Goal: Information Seeking & Learning: Learn about a topic

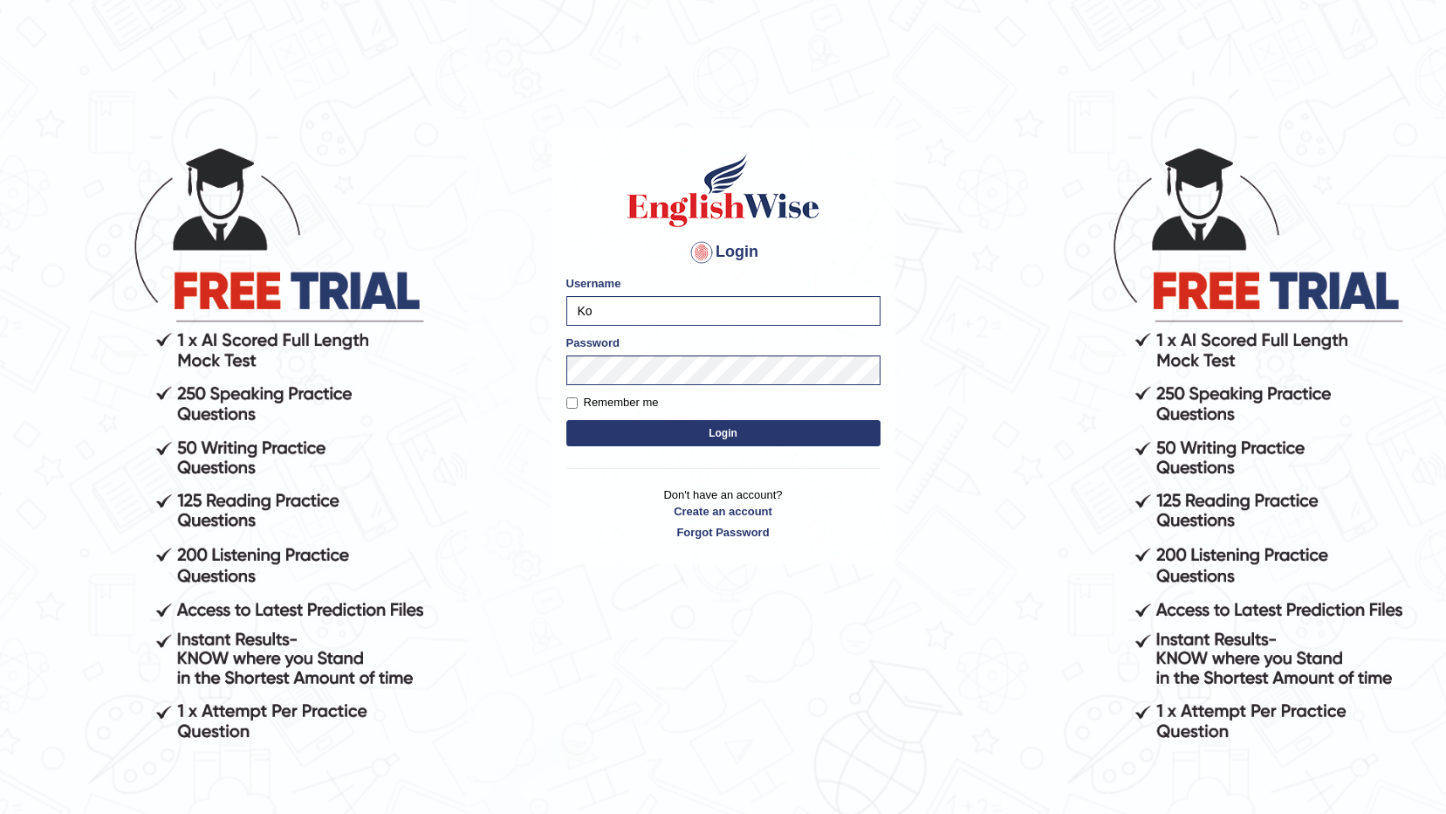
type input "K"
click at [583, 308] on input "amanpreet117" at bounding box center [724, 311] width 314 height 30
type input "Amanpreet117"
click at [952, 517] on body "Login Please fix the following errors: Username Amanpreet117 Password Remember …" at bounding box center [723, 479] width 1446 height 814
click at [688, 422] on button "Login" at bounding box center [724, 433] width 314 height 26
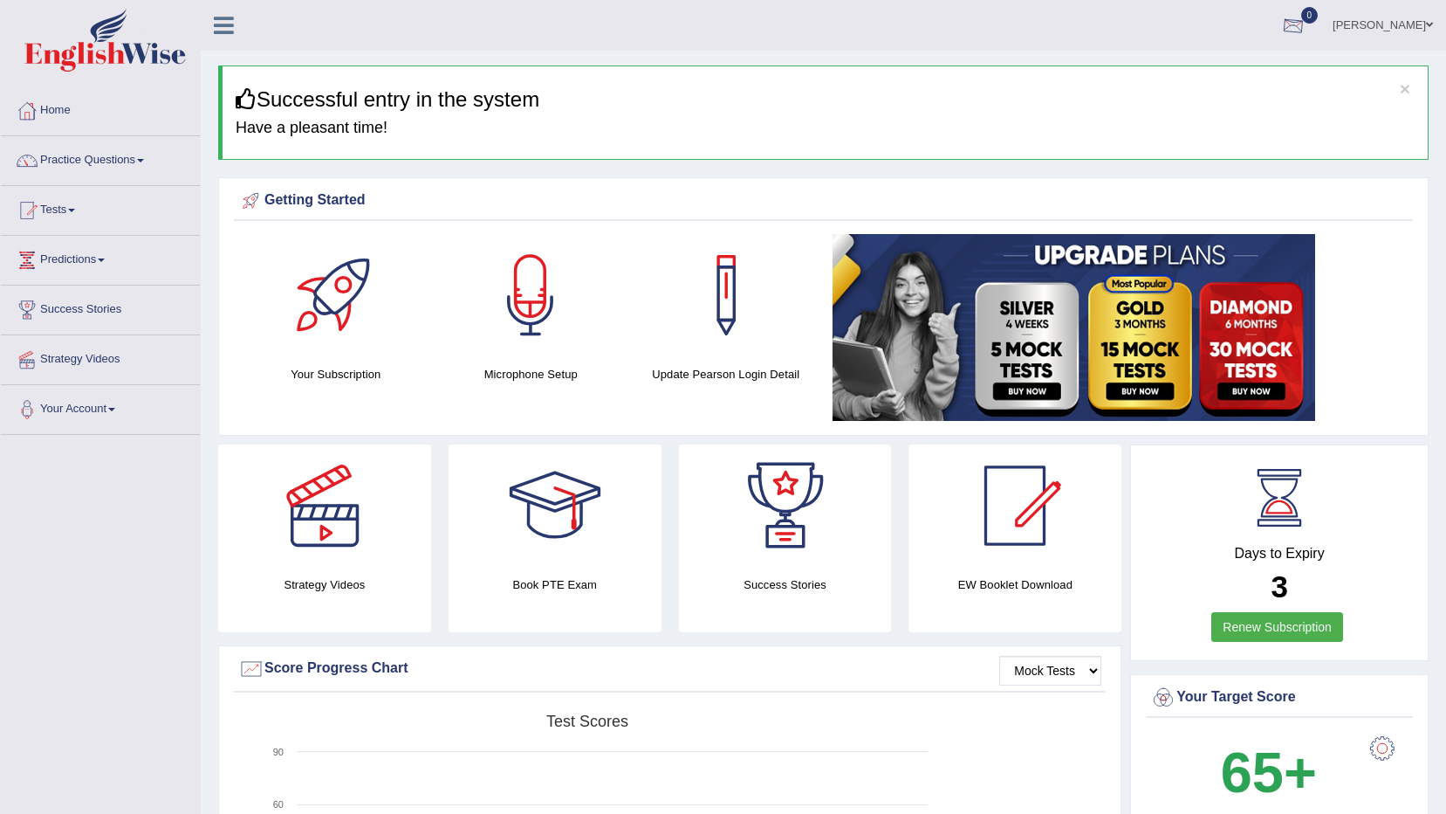
click at [1307, 33] on div at bounding box center [1294, 26] width 26 height 26
click at [76, 156] on link "Practice Questions" at bounding box center [100, 158] width 199 height 44
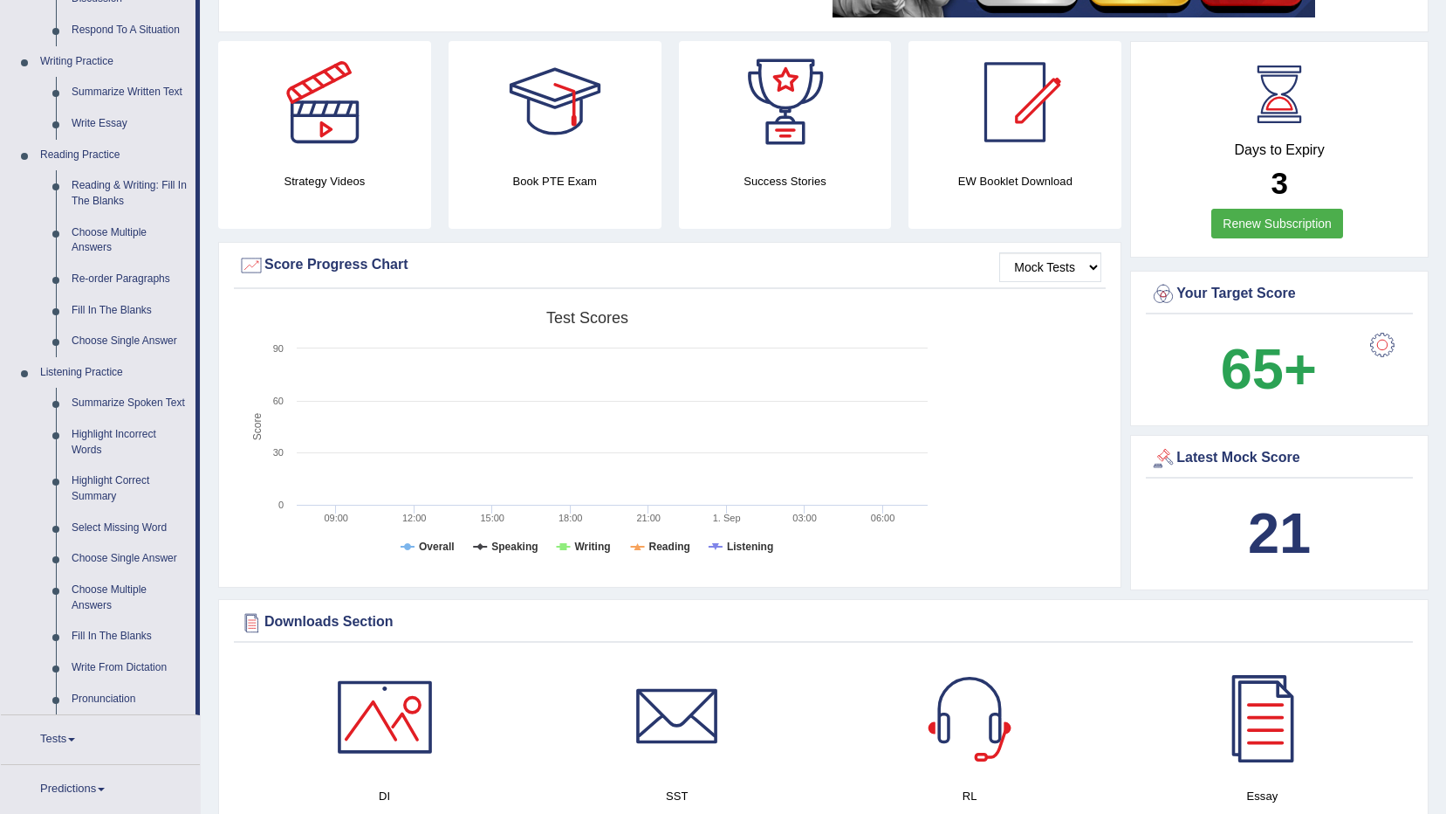
scroll to position [465, 0]
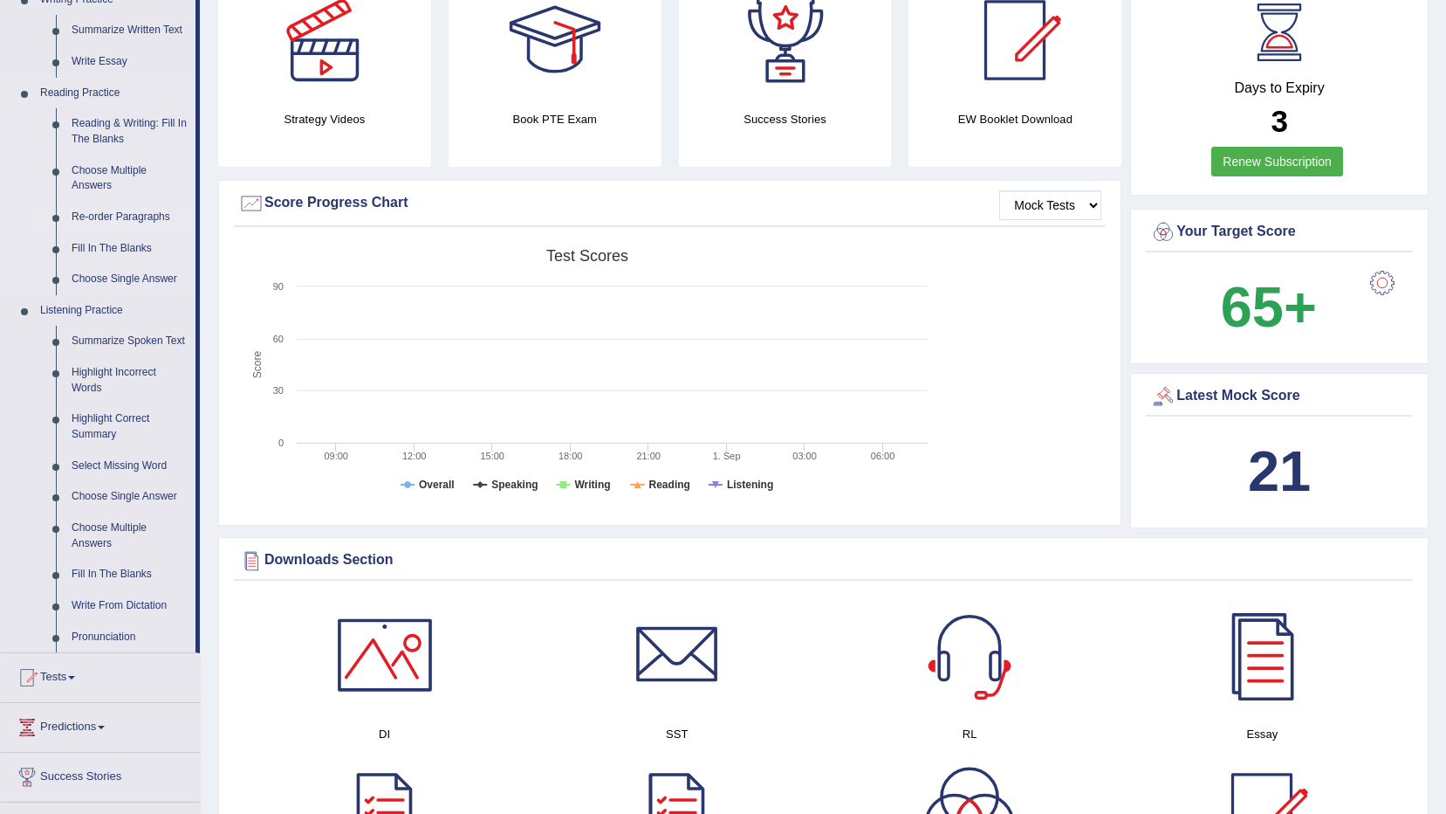
click at [104, 214] on link "Re-order Paragraphs" at bounding box center [130, 217] width 132 height 31
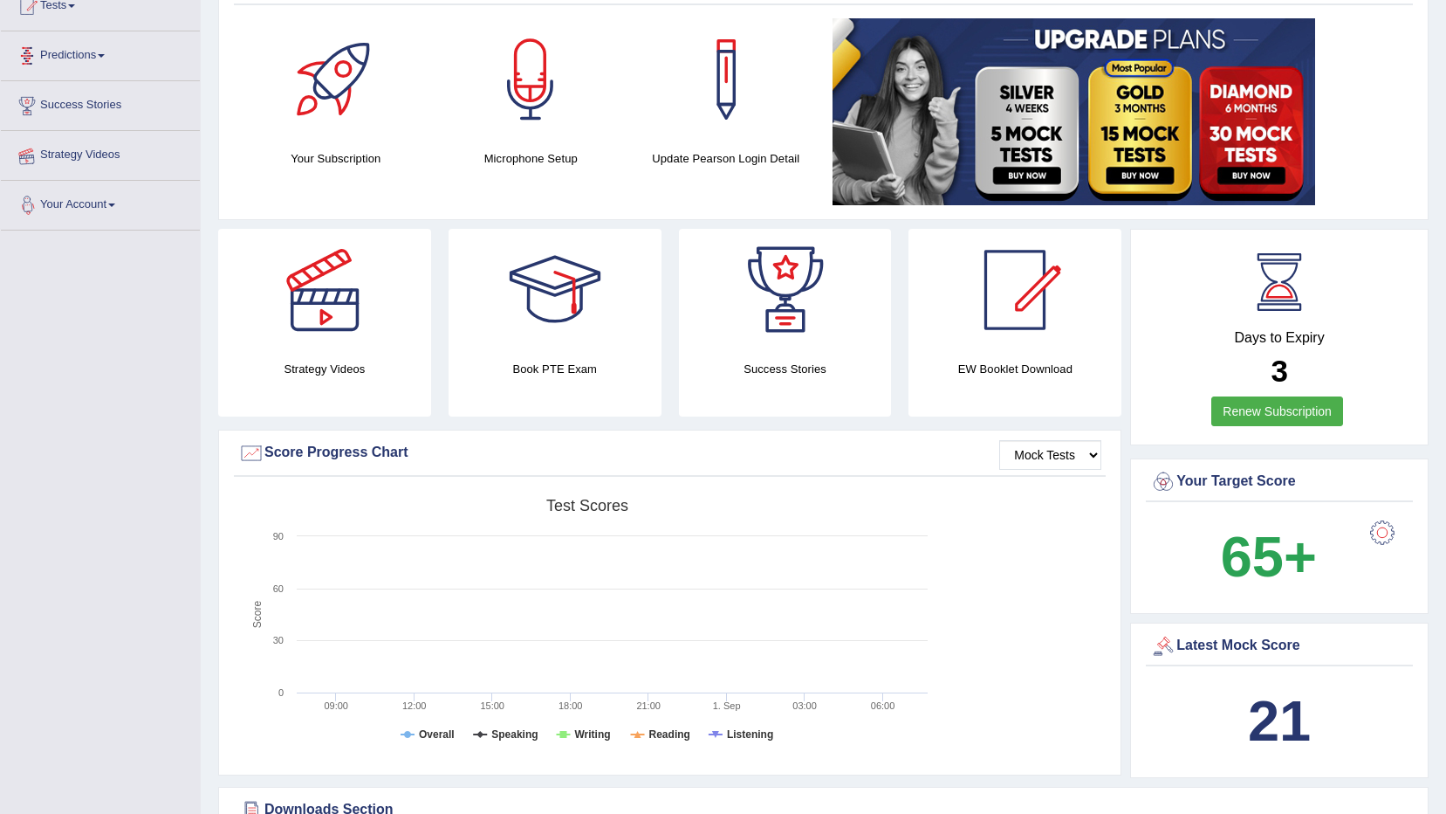
scroll to position [271, 0]
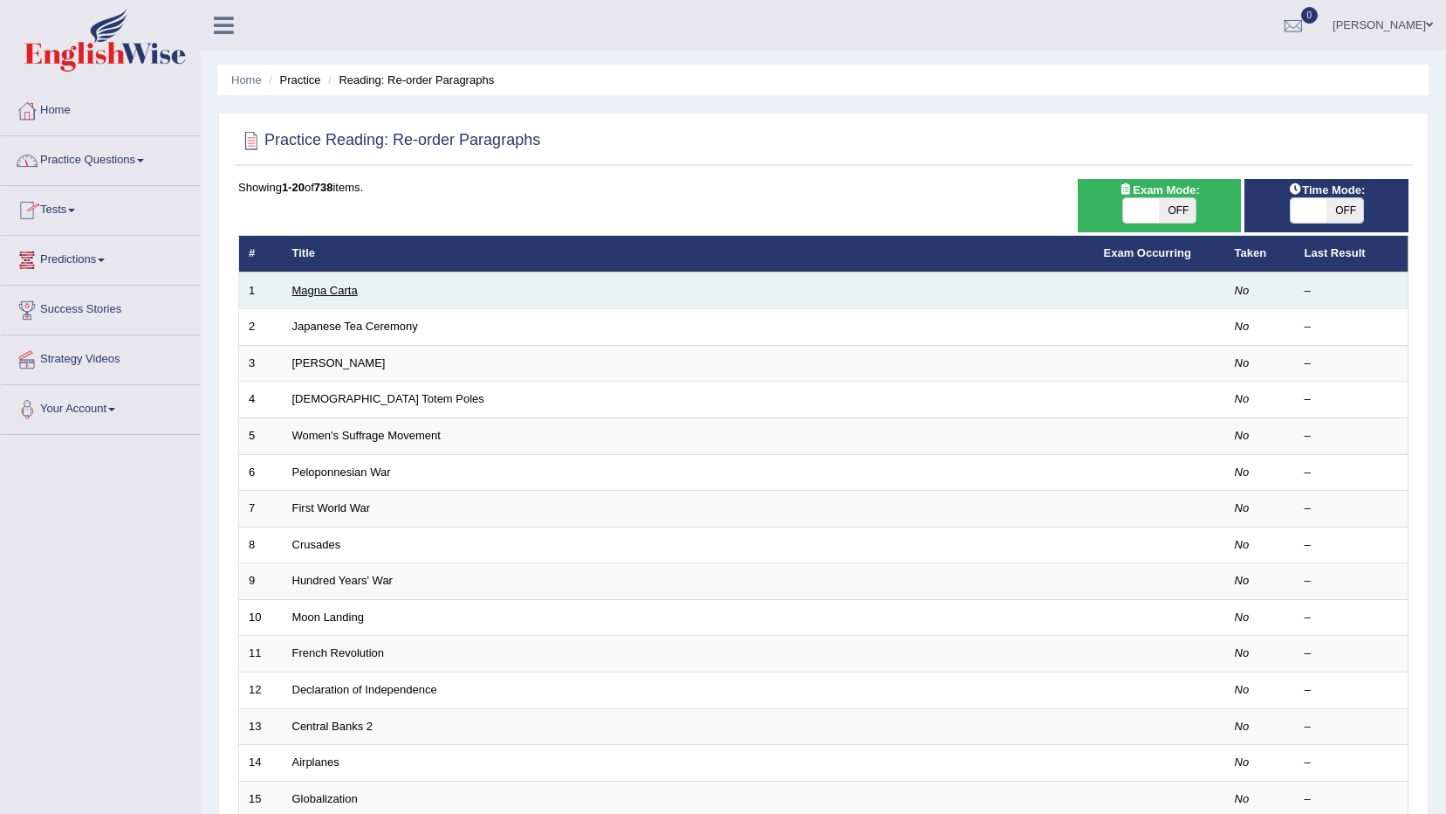
click at [307, 288] on link "Magna Carta" at bounding box center [324, 290] width 65 height 13
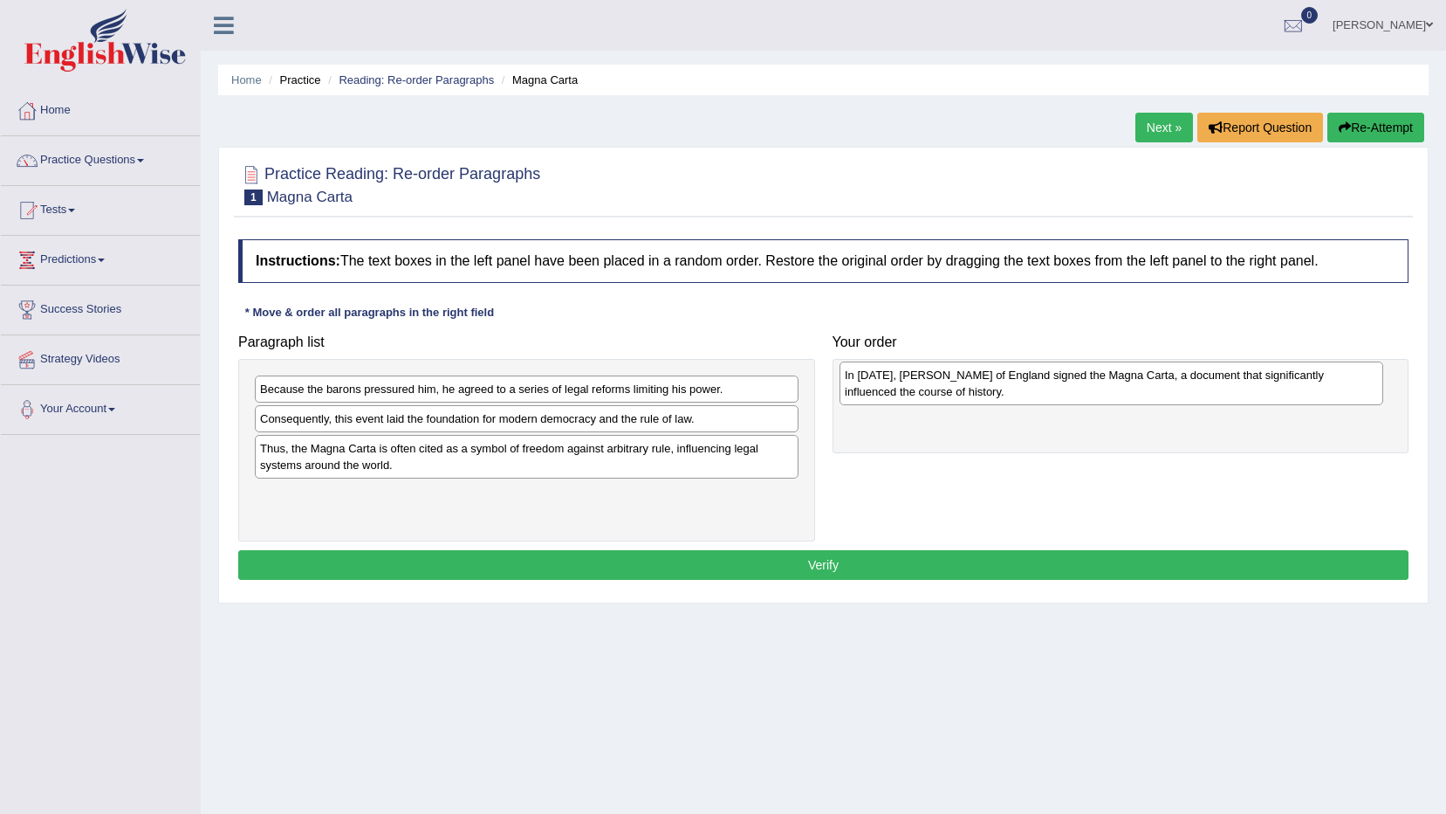
drag, startPoint x: 373, startPoint y: 432, endPoint x: 958, endPoint y: 388, distance: 586.5
click at [958, 388] on div "In 1215, King John of England signed the Magna Carta, a document that significa…" at bounding box center [1112, 383] width 544 height 44
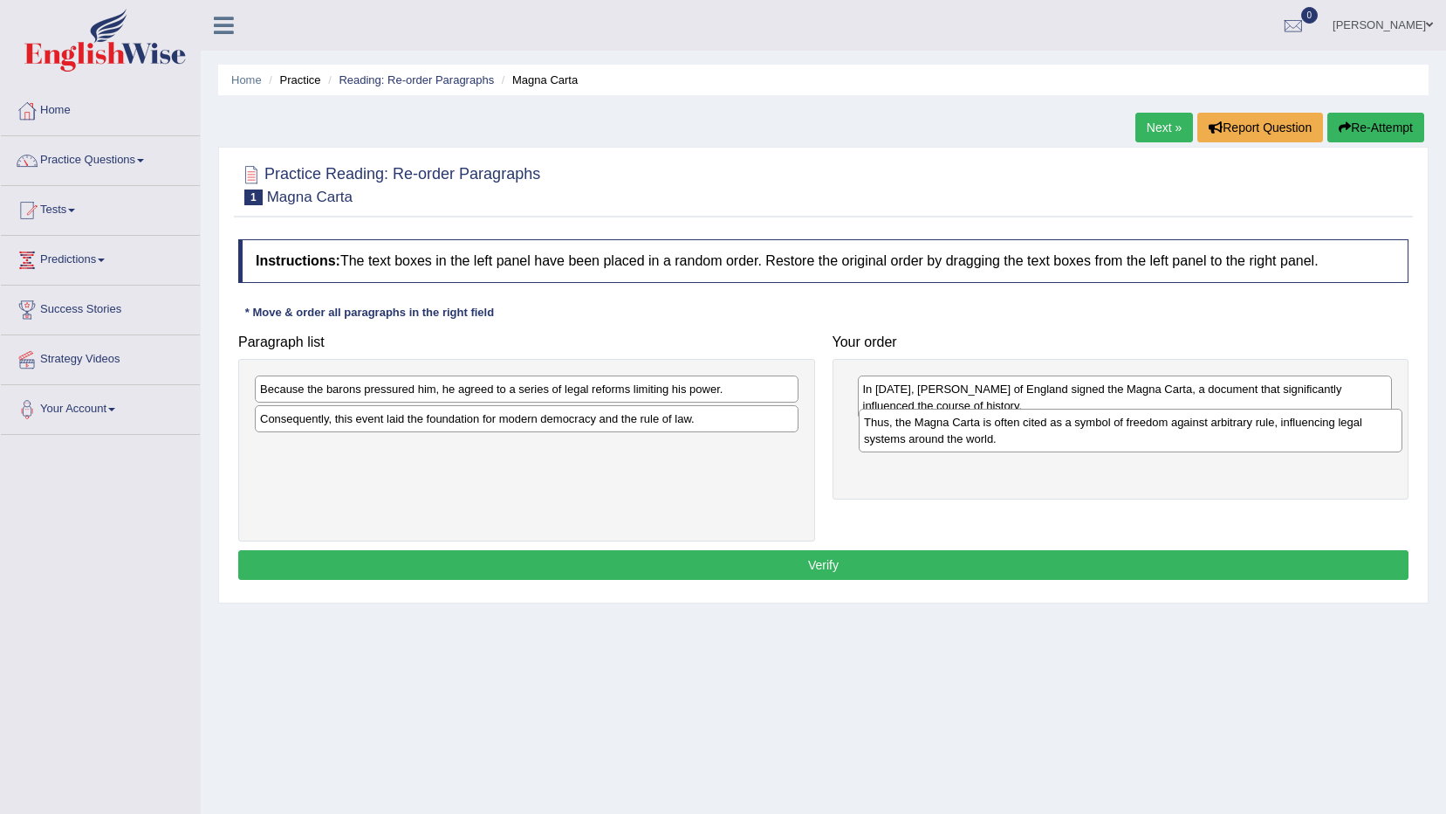
drag, startPoint x: 317, startPoint y: 460, endPoint x: 921, endPoint y: 434, distance: 604.6
click at [921, 434] on div "Thus, the Magna Carta is often cited as a symbol of freedom against arbitrary r…" at bounding box center [1131, 431] width 544 height 44
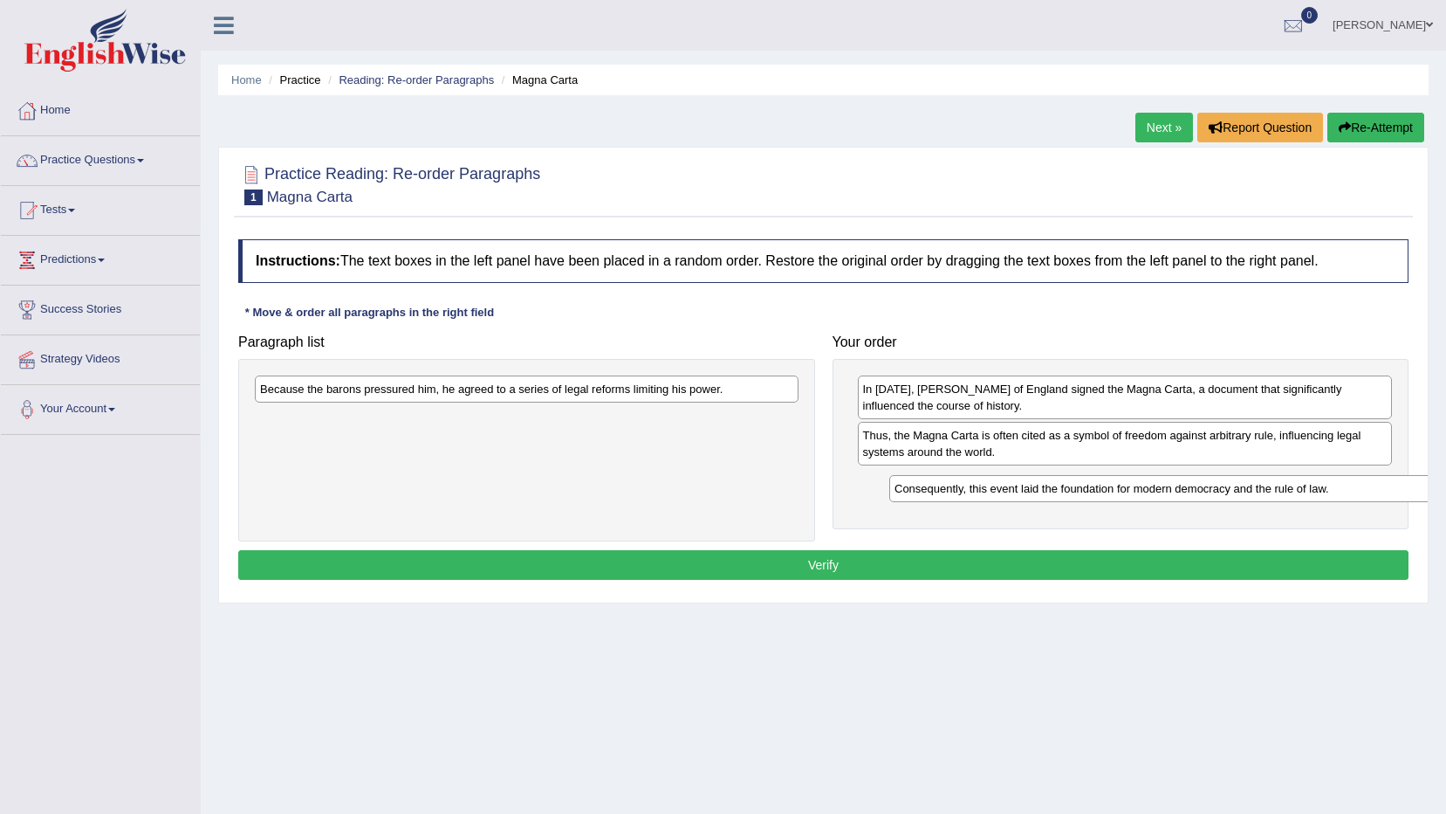
drag, startPoint x: 356, startPoint y: 427, endPoint x: 991, endPoint y: 497, distance: 638.4
click at [991, 497] on div "Consequently, this event laid the foundation for modern democracy and the rule …" at bounding box center [1161, 488] width 544 height 27
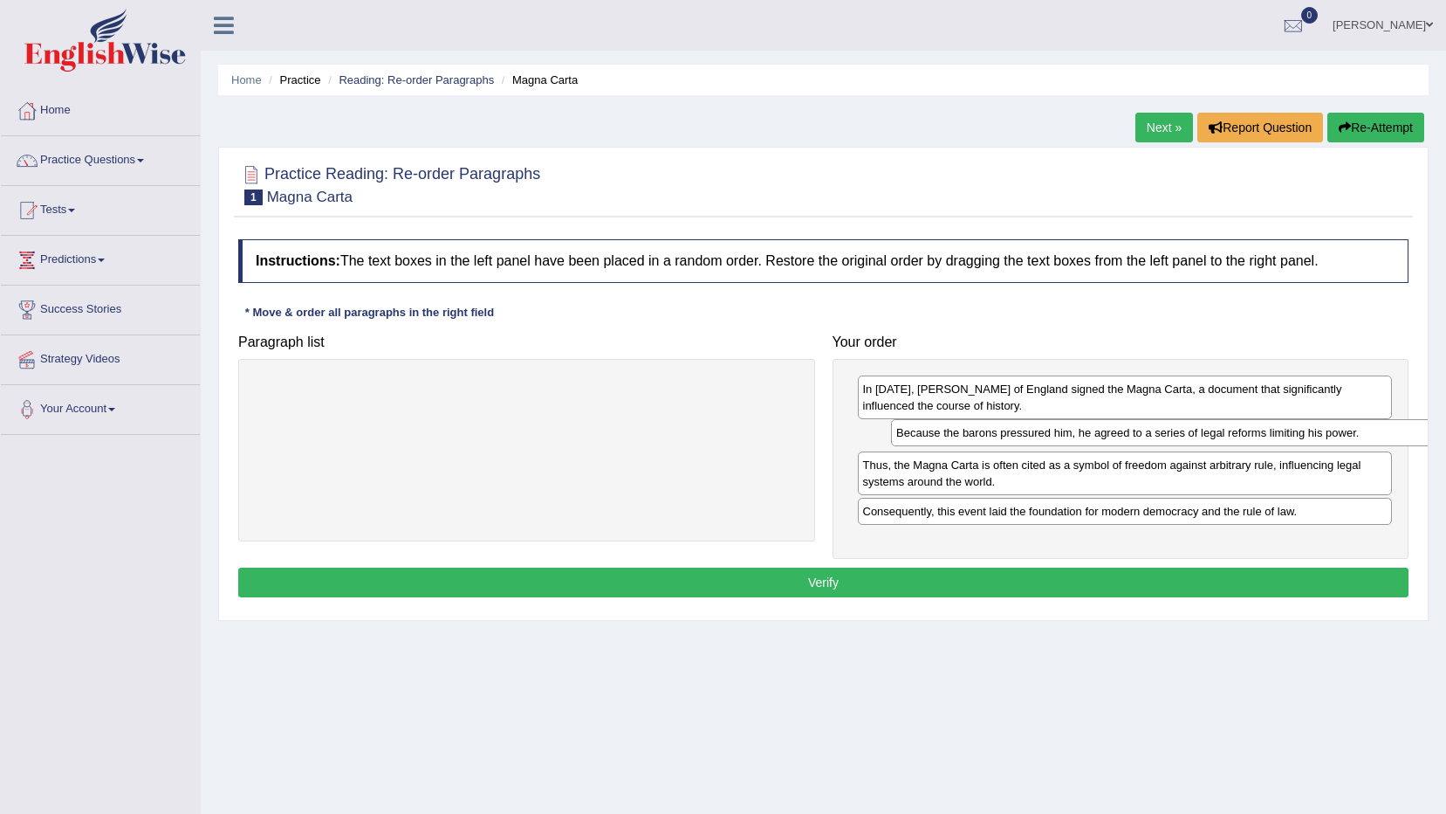
drag, startPoint x: 539, startPoint y: 391, endPoint x: 1176, endPoint y: 435, distance: 637.8
click at [1176, 435] on div "Because the barons pressured him, he agreed to a series of legal reforms limiti…" at bounding box center [1163, 432] width 544 height 27
click at [1073, 579] on button "Verify" at bounding box center [823, 582] width 1171 height 30
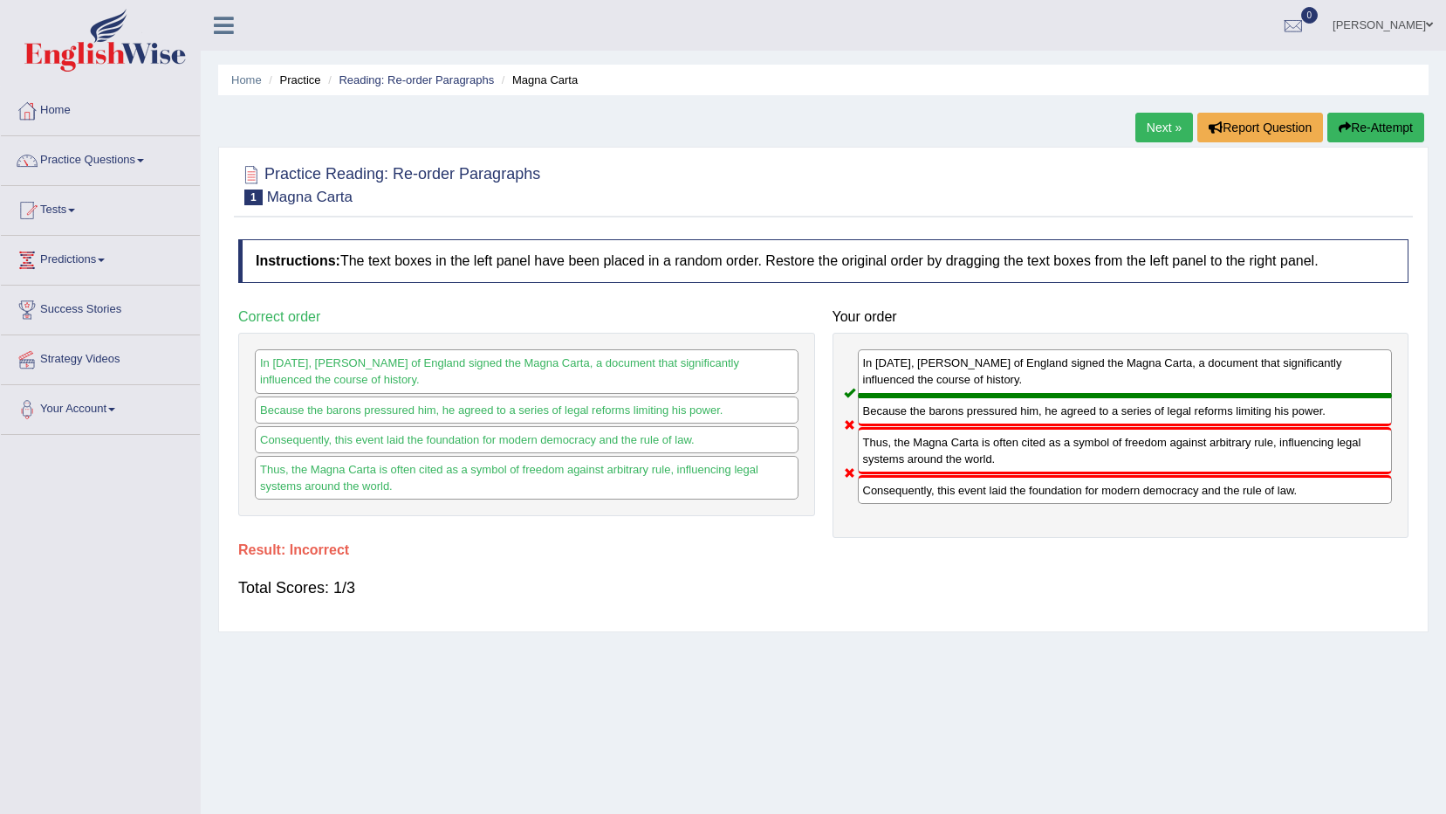
click at [1167, 119] on link "Next »" at bounding box center [1165, 128] width 58 height 30
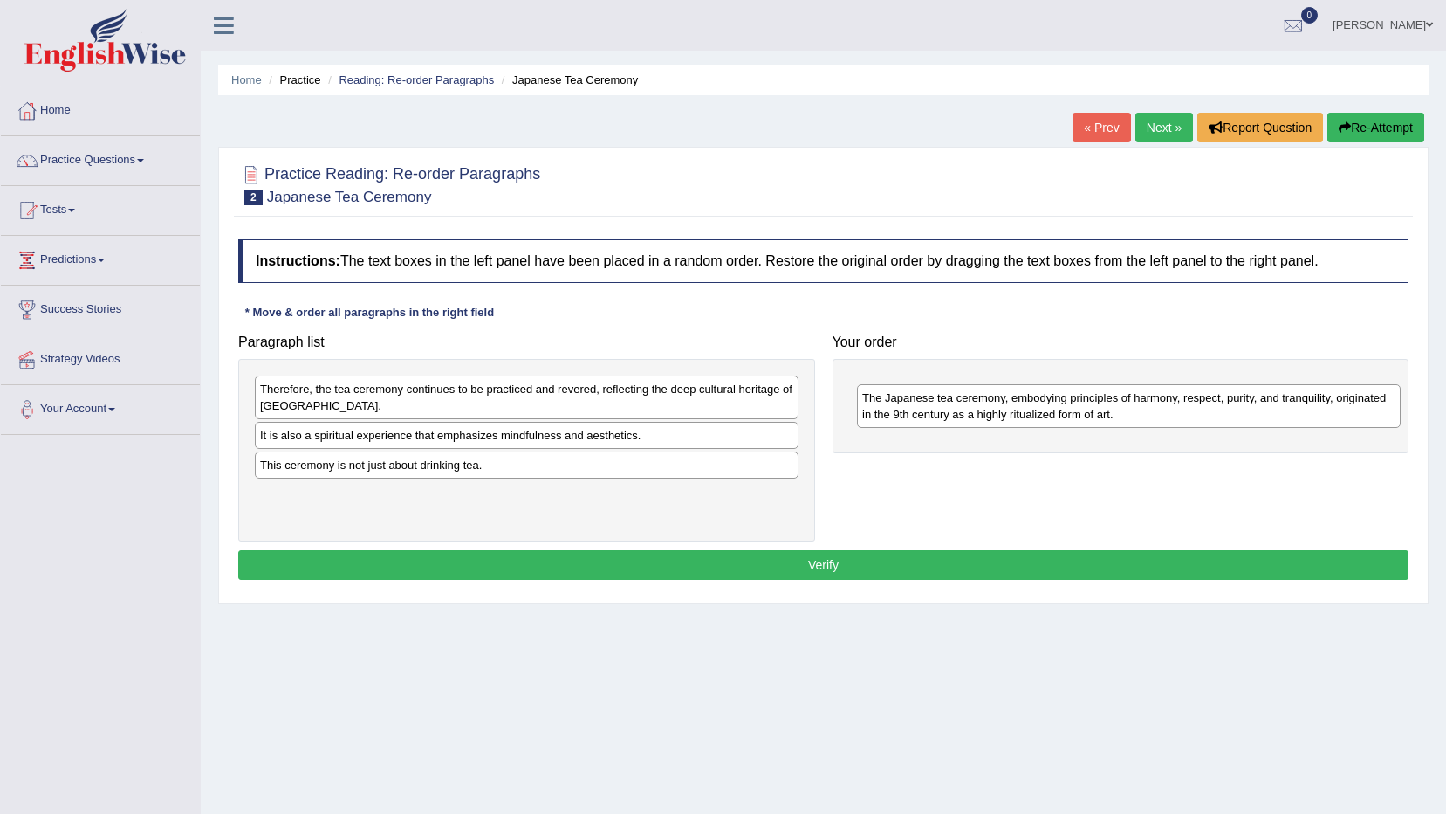
drag, startPoint x: 683, startPoint y: 445, endPoint x: 1285, endPoint y: 408, distance: 603.5
click at [1285, 408] on div "The Japanese tea ceremony, embodying principles of harmony, respect, purity, an…" at bounding box center [1129, 406] width 544 height 44
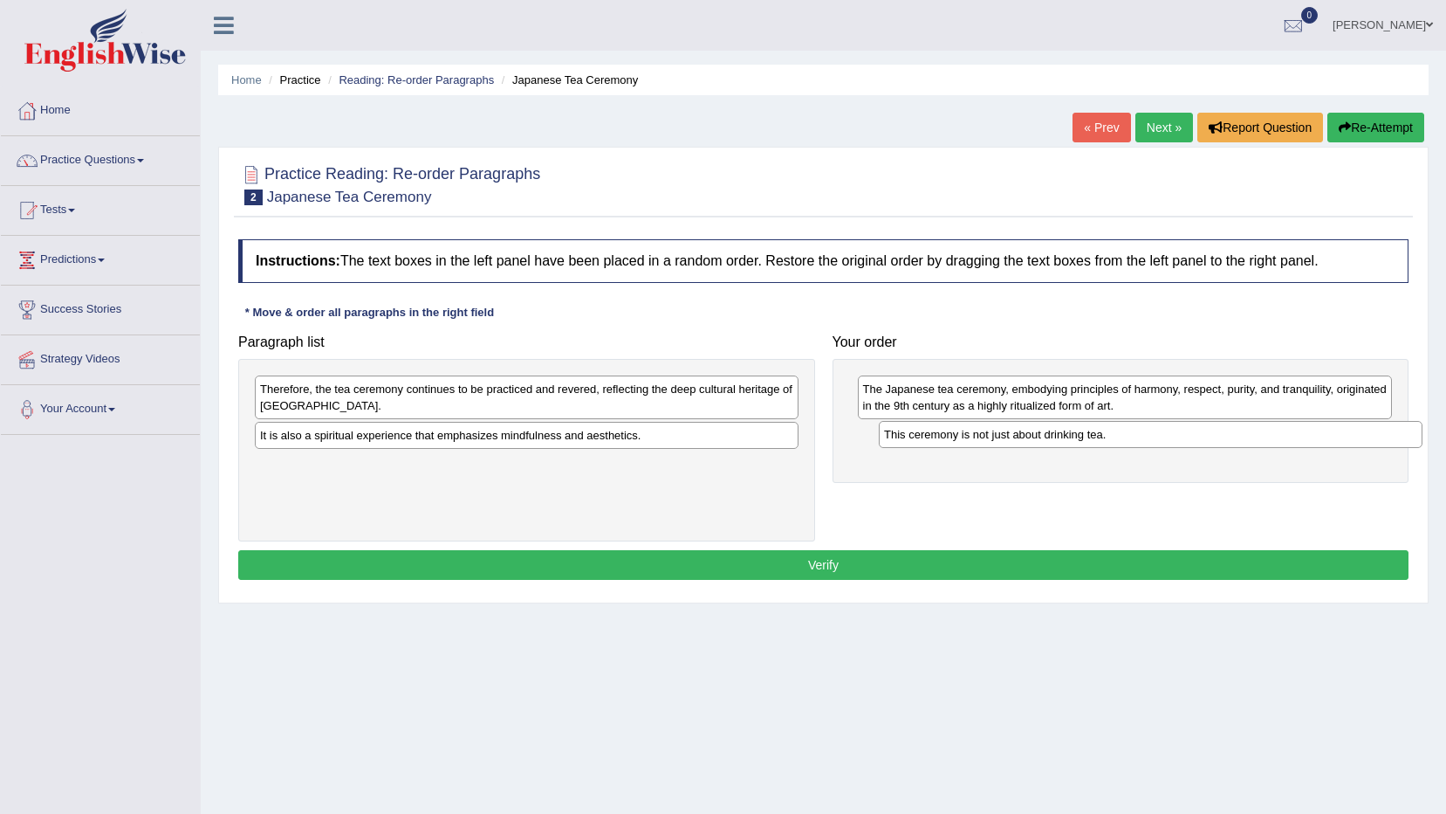
drag, startPoint x: 413, startPoint y: 466, endPoint x: 1037, endPoint y: 436, distance: 624.9
click at [1037, 436] on div "This ceremony is not just about drinking tea." at bounding box center [1151, 434] width 544 height 27
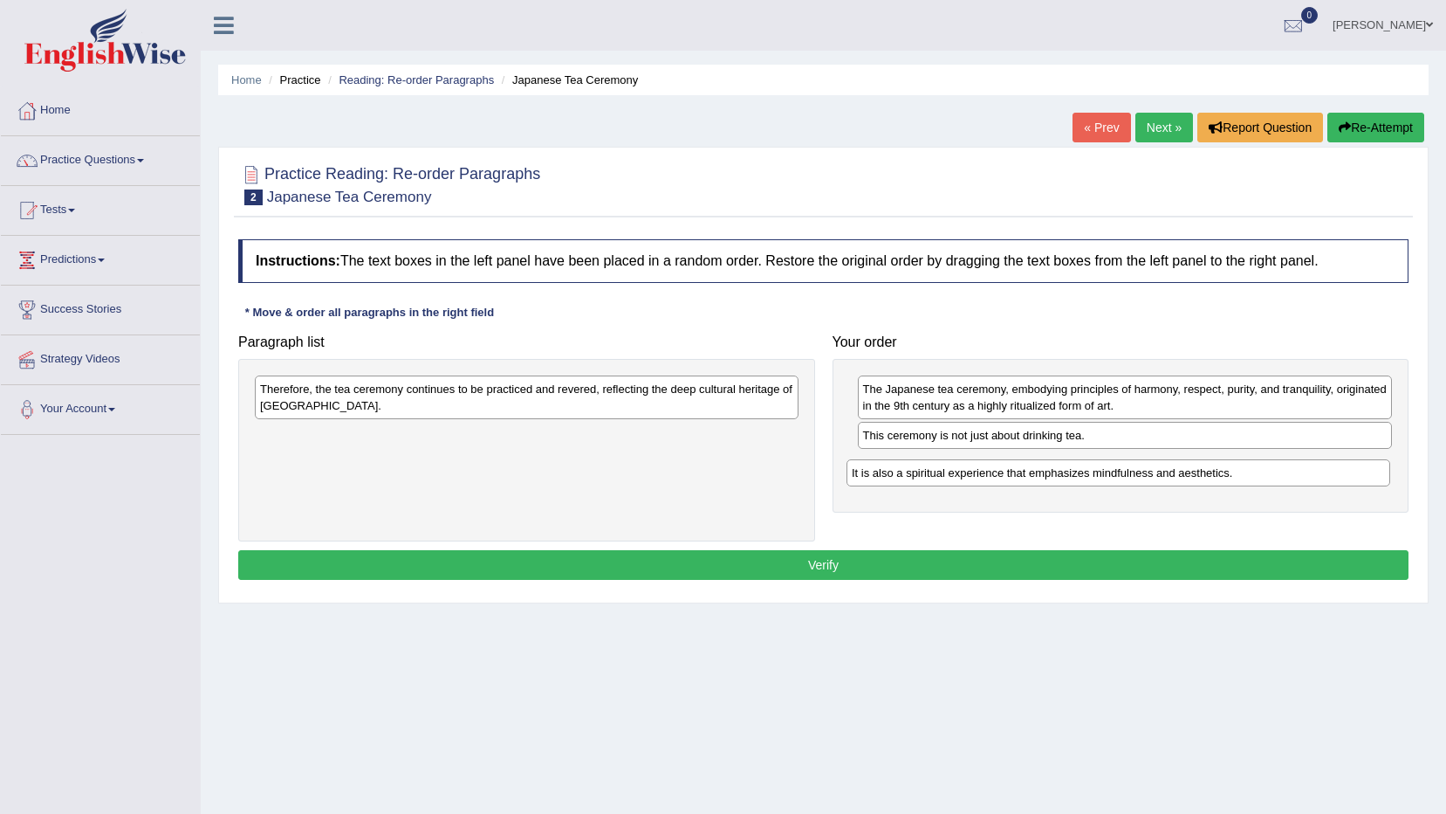
drag, startPoint x: 648, startPoint y: 443, endPoint x: 1240, endPoint y: 480, distance: 593.0
click at [1240, 480] on div "It is also a spiritual experience that emphasizes mindfulness and aesthetics." at bounding box center [1119, 472] width 544 height 27
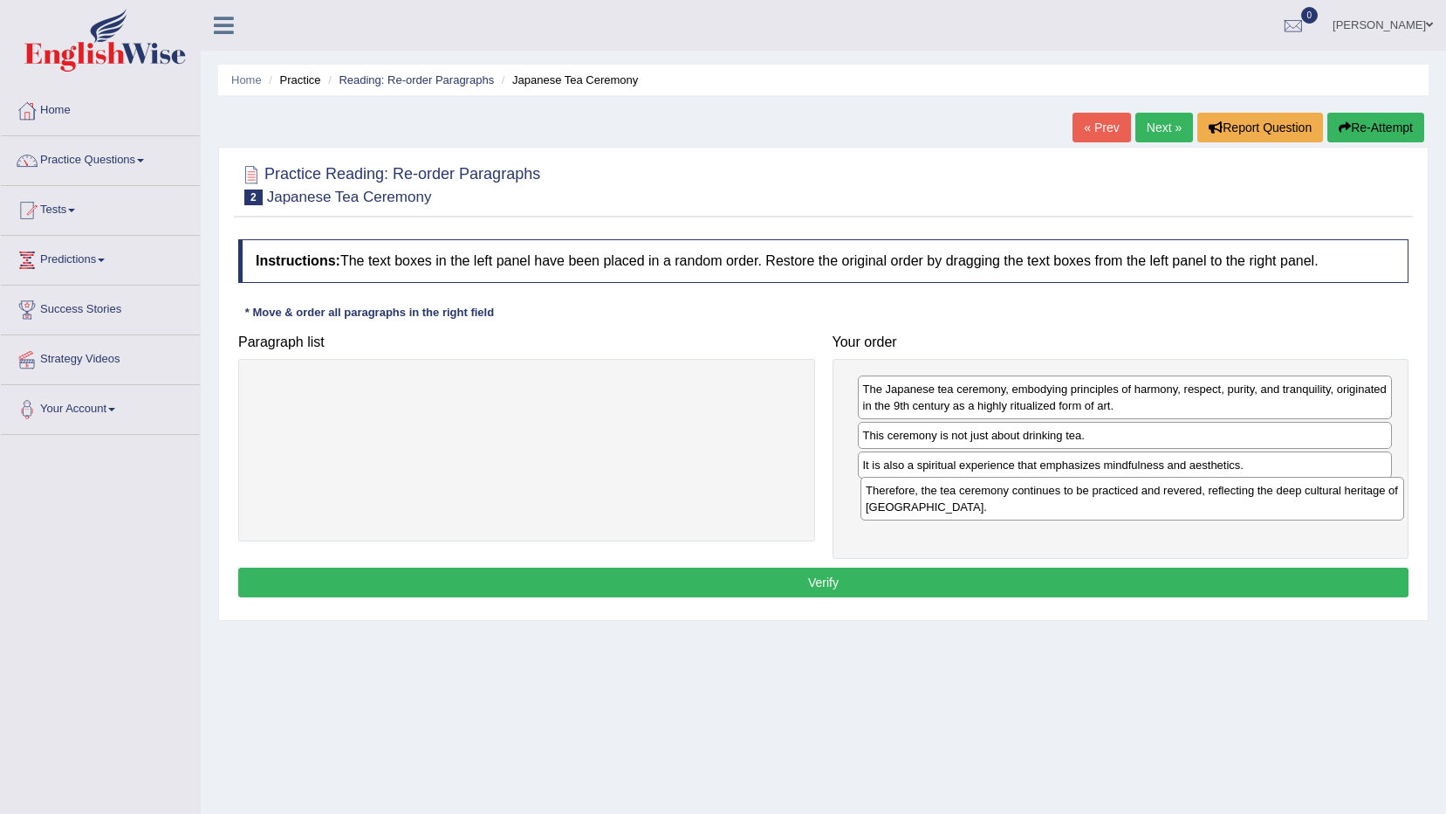
drag, startPoint x: 460, startPoint y: 399, endPoint x: 1066, endPoint y: 500, distance: 614.2
click at [1066, 500] on div "Therefore, the tea ceremony continues to be practiced and revered, reflecting t…" at bounding box center [1133, 499] width 544 height 44
click at [921, 589] on button "Verify" at bounding box center [823, 582] width 1171 height 30
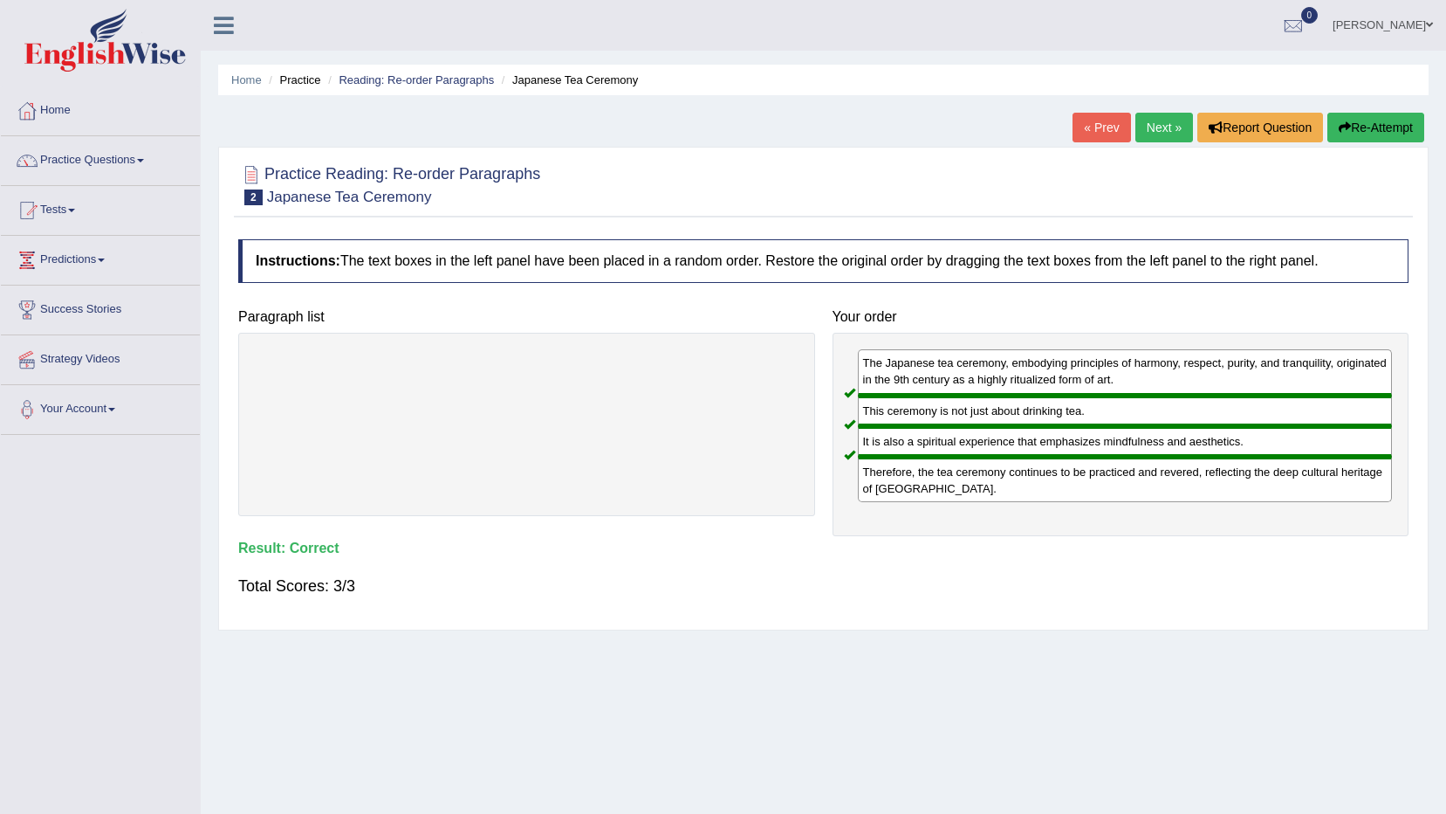
click at [1159, 108] on div "Home Practice Reading: Re-order Paragraphs Japanese Tea Ceremony « Prev Next » …" at bounding box center [824, 436] width 1246 height 873
click at [1164, 130] on link "Next »" at bounding box center [1165, 128] width 58 height 30
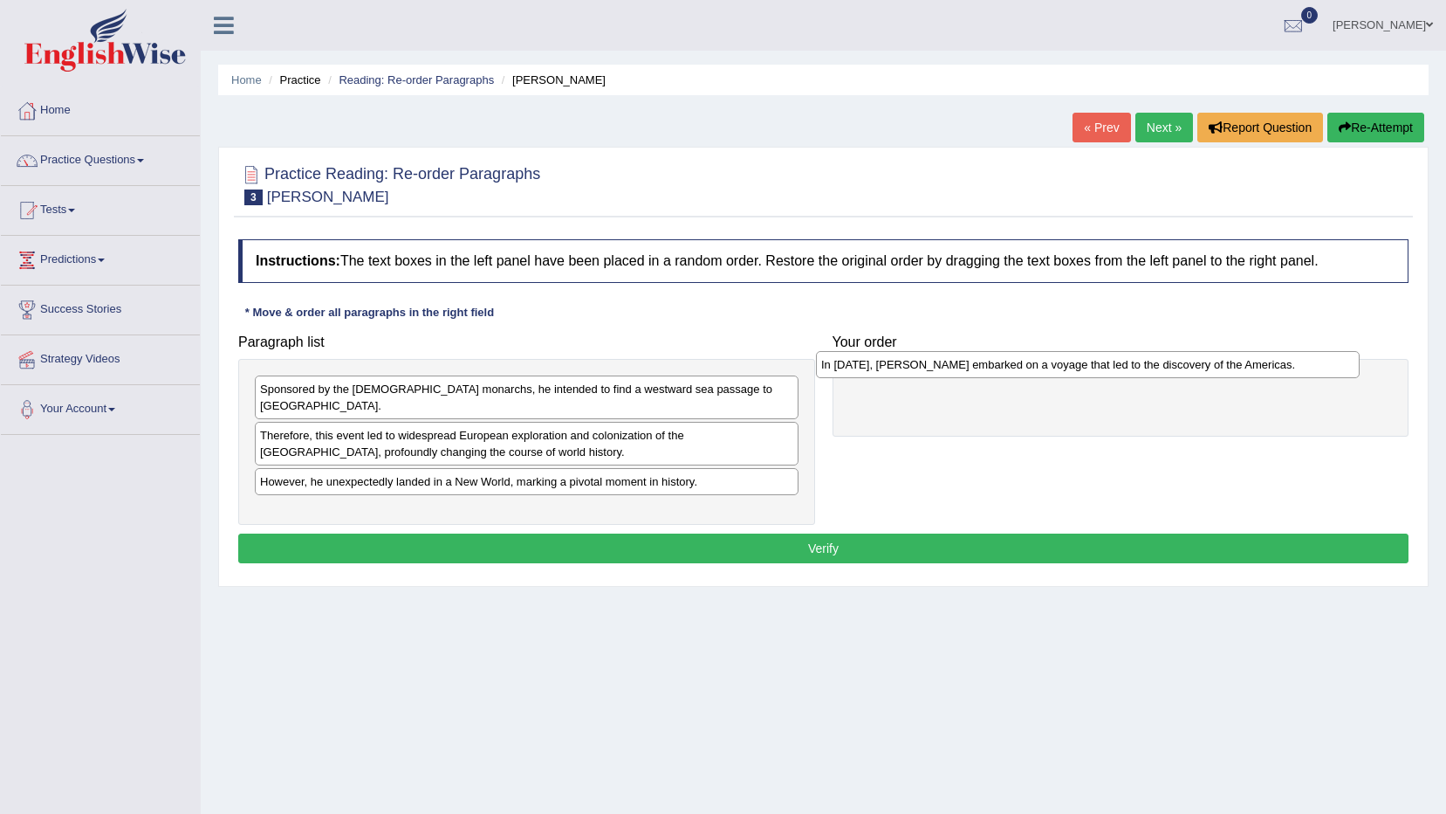
drag, startPoint x: 361, startPoint y: 496, endPoint x: 923, endPoint y: 366, distance: 576.1
click at [923, 366] on div "In [DATE], [PERSON_NAME] embarked on a voyage that led to the discovery of the …" at bounding box center [1088, 364] width 544 height 27
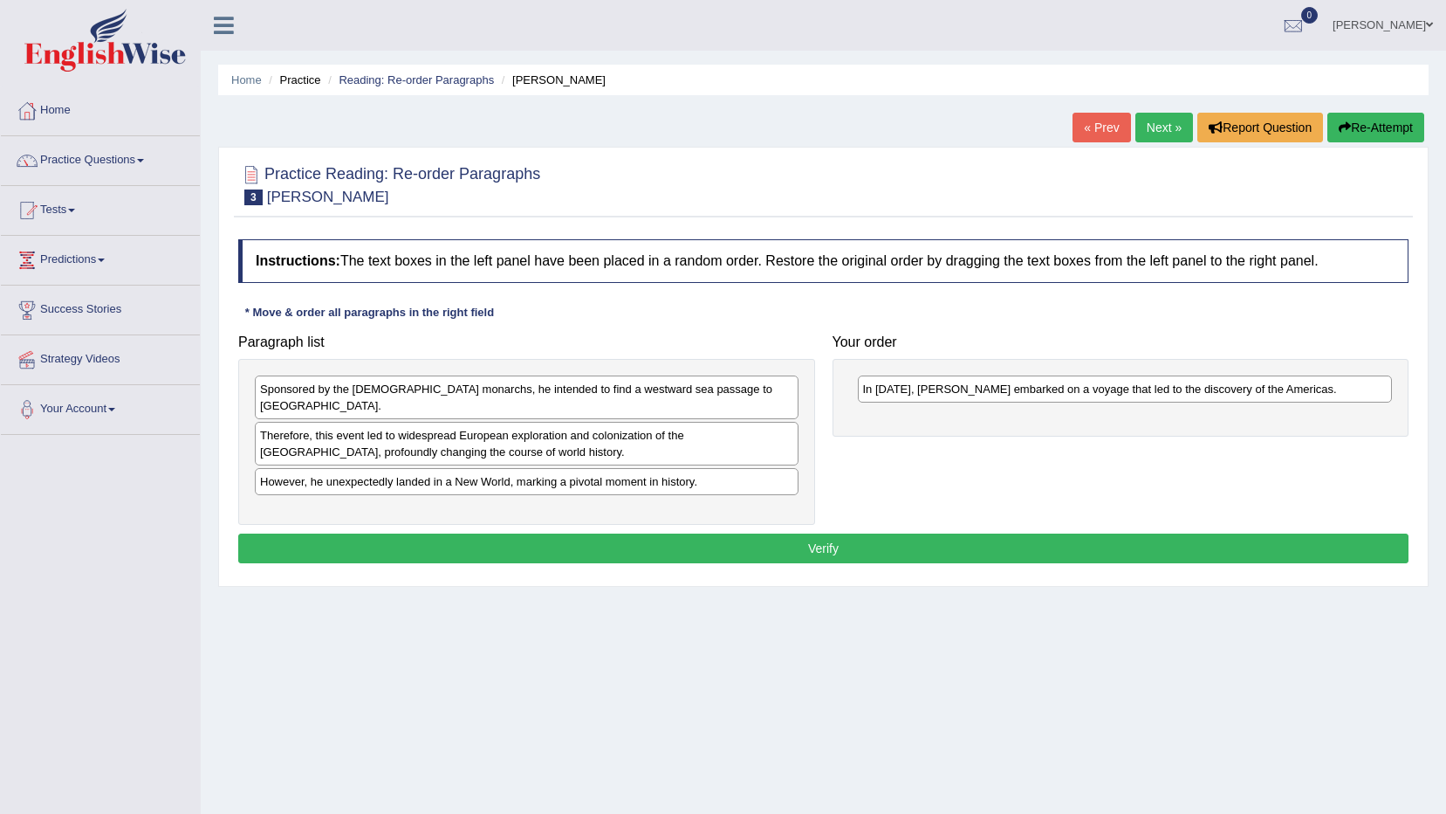
click at [1082, 134] on link "« Prev" at bounding box center [1102, 128] width 58 height 30
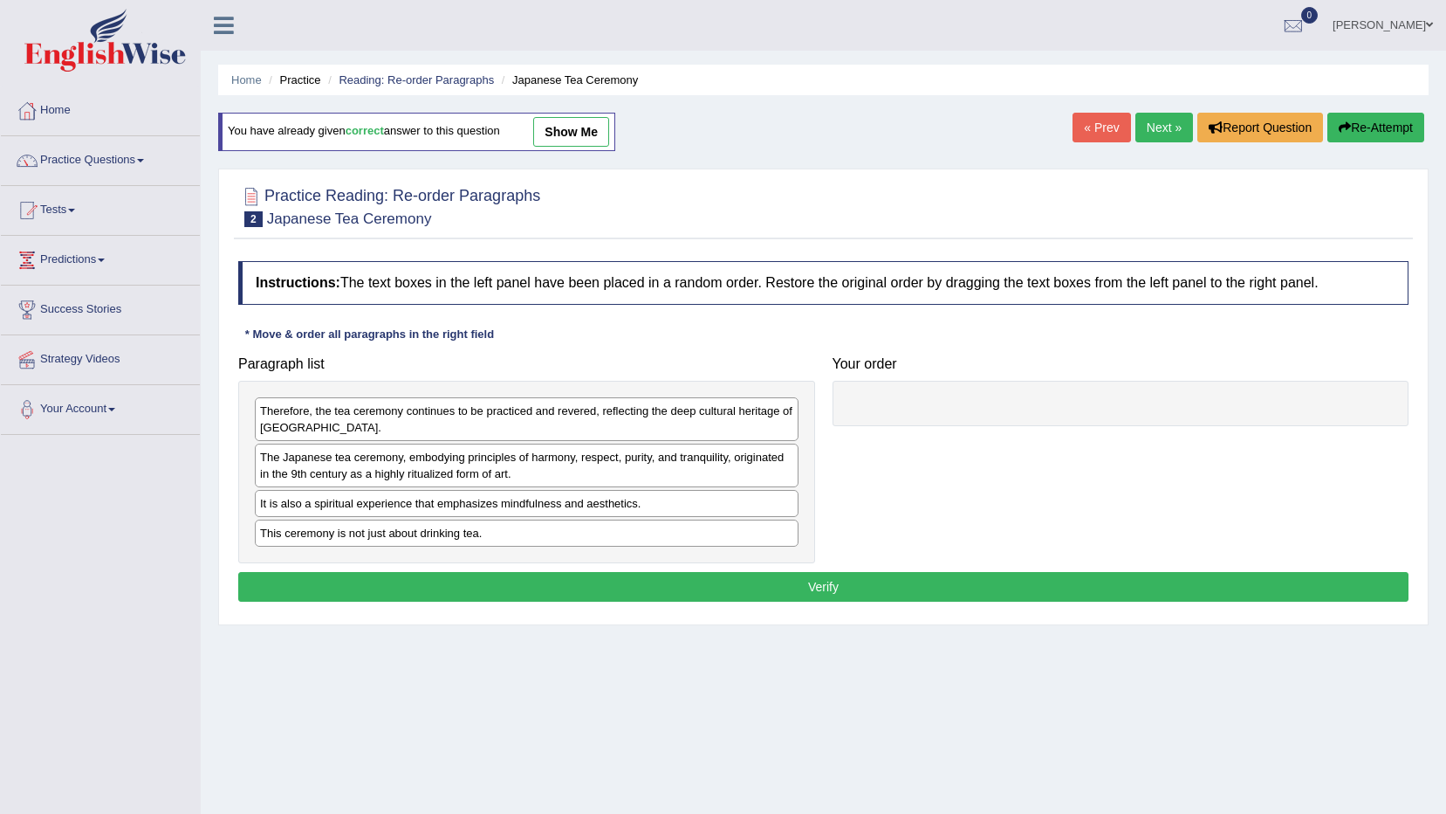
click at [1109, 122] on link "« Prev" at bounding box center [1102, 128] width 58 height 30
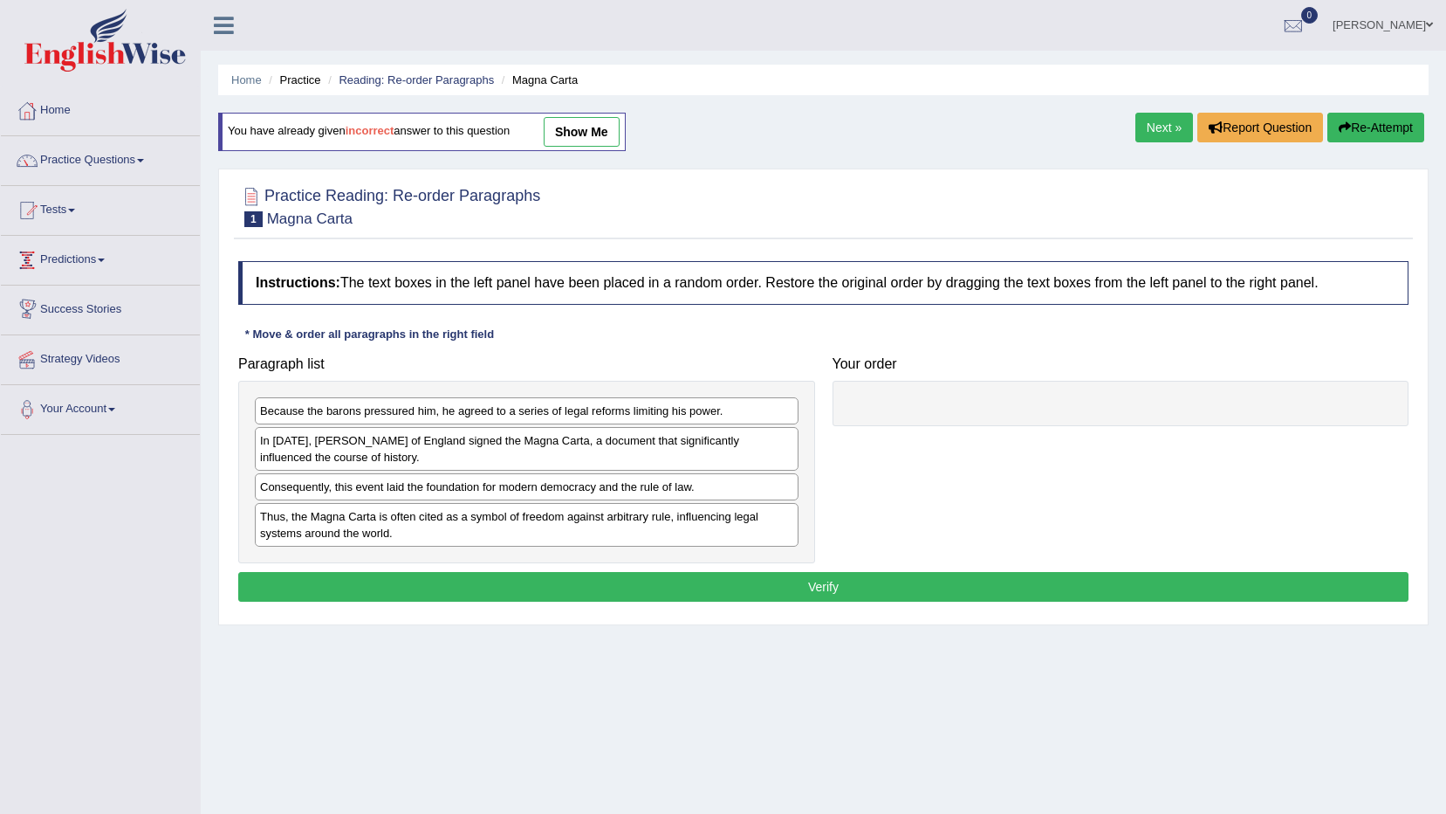
click at [597, 134] on link "show me" at bounding box center [582, 132] width 76 height 30
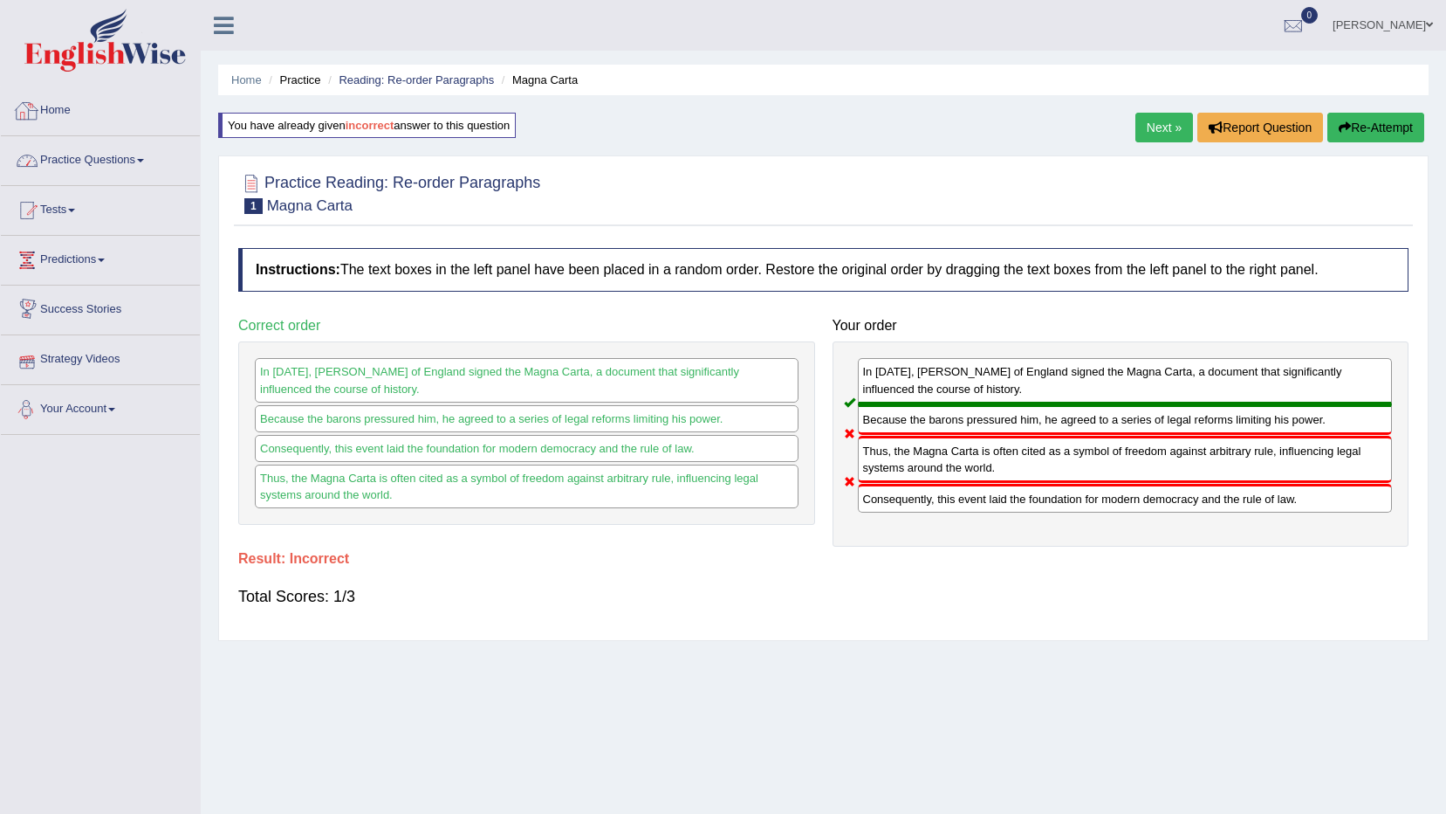
click at [47, 182] on li "Practice Questions Speaking Practice Read Aloud Repeat Sentence Describe Image …" at bounding box center [100, 161] width 199 height 50
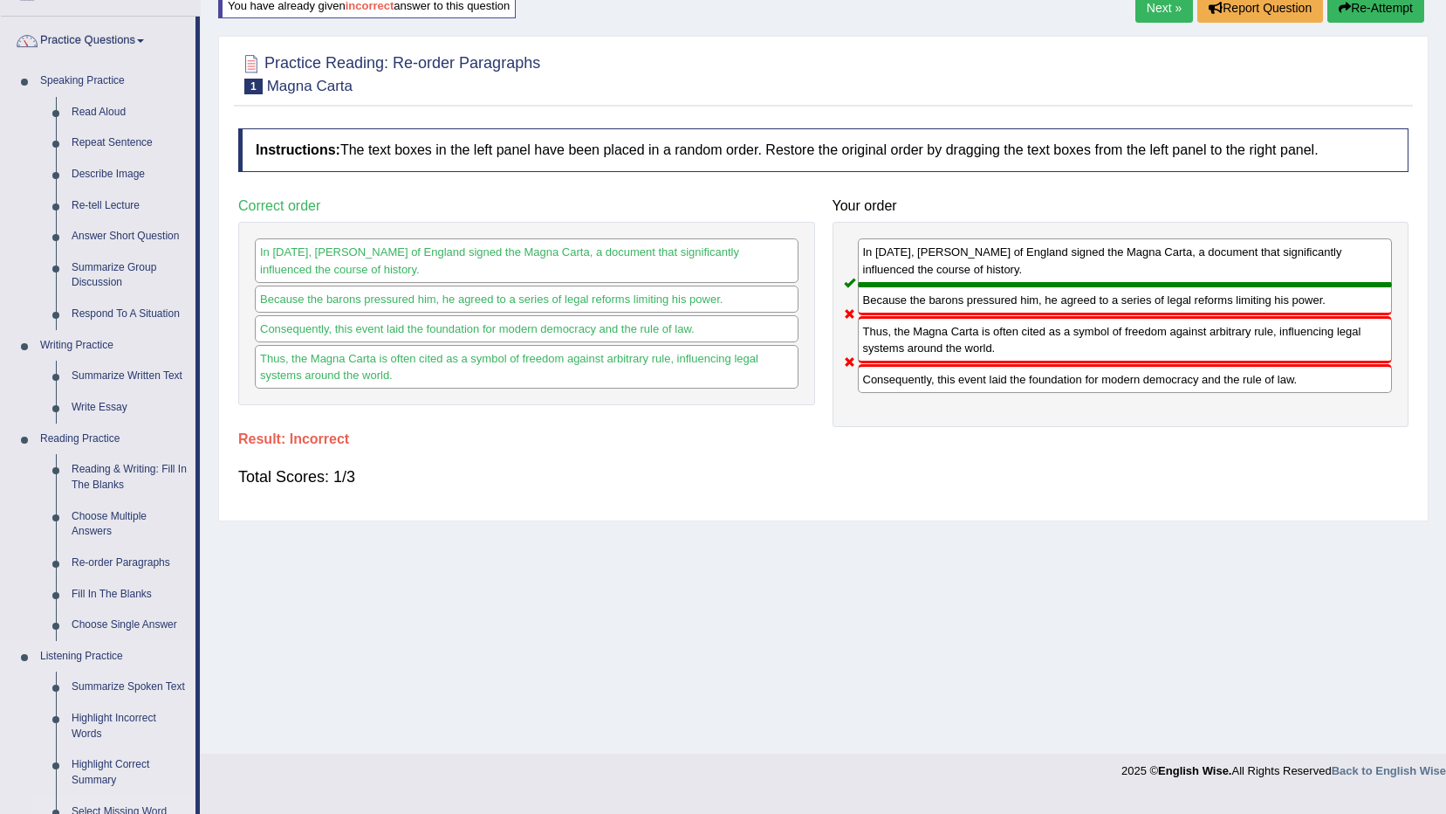
scroll to position [175, 0]
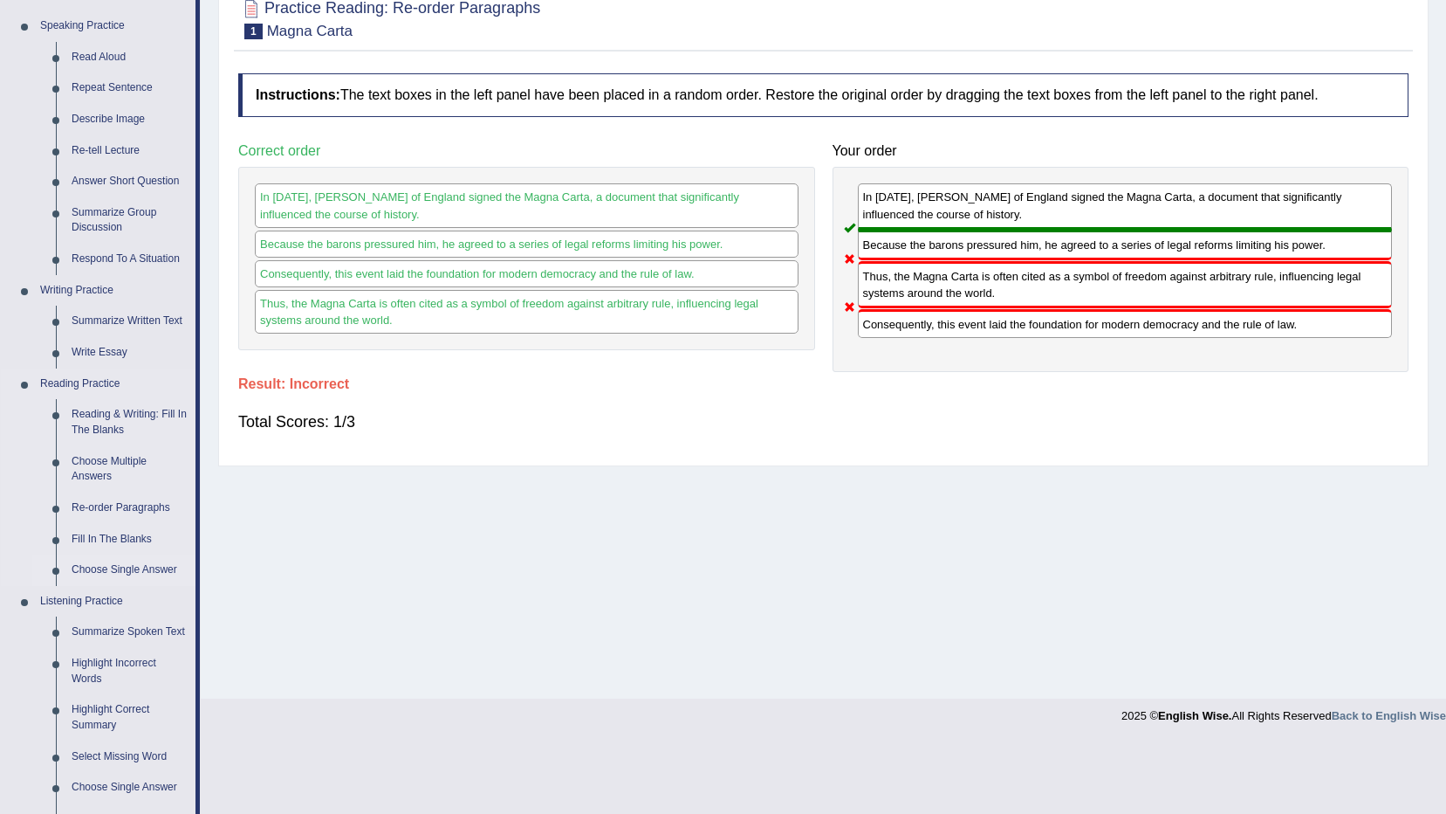
click at [129, 571] on link "Choose Single Answer" at bounding box center [130, 569] width 132 height 31
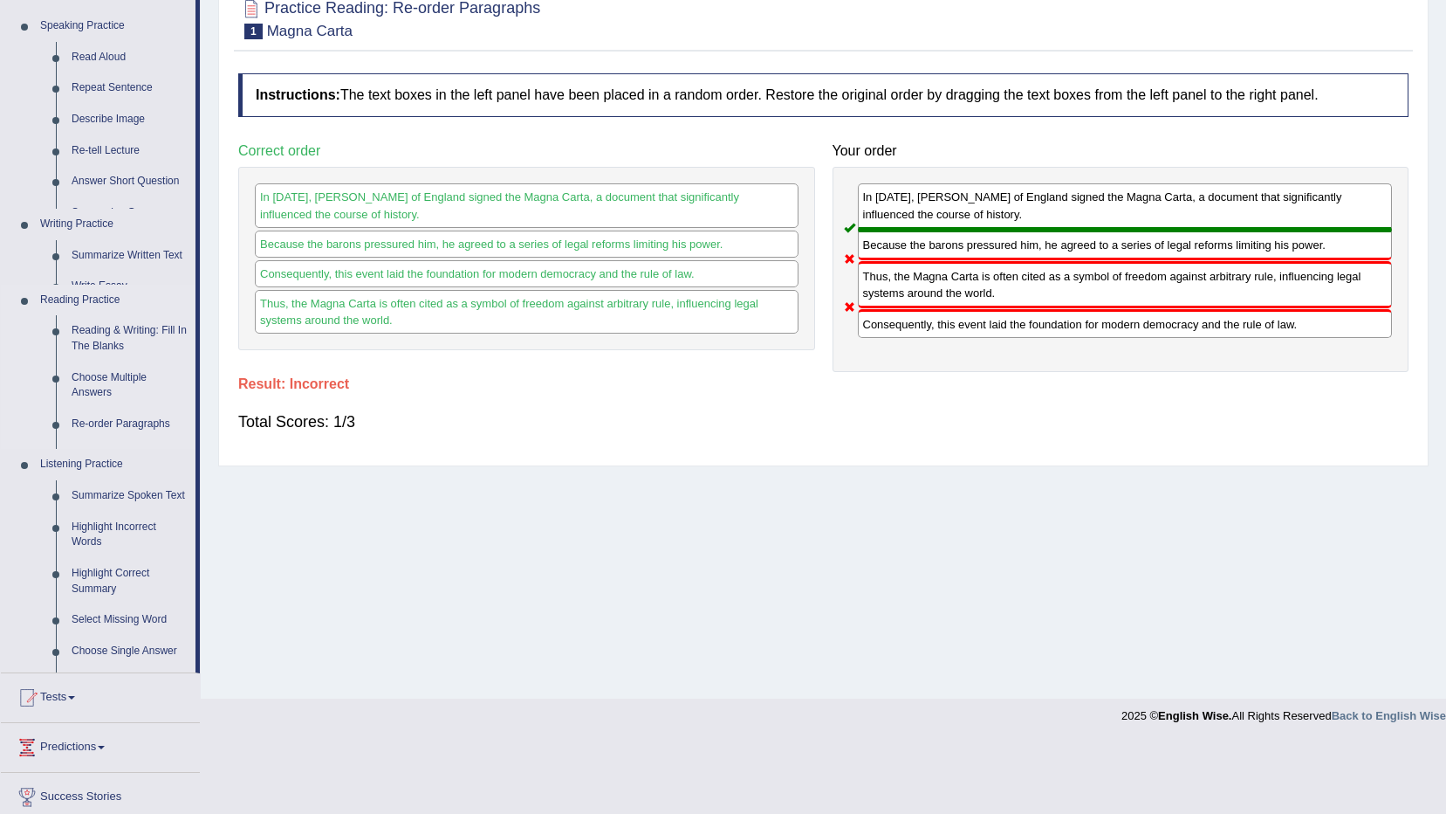
scroll to position [103, 0]
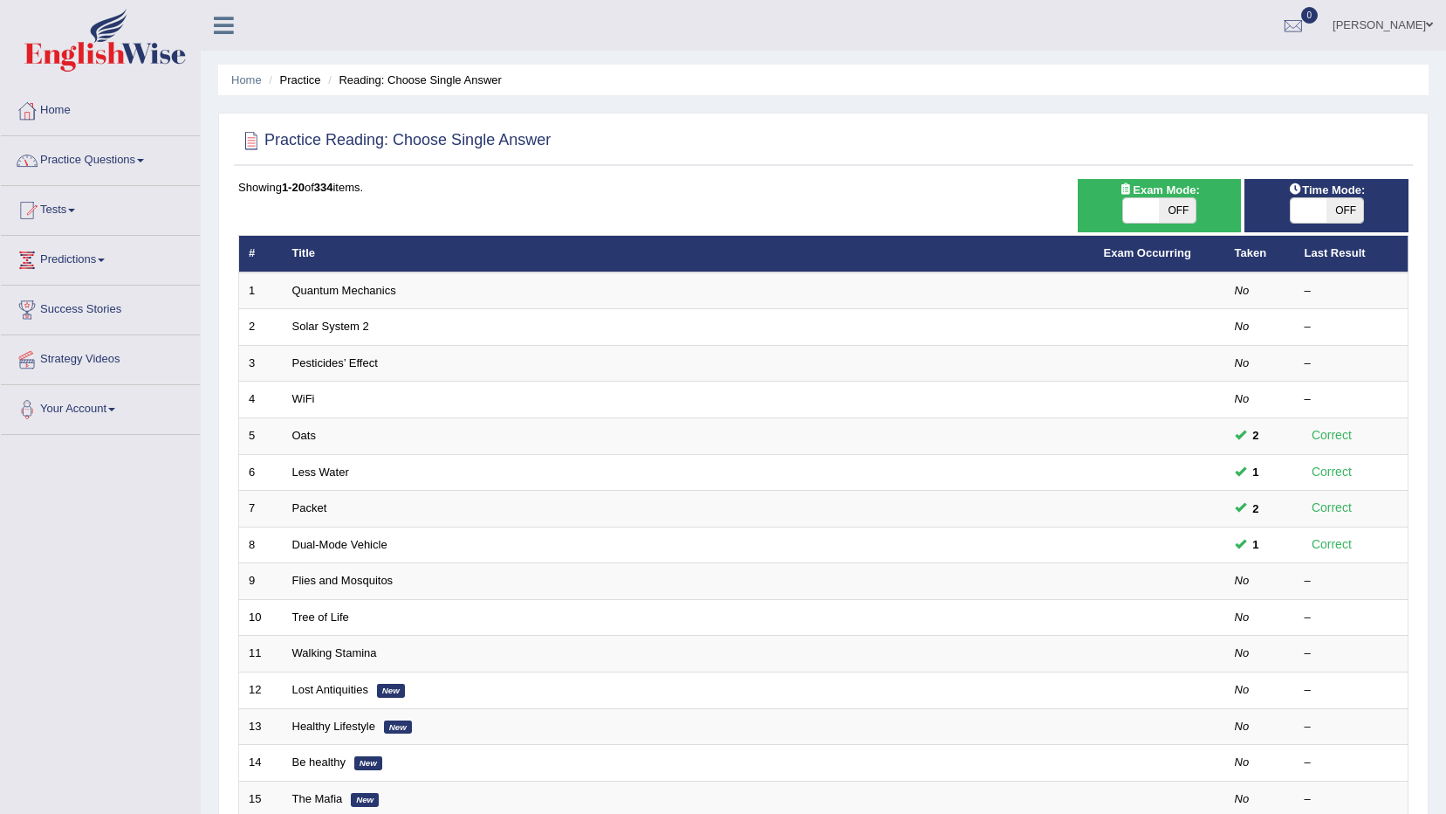
click at [91, 161] on link "Practice Questions" at bounding box center [100, 158] width 199 height 44
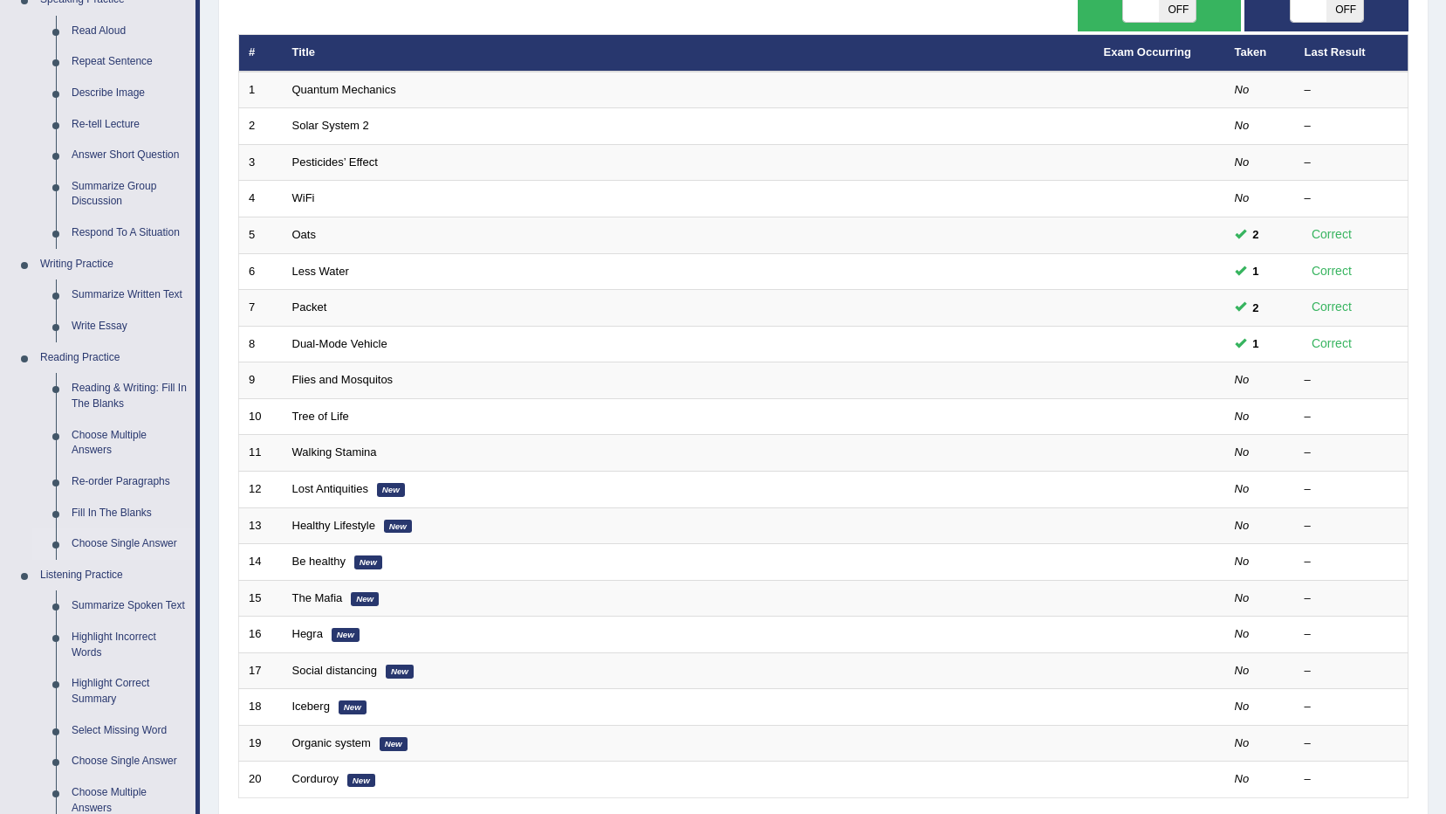
scroll to position [229, 0]
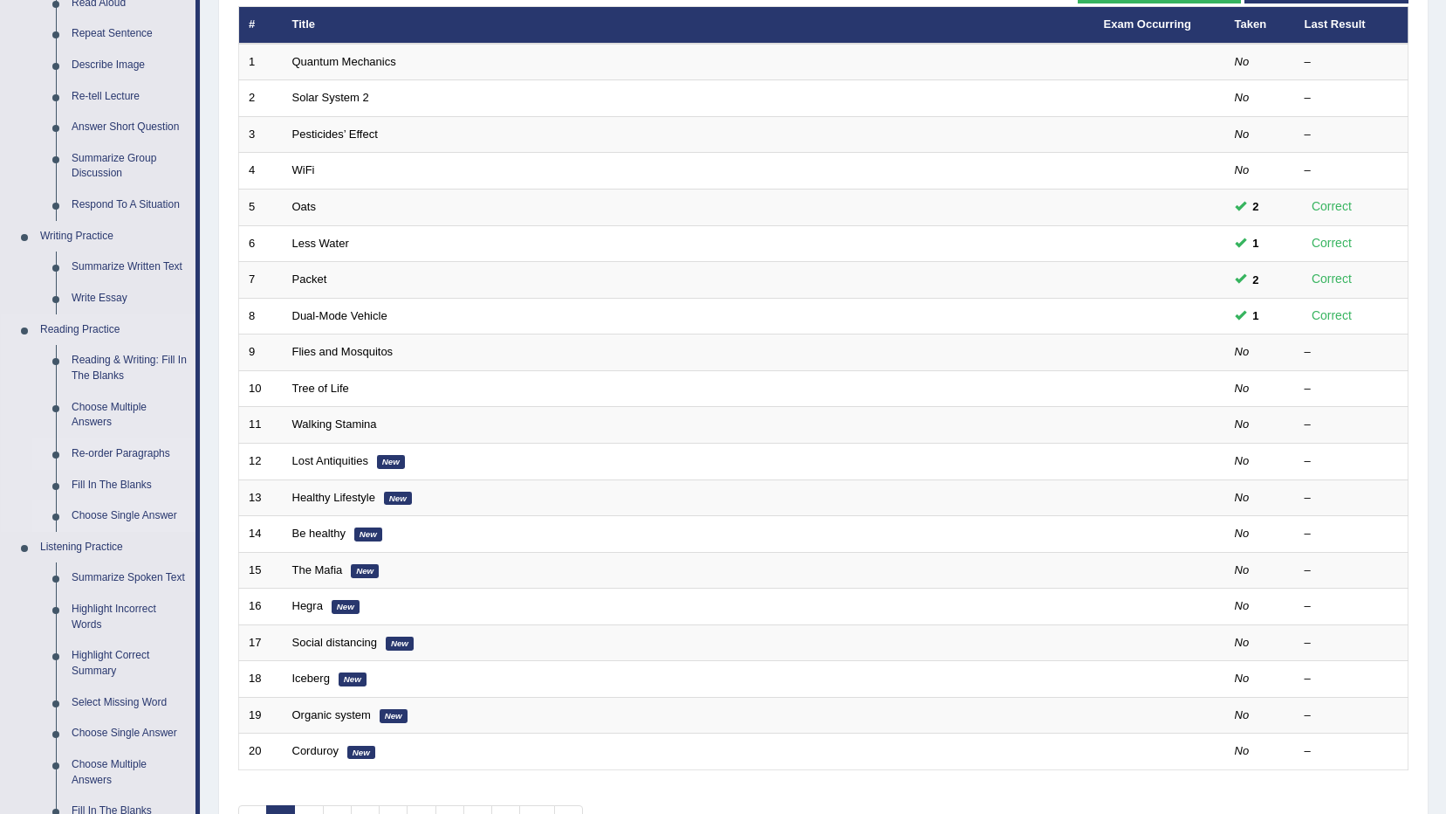
click at [130, 450] on link "Re-order Paragraphs" at bounding box center [130, 453] width 132 height 31
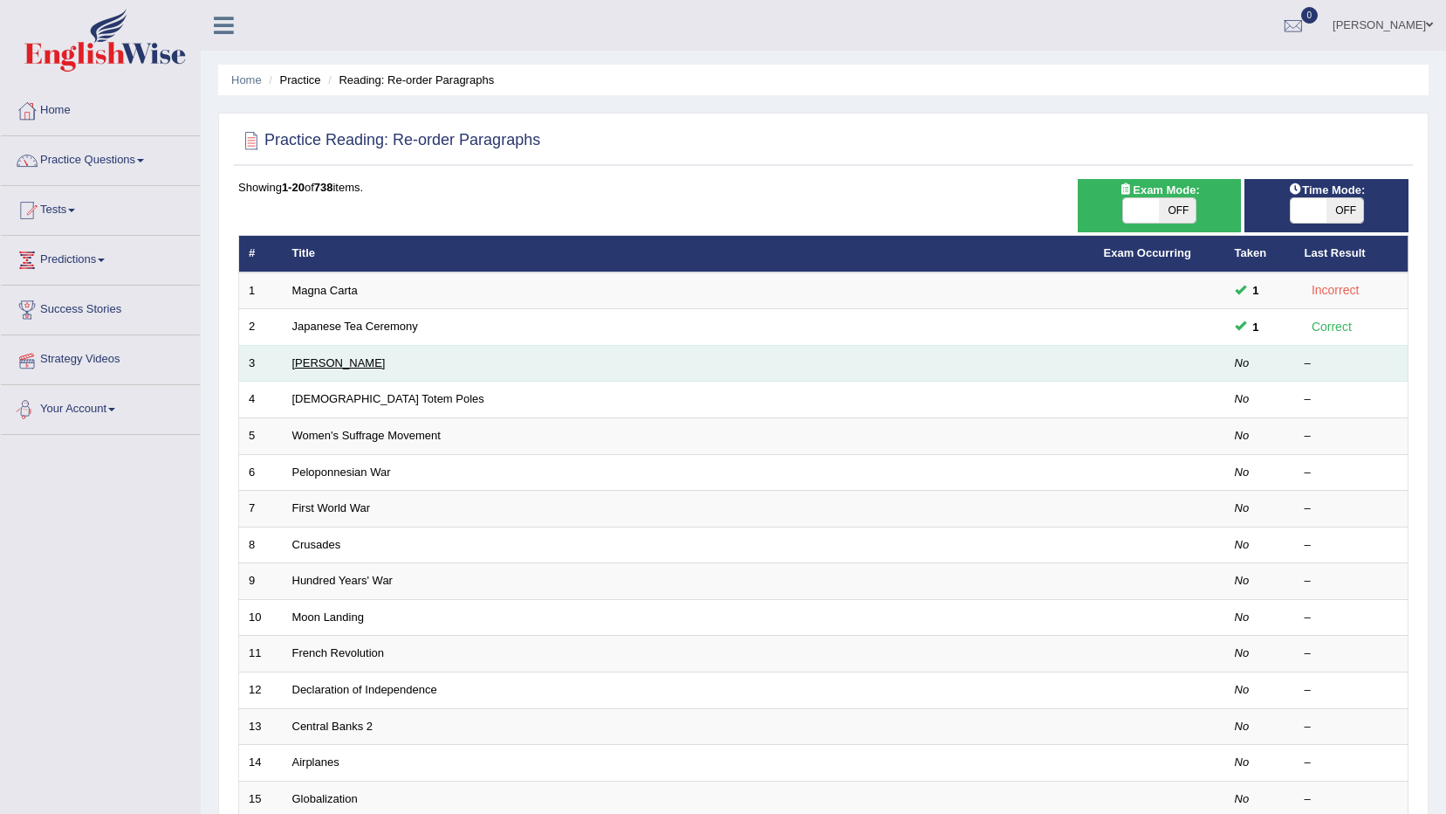
click at [316, 366] on link "[PERSON_NAME]" at bounding box center [338, 362] width 93 height 13
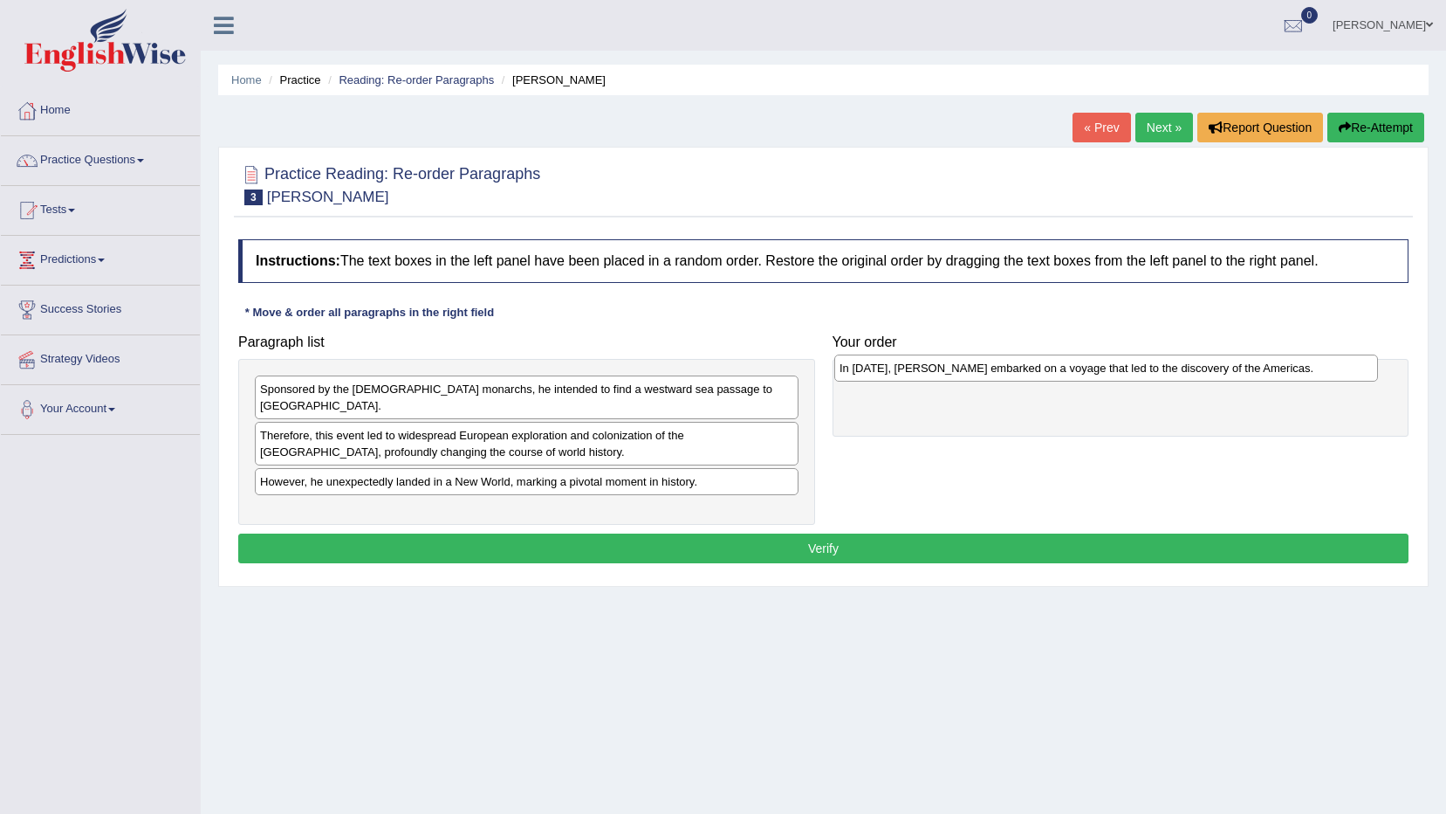
drag, startPoint x: 321, startPoint y: 502, endPoint x: 901, endPoint y: 375, distance: 593.3
click at [901, 375] on div "In [DATE], [PERSON_NAME] embarked on a voyage that led to the discovery of the …" at bounding box center [1106, 367] width 544 height 27
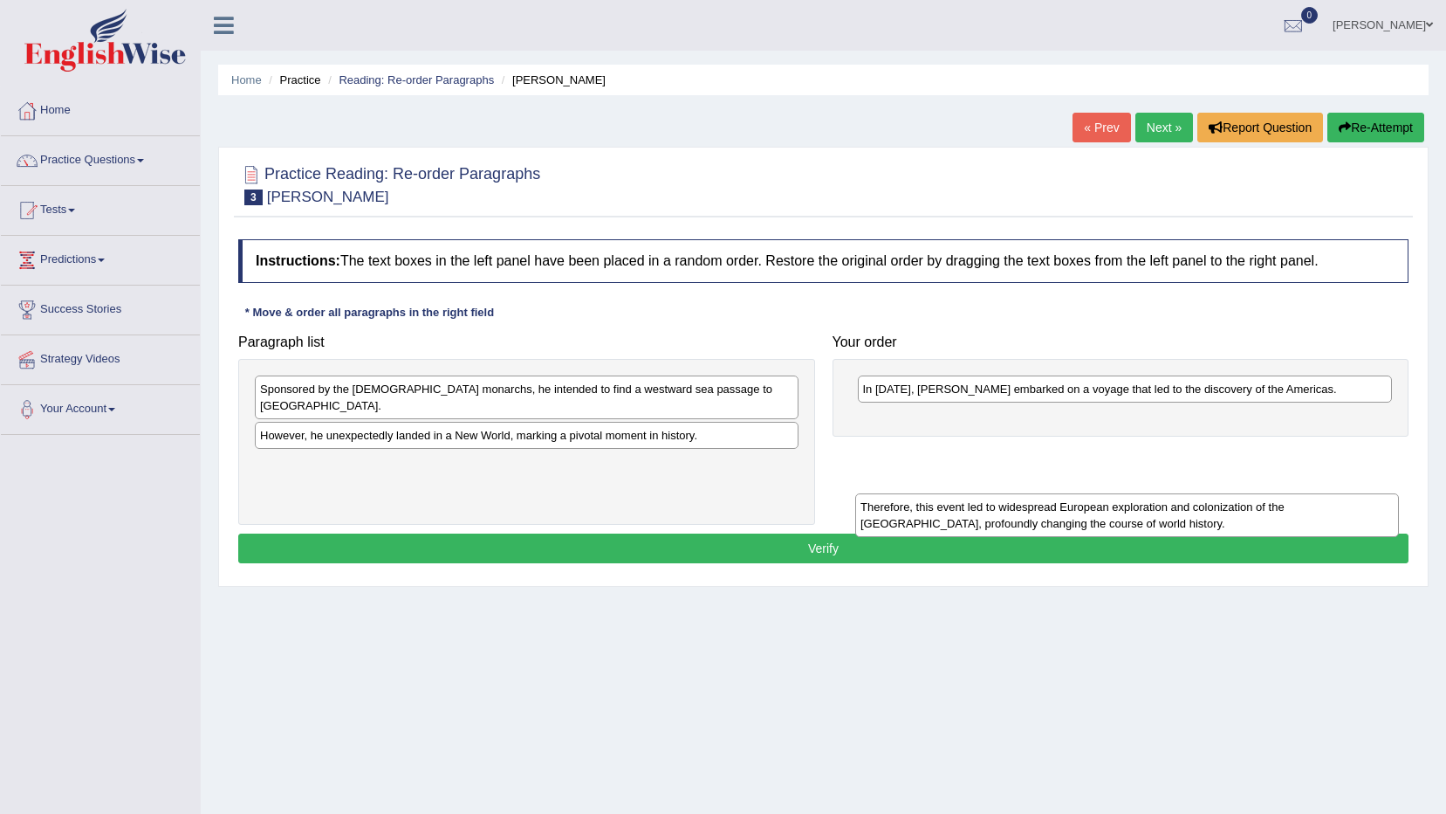
drag, startPoint x: 355, startPoint y: 439, endPoint x: 956, endPoint y: 527, distance: 607.0
click at [956, 527] on div "Therefore, this event led to widespread European exploration and colonization o…" at bounding box center [1127, 515] width 544 height 44
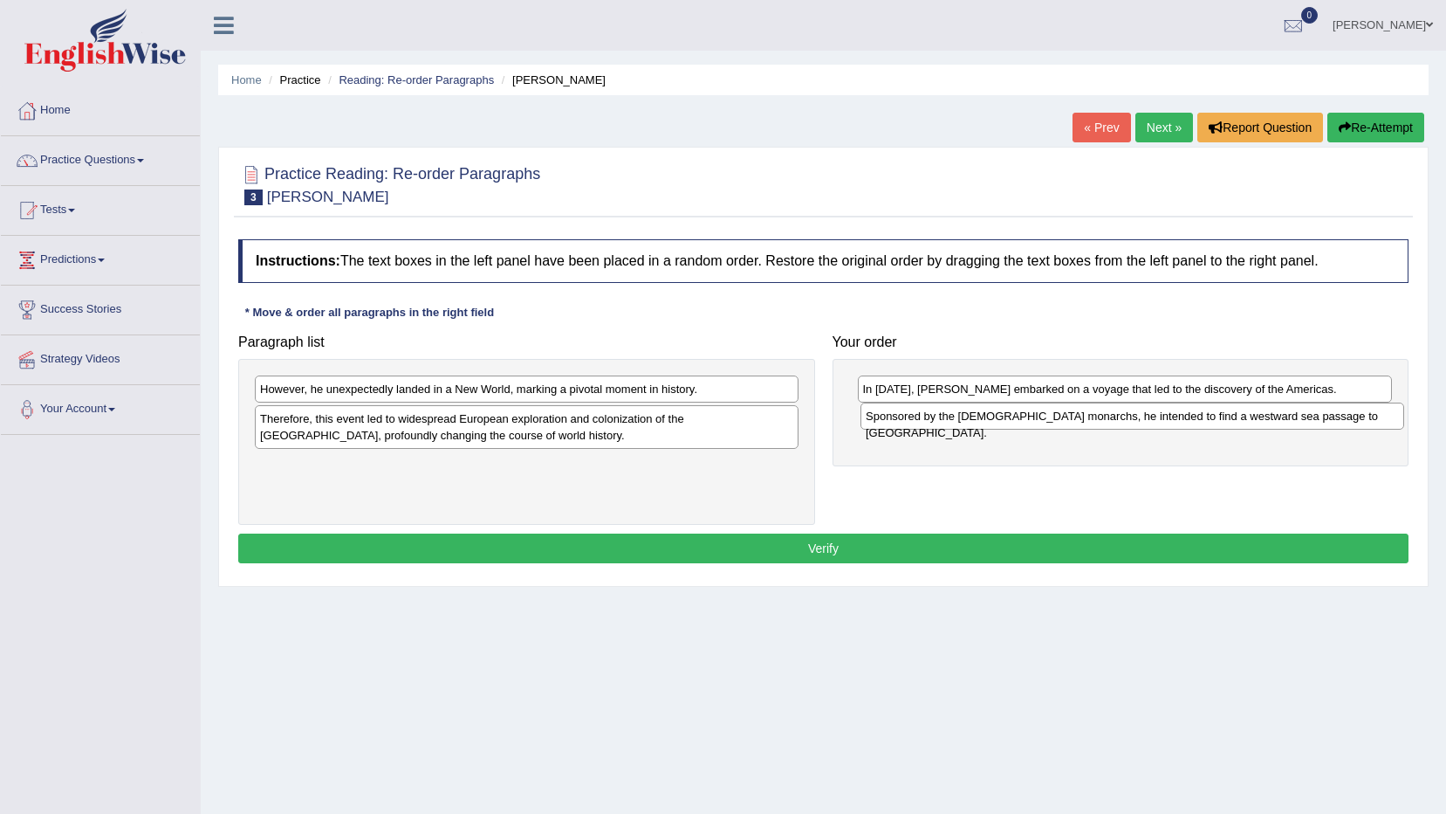
drag, startPoint x: 491, startPoint y: 388, endPoint x: 1096, endPoint y: 415, distance: 606.4
click at [1096, 415] on div "Sponsored by the Spanish monarchs, he intended to find a westward sea passage t…" at bounding box center [1133, 415] width 544 height 27
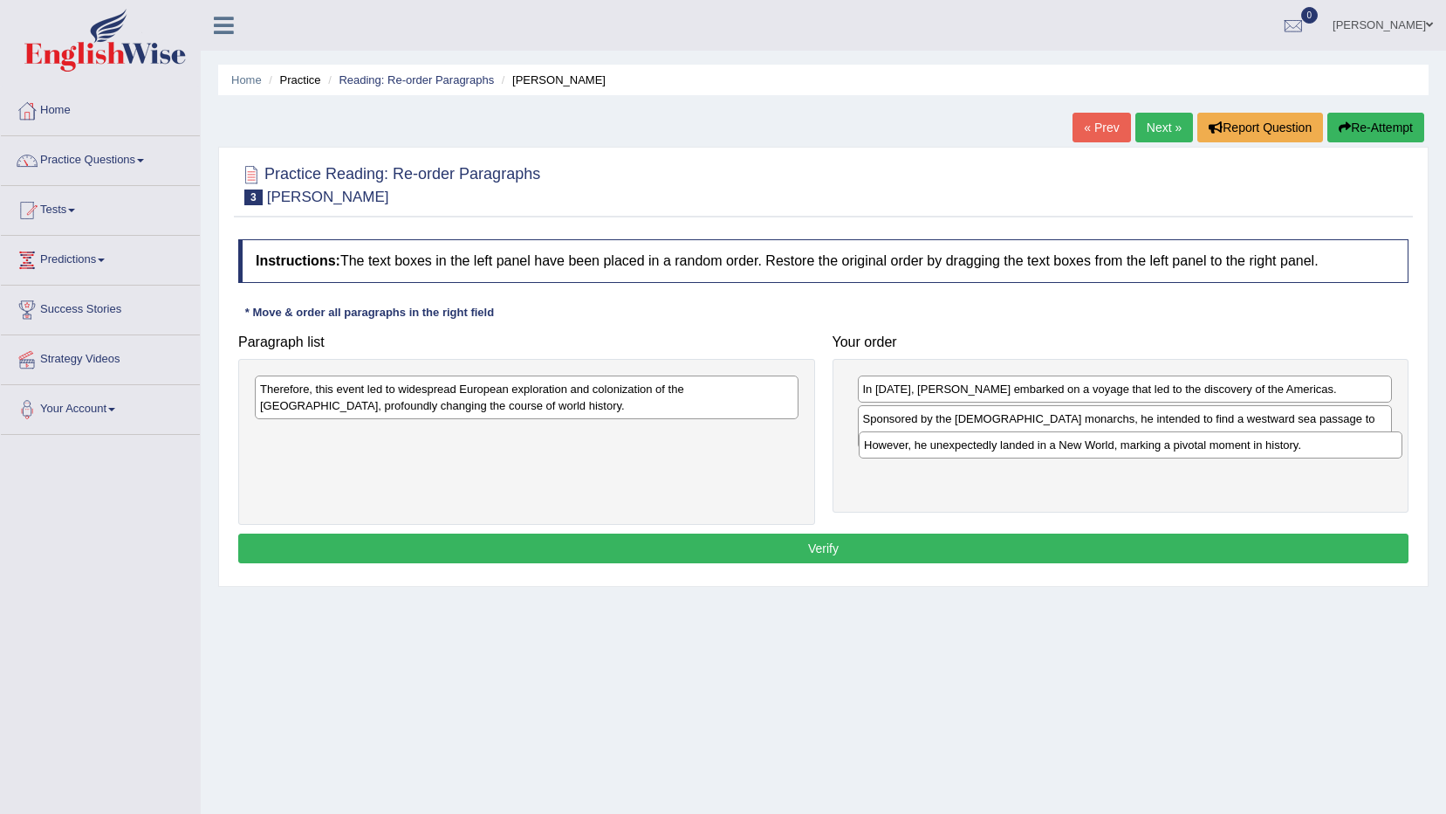
drag, startPoint x: 632, startPoint y: 393, endPoint x: 1236, endPoint y: 449, distance: 606.6
click at [1236, 449] on div "However, he unexpectedly landed in a New World, marking a pivotal moment in his…" at bounding box center [1131, 444] width 544 height 27
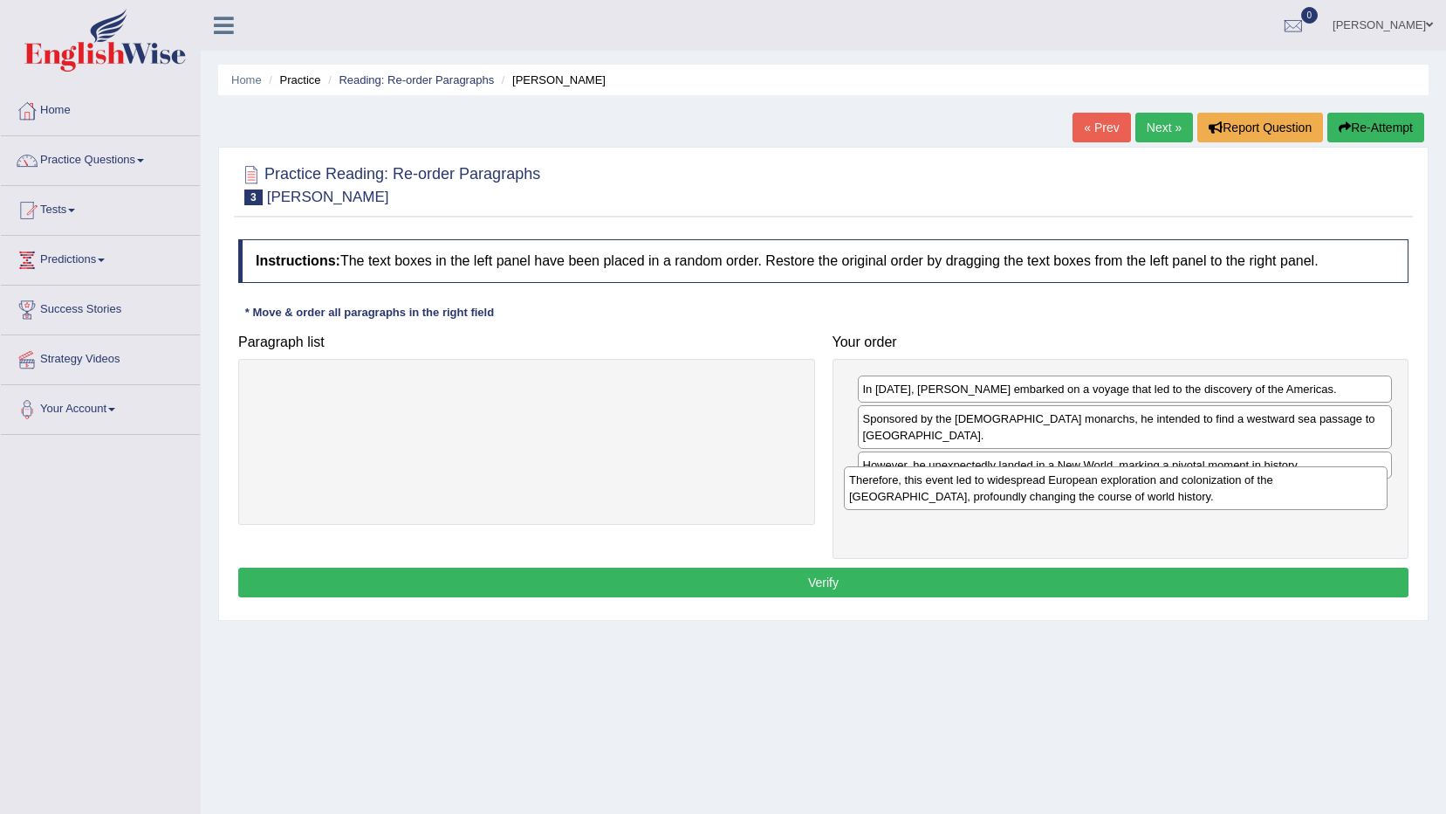
drag, startPoint x: 650, startPoint y: 403, endPoint x: 1240, endPoint y: 494, distance: 596.2
click at [1240, 494] on div "Therefore, this event led to widespread European exploration and colonization o…" at bounding box center [1116, 488] width 544 height 44
click at [925, 567] on button "Verify" at bounding box center [823, 582] width 1171 height 30
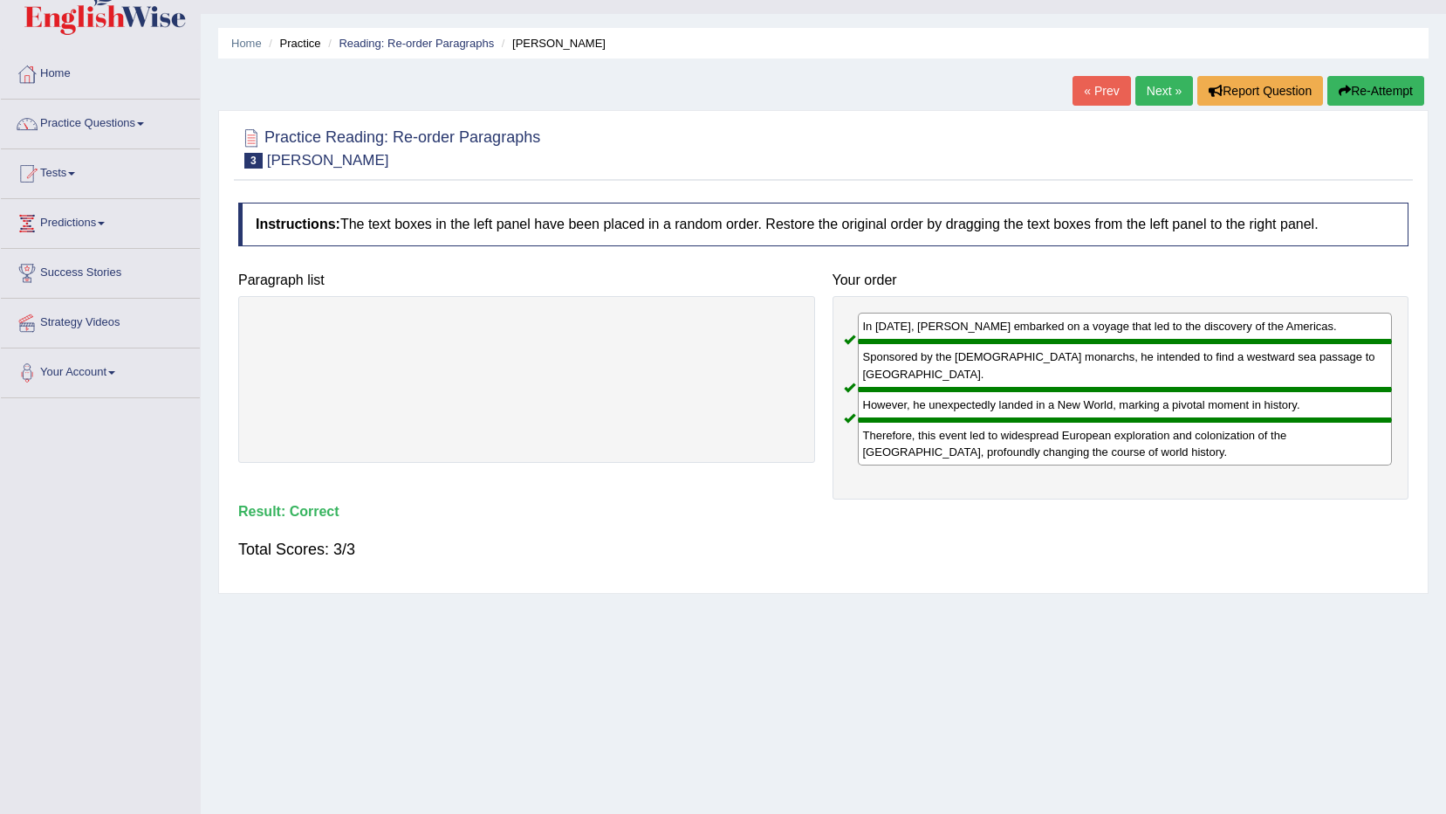
scroll to position [28, 0]
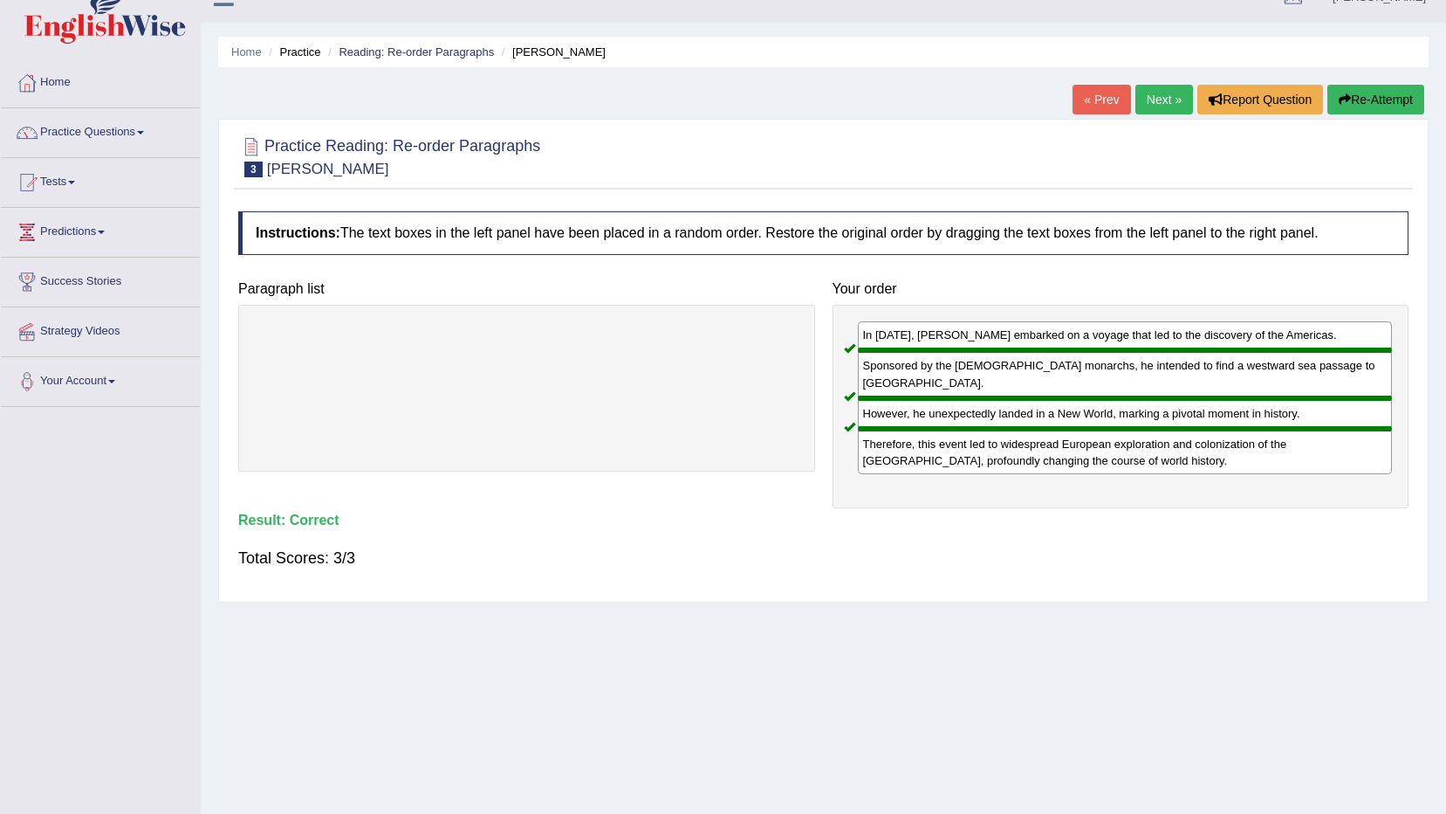
click at [1150, 100] on link "Next »" at bounding box center [1165, 100] width 58 height 30
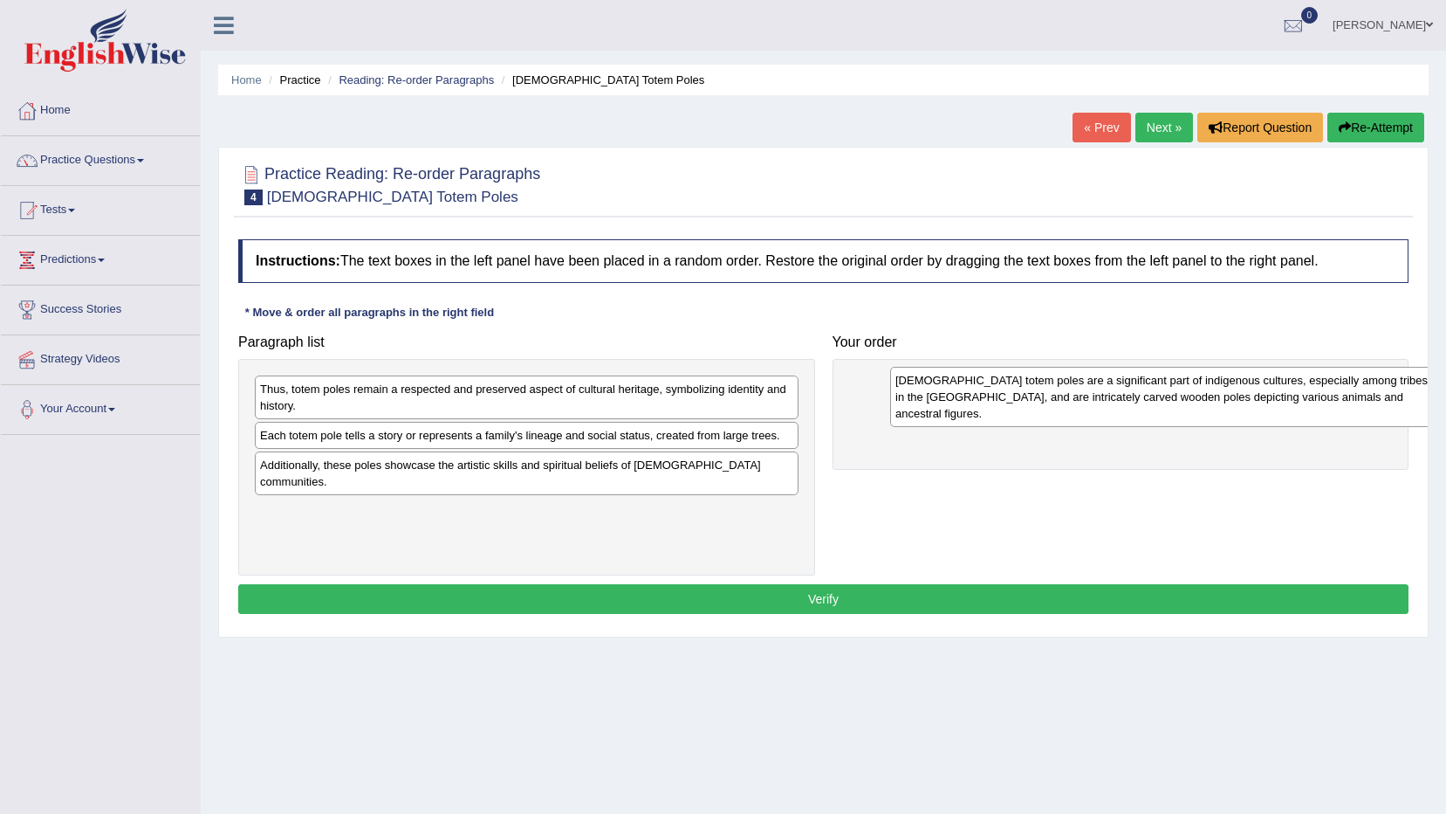
drag, startPoint x: 385, startPoint y: 397, endPoint x: 1020, endPoint y: 388, distance: 635.5
click at [1020, 388] on div "Native American totem poles are a significant part of indigenous cultures, espe…" at bounding box center [1162, 397] width 544 height 60
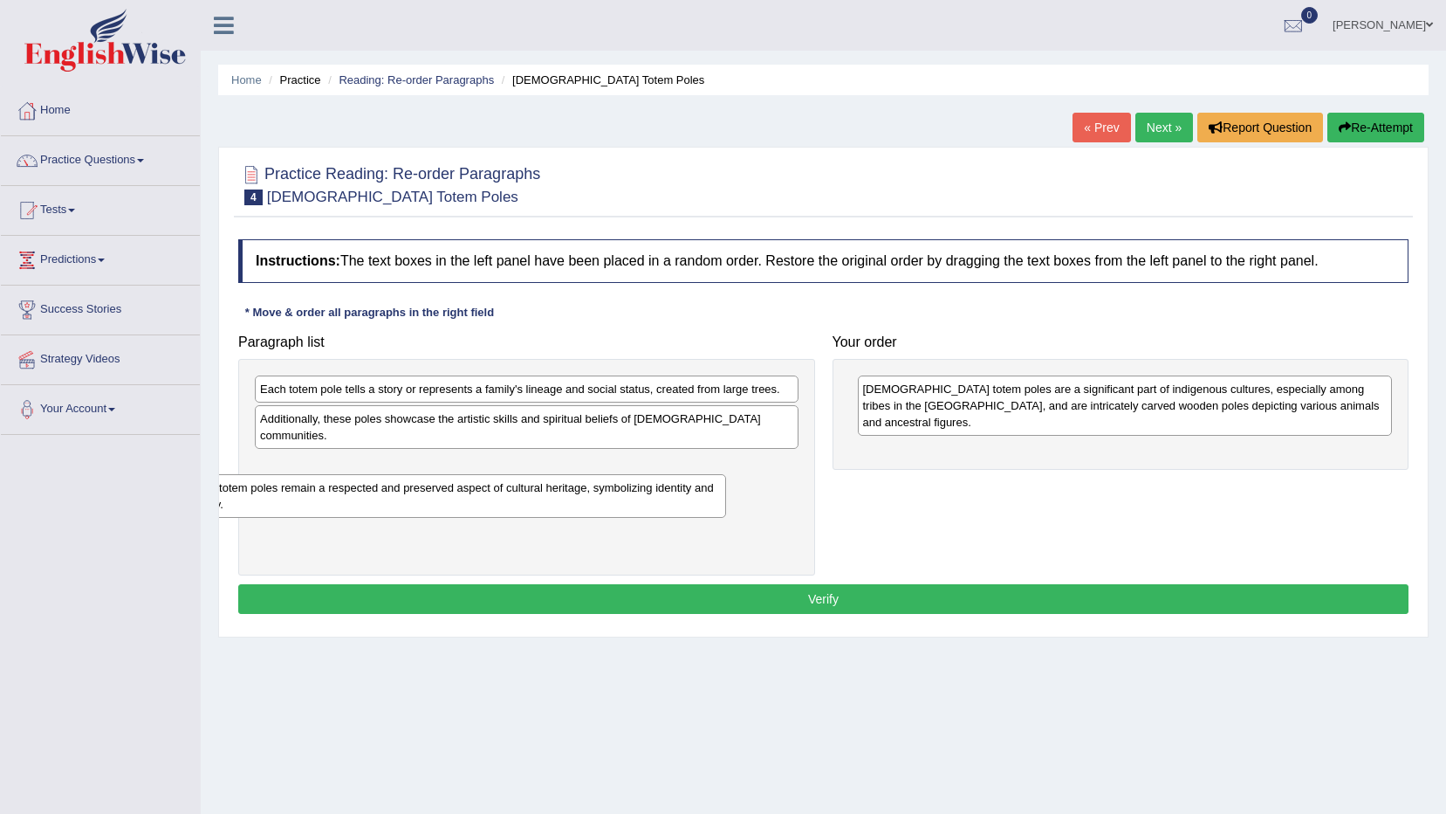
drag, startPoint x: 398, startPoint y: 392, endPoint x: 326, endPoint y: 491, distance: 122.4
click at [326, 491] on div "Thus, totem poles remain a respected and preserved aspect of cultural heritage,…" at bounding box center [454, 496] width 544 height 44
click at [436, 402] on div "Each totem pole tells a story or represents a family's lineage and social statu…" at bounding box center [527, 388] width 544 height 27
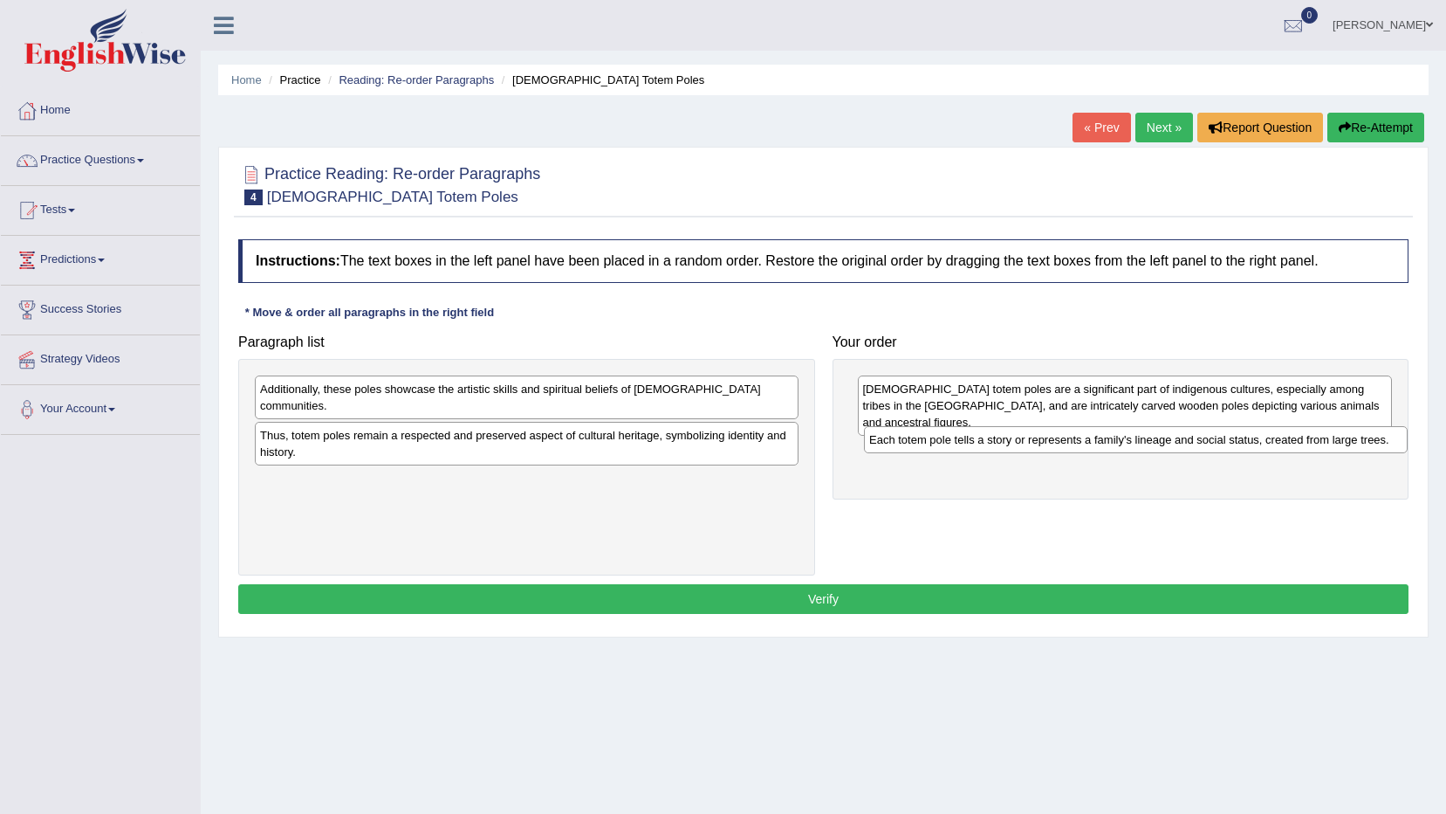
drag, startPoint x: 443, startPoint y: 382, endPoint x: 1053, endPoint y: 433, distance: 611.4
click at [1053, 433] on div "Each totem pole tells a story or represents a family's lineage and social statu…" at bounding box center [1136, 439] width 544 height 27
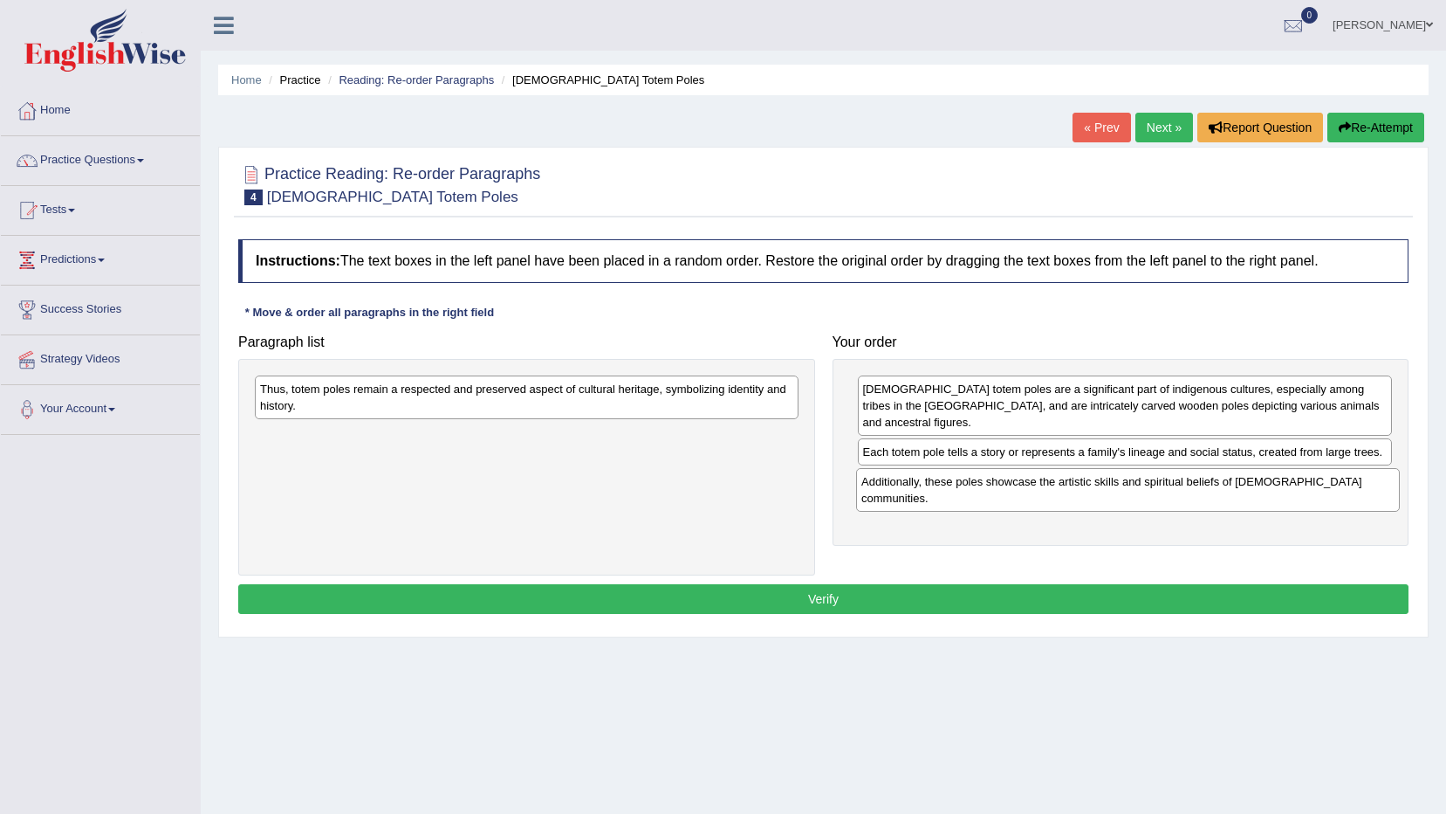
drag, startPoint x: 374, startPoint y: 409, endPoint x: 976, endPoint y: 501, distance: 608.5
click at [976, 501] on div "Additionally, these poles showcase the artistic skills and spiritual beliefs of…" at bounding box center [1128, 490] width 544 height 44
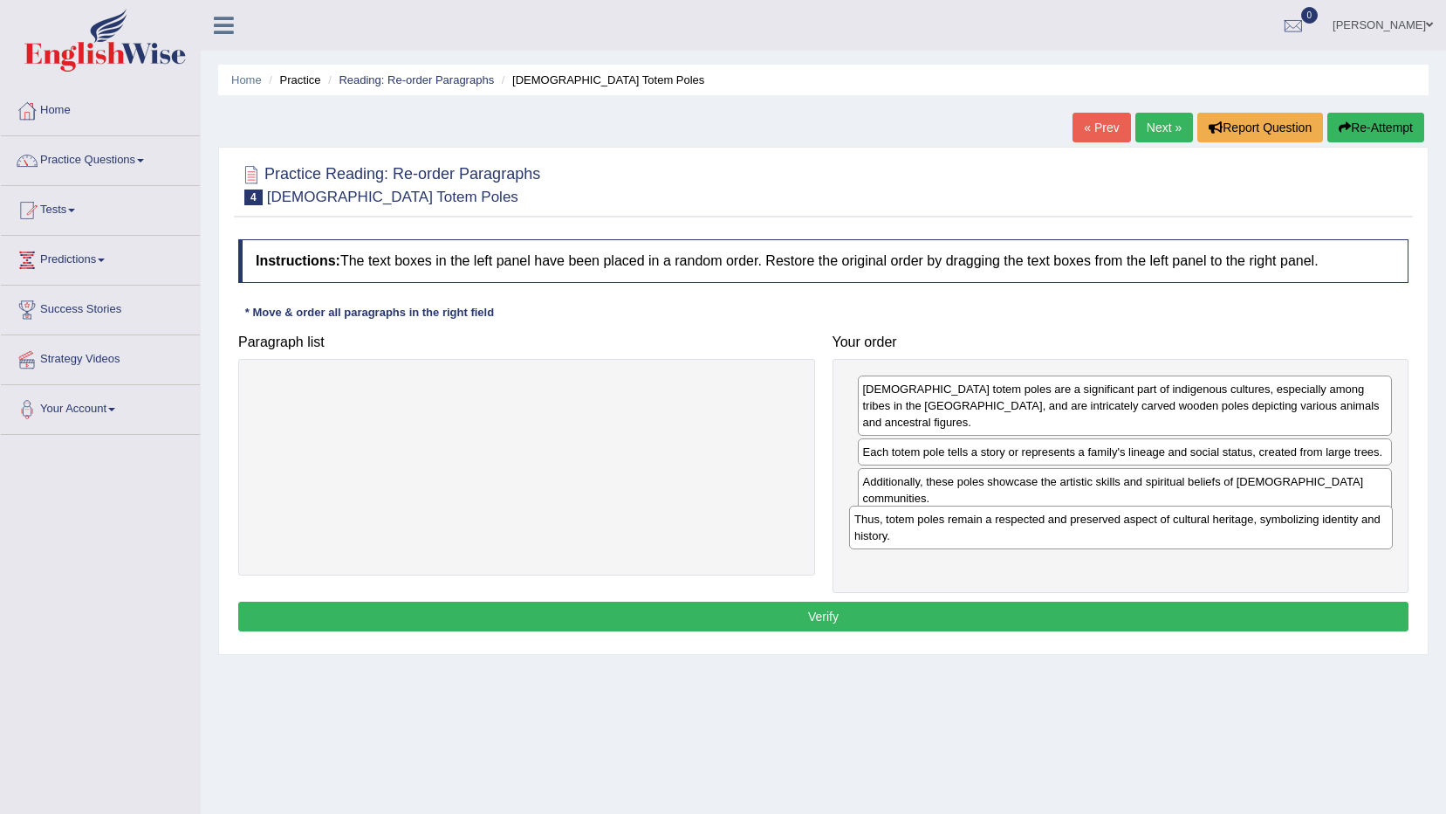
drag, startPoint x: 567, startPoint y: 387, endPoint x: 1172, endPoint y: 517, distance: 619.6
click at [1172, 517] on div "Thus, totem poles remain a respected and preserved aspect of cultural heritage,…" at bounding box center [1121, 527] width 544 height 44
click at [892, 616] on button "Verify" at bounding box center [823, 616] width 1171 height 30
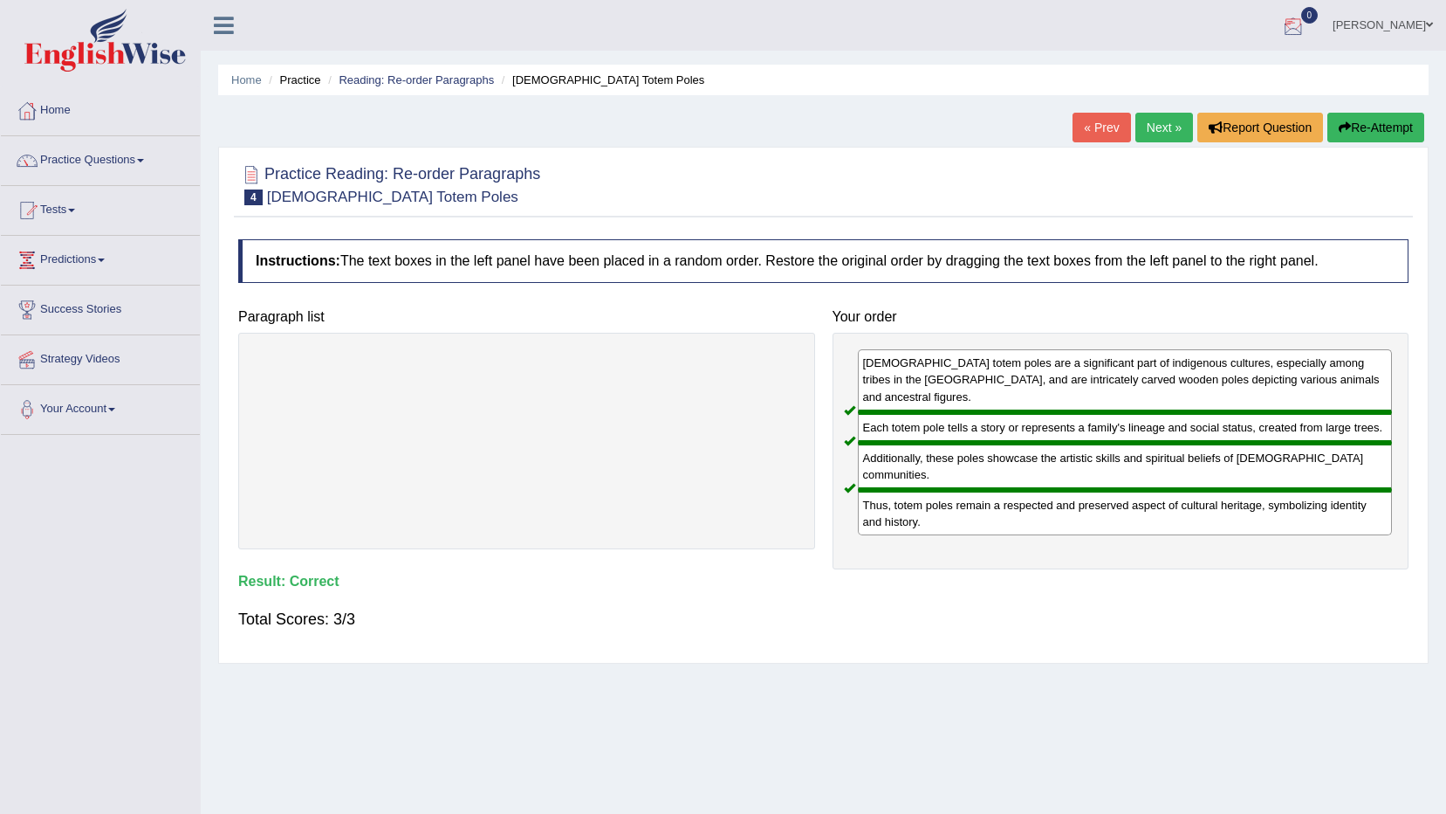
click at [1150, 113] on link "Next »" at bounding box center [1165, 128] width 58 height 30
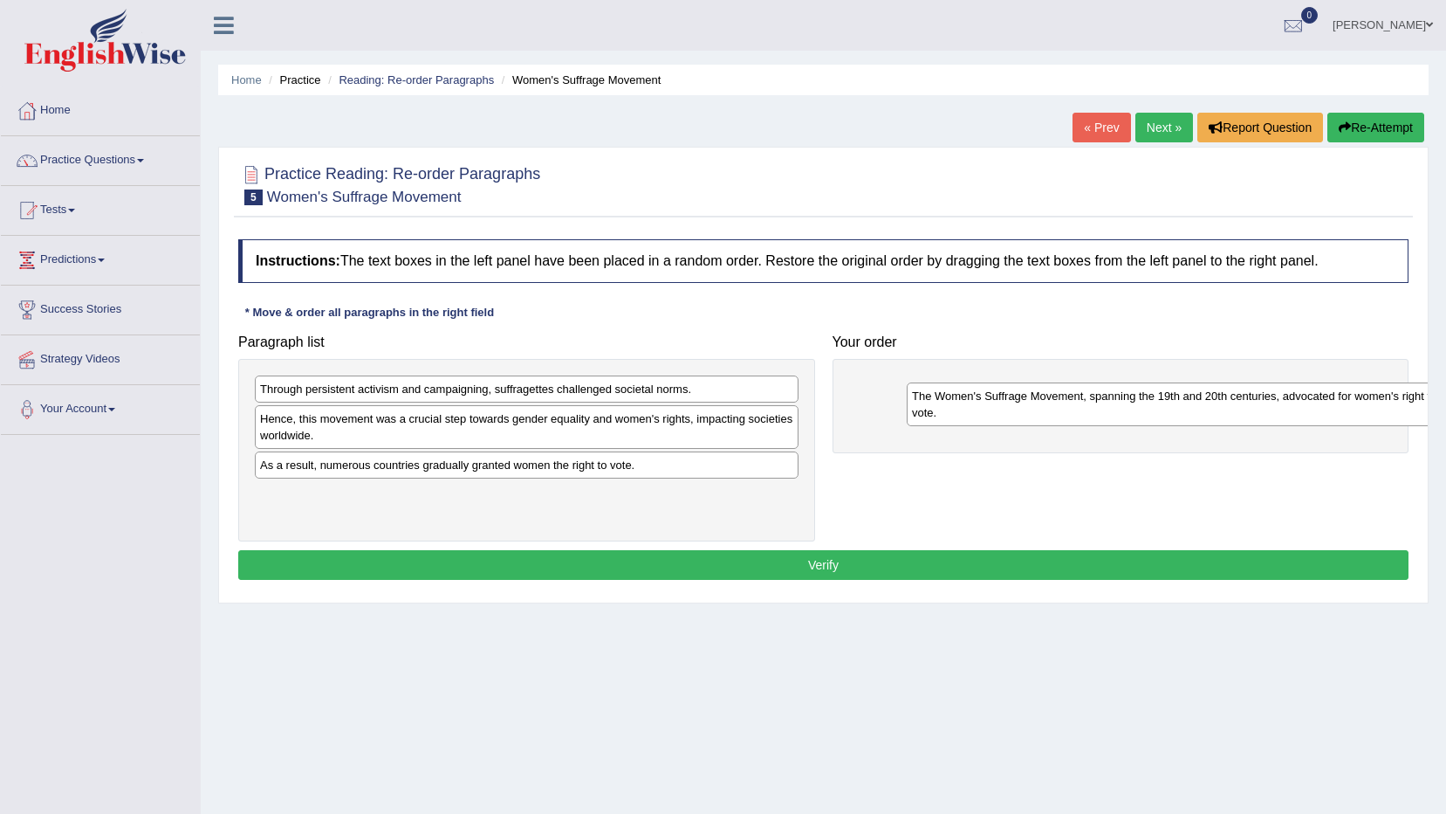
drag, startPoint x: 381, startPoint y: 503, endPoint x: 1034, endPoint y: 404, distance: 659.5
click at [1034, 404] on div "The Women's Suffrage Movement, spanning the 19th and 20th centuries, advocated …" at bounding box center [1179, 404] width 544 height 44
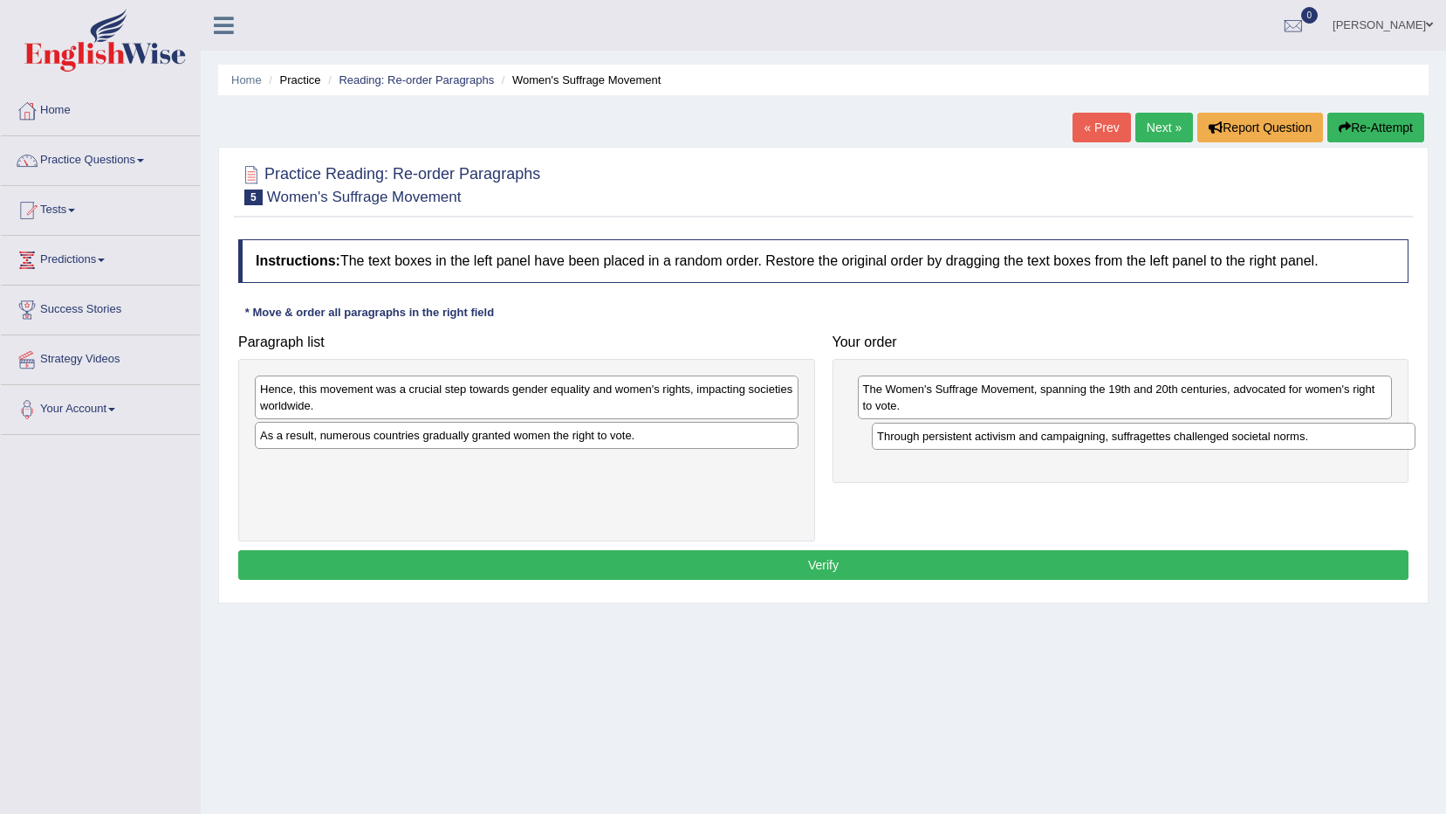
drag, startPoint x: 419, startPoint y: 386, endPoint x: 1036, endPoint y: 433, distance: 618.9
click at [1036, 433] on div "Through persistent activism and campaigning, suffragettes challenged societal n…" at bounding box center [1144, 435] width 544 height 27
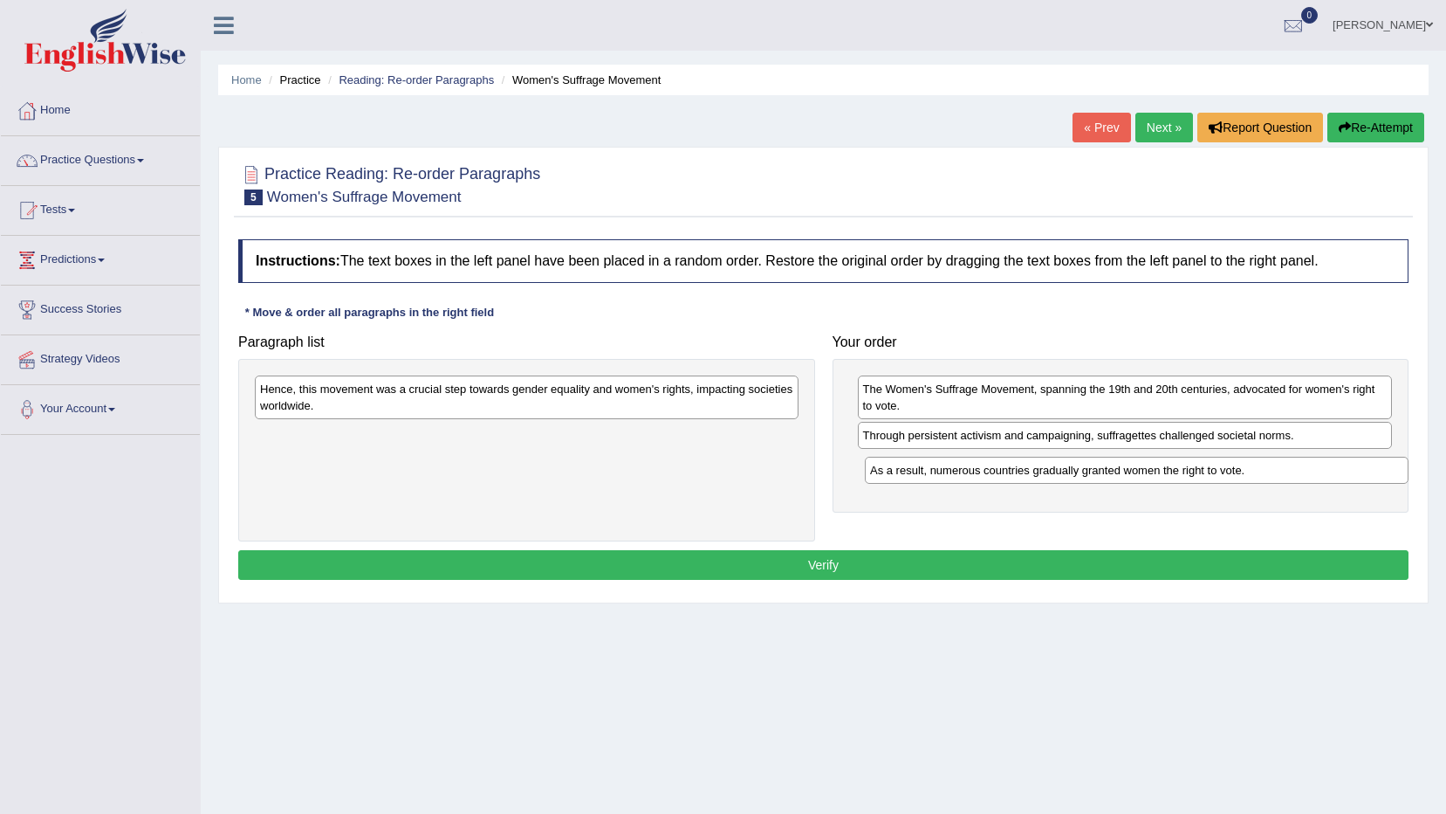
drag, startPoint x: 384, startPoint y: 444, endPoint x: 994, endPoint y: 479, distance: 611.1
click at [994, 479] on div "As a result, numerous countries gradually granted women the right to vote." at bounding box center [1137, 470] width 544 height 27
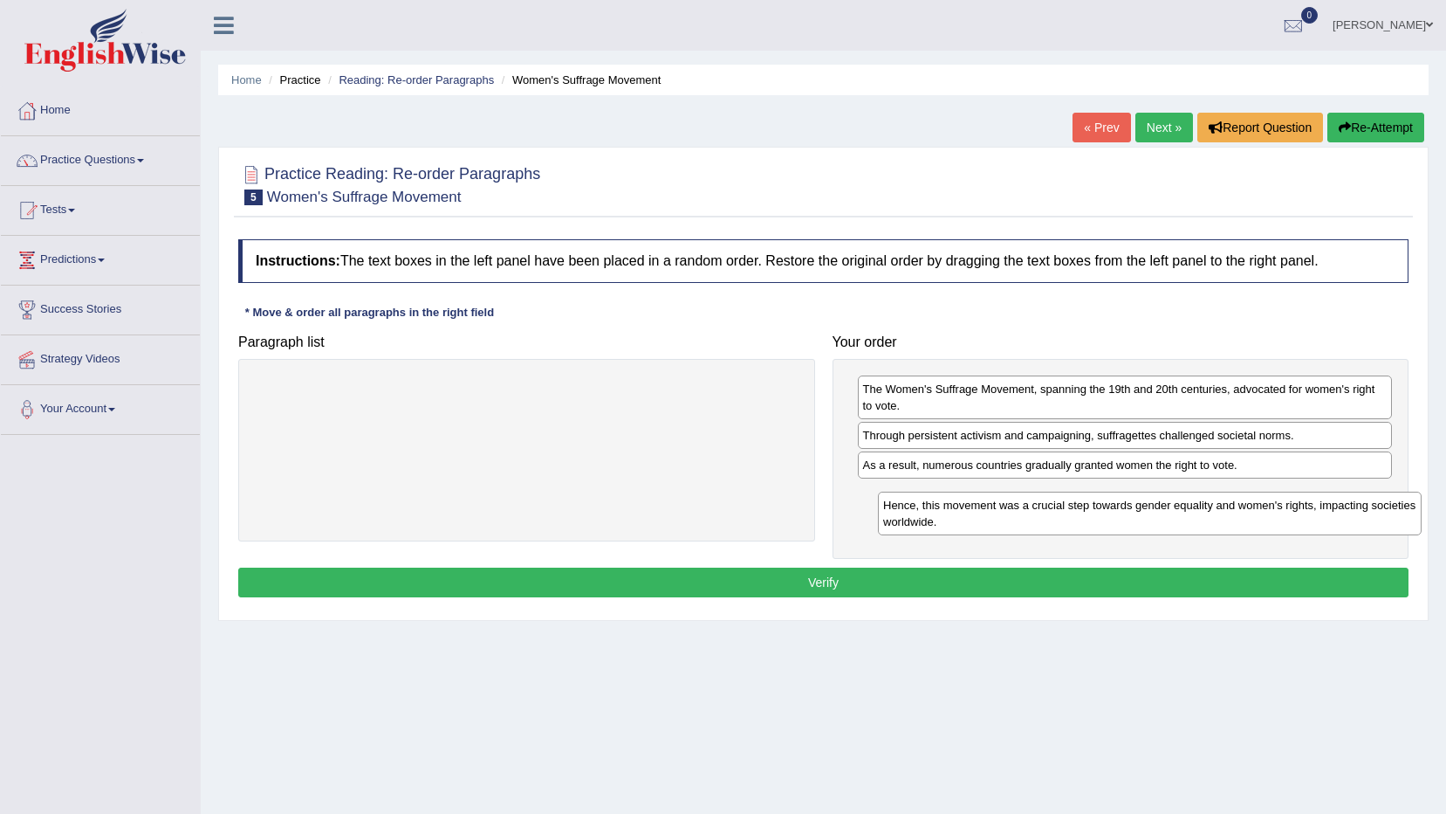
drag, startPoint x: 591, startPoint y: 409, endPoint x: 1214, endPoint y: 525, distance: 634.0
click at [1214, 525] on div "Hence, this movement was a crucial step towards gender equality and women's rig…" at bounding box center [1150, 513] width 544 height 44
click at [833, 576] on button "Verify" at bounding box center [823, 582] width 1171 height 30
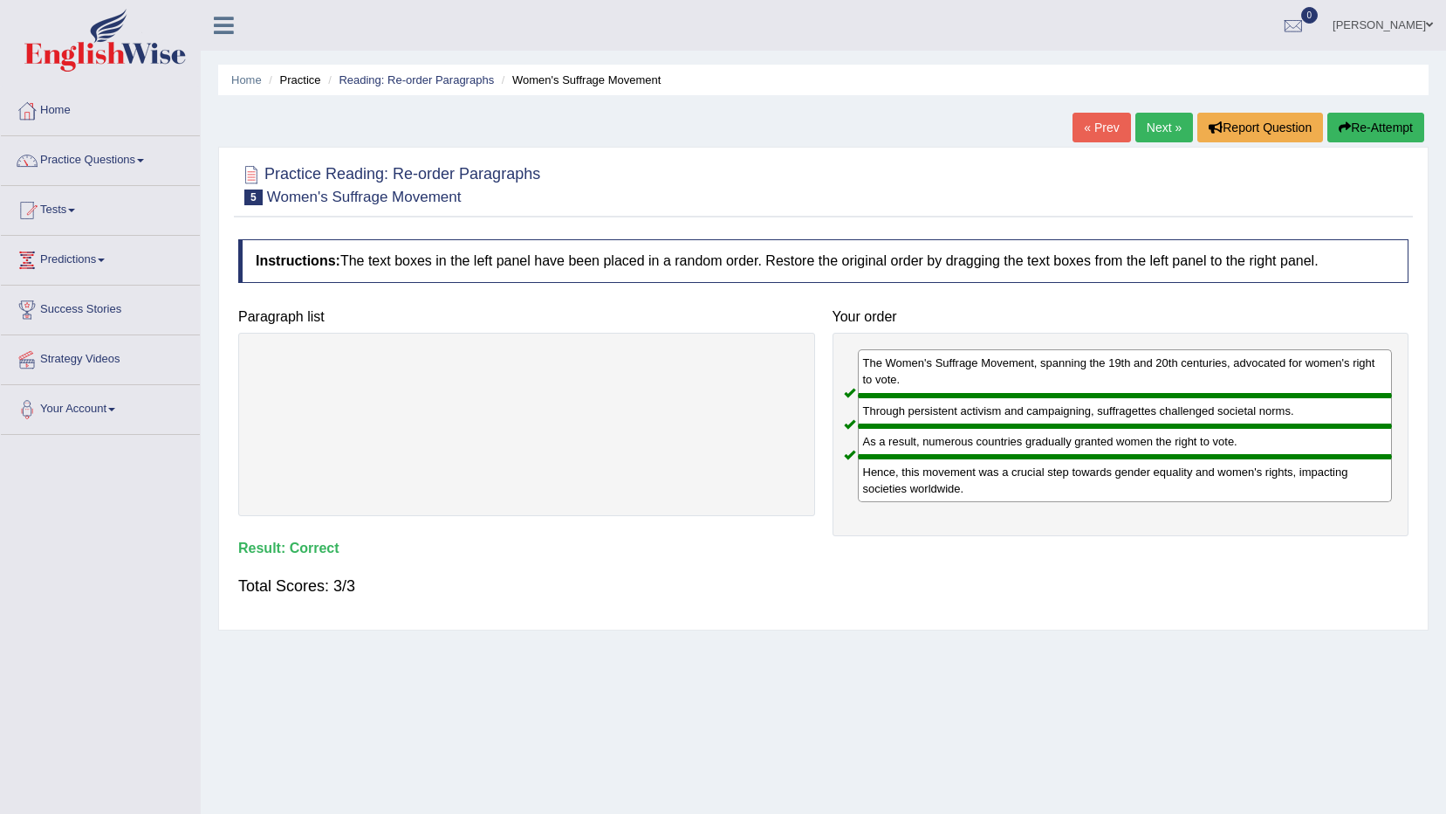
click at [1157, 136] on link "Next »" at bounding box center [1165, 128] width 58 height 30
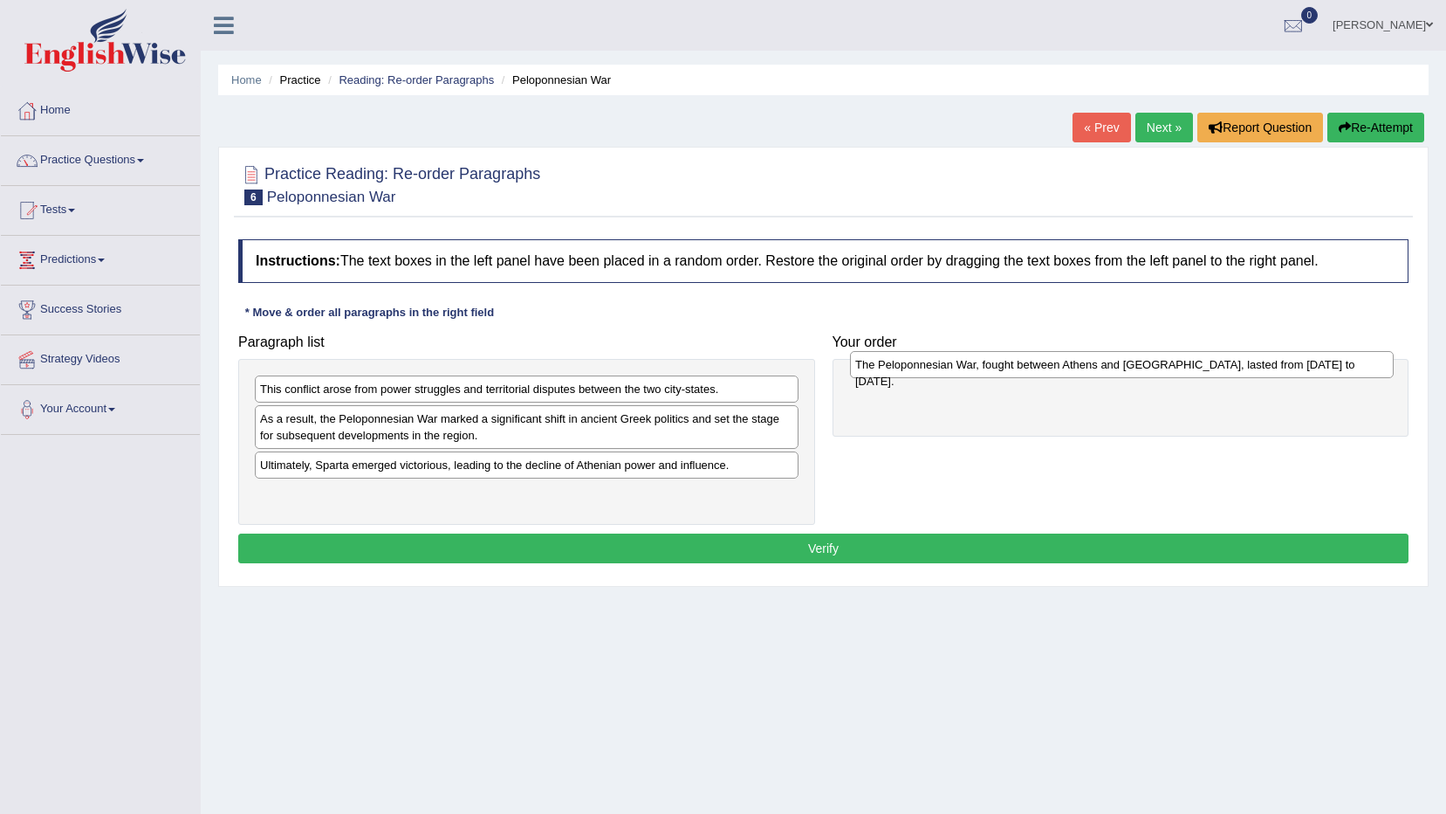
drag, startPoint x: 329, startPoint y: 507, endPoint x: 924, endPoint y: 377, distance: 609.4
click at [924, 377] on div "The Peloponnesian War, fought between Athens and [GEOGRAPHIC_DATA], lasted from…" at bounding box center [1122, 364] width 544 height 27
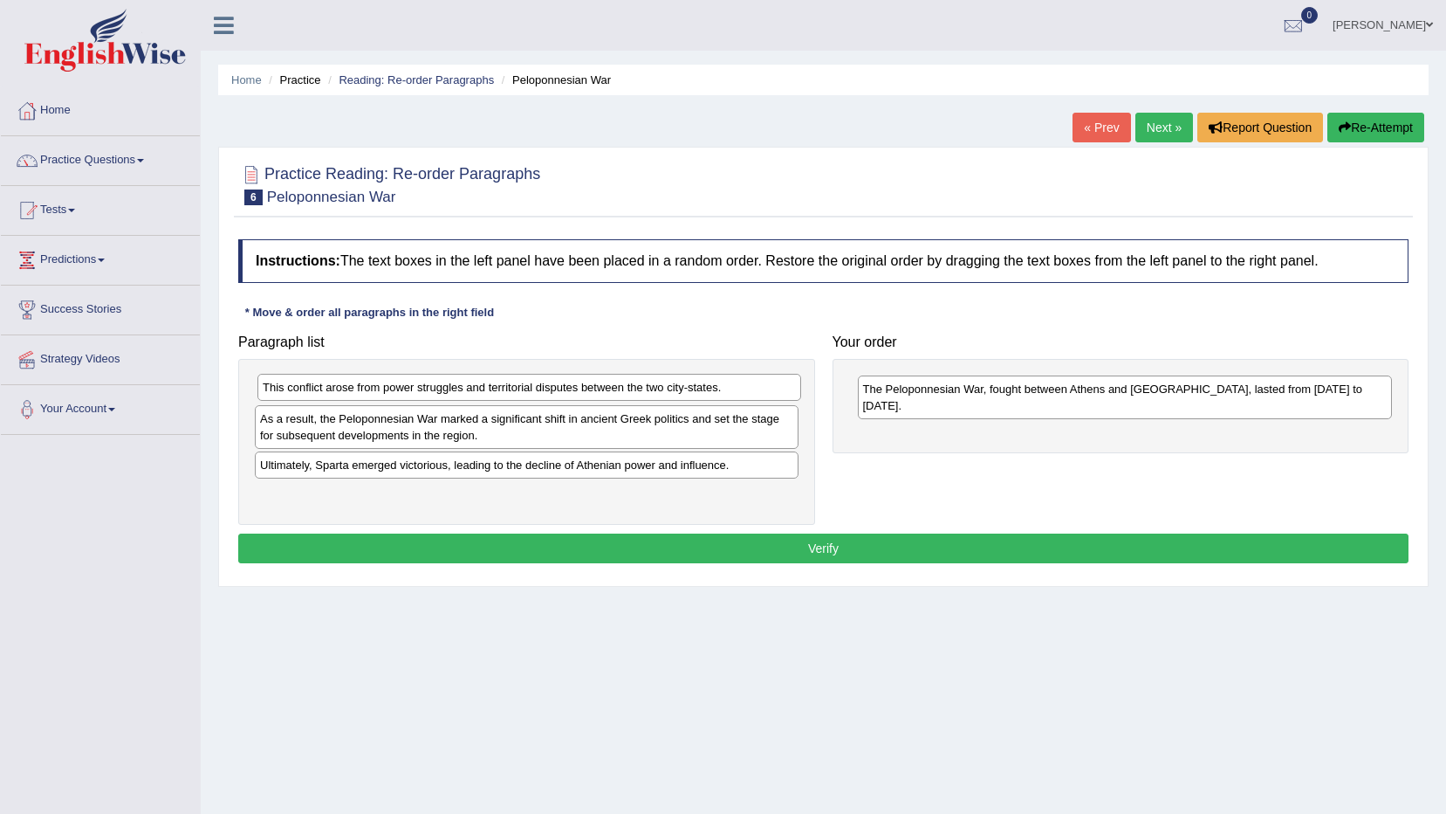
click at [436, 395] on div "This conflict arose from power struggles and territorial disputes between the t…" at bounding box center [530, 387] width 544 height 27
click at [498, 395] on div "This conflict arose from power struggles and territorial disputes between the t…" at bounding box center [527, 388] width 544 height 27
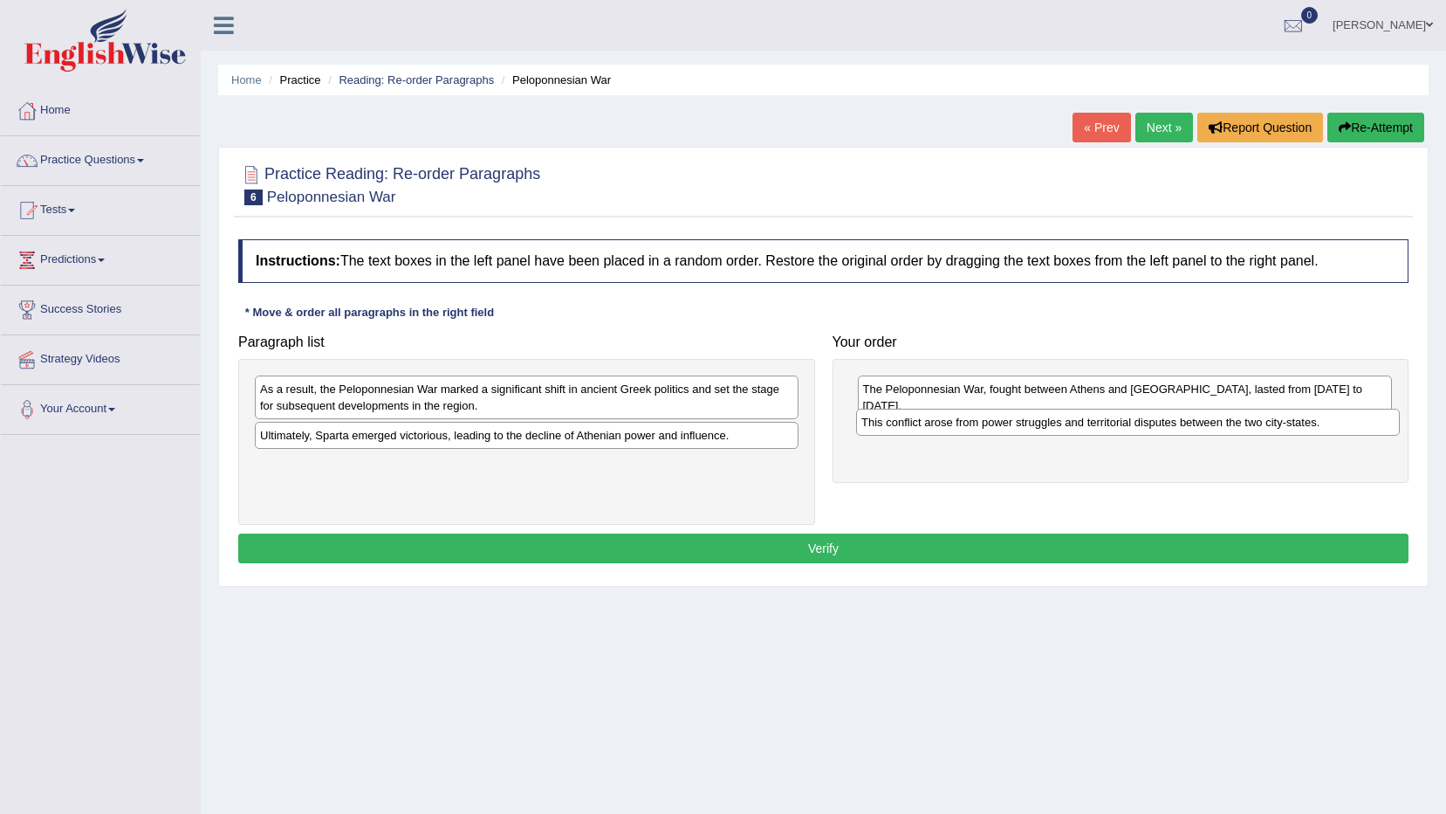
drag, startPoint x: 411, startPoint y: 395, endPoint x: 1013, endPoint y: 428, distance: 602.3
click at [1013, 428] on div "This conflict arose from power struggles and territorial disputes between the t…" at bounding box center [1128, 422] width 544 height 27
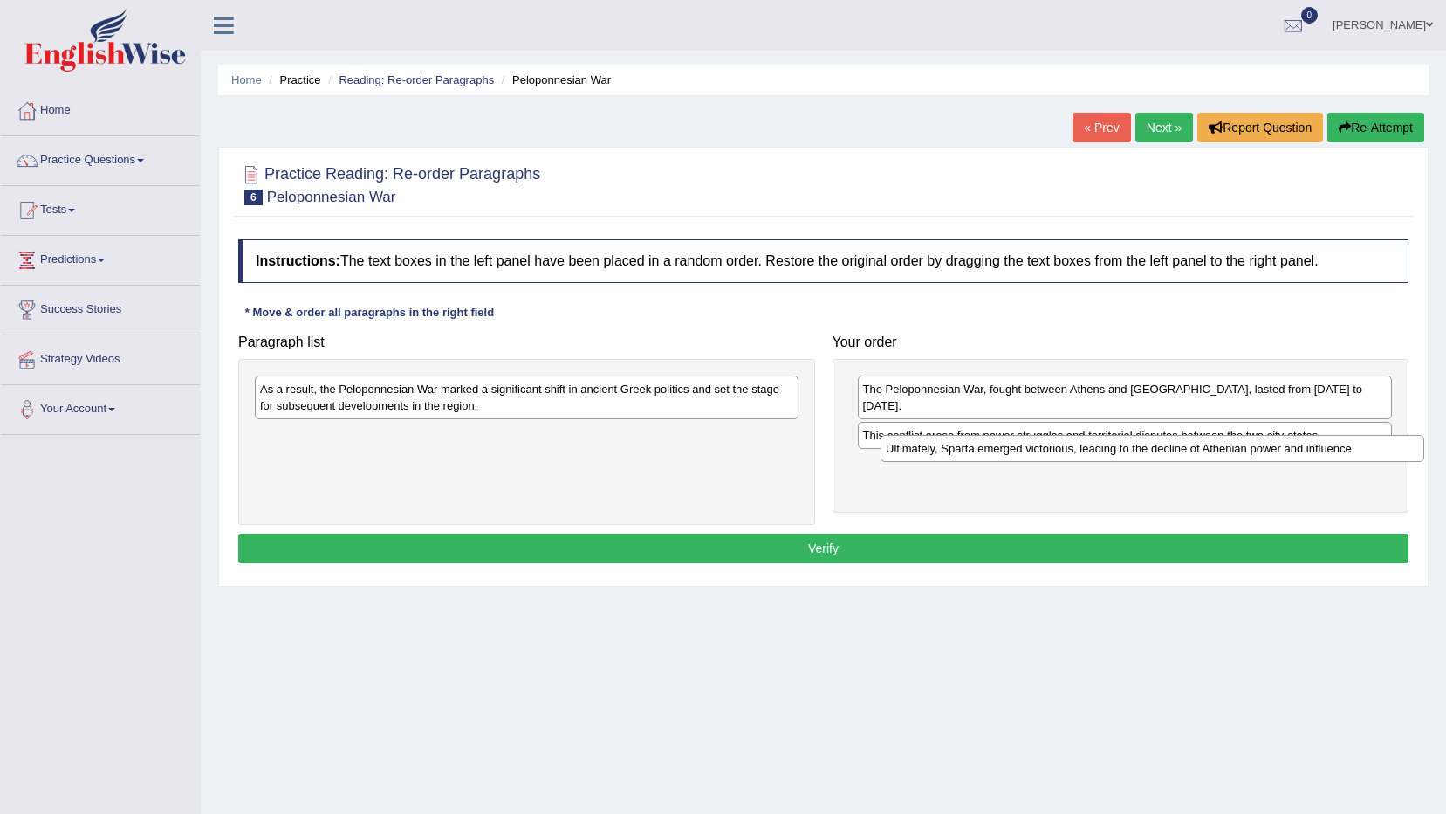
drag, startPoint x: 355, startPoint y: 432, endPoint x: 981, endPoint y: 445, distance: 626.0
click at [981, 445] on div "Ultimately, Sparta emerged victorious, leading to the decline of Athenian power…" at bounding box center [1153, 448] width 544 height 27
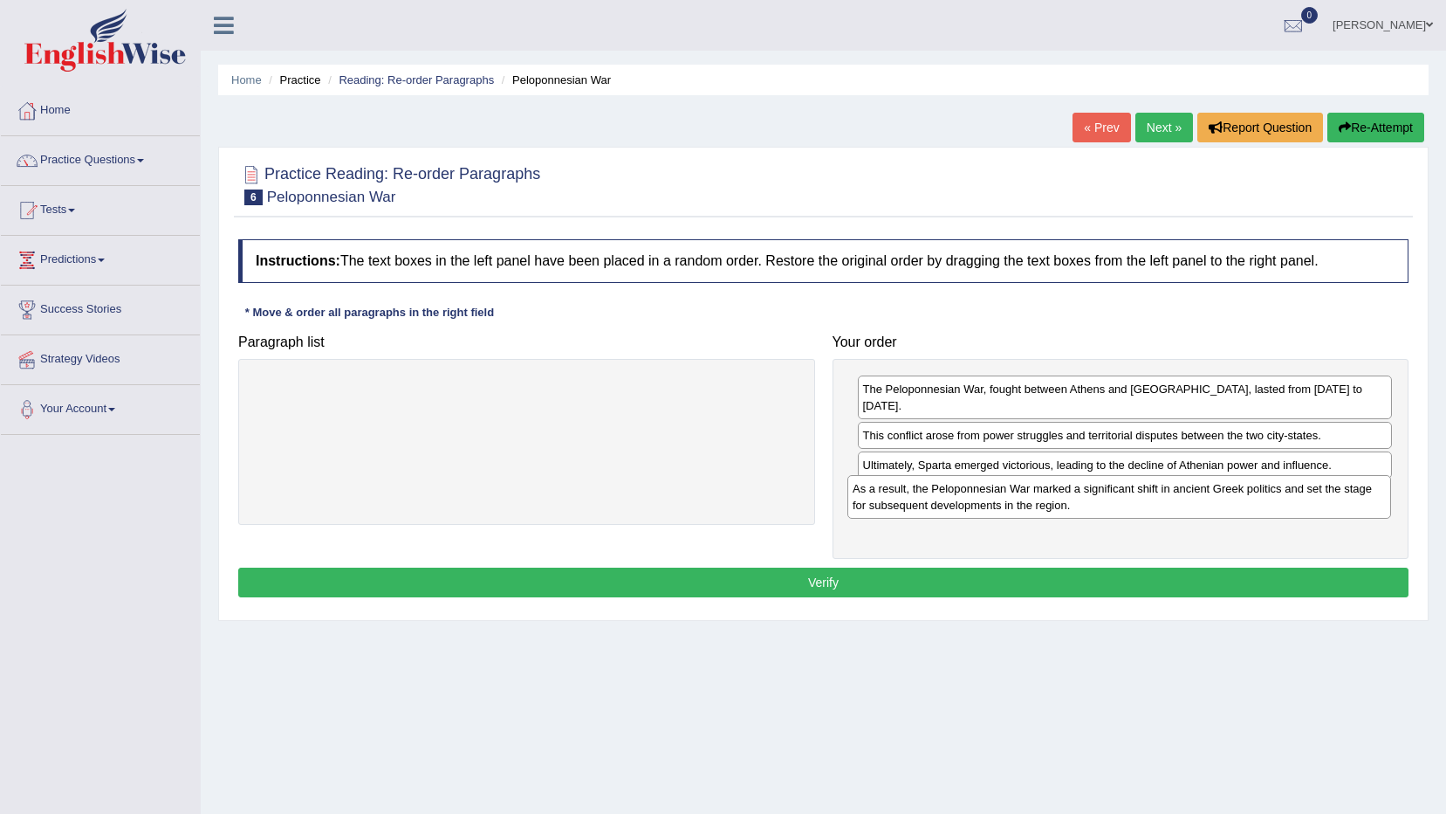
drag, startPoint x: 530, startPoint y: 386, endPoint x: 1123, endPoint y: 485, distance: 601.0
click at [1123, 485] on div "As a result, the Peloponnesian War marked a significant shift in ancient Greek …" at bounding box center [1120, 497] width 544 height 44
click at [889, 567] on button "Verify" at bounding box center [823, 582] width 1171 height 30
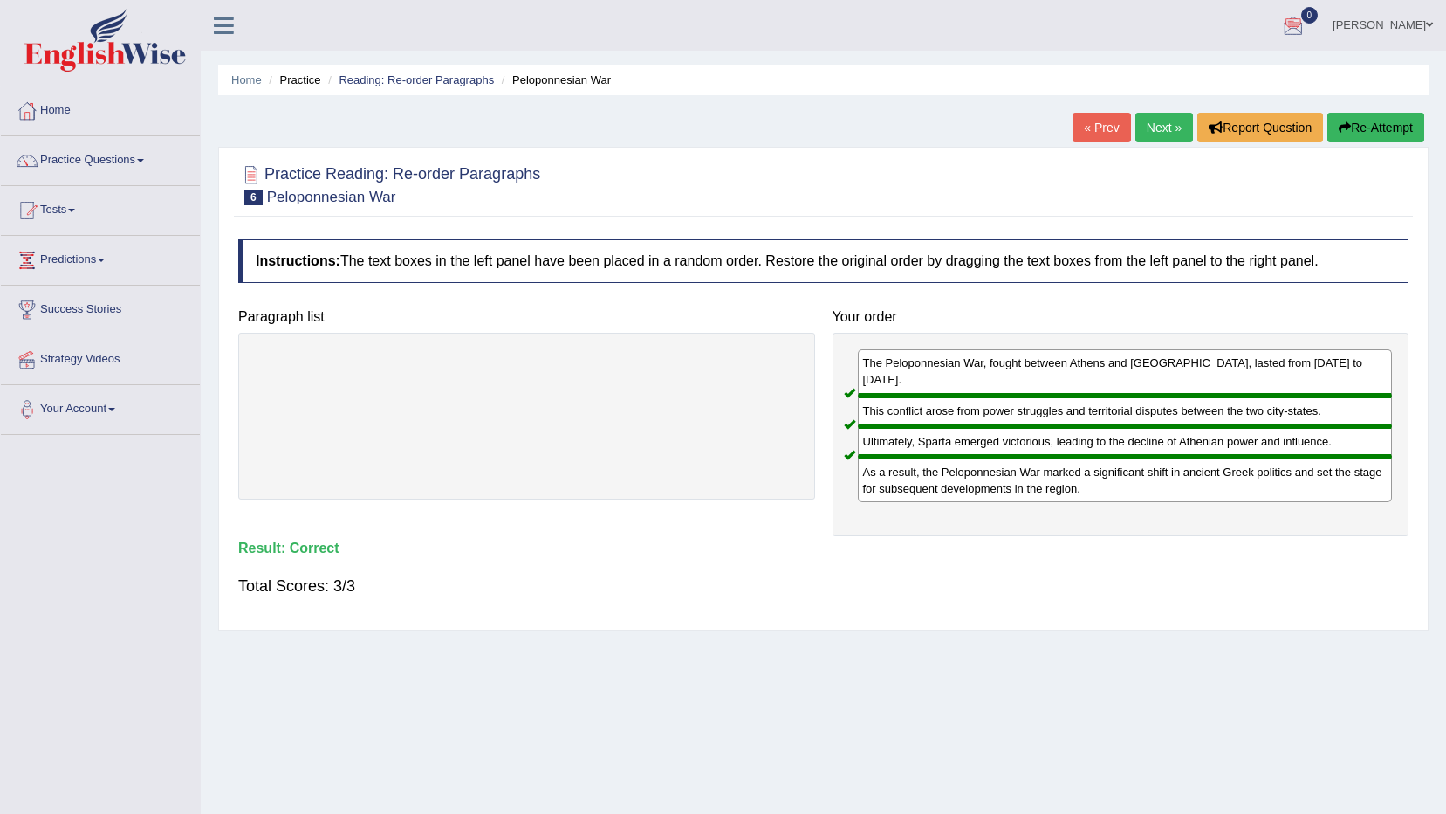
click at [1156, 127] on link "Next »" at bounding box center [1165, 128] width 58 height 30
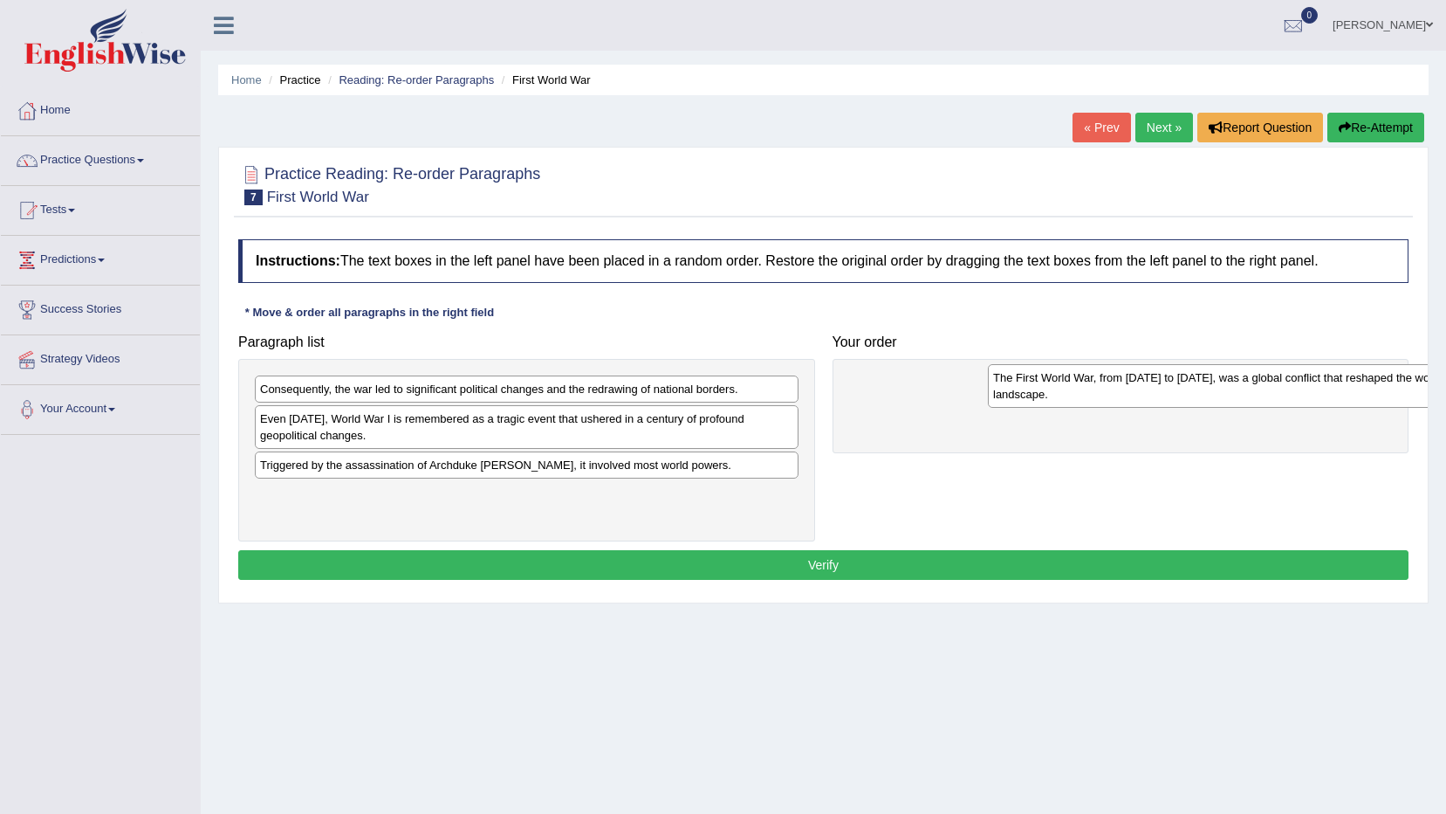
drag, startPoint x: 422, startPoint y: 518, endPoint x: 1155, endPoint y: 401, distance: 742.5
click at [1155, 401] on div "The First World War, from 1914 to 1918, was a global conflict that reshaped the…" at bounding box center [1260, 386] width 544 height 44
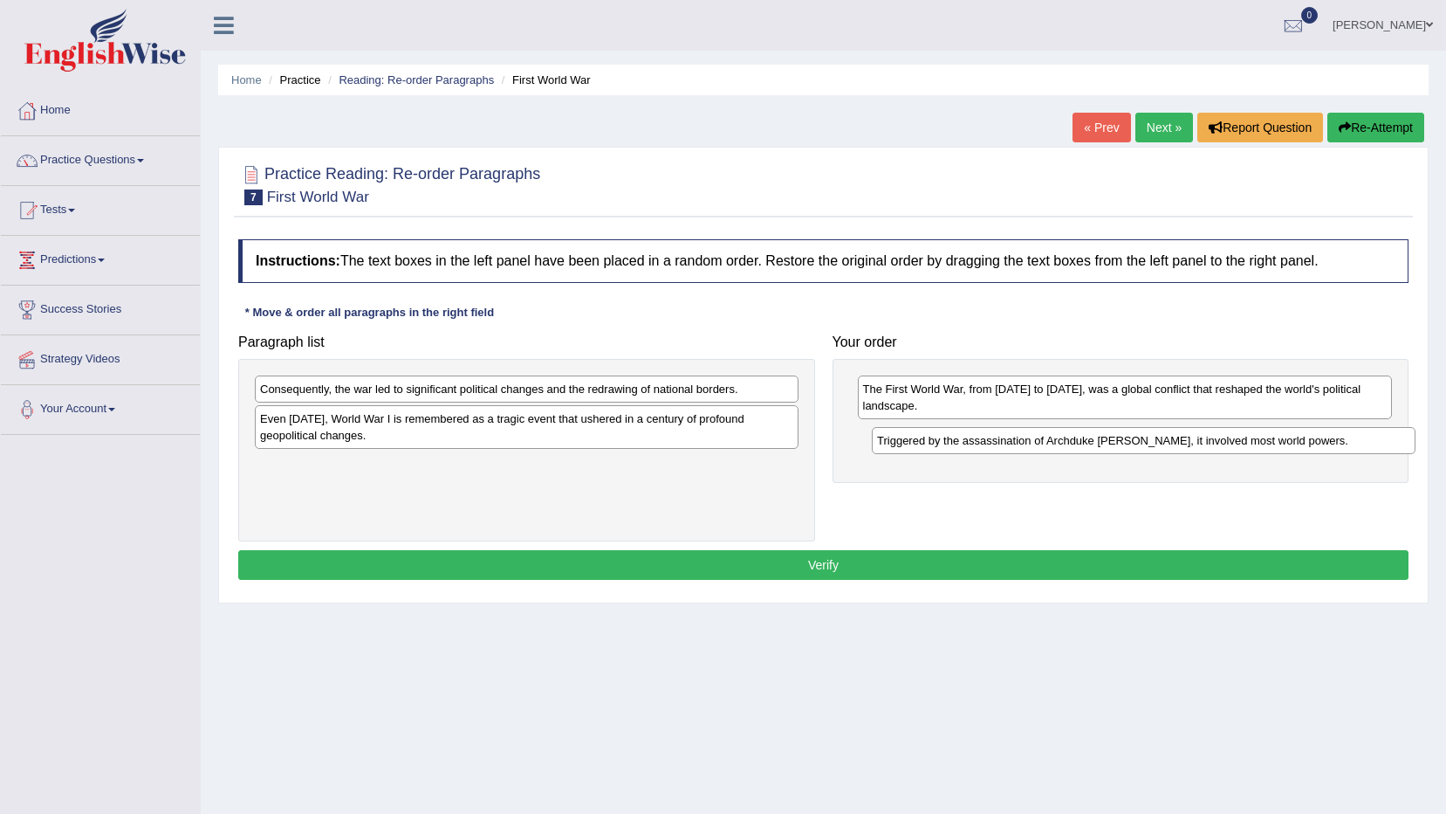
drag, startPoint x: 591, startPoint y: 470, endPoint x: 1208, endPoint y: 446, distance: 617.6
click at [1208, 446] on div "Triggered by the assassination of Archduke Franz Ferdinand, it involved most wo…" at bounding box center [1144, 440] width 544 height 27
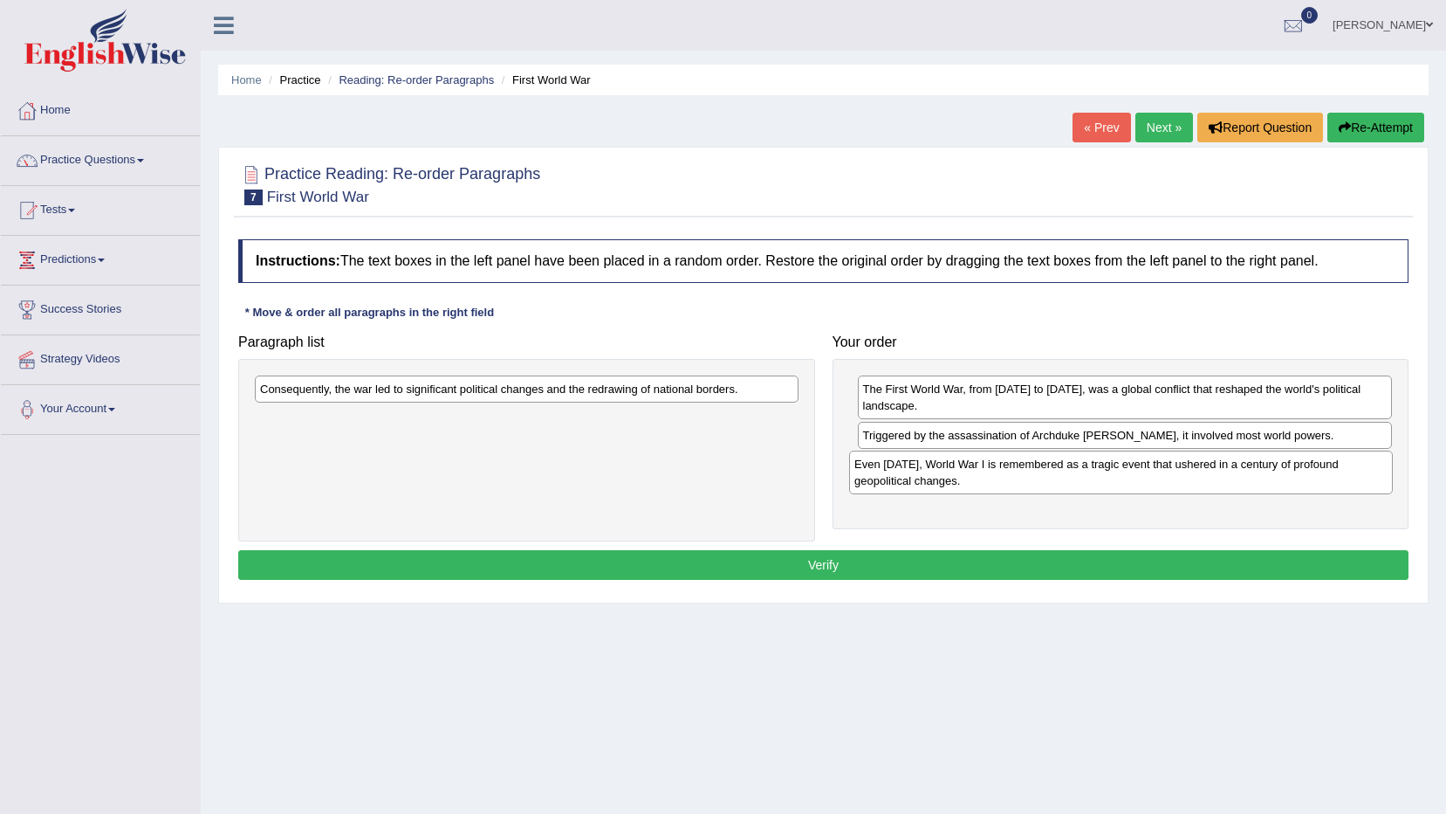
drag, startPoint x: 473, startPoint y: 436, endPoint x: 1068, endPoint y: 481, distance: 596.2
click at [1068, 481] on div "Even today, World War I is remembered as a tragic event that ushered in a centu…" at bounding box center [1121, 472] width 544 height 44
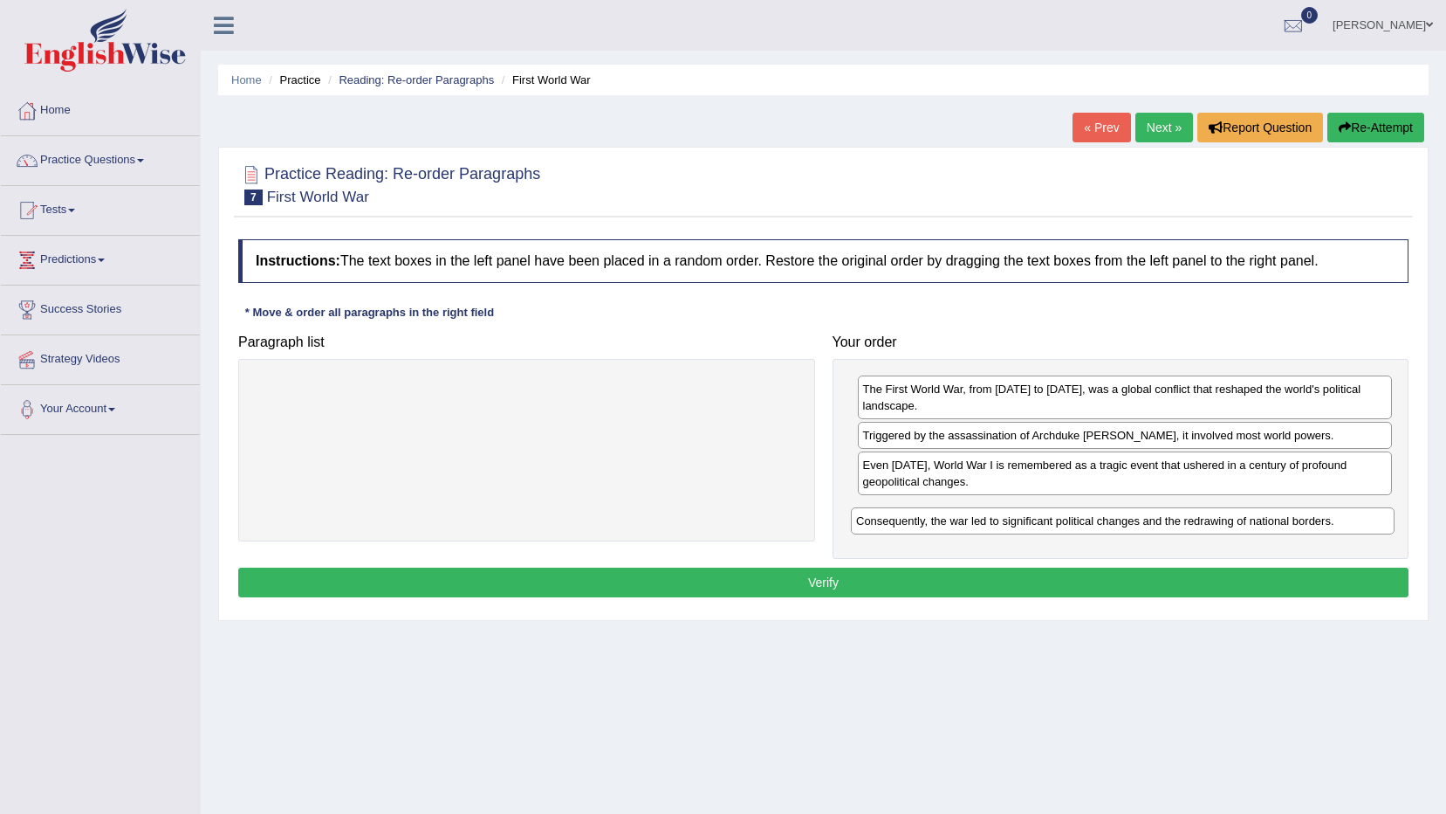
drag, startPoint x: 678, startPoint y: 388, endPoint x: 1274, endPoint y: 519, distance: 610.6
click at [1274, 519] on div "Consequently, the war led to significant political changes and the redrawing of…" at bounding box center [1123, 520] width 544 height 27
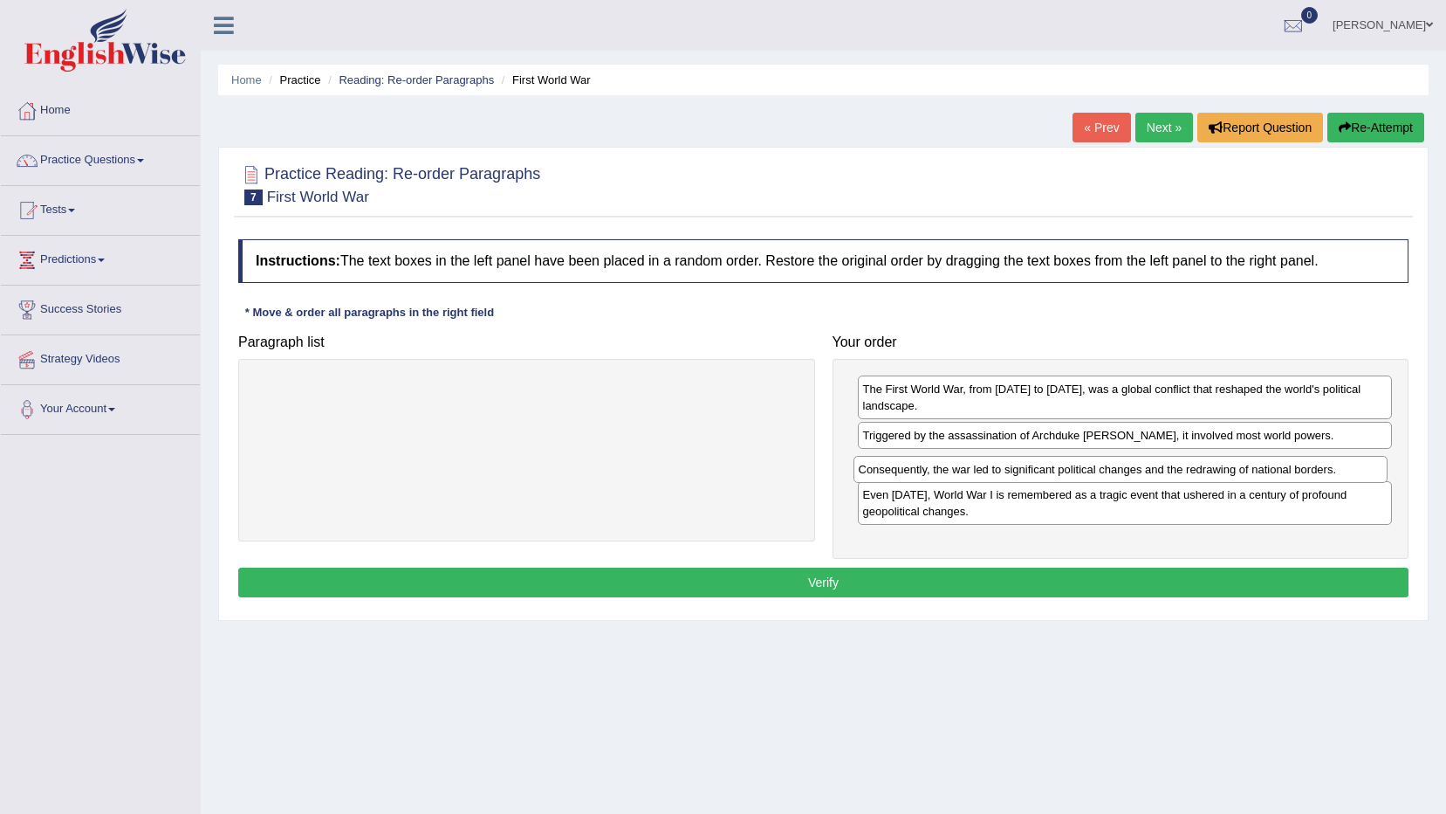
drag, startPoint x: 1239, startPoint y: 514, endPoint x: 1234, endPoint y: 472, distance: 42.1
click at [1234, 472] on div "Consequently, the war led to significant political changes and the redrawing of…" at bounding box center [1121, 469] width 535 height 27
click at [886, 591] on button "Verify" at bounding box center [823, 582] width 1171 height 30
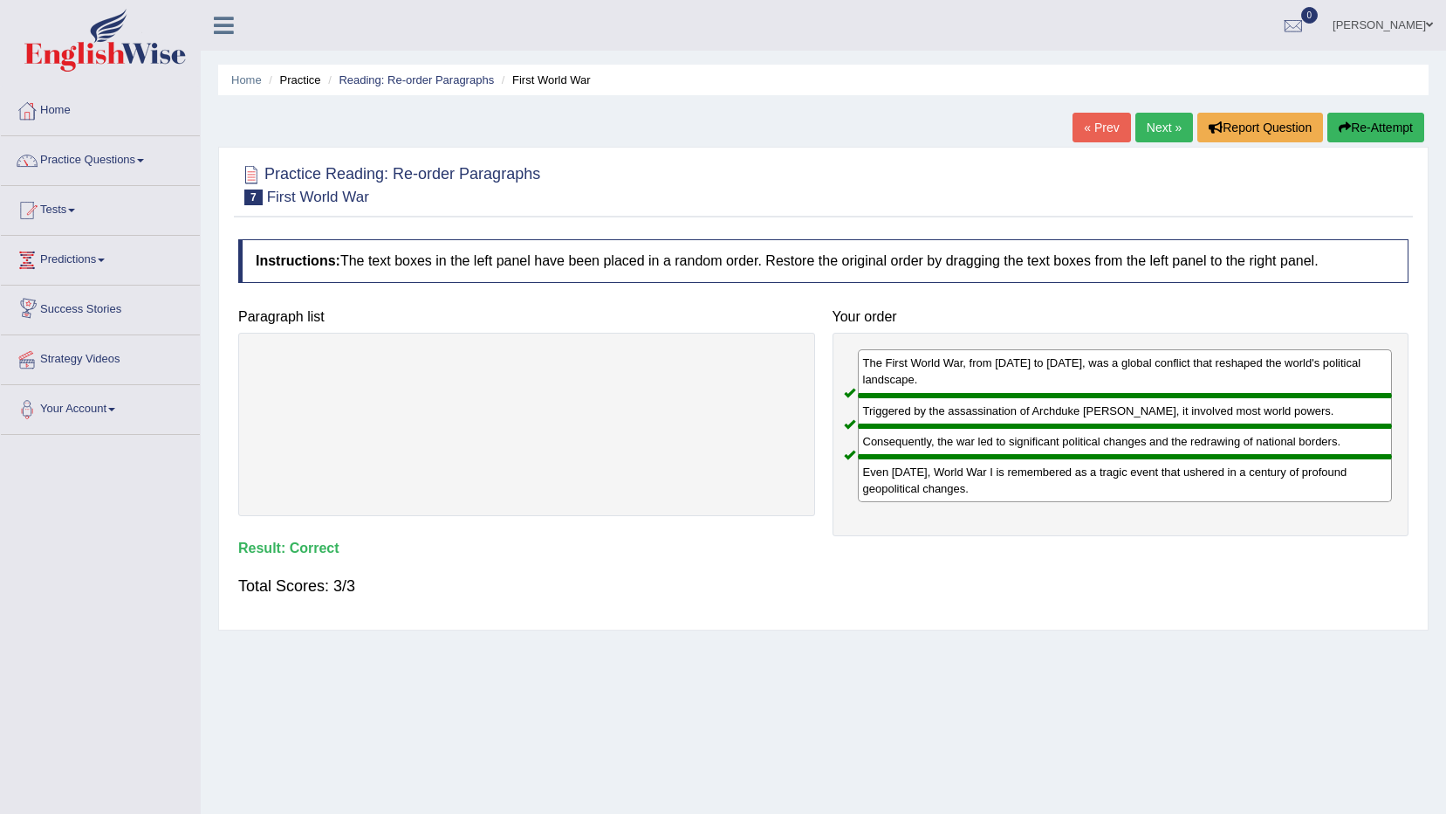
click at [1156, 117] on link "Next »" at bounding box center [1165, 128] width 58 height 30
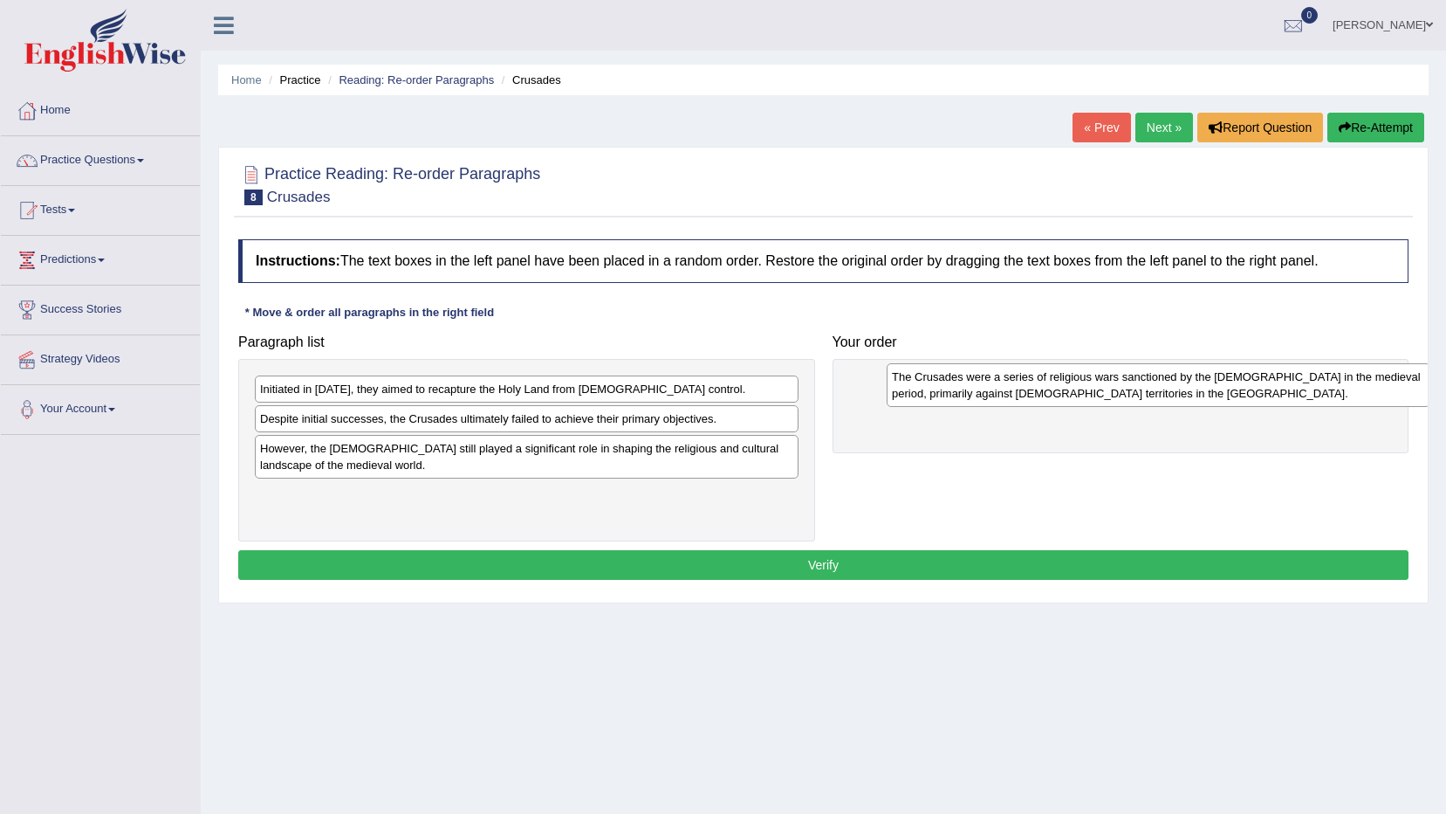
drag, startPoint x: 336, startPoint y: 456, endPoint x: 968, endPoint y: 384, distance: 636.0
click at [968, 384] on div "The Crusades were a series of religious wars sanctioned by the Latin Church in …" at bounding box center [1159, 385] width 544 height 44
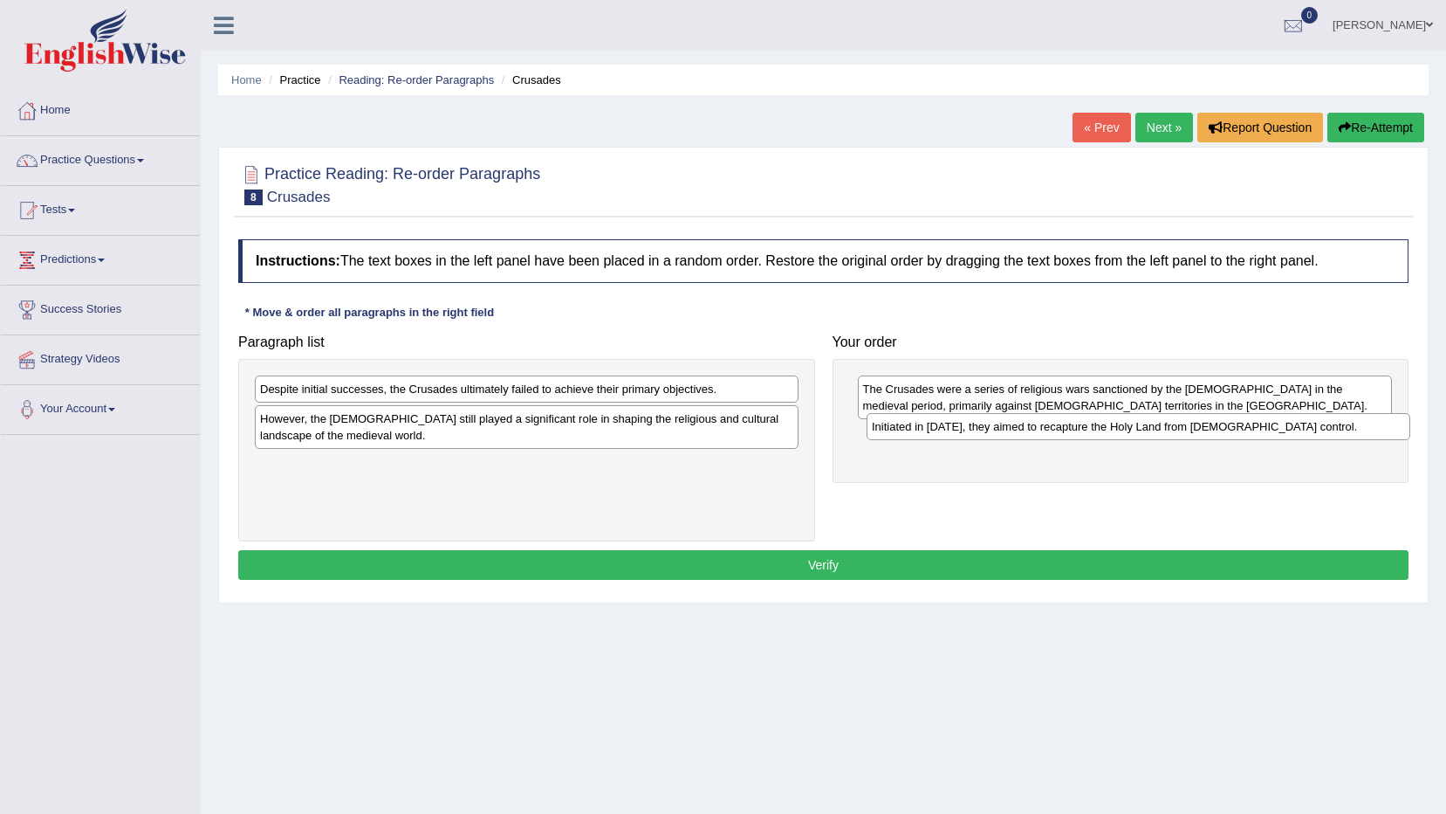
drag, startPoint x: 503, startPoint y: 395, endPoint x: 1115, endPoint y: 432, distance: 613.0
click at [1115, 432] on div "Initiated in 1095, they aimed to recapture the Holy Land from Muslim control." at bounding box center [1139, 426] width 544 height 27
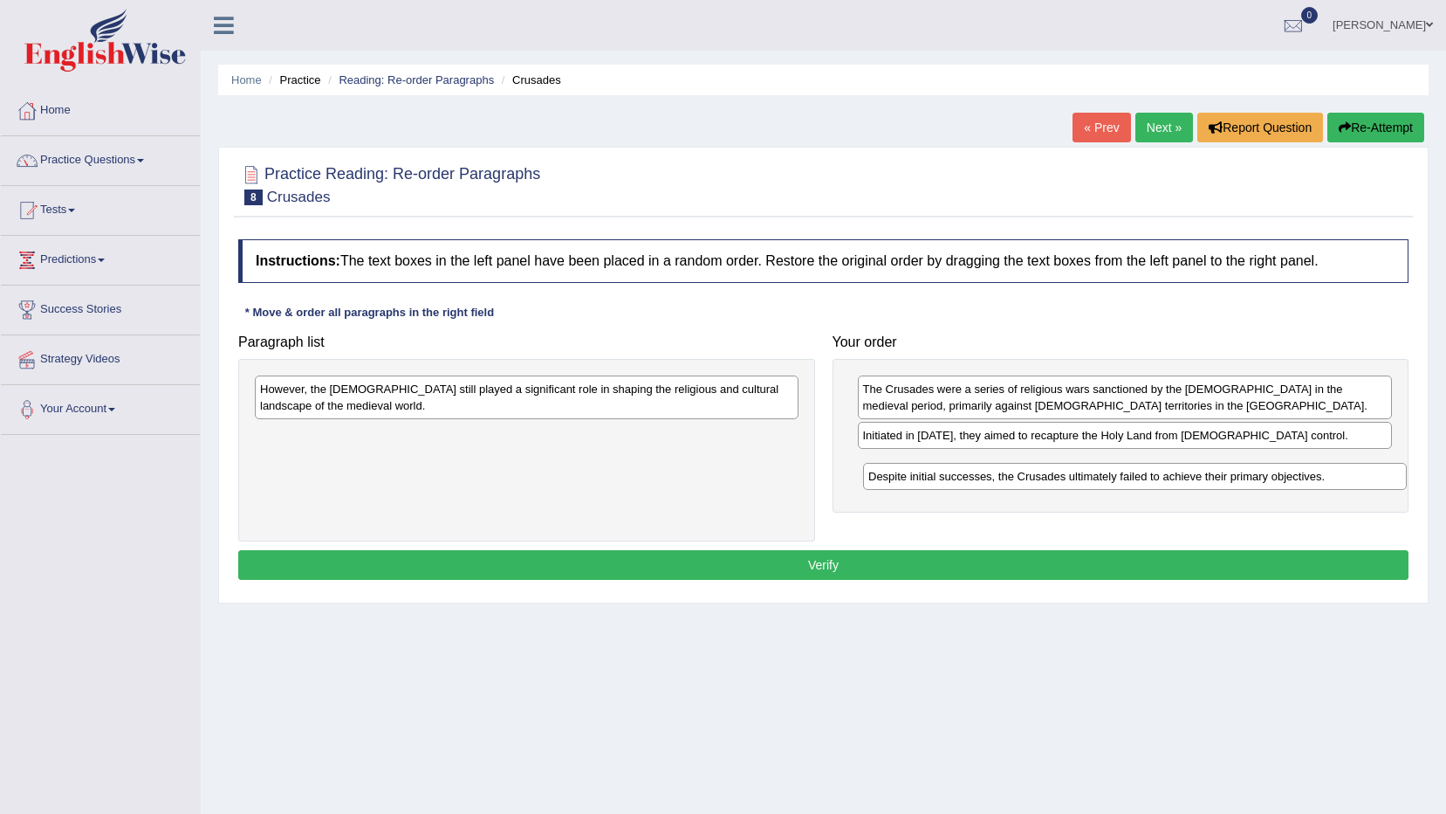
drag, startPoint x: 579, startPoint y: 388, endPoint x: 1187, endPoint y: 475, distance: 614.6
click at [1187, 475] on div "Despite initial successes, the Crusades ultimately failed to achieve their prim…" at bounding box center [1135, 476] width 544 height 27
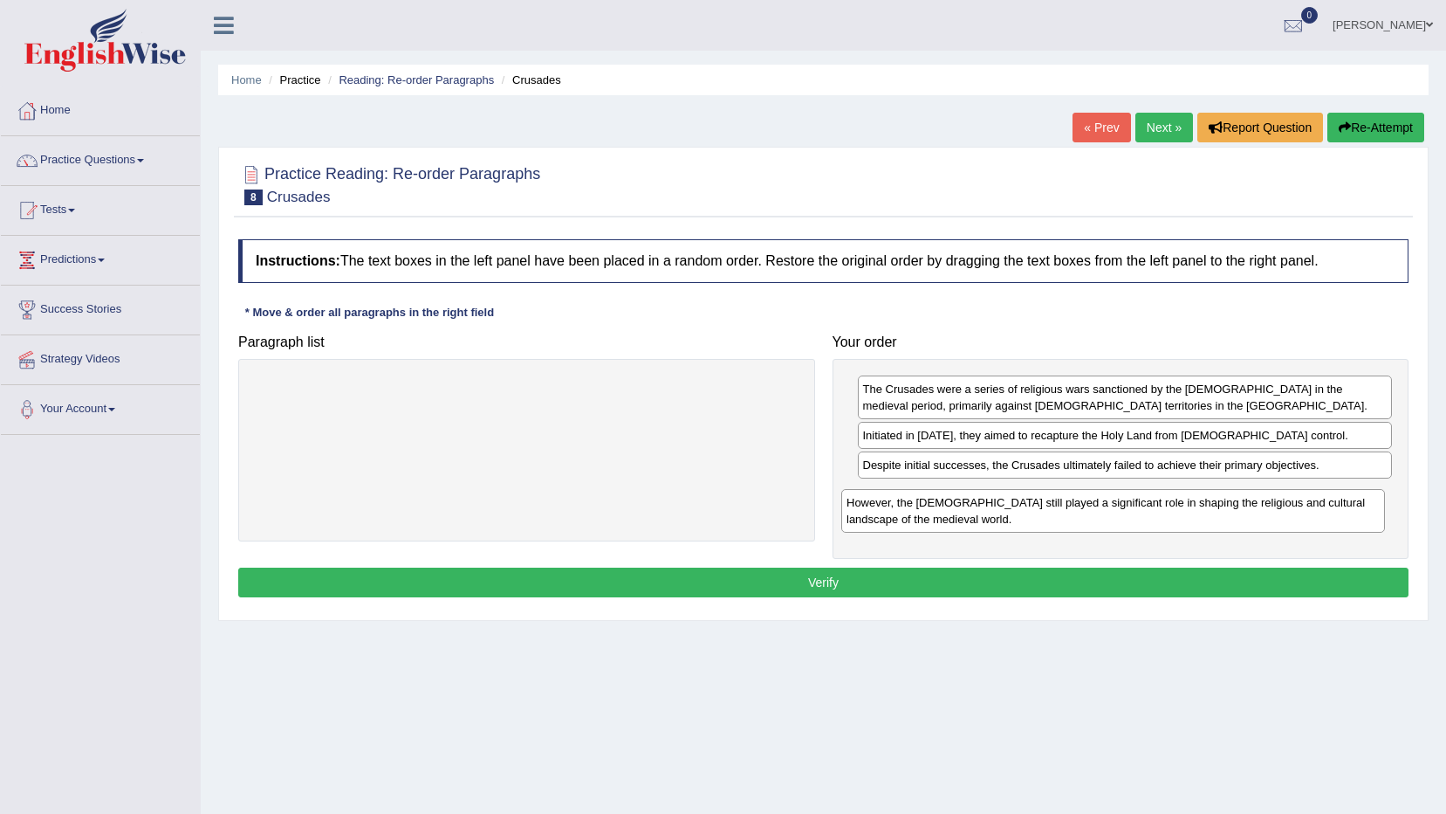
drag, startPoint x: 564, startPoint y: 409, endPoint x: 1150, endPoint y: 523, distance: 597.5
click at [1150, 523] on div "However, the Crusades still played a significant role in shaping the religious …" at bounding box center [1113, 511] width 544 height 44
click at [955, 552] on div "The Crusades were a series of religious wars sanctioned by the Latin Church in …" at bounding box center [1121, 459] width 577 height 201
click at [953, 581] on button "Verify" at bounding box center [823, 582] width 1171 height 30
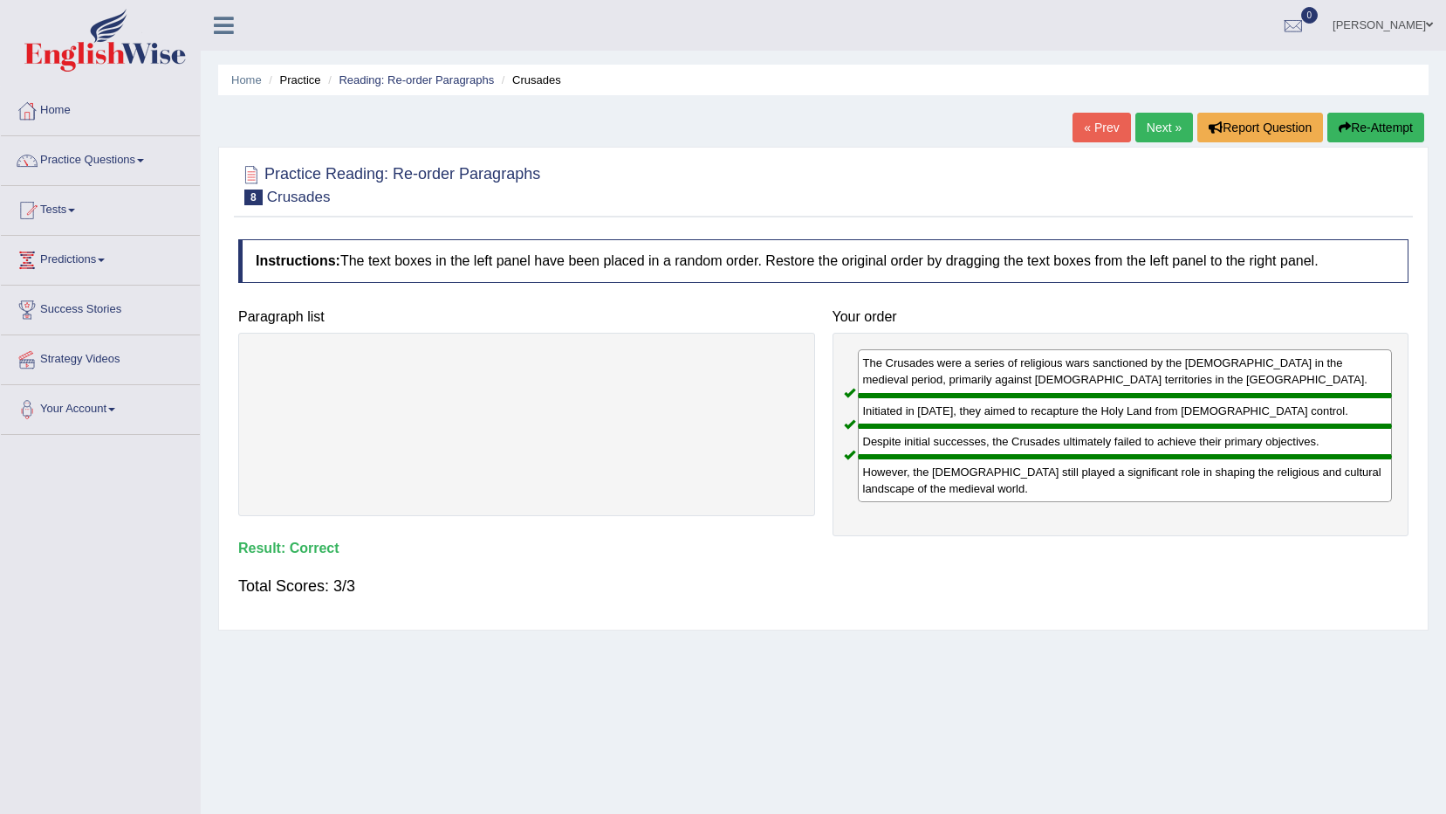
click at [1179, 120] on link "Next »" at bounding box center [1165, 128] width 58 height 30
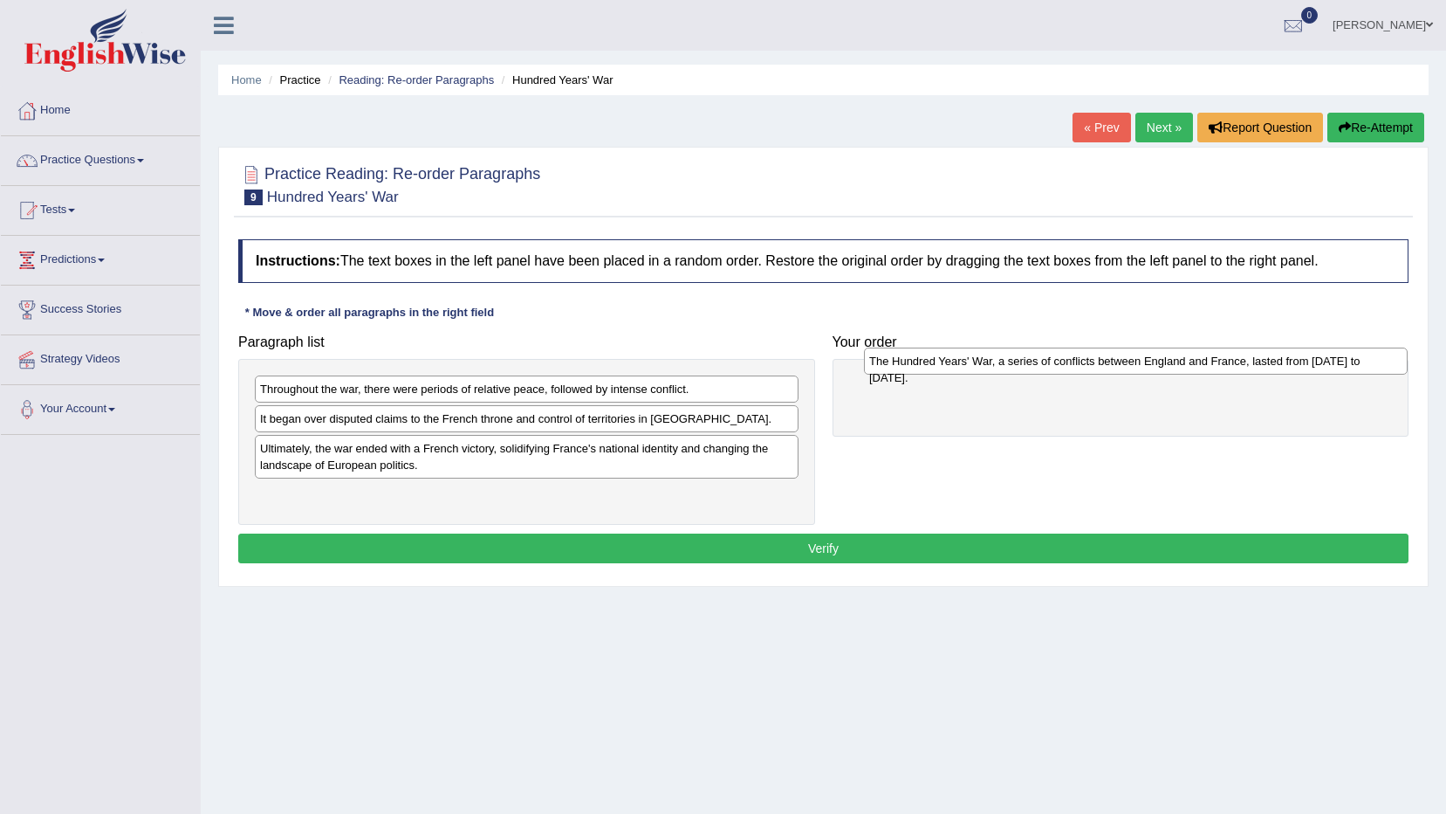
drag, startPoint x: 453, startPoint y: 501, endPoint x: 1062, endPoint y: 367, distance: 623.7
click at [1062, 367] on div "The Hundred Years' War, a series of conflicts between England and France, laste…" at bounding box center [1136, 360] width 544 height 27
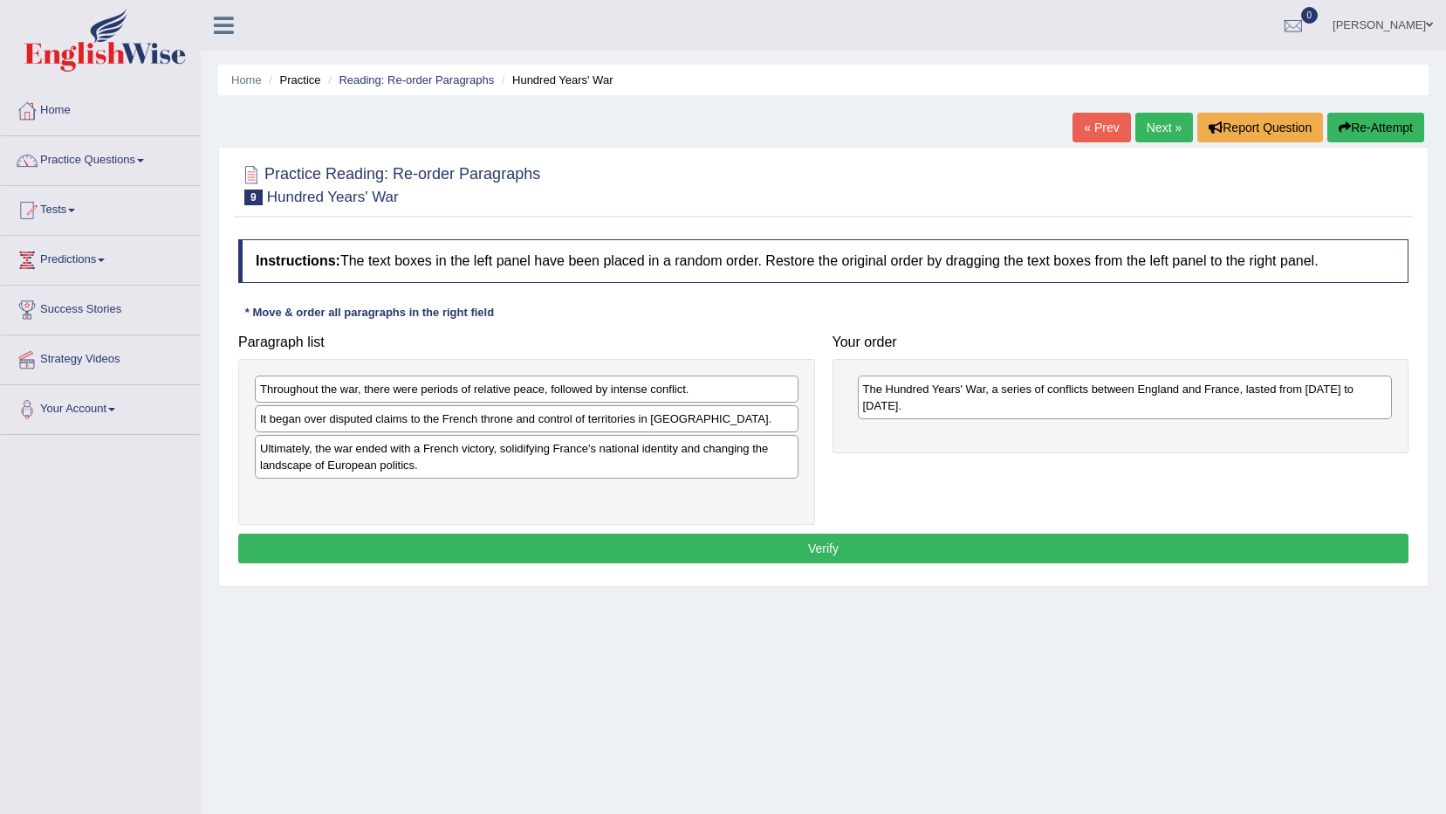
click at [422, 382] on div "Throughout the war, there were periods of relative peace, followed by intense c…" at bounding box center [527, 388] width 544 height 27
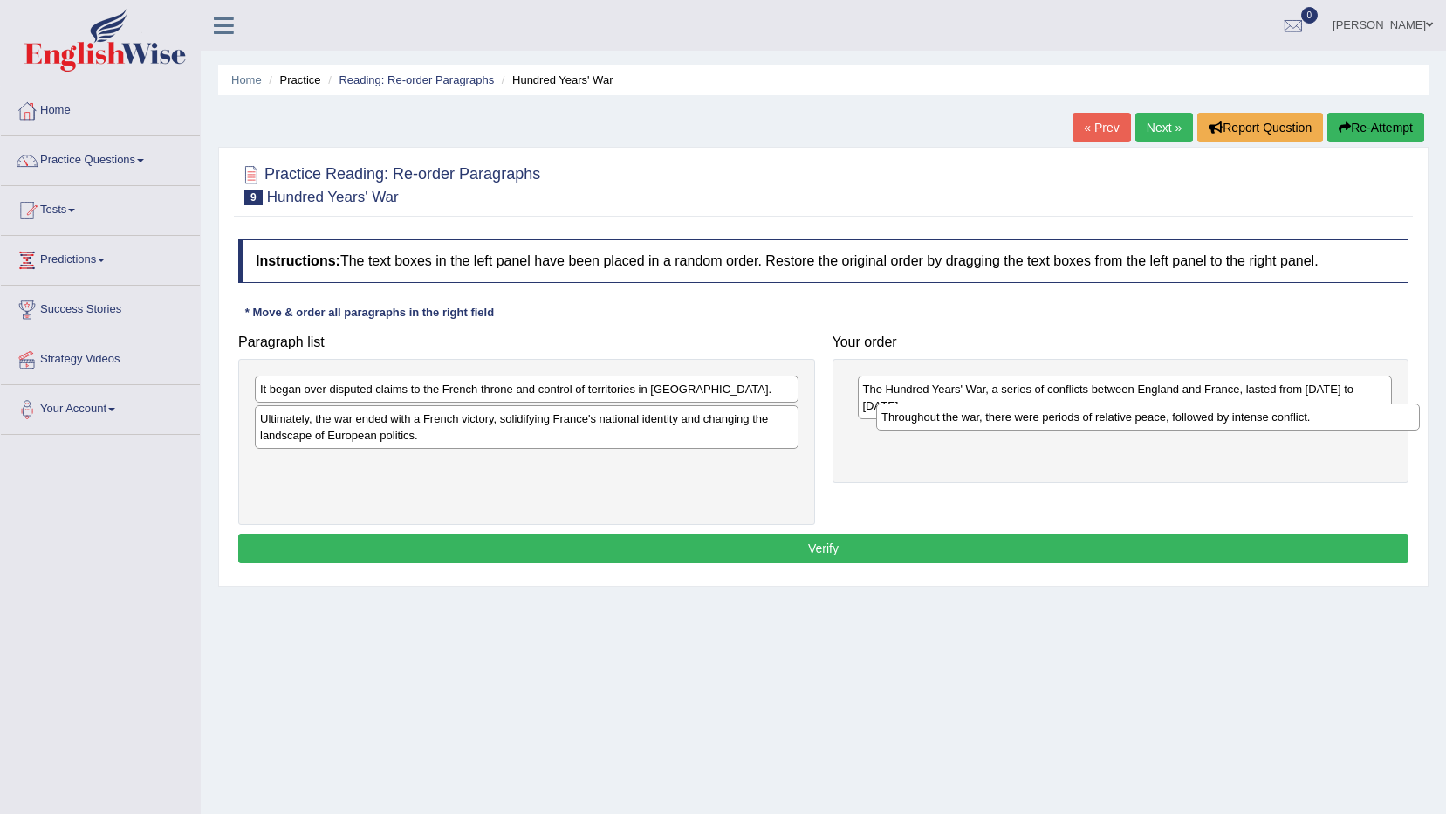
drag, startPoint x: 422, startPoint y: 382, endPoint x: 1043, endPoint y: 414, distance: 622.3
click at [1044, 411] on div "Throughout the war, there were periods of relative peace, followed by intense c…" at bounding box center [1148, 416] width 544 height 27
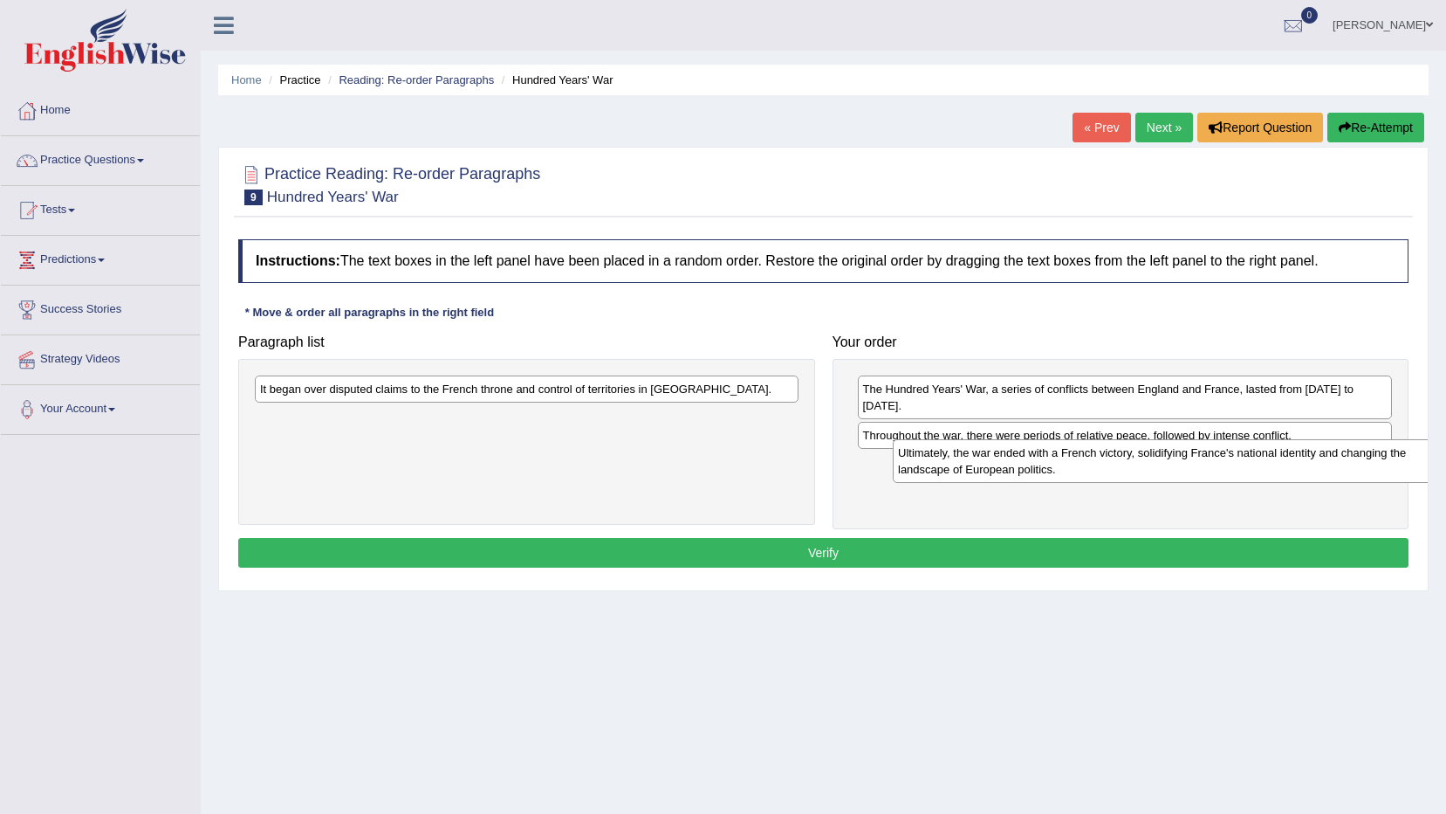
drag, startPoint x: 432, startPoint y: 421, endPoint x: 1070, endPoint y: 455, distance: 639.0
click at [1070, 455] on div "Ultimately, the war ended with a French victory, solidifying France's national …" at bounding box center [1165, 461] width 544 height 44
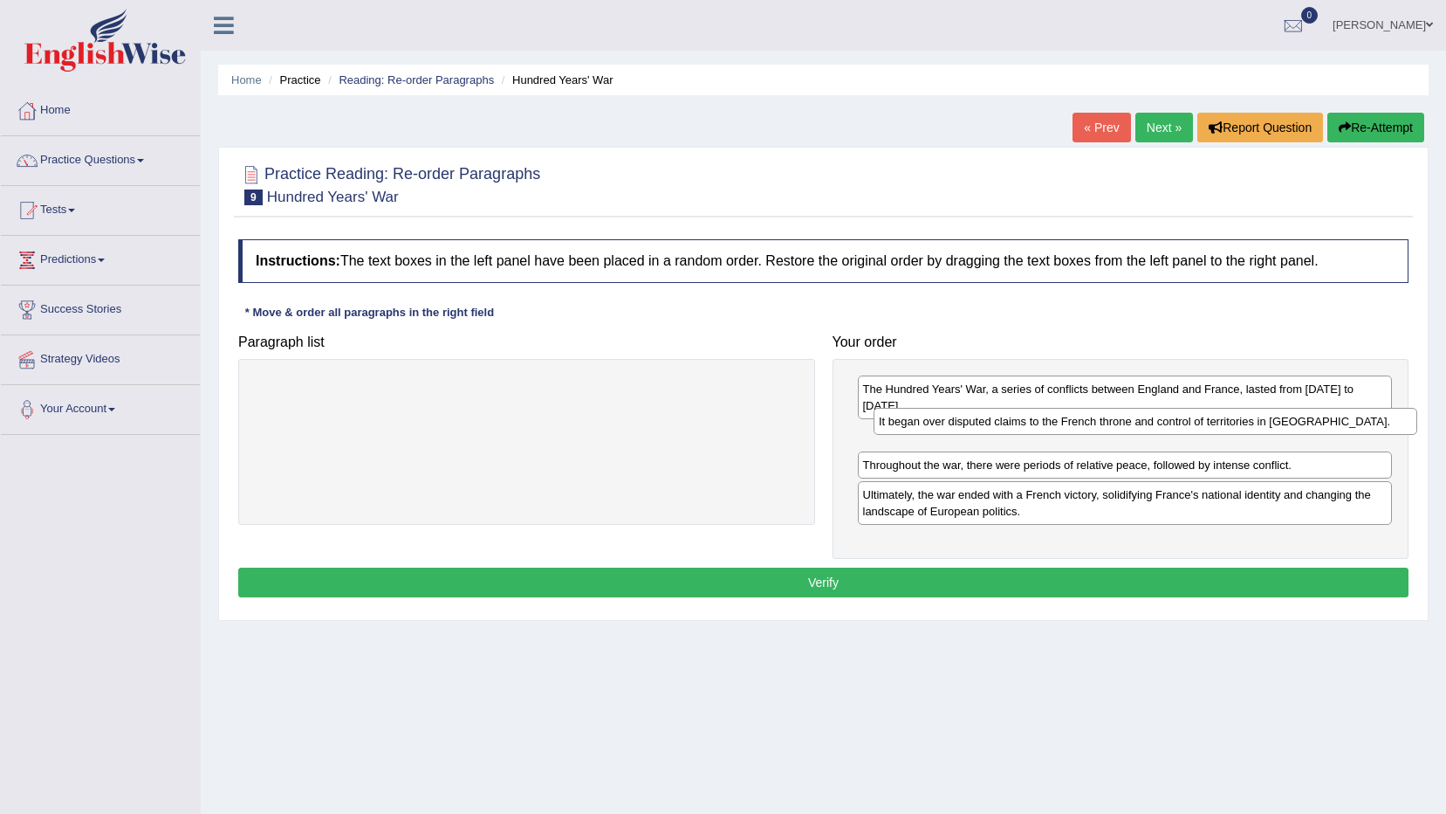
drag, startPoint x: 725, startPoint y: 398, endPoint x: 1343, endPoint y: 430, distance: 619.7
click at [1343, 430] on div "It began over disputed claims to the French throne and control of territories i…" at bounding box center [1146, 421] width 544 height 27
click at [705, 567] on button "Verify" at bounding box center [823, 582] width 1171 height 30
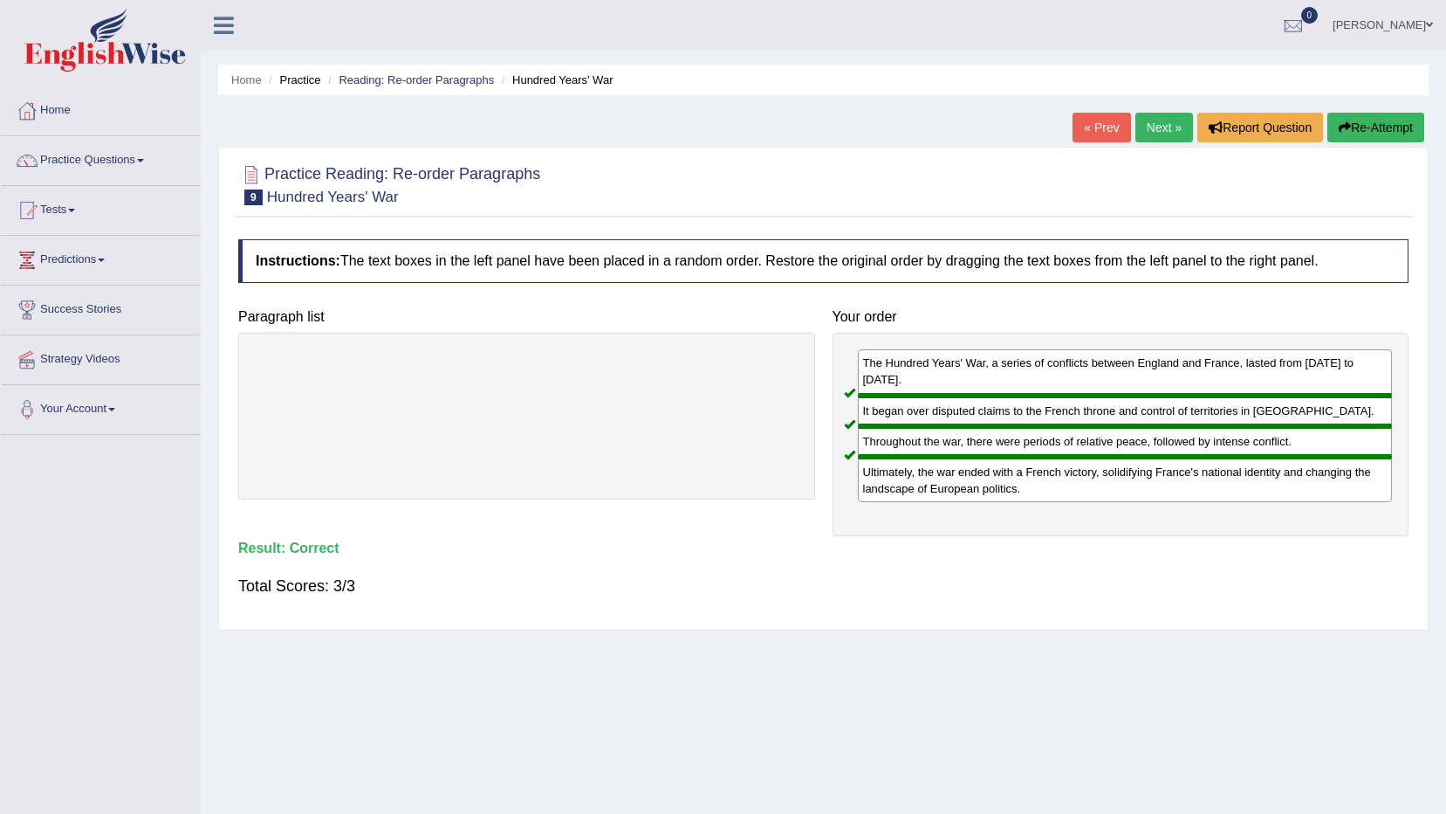
click at [1148, 125] on link "Next »" at bounding box center [1165, 128] width 58 height 30
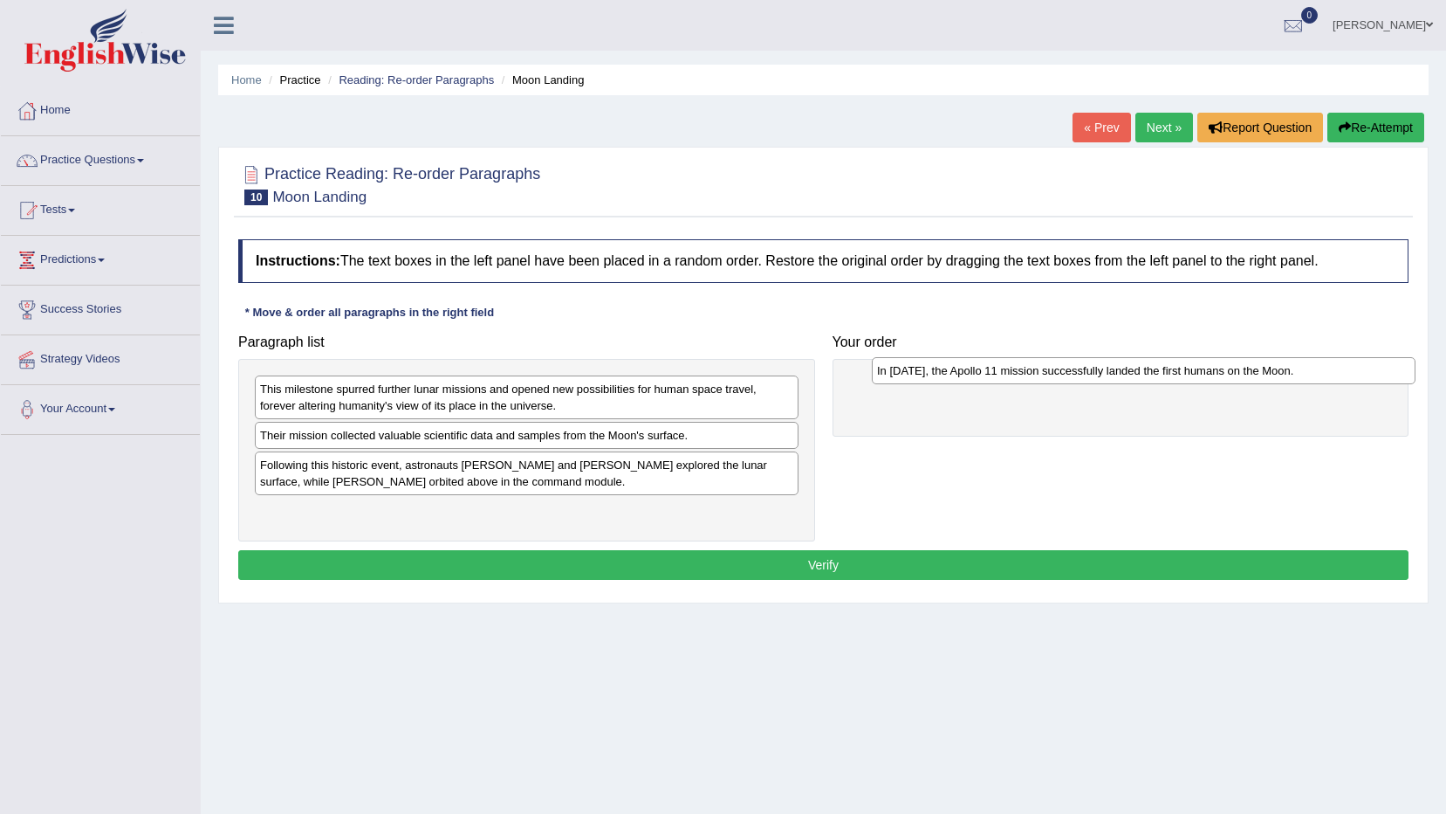
drag, startPoint x: 425, startPoint y: 474, endPoint x: 1042, endPoint y: 380, distance: 624.3
click at [1042, 380] on div "In [DATE], the Apollo 11 mission successfully landed the first humans on the Mo…" at bounding box center [1144, 370] width 544 height 27
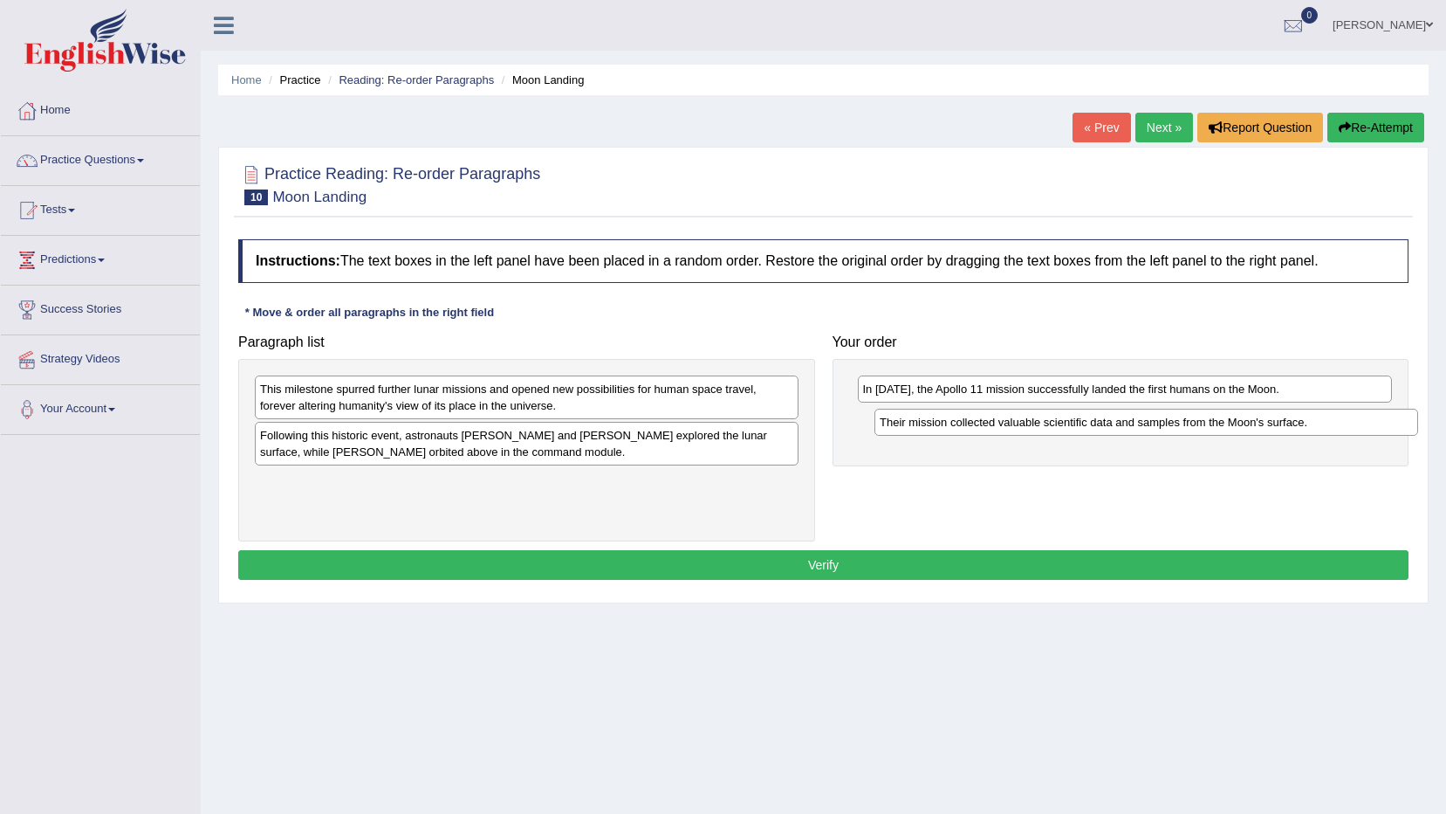
drag, startPoint x: 409, startPoint y: 440, endPoint x: 1029, endPoint y: 427, distance: 619.9
click at [1029, 427] on div "Their mission collected valuable scientific data and samples from the Moon's su…" at bounding box center [1147, 422] width 544 height 27
drag, startPoint x: 708, startPoint y: 470, endPoint x: 811, endPoint y: 464, distance: 103.2
click at [811, 464] on div "This milestone spurred further lunar missions and opened new possibilities for …" at bounding box center [526, 450] width 577 height 183
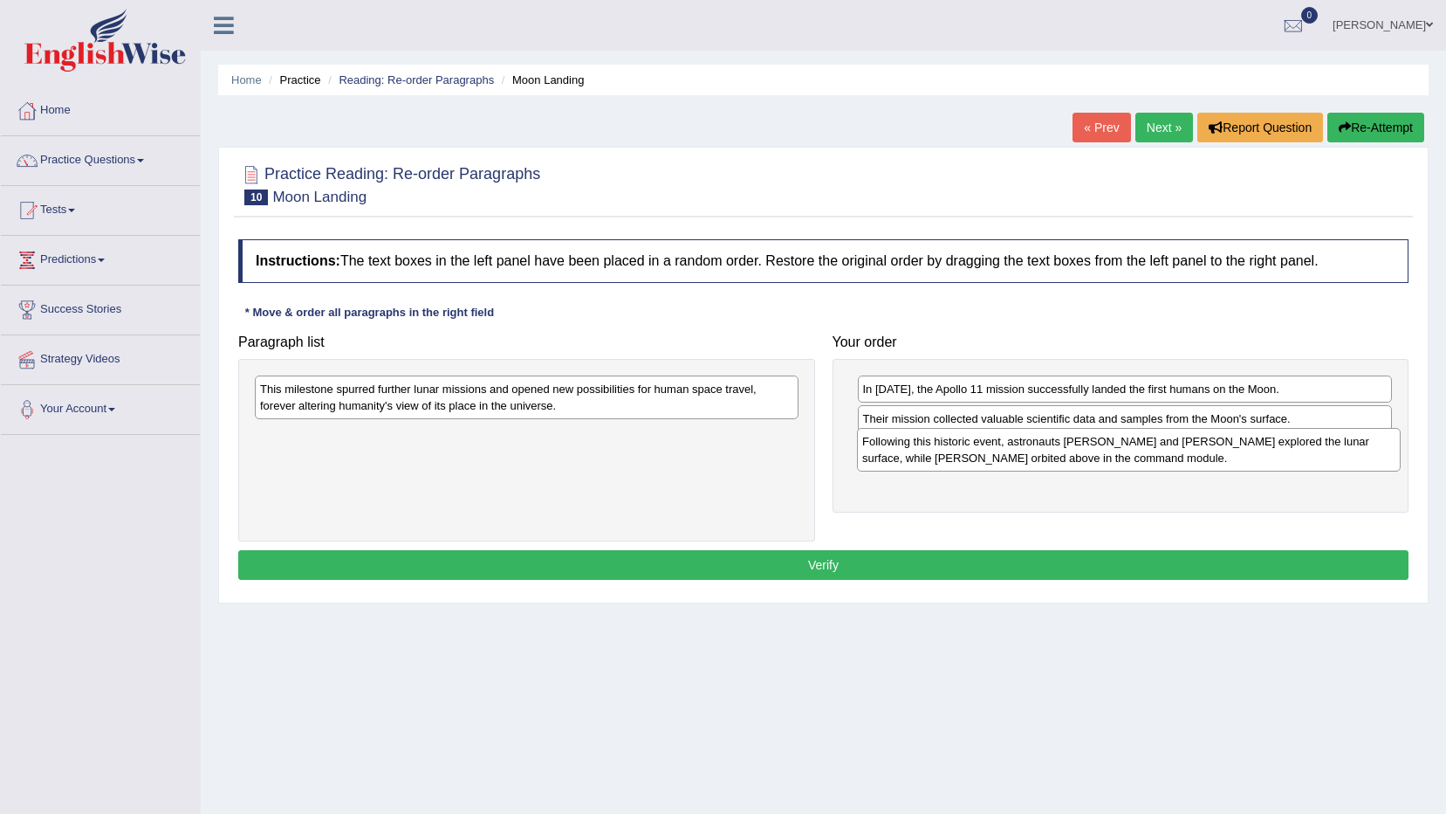
drag, startPoint x: 693, startPoint y: 438, endPoint x: 1295, endPoint y: 444, distance: 602.3
click at [1295, 444] on div "Following this historic event, astronauts [PERSON_NAME] and [PERSON_NAME] explo…" at bounding box center [1129, 450] width 544 height 44
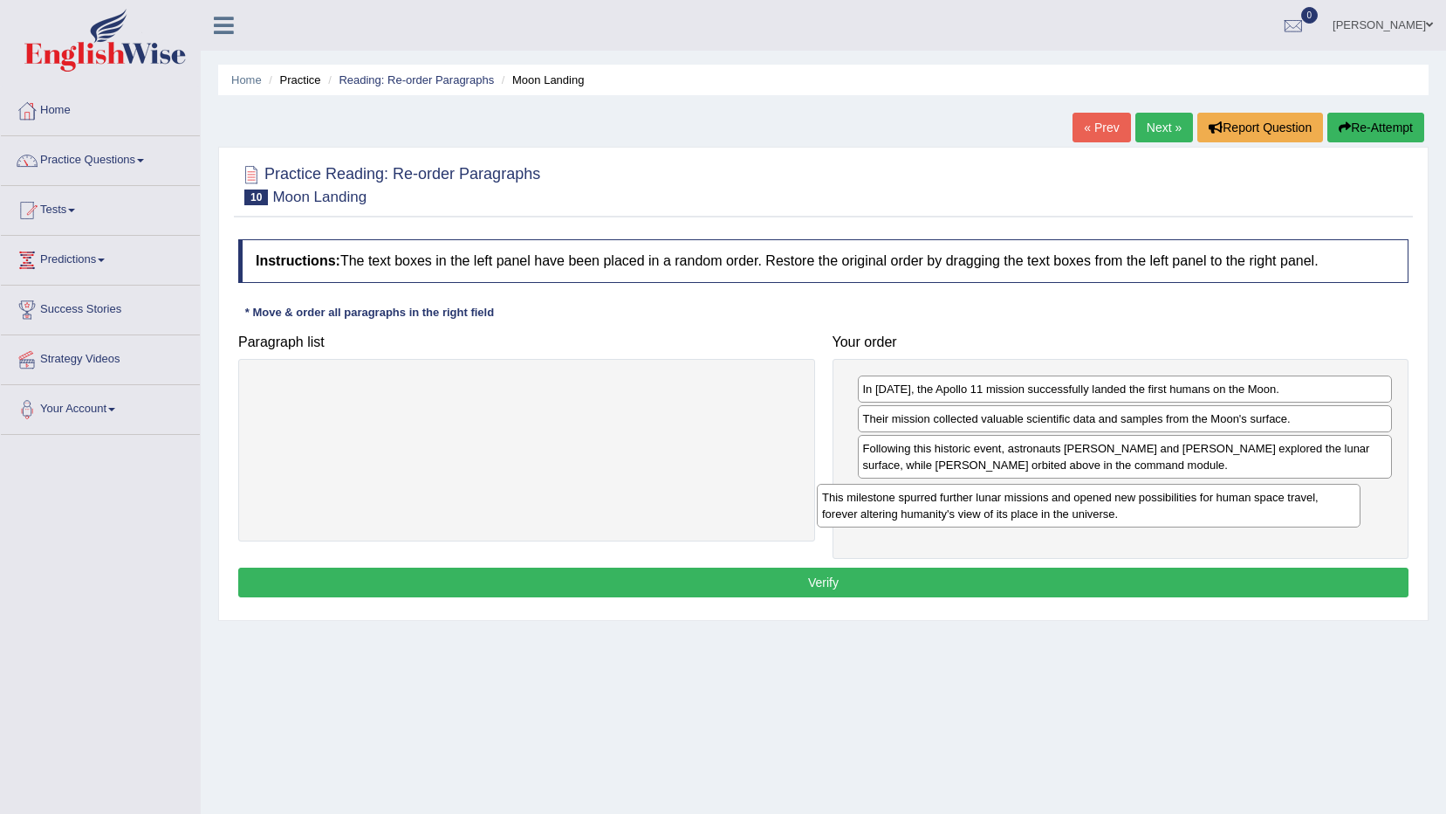
drag, startPoint x: 593, startPoint y: 407, endPoint x: 1137, endPoint y: 529, distance: 558.2
click at [1165, 514] on div "This milestone spurred further lunar missions and opened new possibilities for …" at bounding box center [1089, 506] width 544 height 44
click at [942, 591] on button "Verify" at bounding box center [823, 582] width 1171 height 30
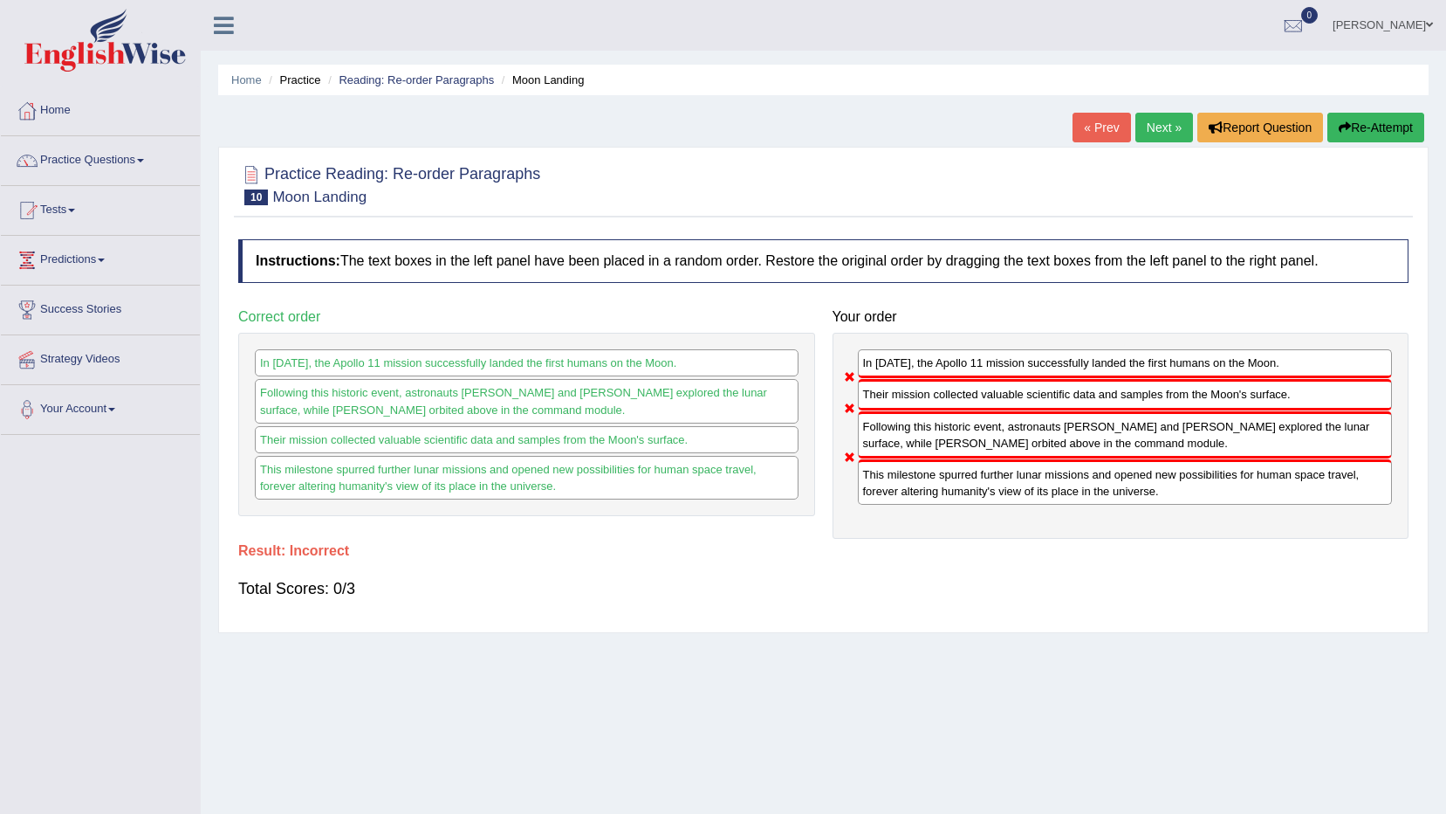
click at [1173, 125] on link "Next »" at bounding box center [1165, 128] width 58 height 30
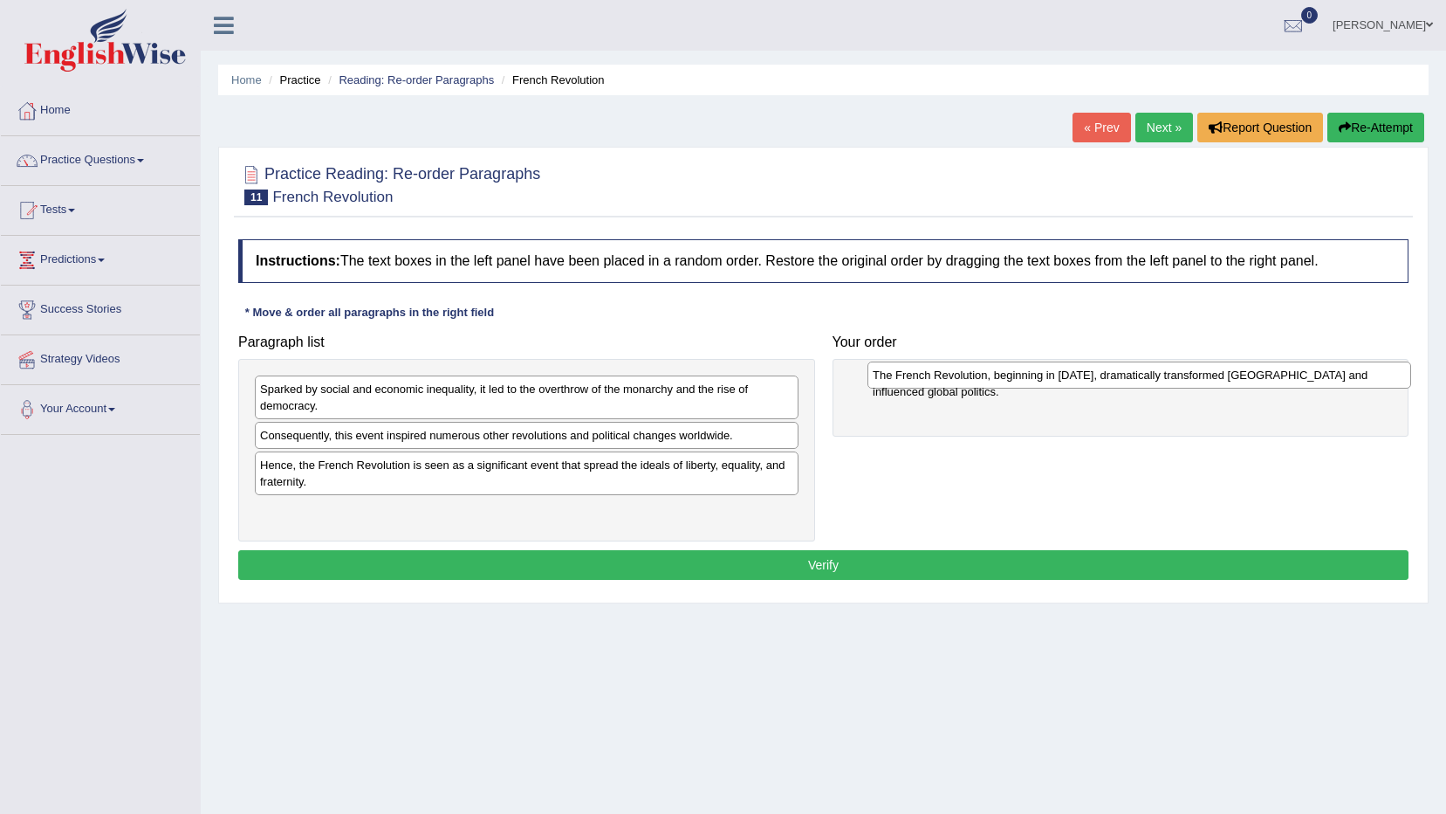
drag, startPoint x: 395, startPoint y: 441, endPoint x: 1007, endPoint y: 381, distance: 615.7
click at [1007, 381] on div "The French Revolution, beginning in 1789, dramatically transformed France and i…" at bounding box center [1140, 374] width 544 height 27
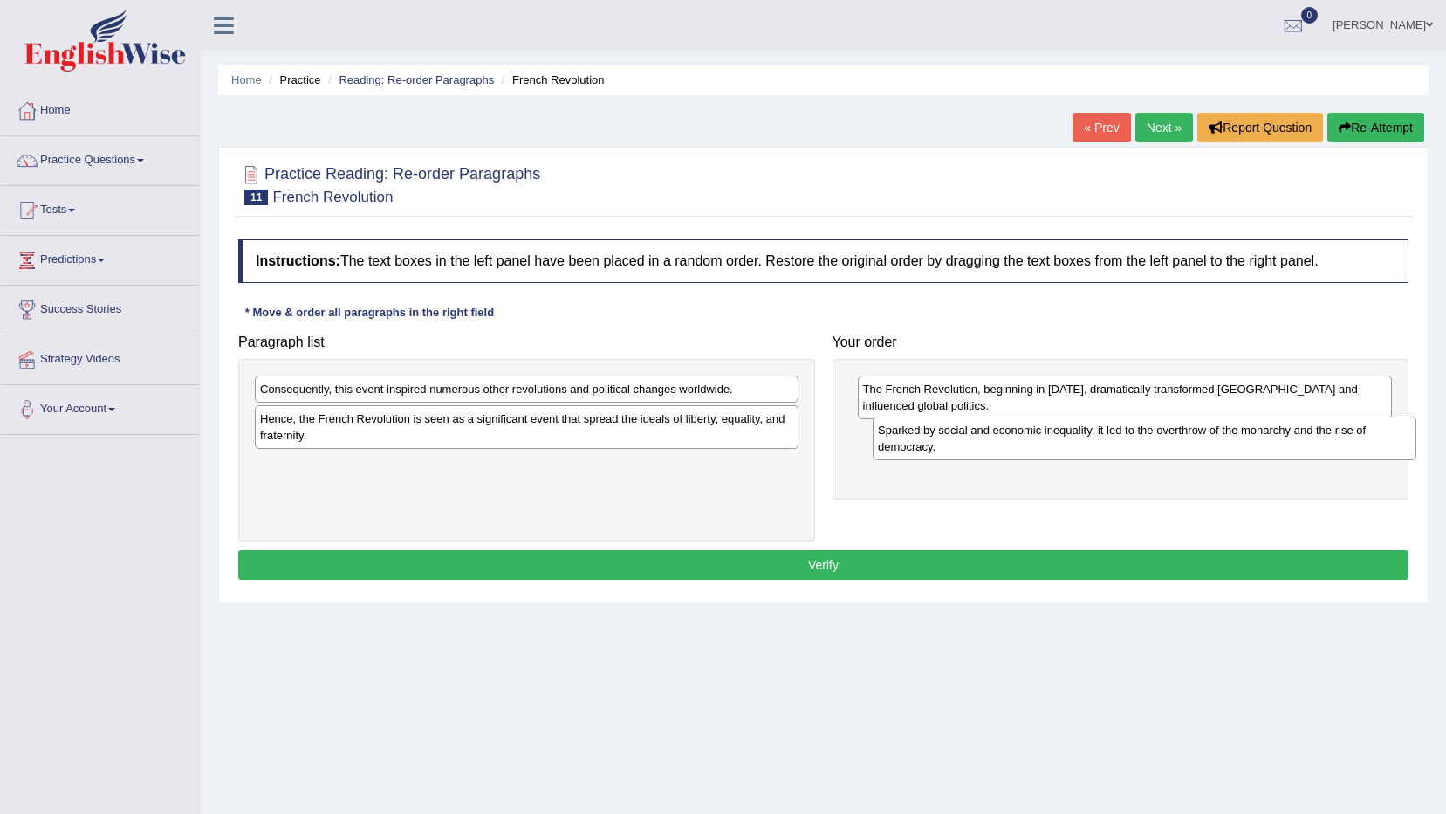
drag, startPoint x: 406, startPoint y: 397, endPoint x: 1024, endPoint y: 438, distance: 619.4
click at [1024, 438] on div "Sparked by social and economic inequality, it led to the overthrow of the monar…" at bounding box center [1145, 438] width 544 height 44
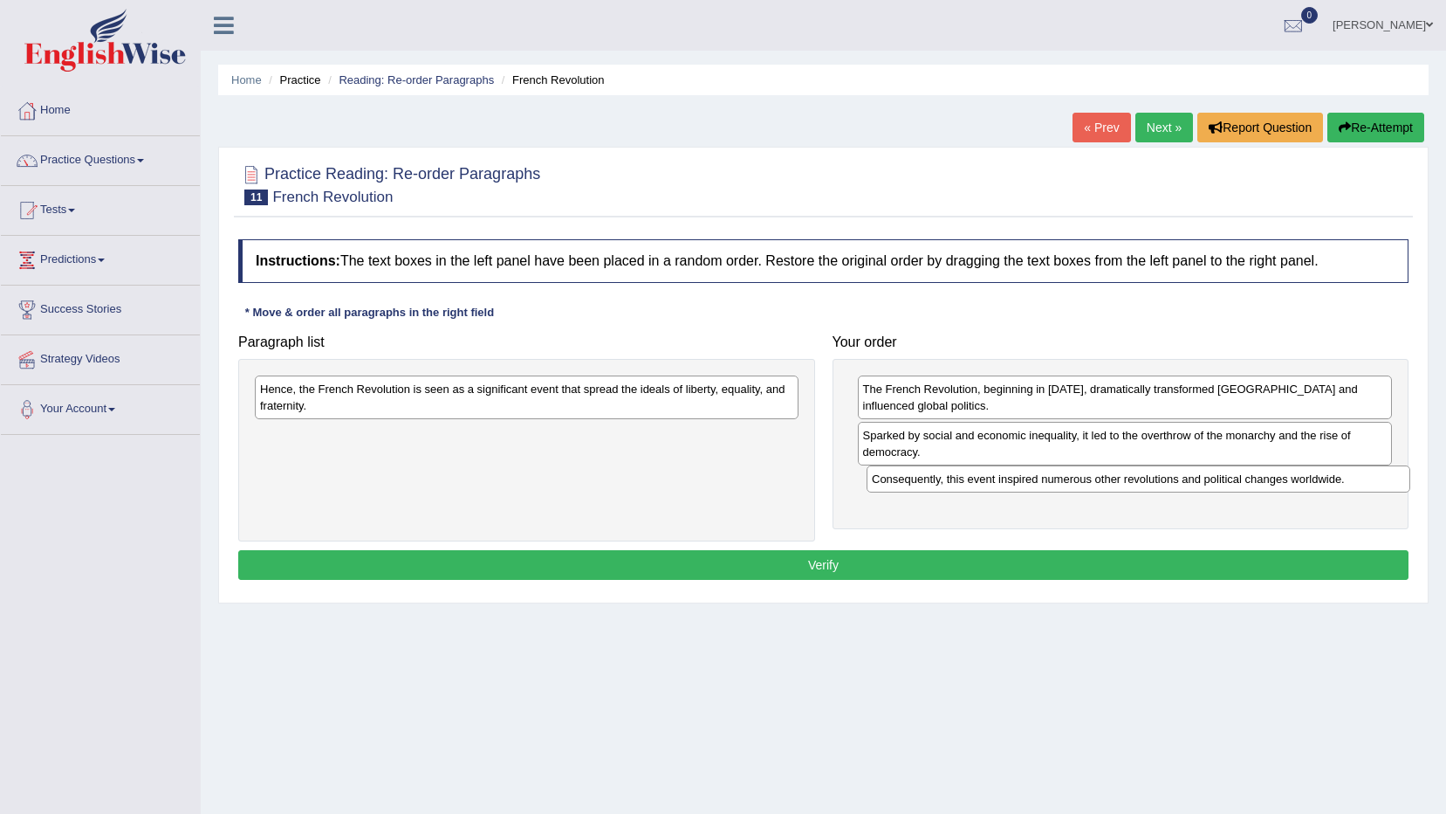
drag, startPoint x: 389, startPoint y: 391, endPoint x: 1001, endPoint y: 481, distance: 618.5
click at [1001, 481] on div "Consequently, this event inspired numerous other revolutions and political chan…" at bounding box center [1139, 478] width 544 height 27
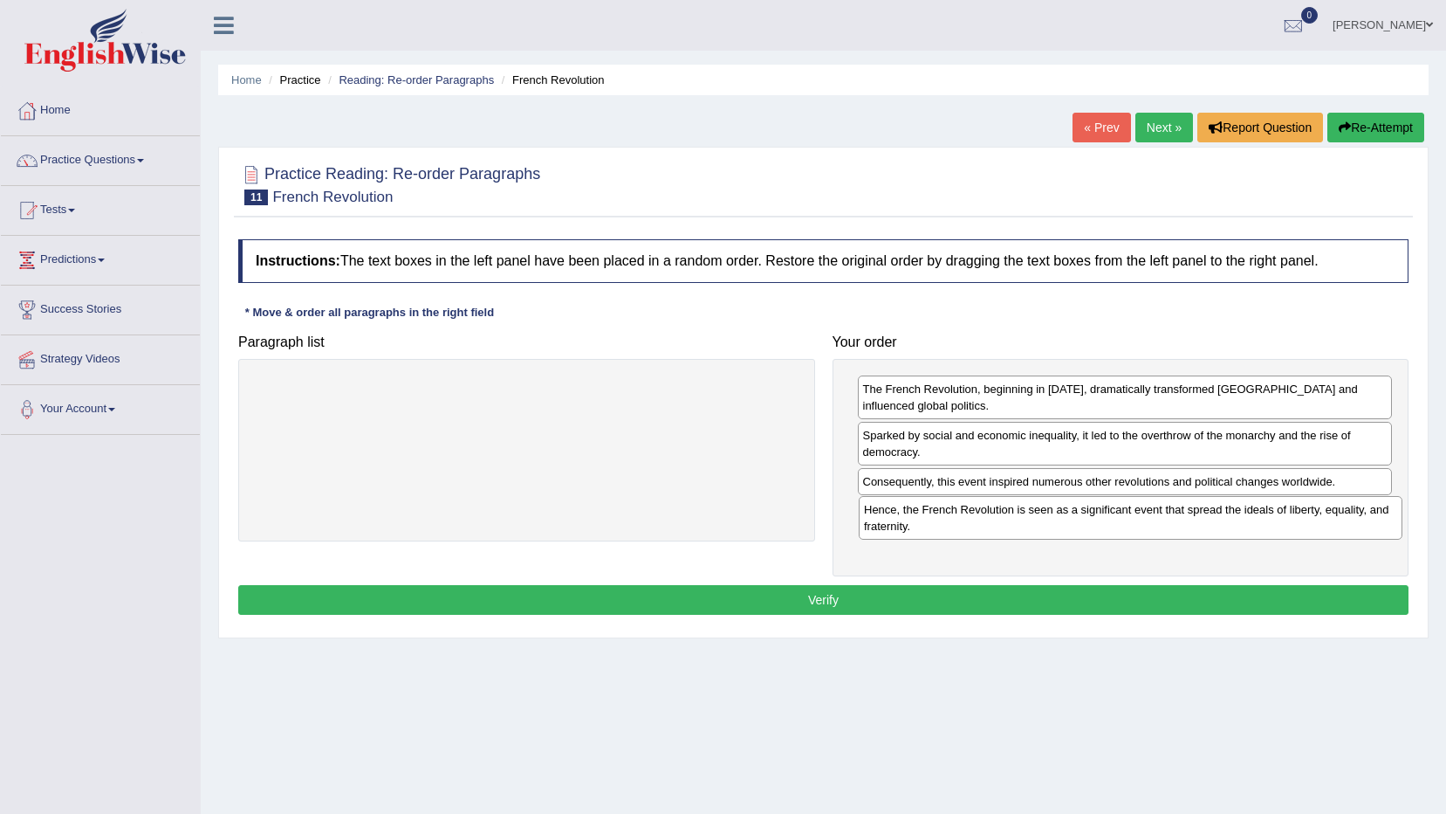
drag, startPoint x: 351, startPoint y: 396, endPoint x: 955, endPoint y: 517, distance: 615.9
click at [955, 517] on div "Hence, the French Revolution is seen as a significant event that spread the ide…" at bounding box center [1131, 518] width 544 height 44
click at [934, 601] on button "Verify" at bounding box center [823, 600] width 1171 height 30
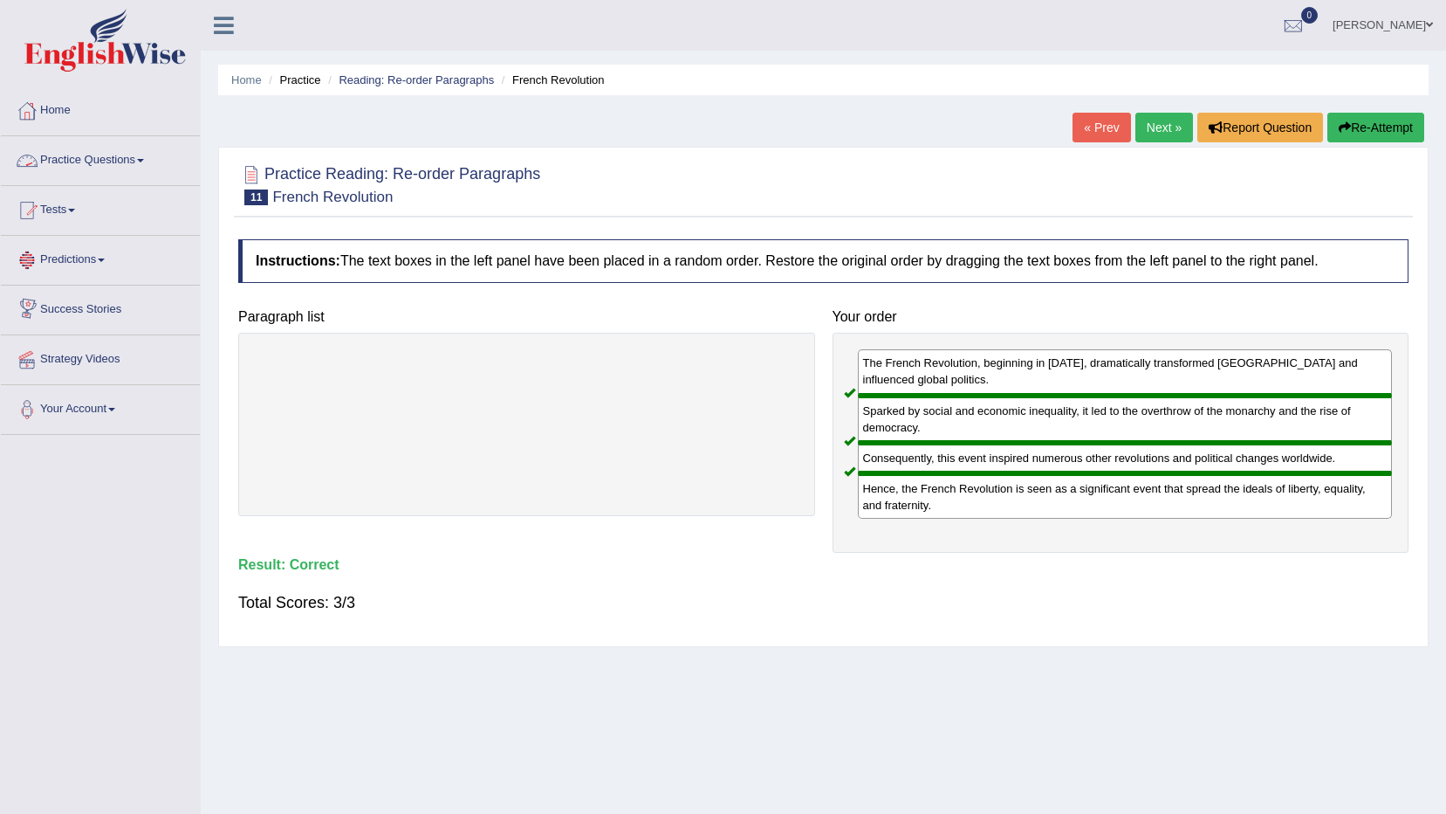
click at [138, 160] on link "Practice Questions" at bounding box center [100, 158] width 199 height 44
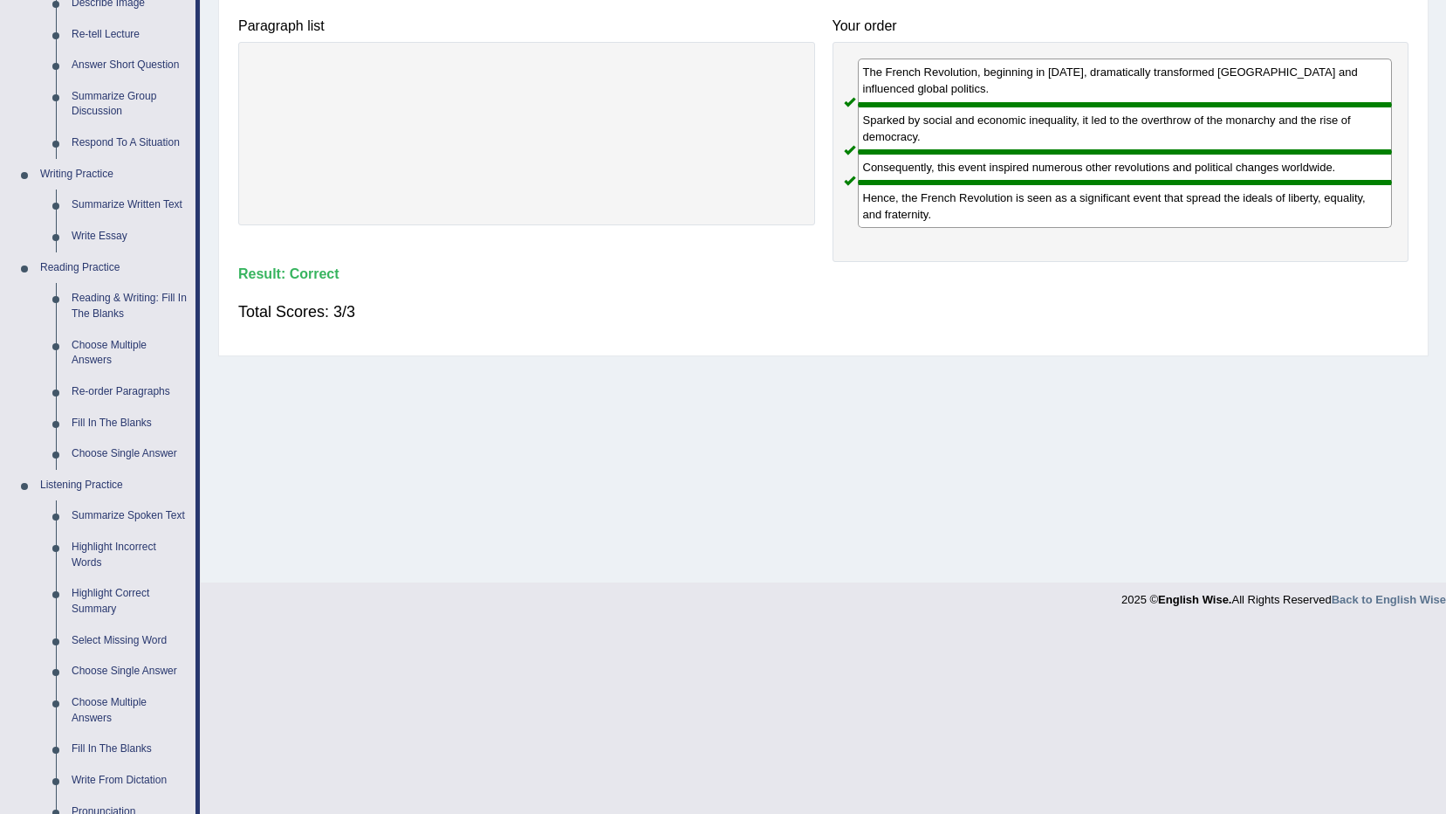
scroll to position [279, 0]
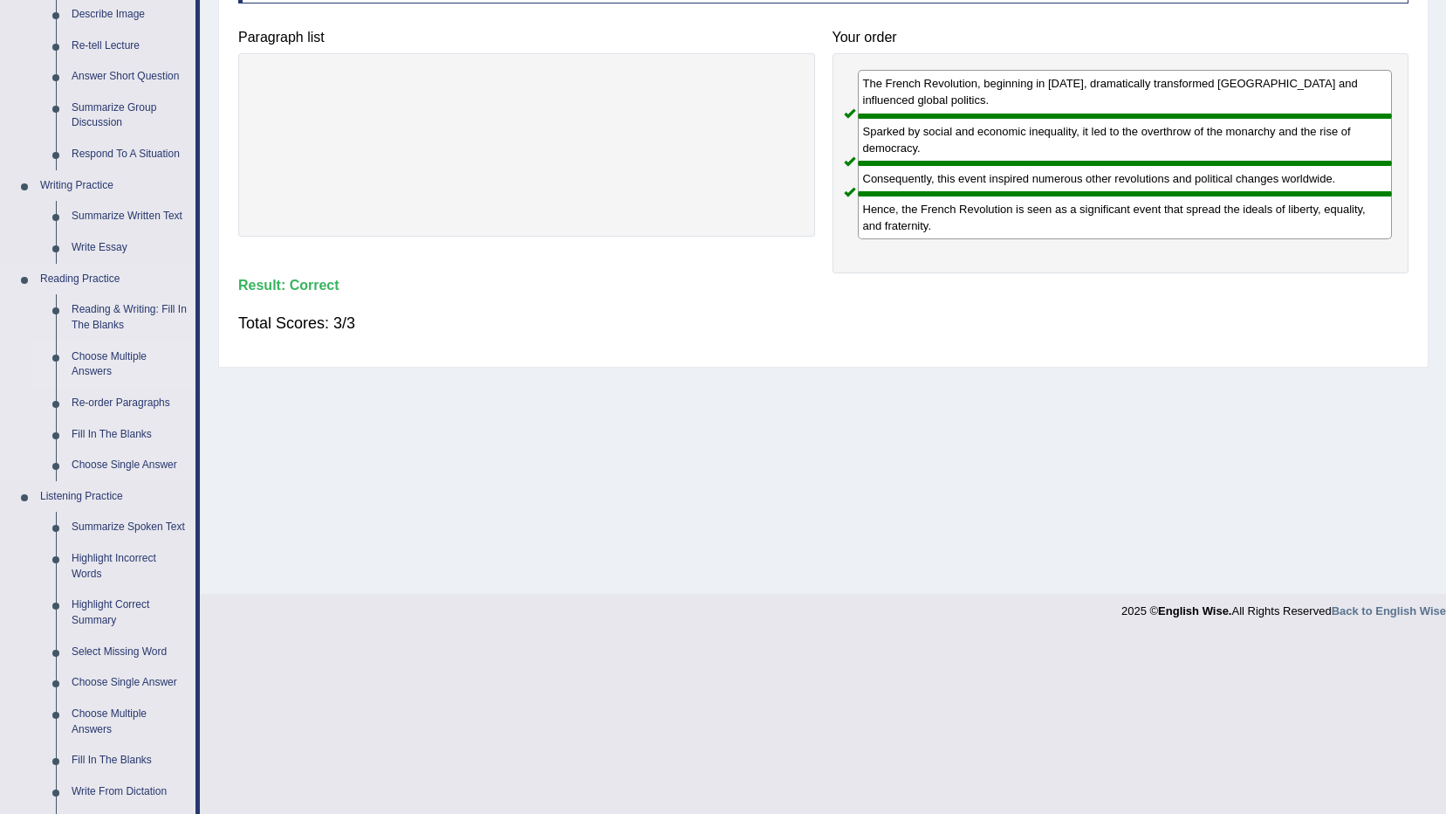
click at [125, 351] on link "Choose Multiple Answers" at bounding box center [130, 364] width 132 height 46
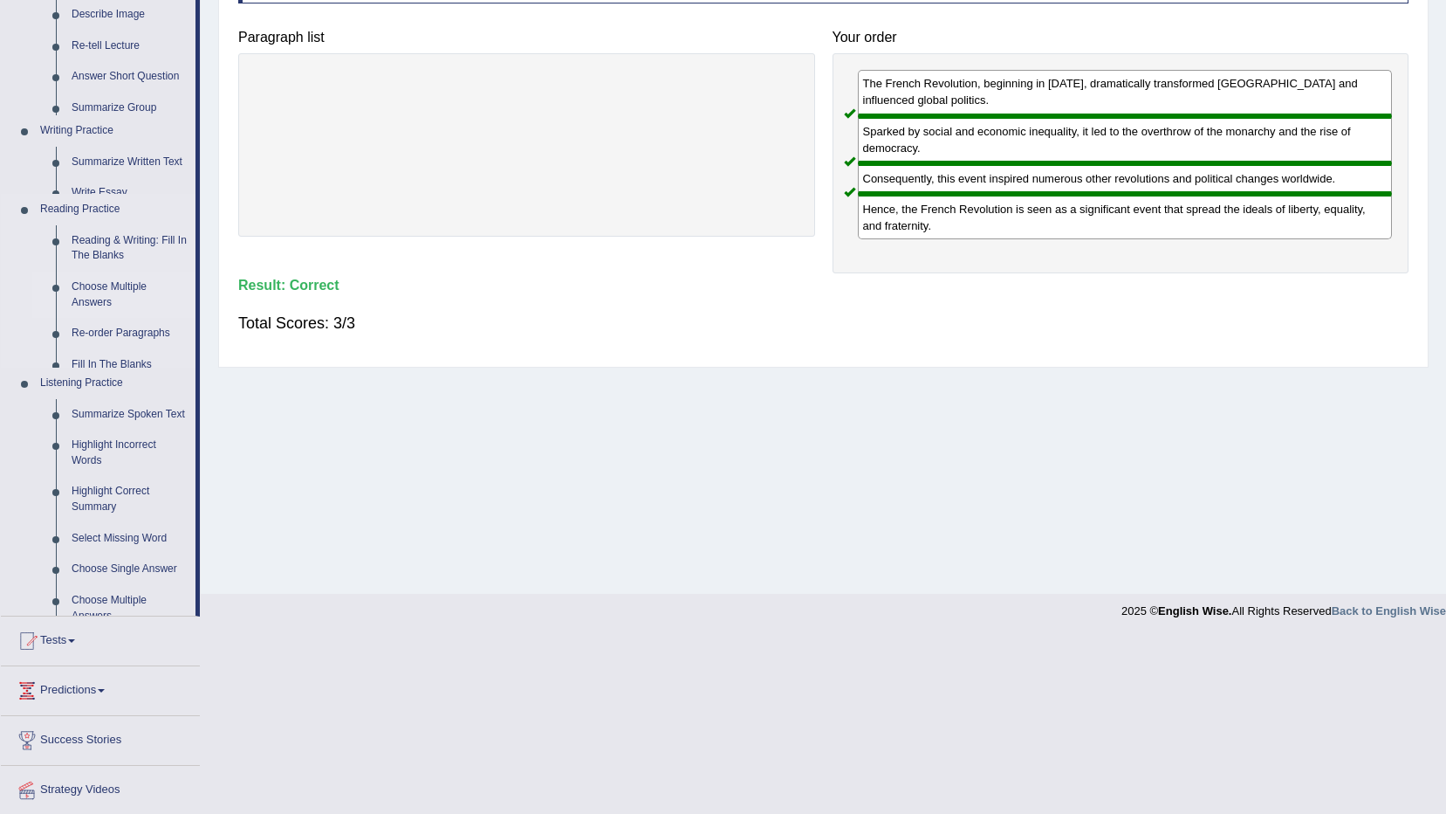
scroll to position [103, 0]
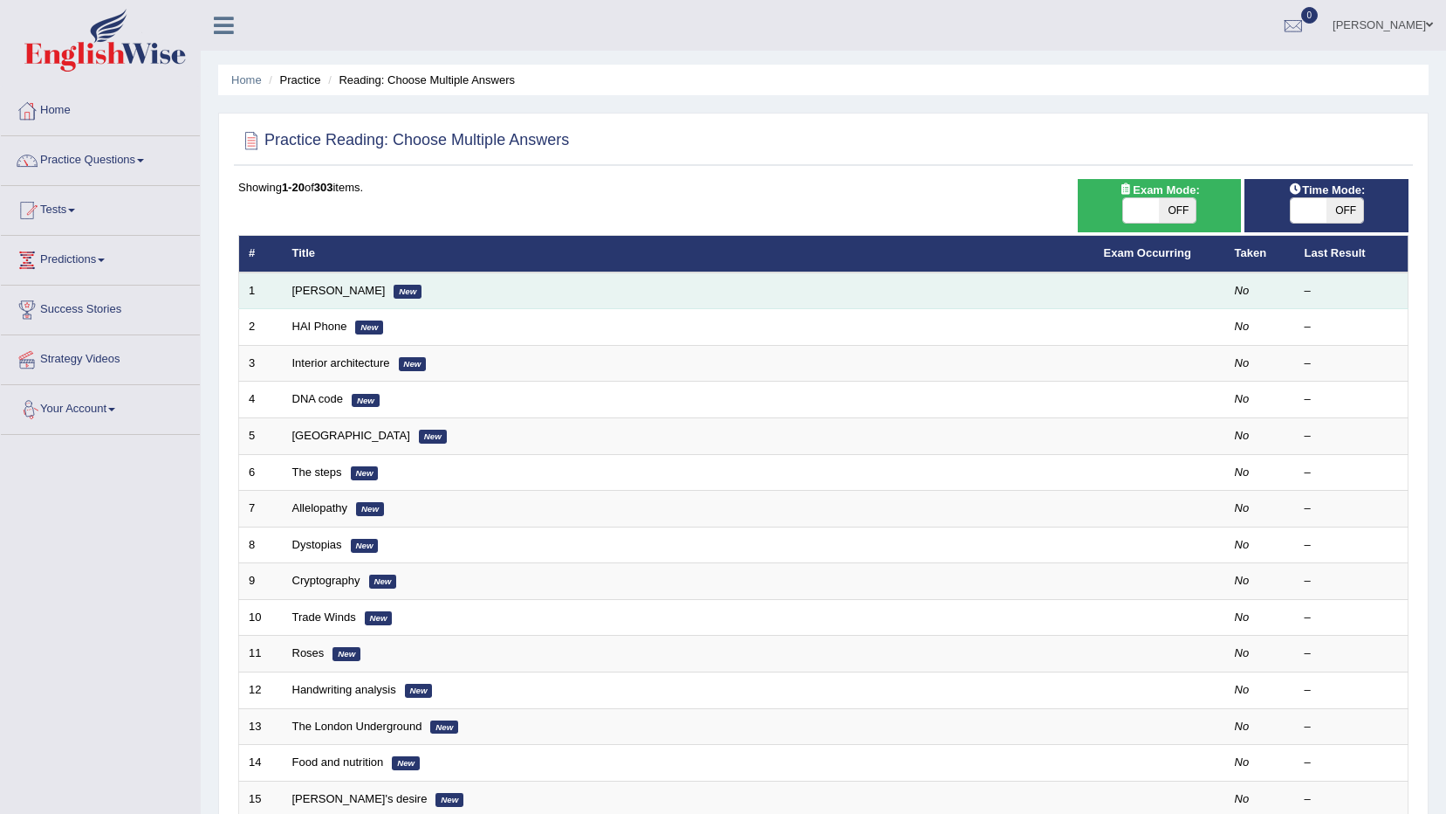
click at [326, 282] on td "Damian Scarf New" at bounding box center [689, 290] width 812 height 37
click at [326, 289] on link "Damian Scarf" at bounding box center [338, 290] width 93 height 13
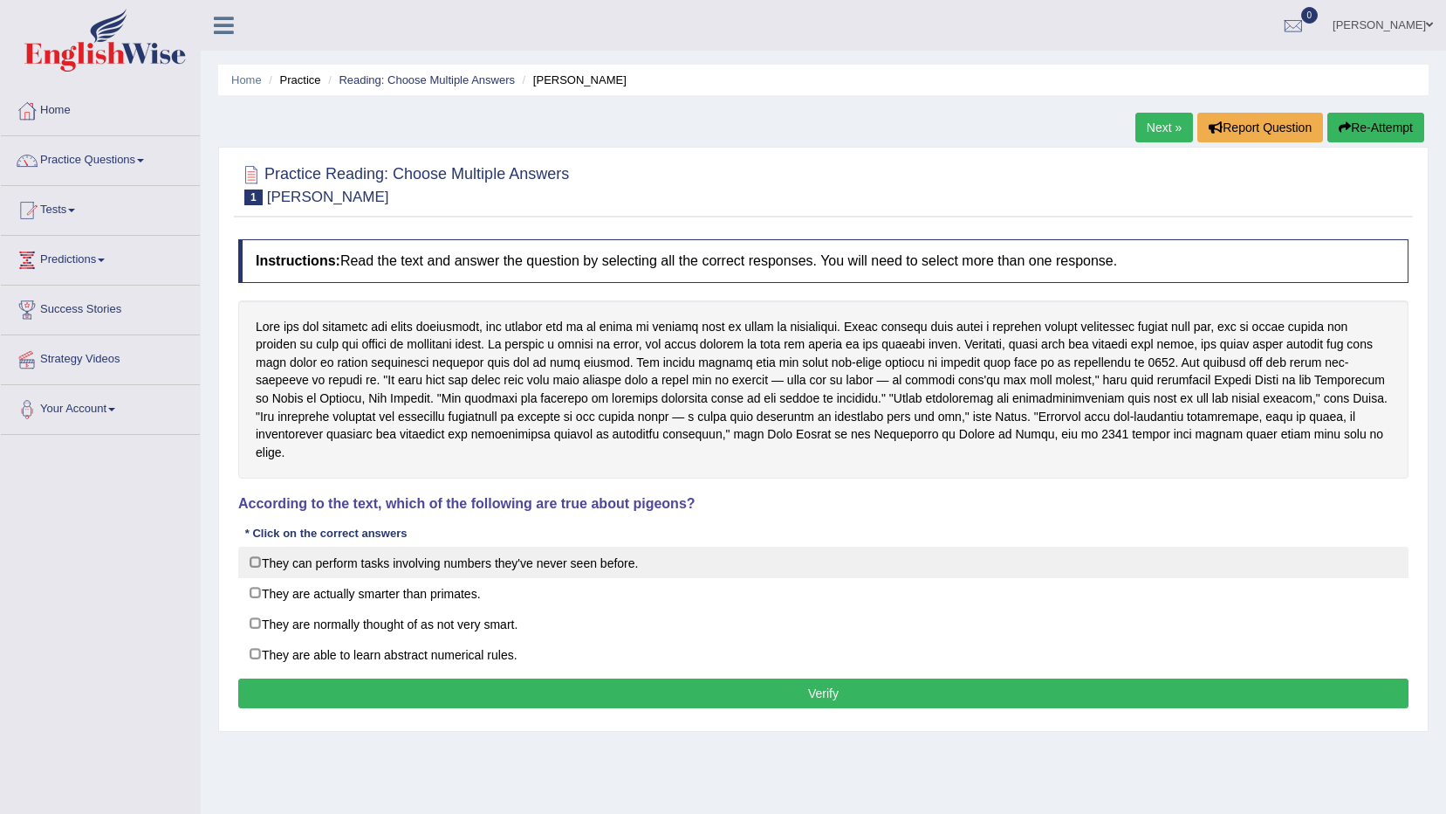
click at [249, 546] on label "They can perform tasks involving numbers they've never seen before." at bounding box center [823, 561] width 1171 height 31
checkbox input "true"
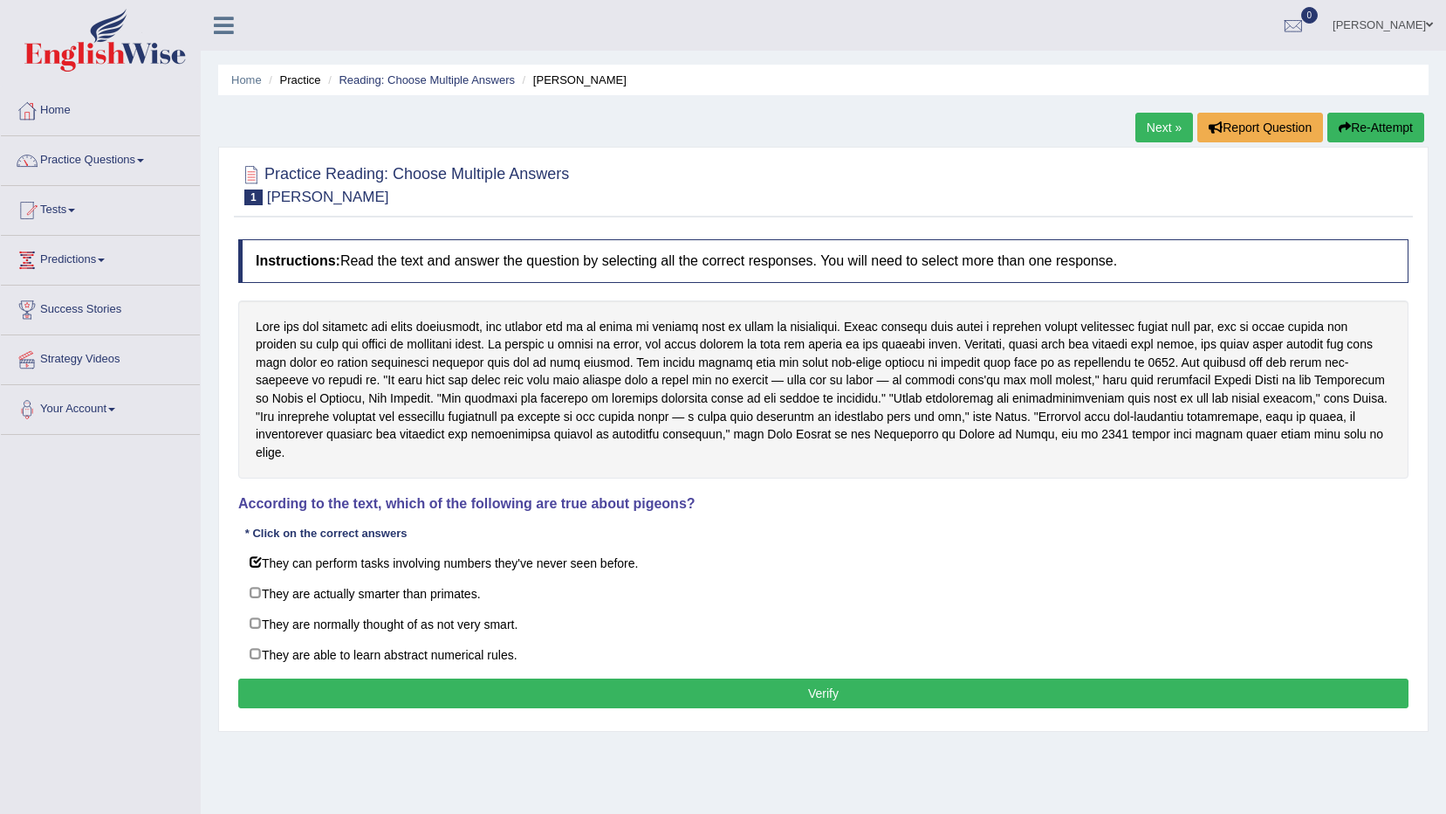
click at [423, 678] on button "Verify" at bounding box center [823, 693] width 1171 height 30
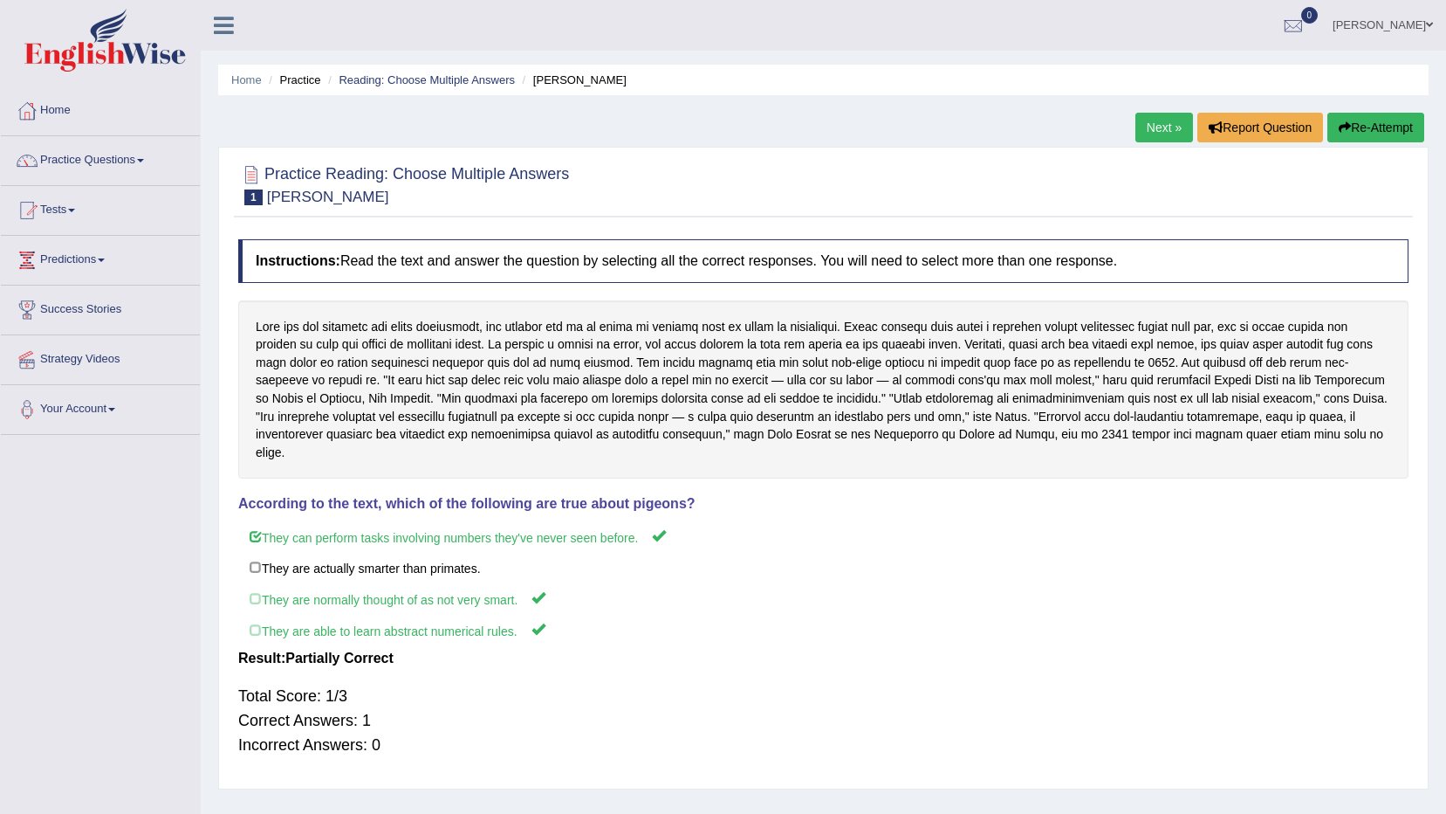
click at [1161, 135] on link "Next »" at bounding box center [1165, 128] width 58 height 30
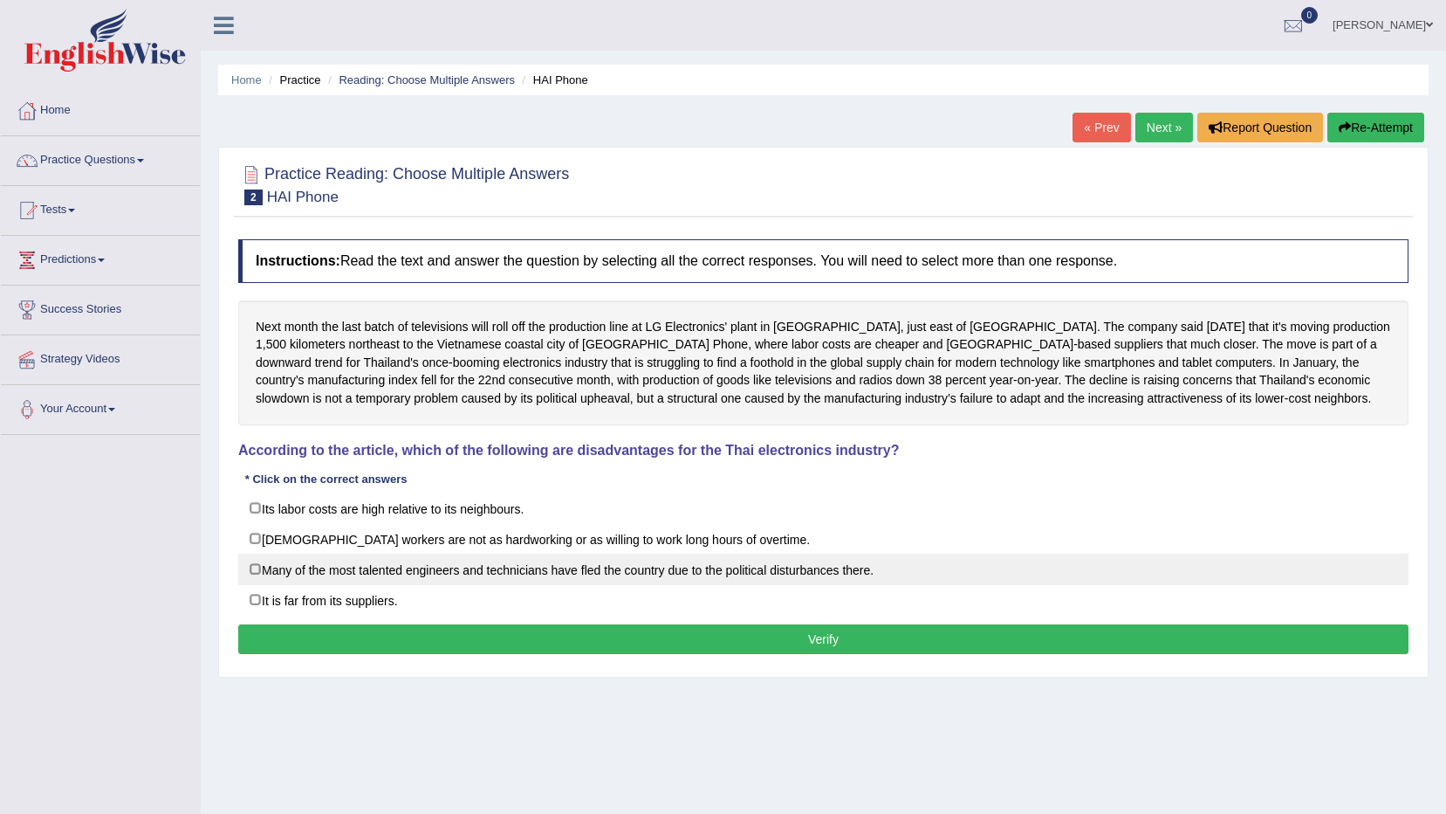
click at [254, 573] on label "Many of the most talented engineers and technicians have fled the country due t…" at bounding box center [823, 568] width 1171 height 31
checkbox input "true"
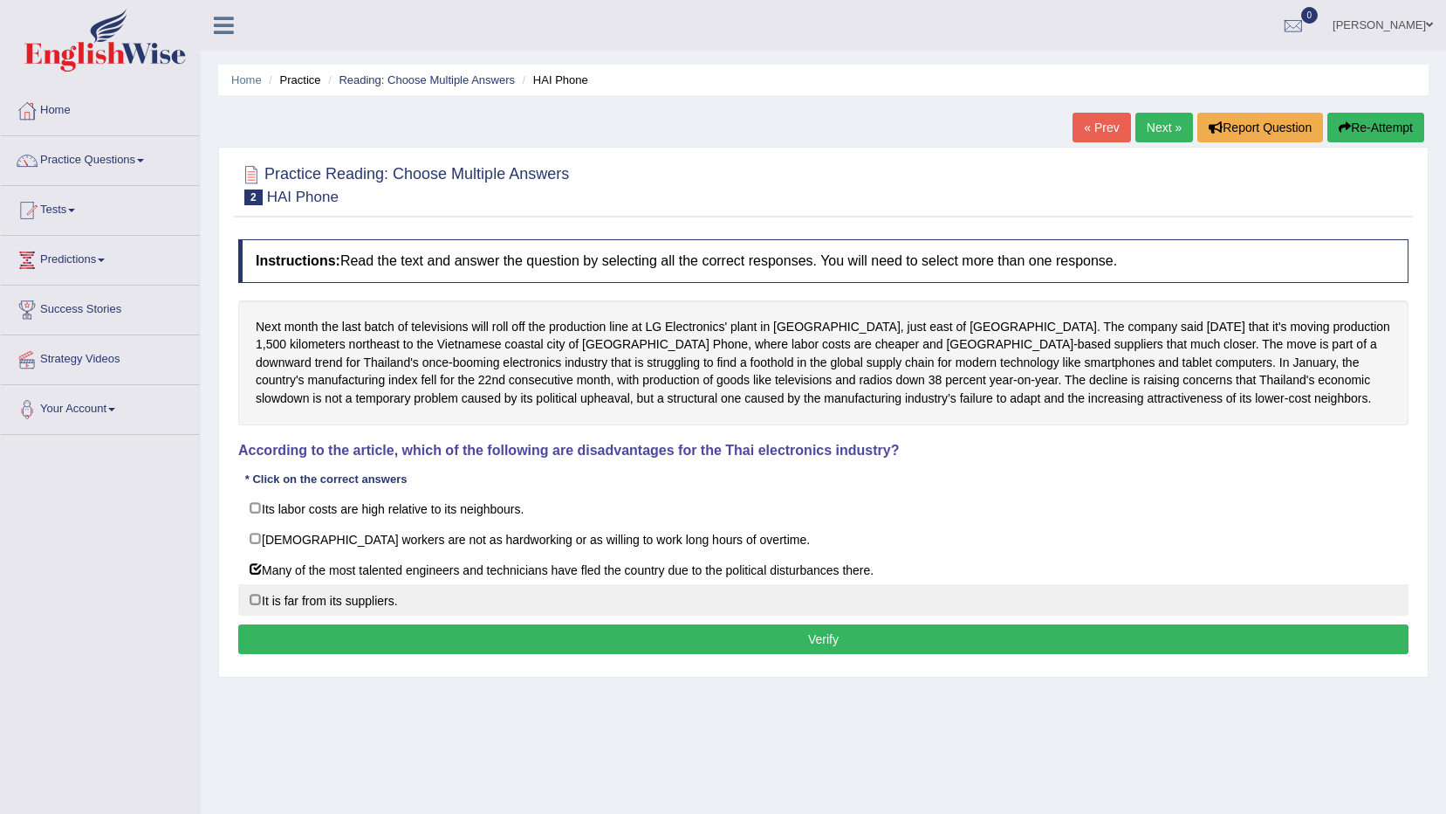
click at [258, 604] on label "It is far from its suppliers." at bounding box center [823, 599] width 1171 height 31
checkbox input "true"
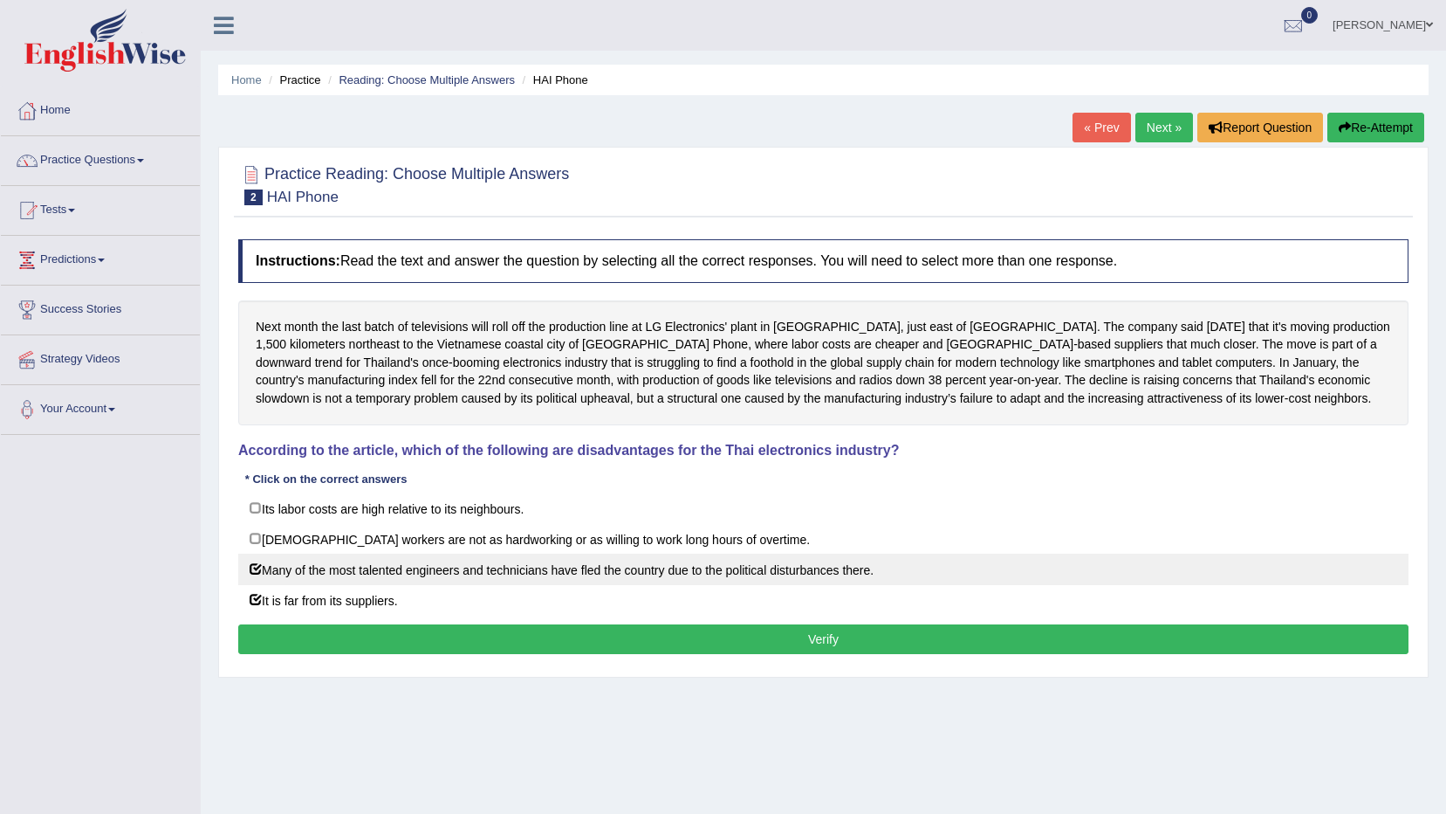
click at [244, 569] on label "Many of the most talented engineers and technicians have fled the country due t…" at bounding box center [823, 568] width 1171 height 31
click at [260, 577] on label "Many of the most talented engineers and technicians have fled the country due t…" at bounding box center [823, 568] width 1171 height 31
checkbox input "true"
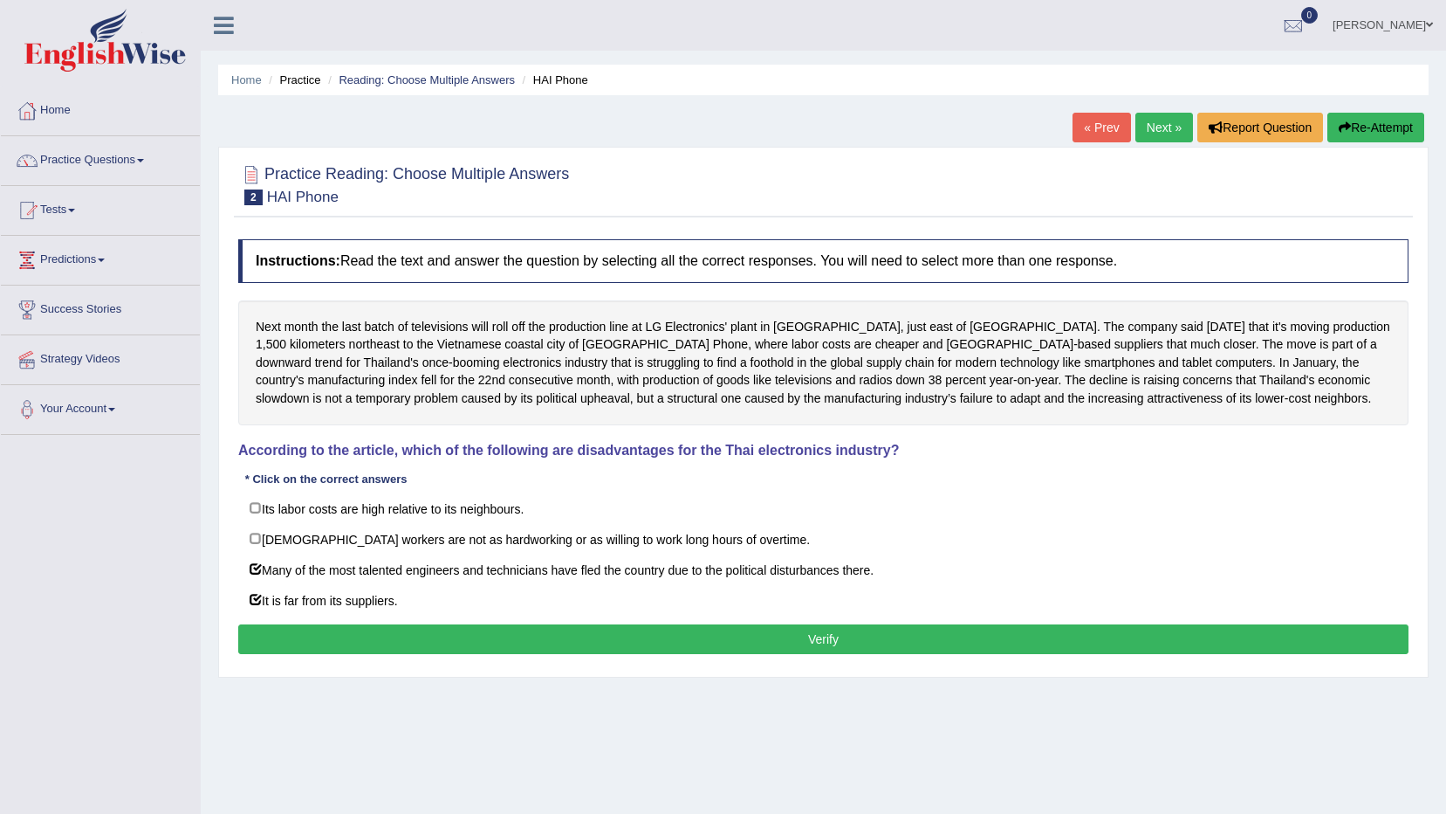
click at [282, 635] on button "Verify" at bounding box center [823, 639] width 1171 height 30
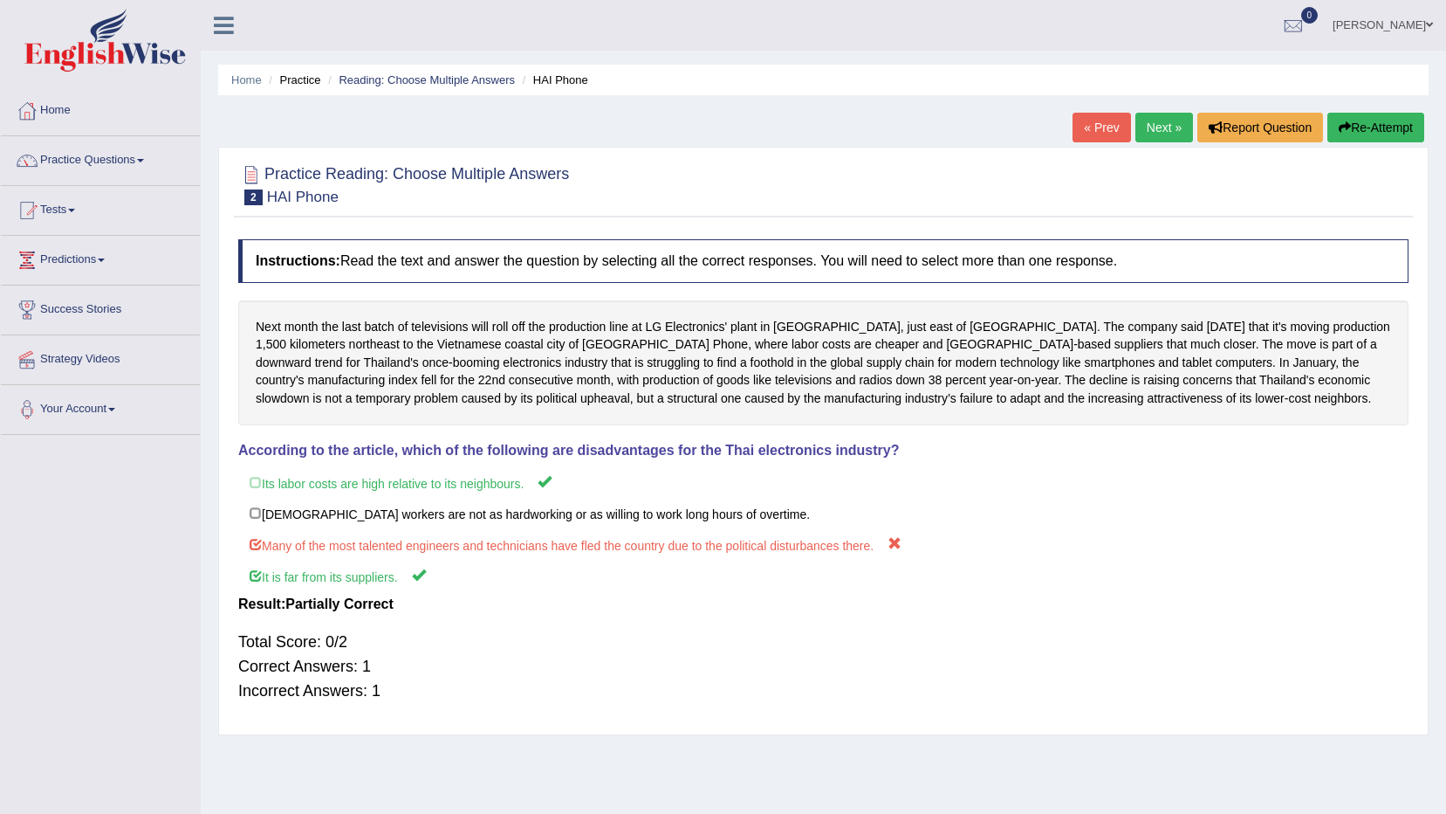
click at [1156, 115] on link "Next »" at bounding box center [1165, 128] width 58 height 30
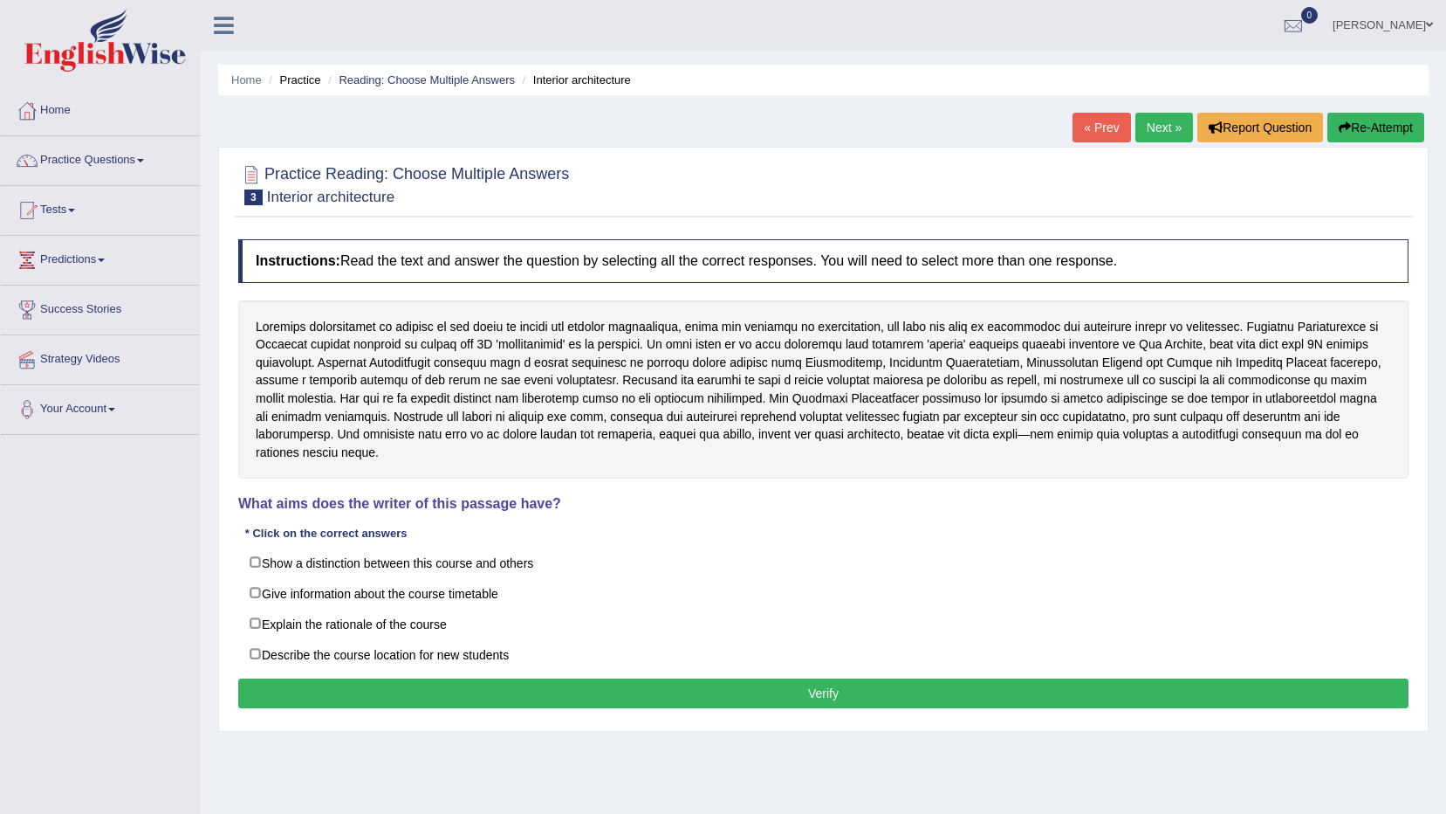
click at [1099, 128] on link "« Prev" at bounding box center [1102, 128] width 58 height 30
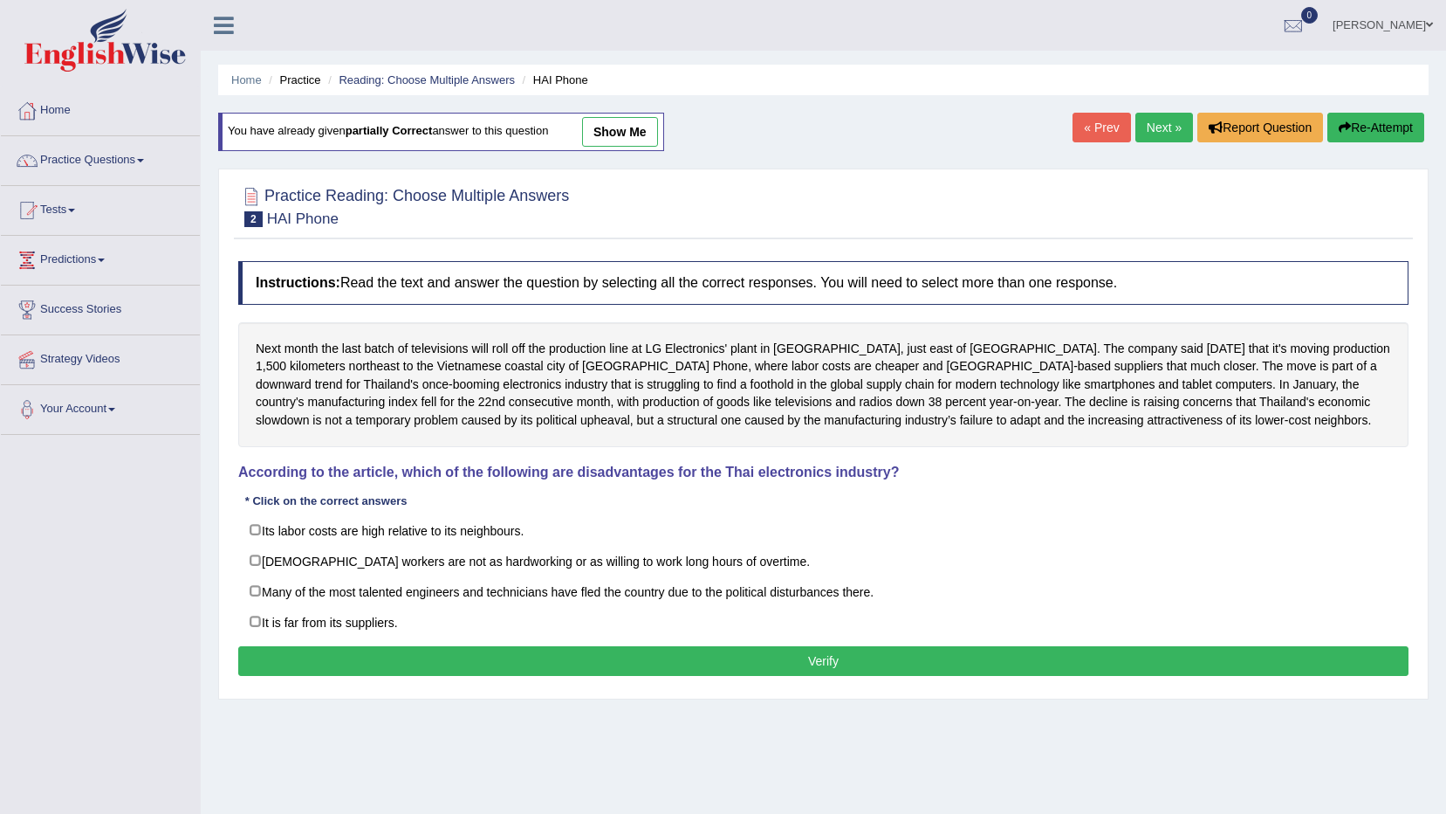
click at [615, 126] on link "show me" at bounding box center [620, 132] width 76 height 30
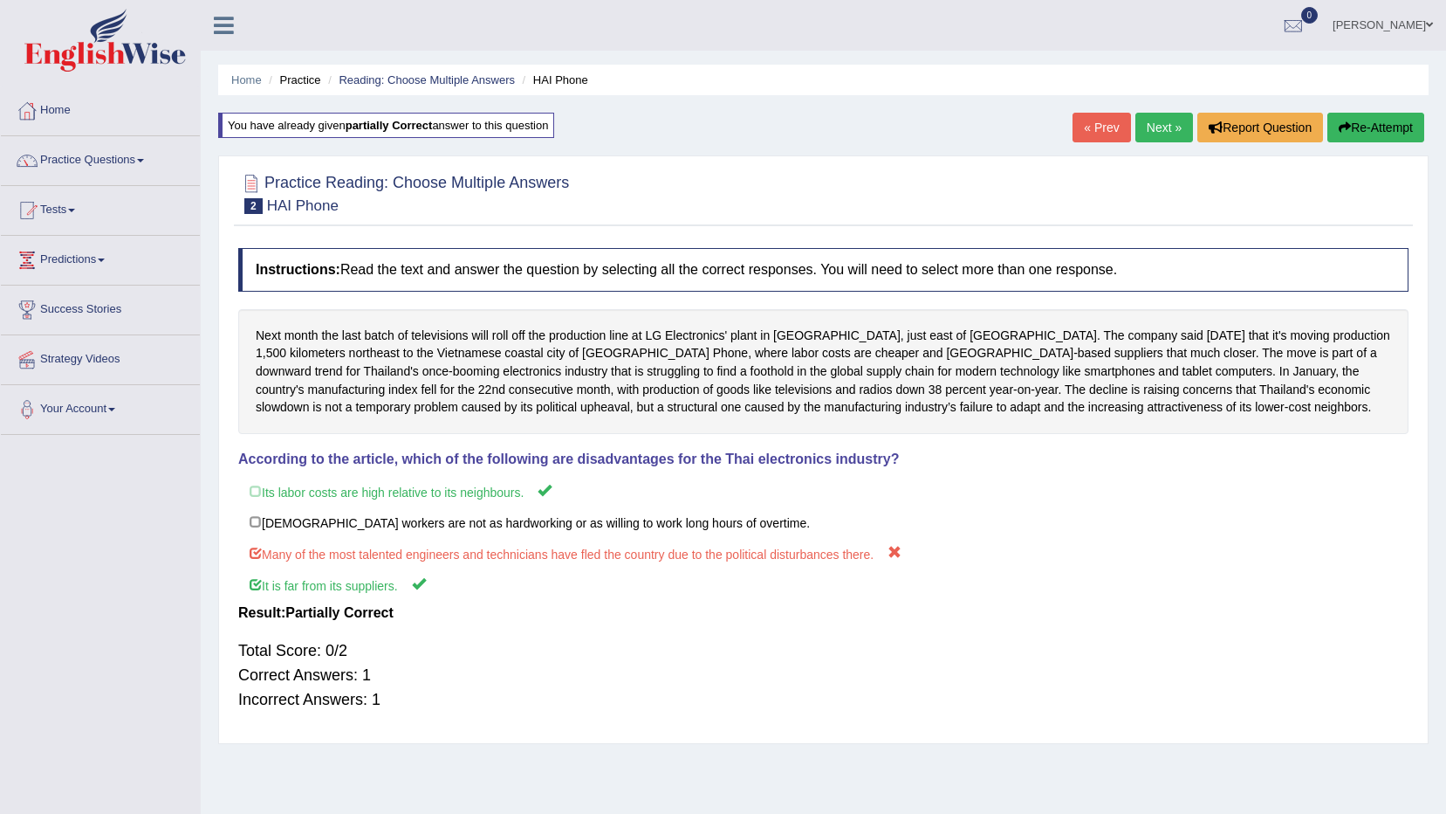
click at [1144, 132] on link "Next »" at bounding box center [1165, 128] width 58 height 30
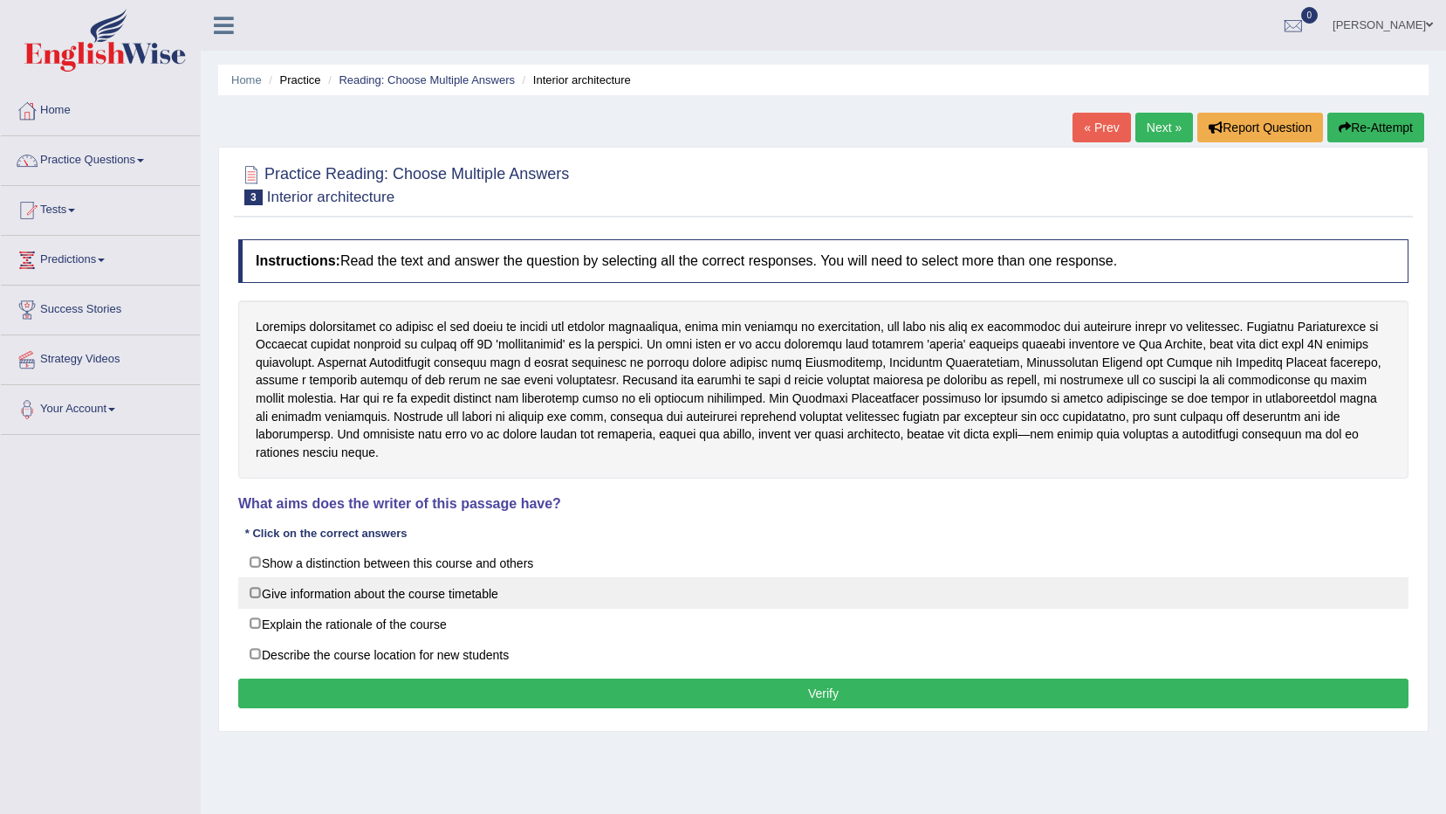
click at [263, 577] on label "Give information about the course timetable" at bounding box center [823, 592] width 1171 height 31
checkbox input "true"
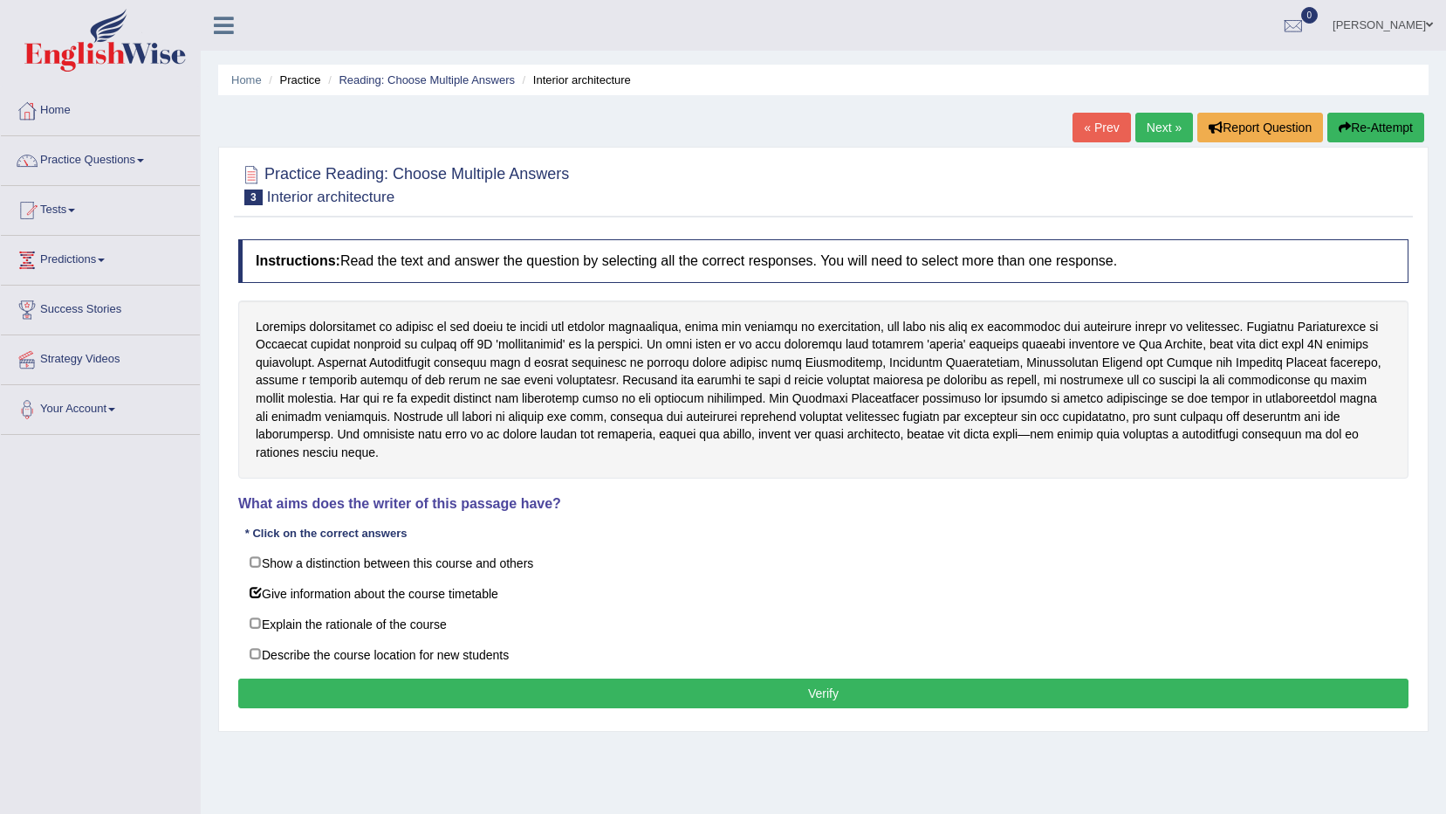
click at [357, 678] on button "Verify" at bounding box center [823, 693] width 1171 height 30
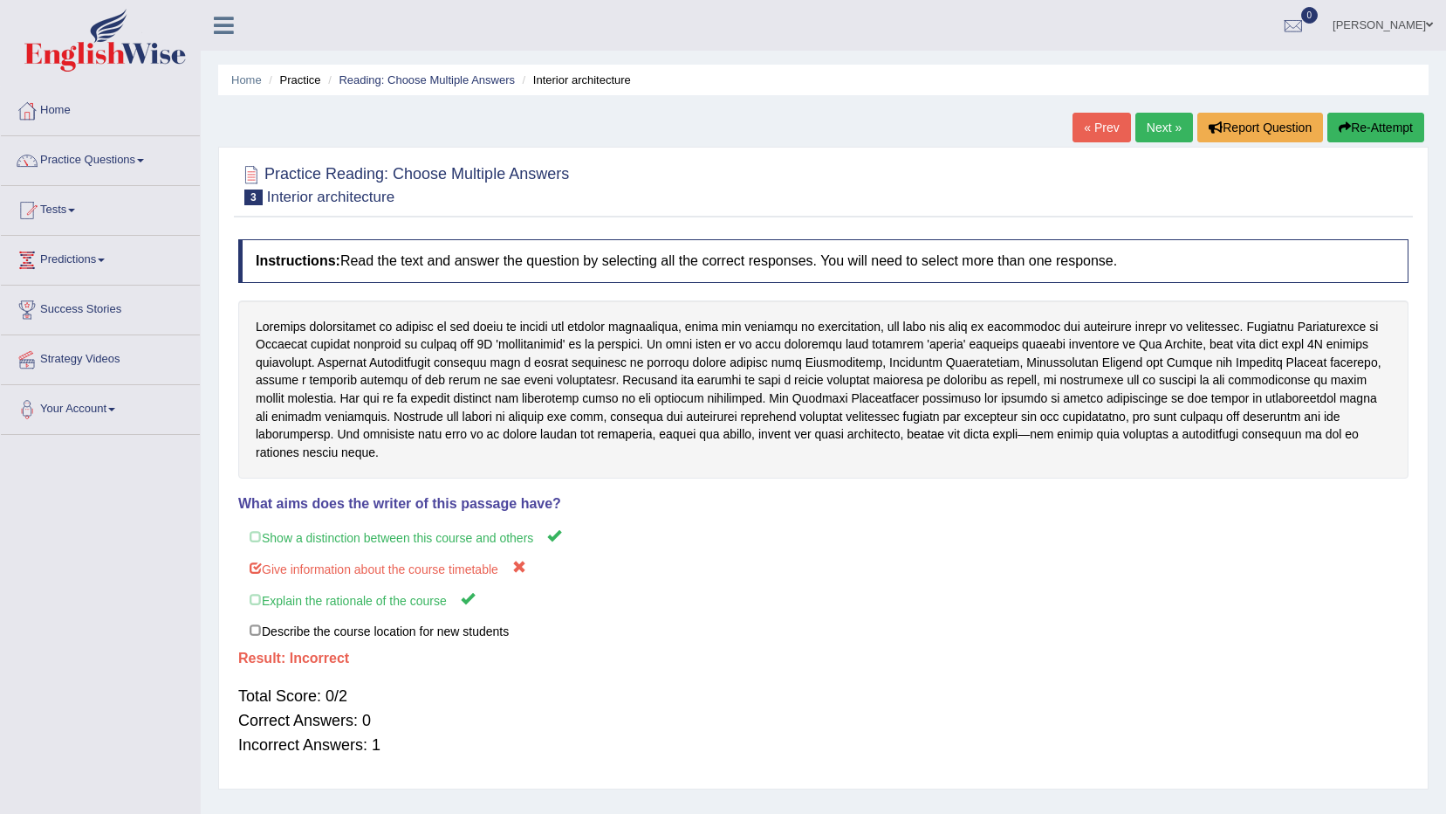
click at [1157, 124] on link "Next »" at bounding box center [1165, 128] width 58 height 30
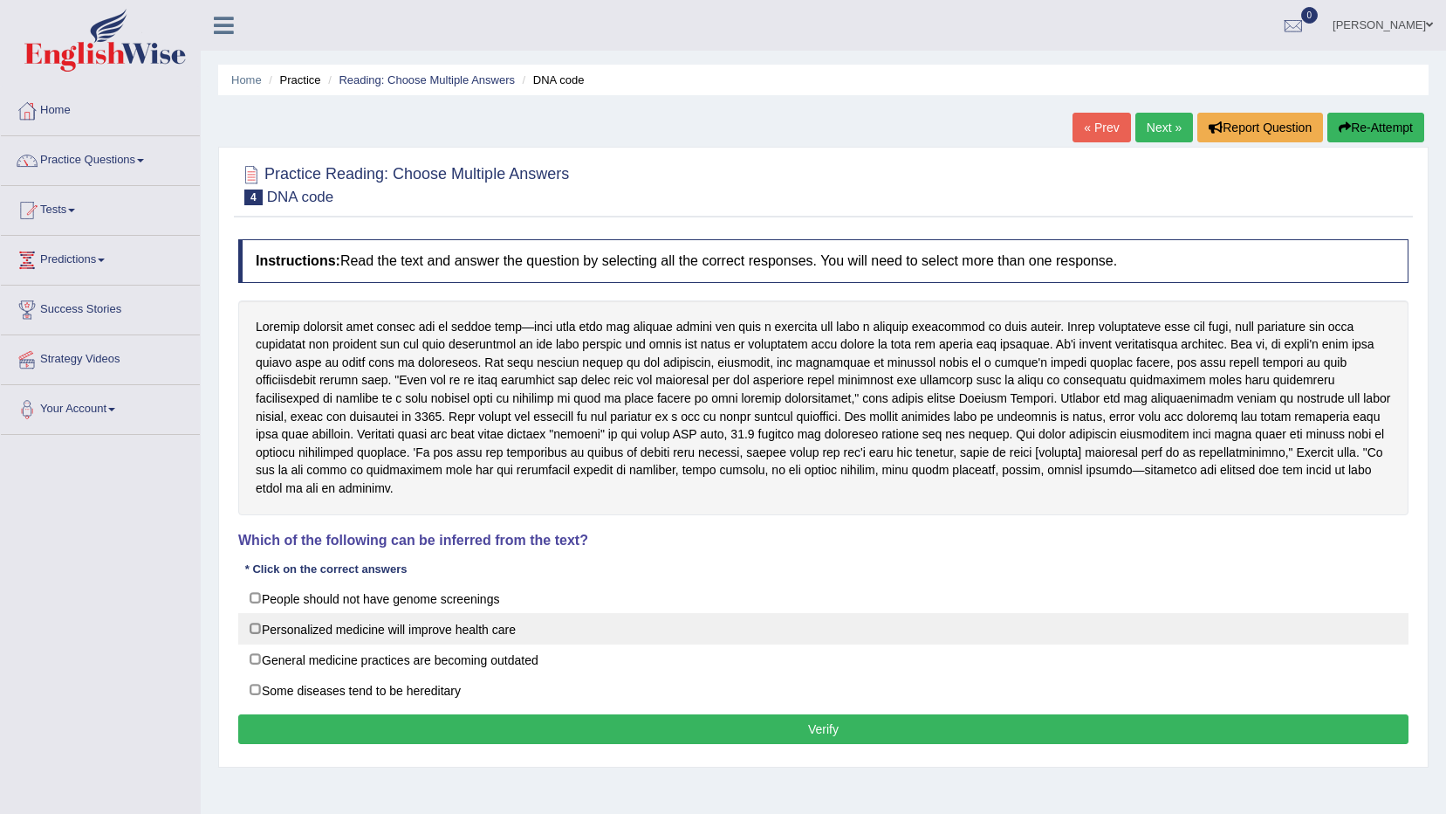
click at [257, 630] on label "Personalized medicine will improve health care" at bounding box center [823, 628] width 1171 height 31
checkbox input "true"
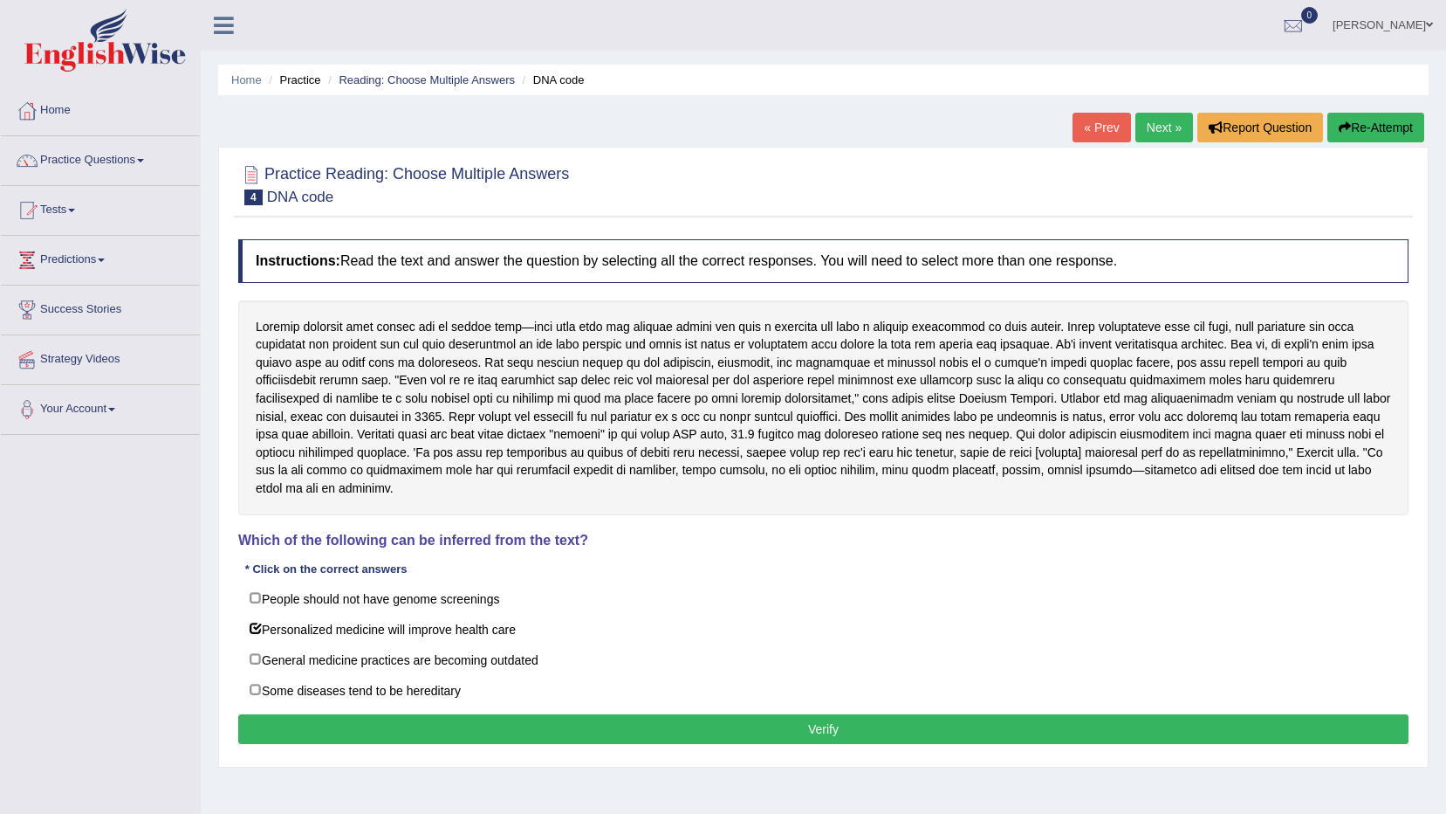
click at [679, 740] on button "Verify" at bounding box center [823, 729] width 1171 height 30
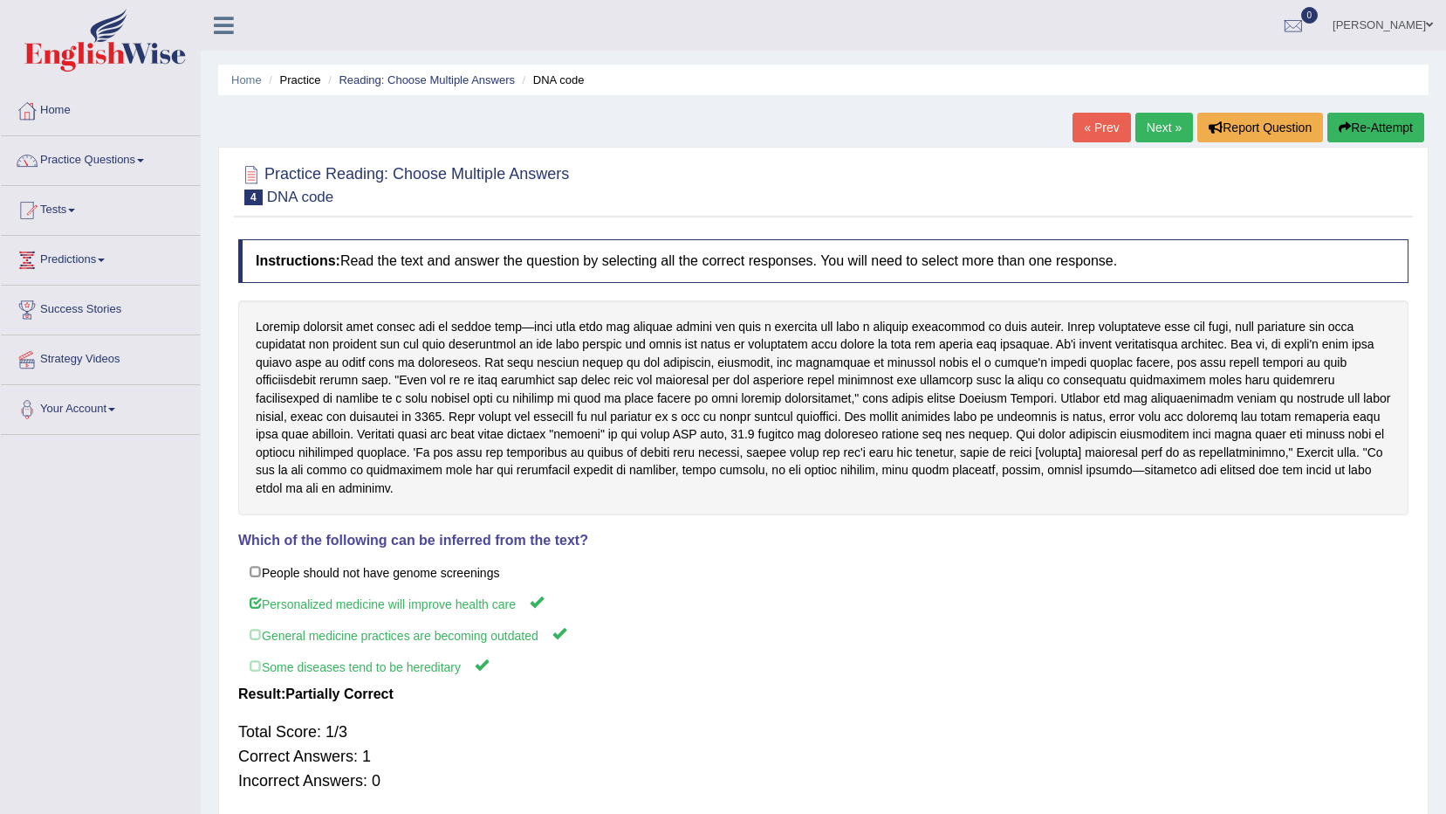
click at [1146, 132] on link "Next »" at bounding box center [1165, 128] width 58 height 30
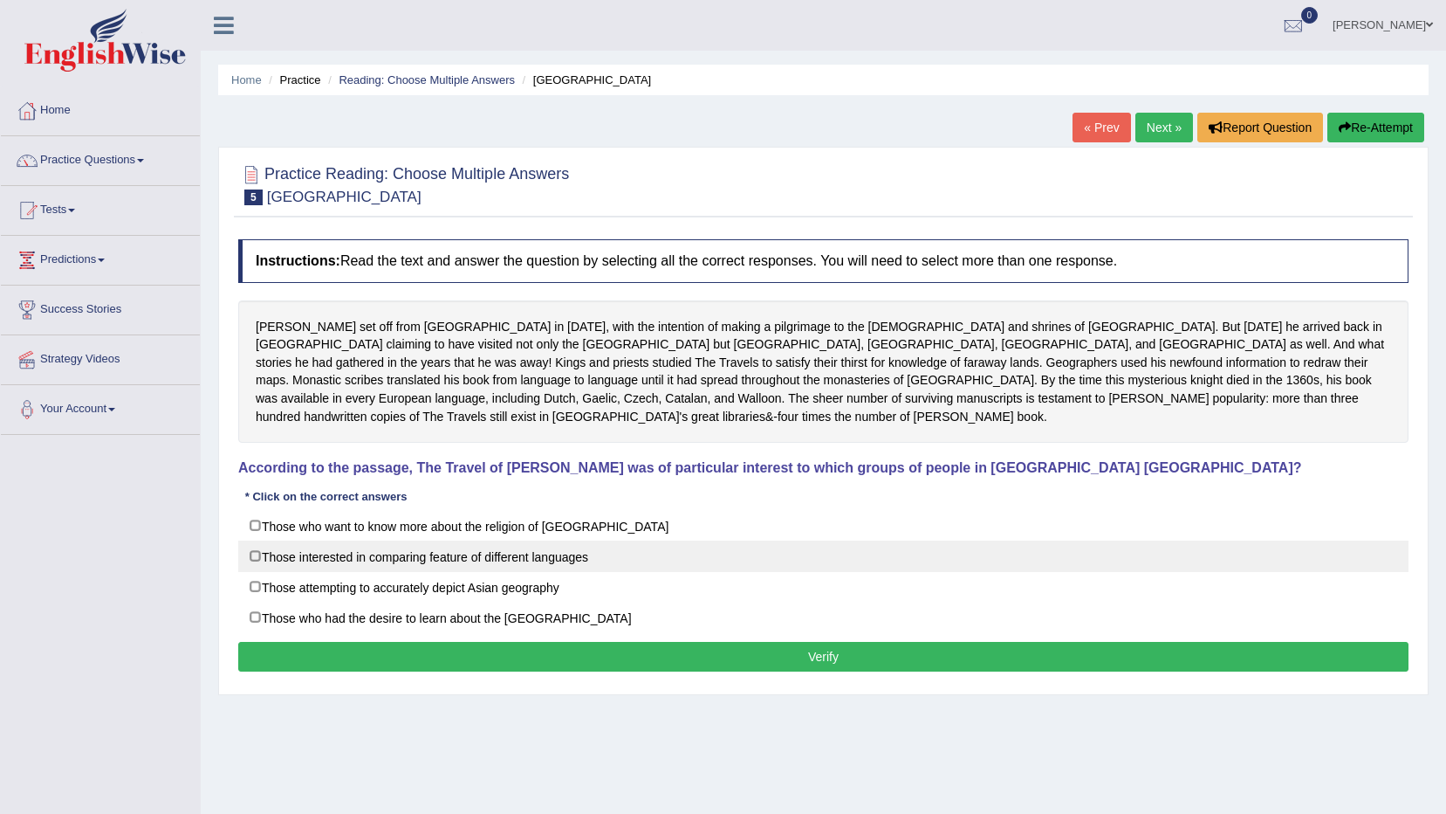
click at [254, 545] on label "Those interested in comparing feature of different languages" at bounding box center [823, 555] width 1171 height 31
checkbox input "true"
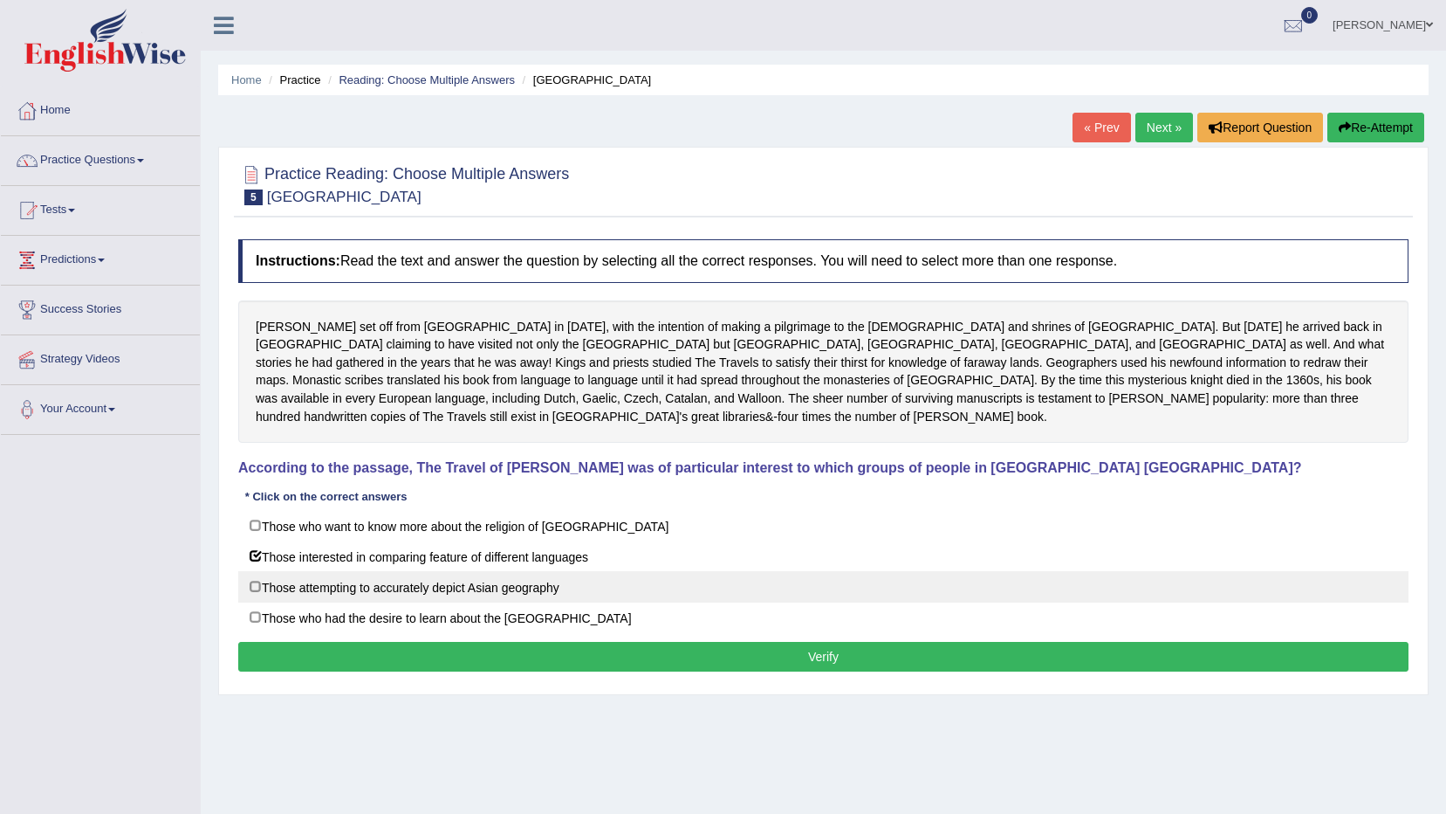
click at [255, 573] on label "Those attempting to accurately depict Asian geography" at bounding box center [823, 586] width 1171 height 31
click at [251, 571] on label "Those attempting to accurately depict Asian geography" at bounding box center [823, 586] width 1171 height 31
checkbox input "false"
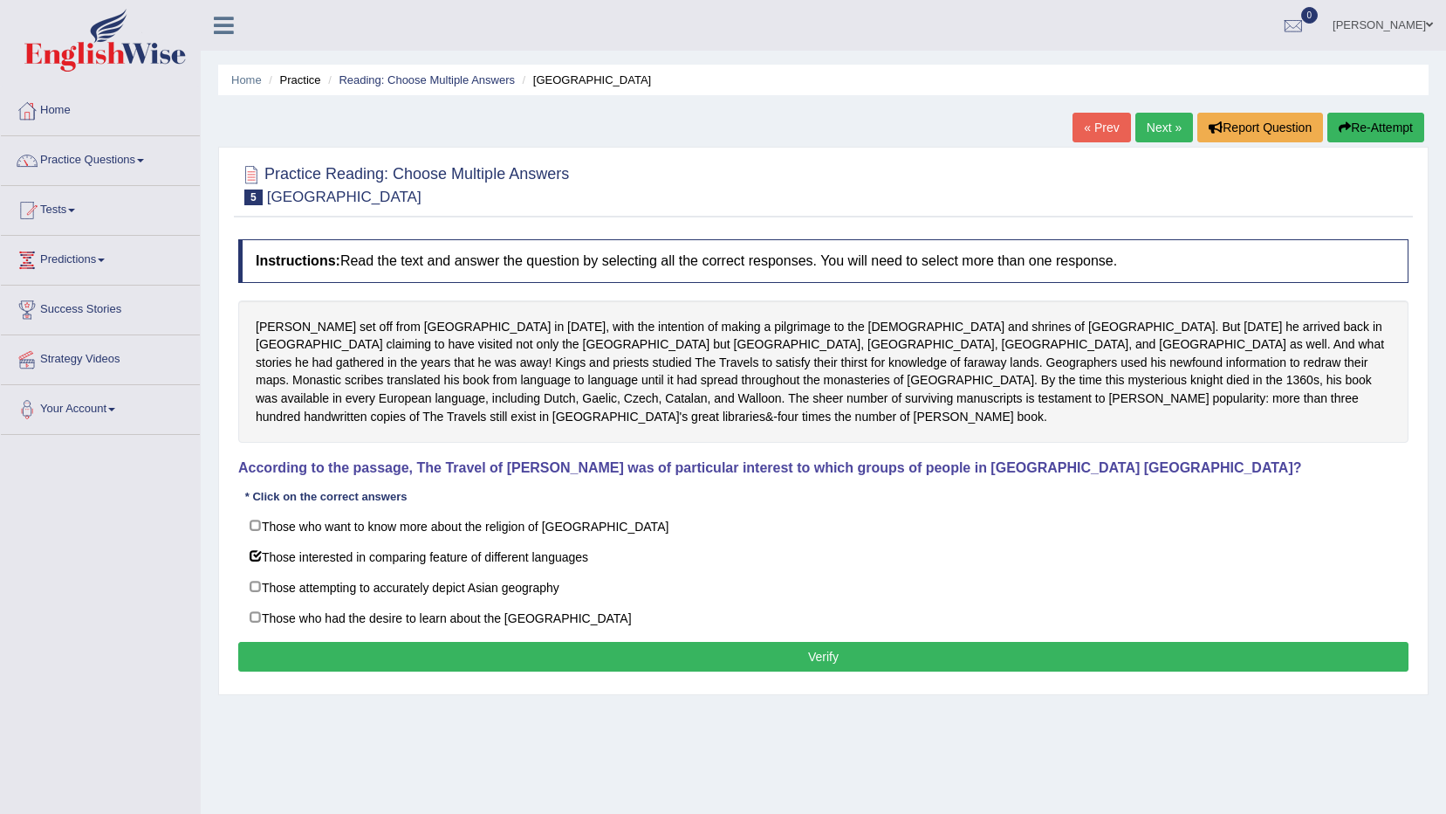
click at [422, 642] on button "Verify" at bounding box center [823, 657] width 1171 height 30
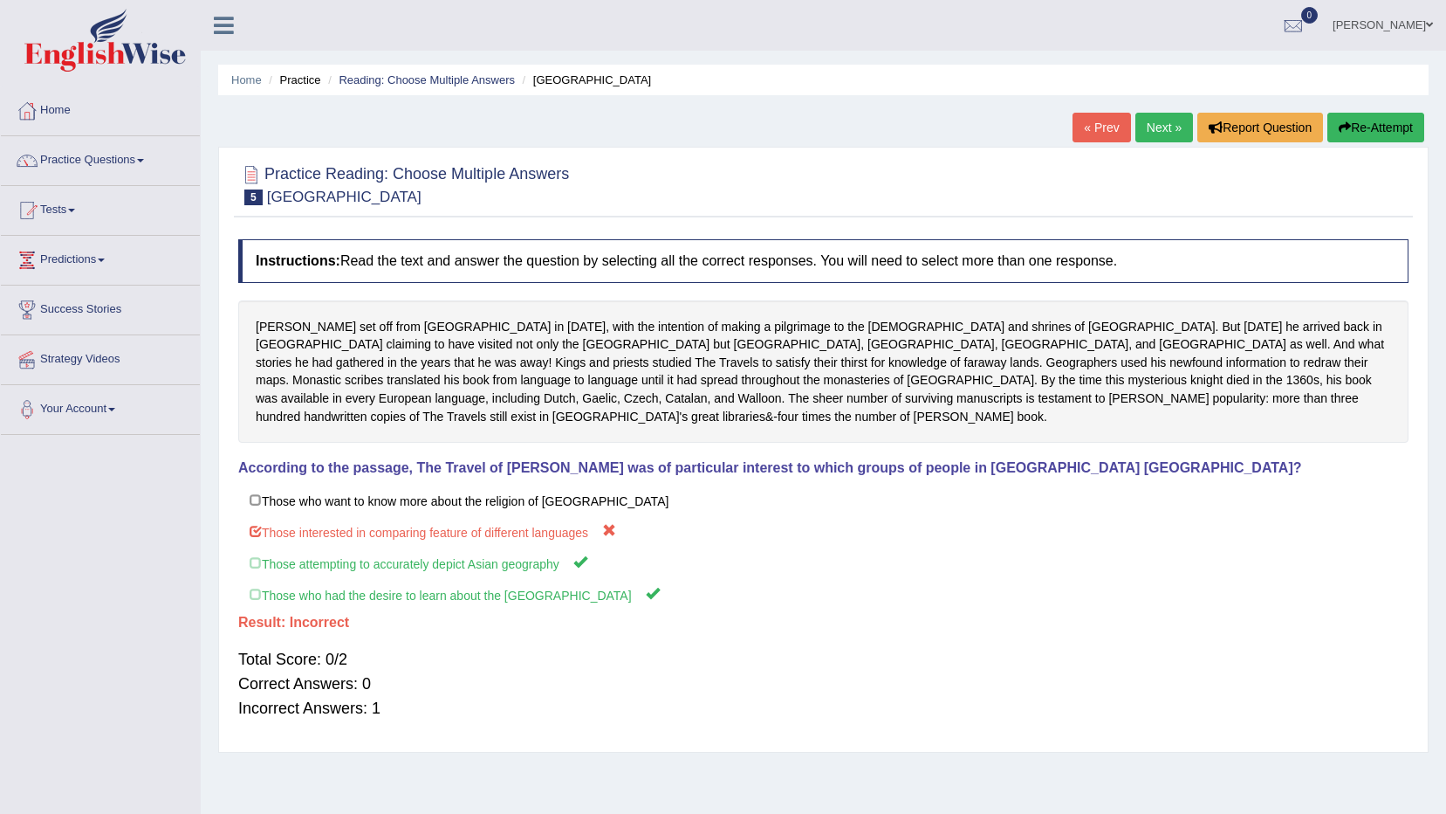
click at [1157, 121] on link "Next »" at bounding box center [1165, 128] width 58 height 30
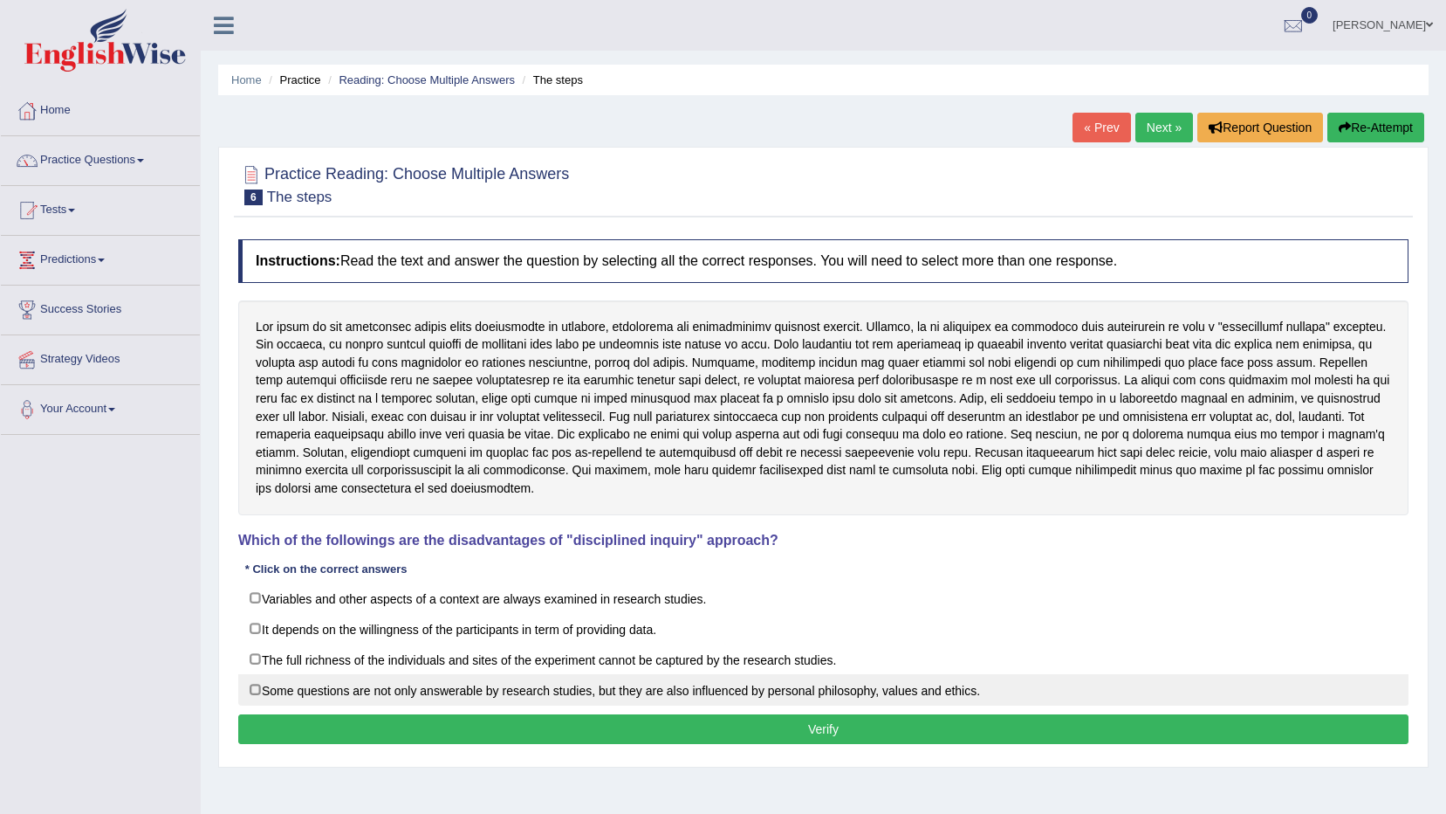
click at [258, 690] on label "Some questions are not only answerable by research studies, but they are also i…" at bounding box center [823, 689] width 1171 height 31
checkbox input "true"
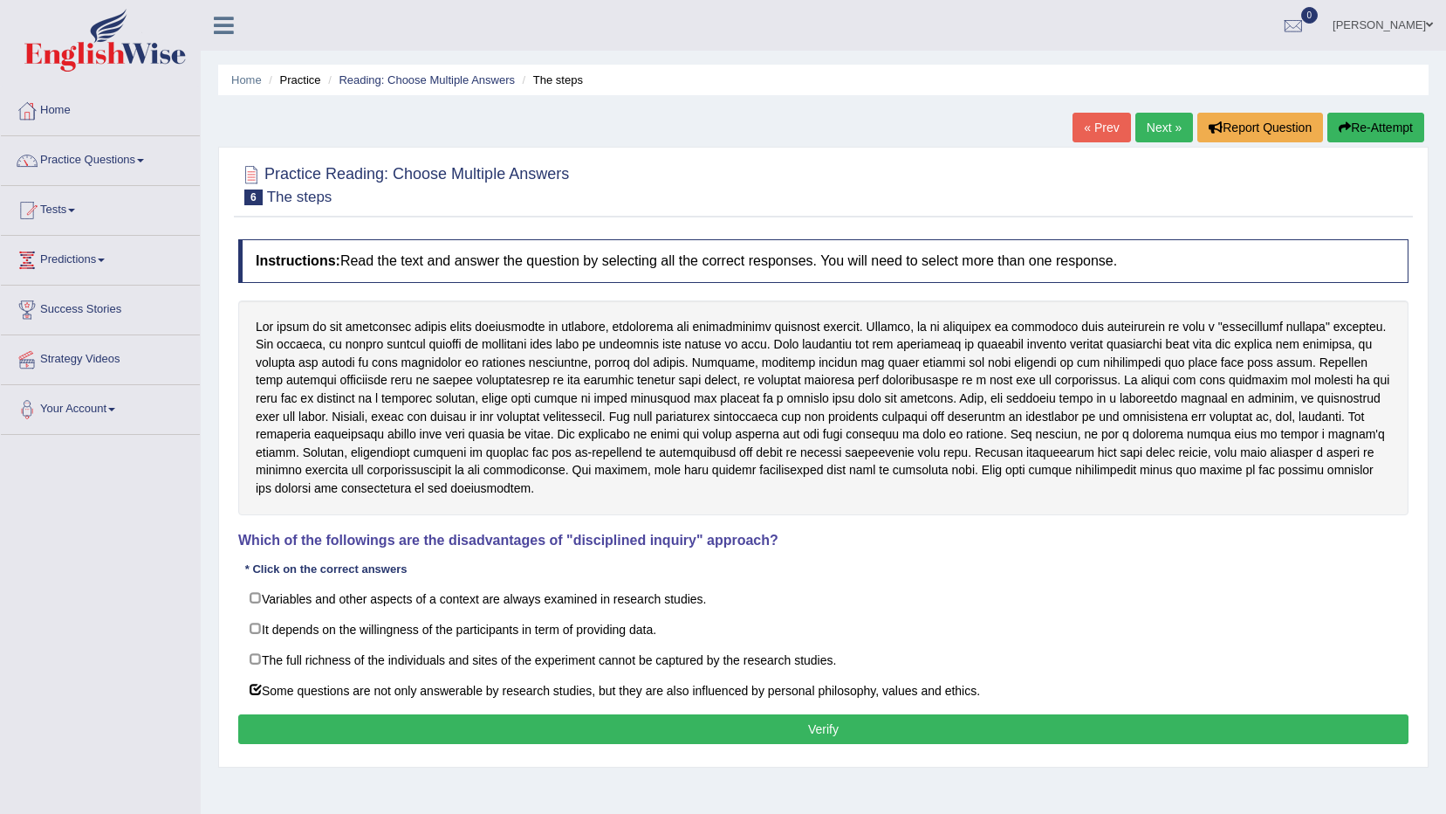
click at [561, 738] on button "Verify" at bounding box center [823, 729] width 1171 height 30
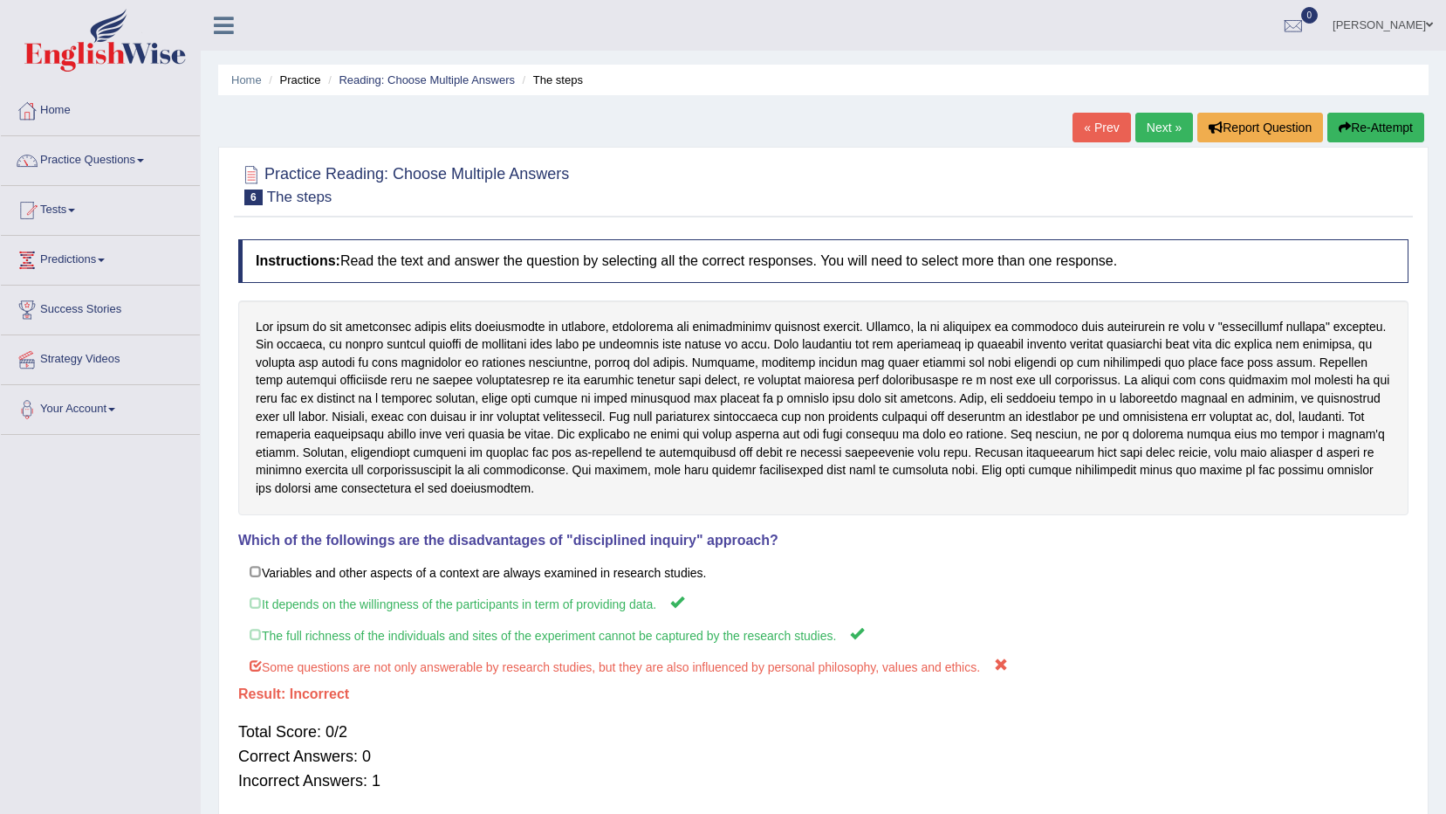
click at [1171, 138] on link "Next »" at bounding box center [1165, 128] width 58 height 30
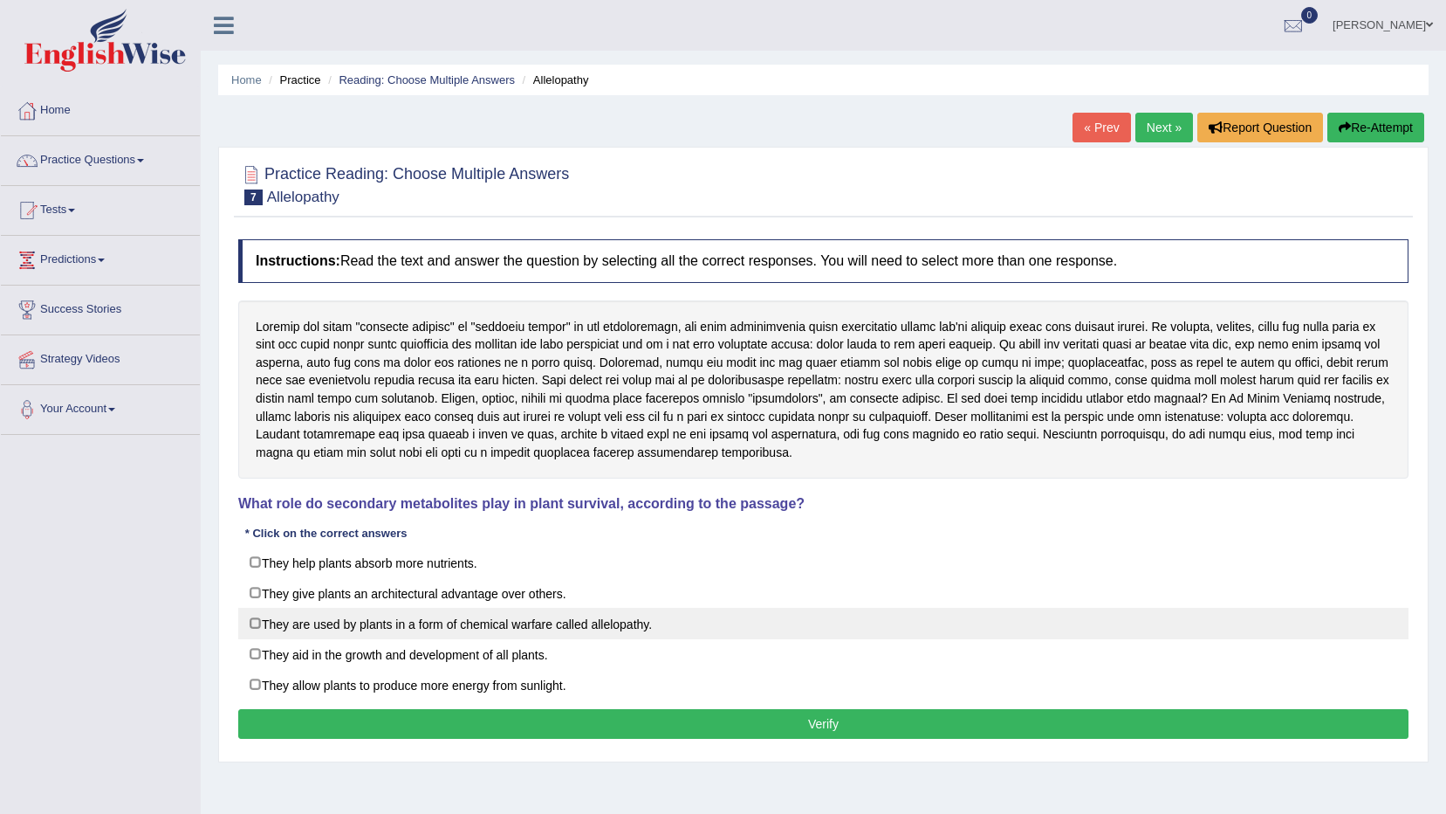
click at [319, 635] on label "They are used by plants in a form of chemical warfare called allelopathy." at bounding box center [823, 623] width 1171 height 31
checkbox input "true"
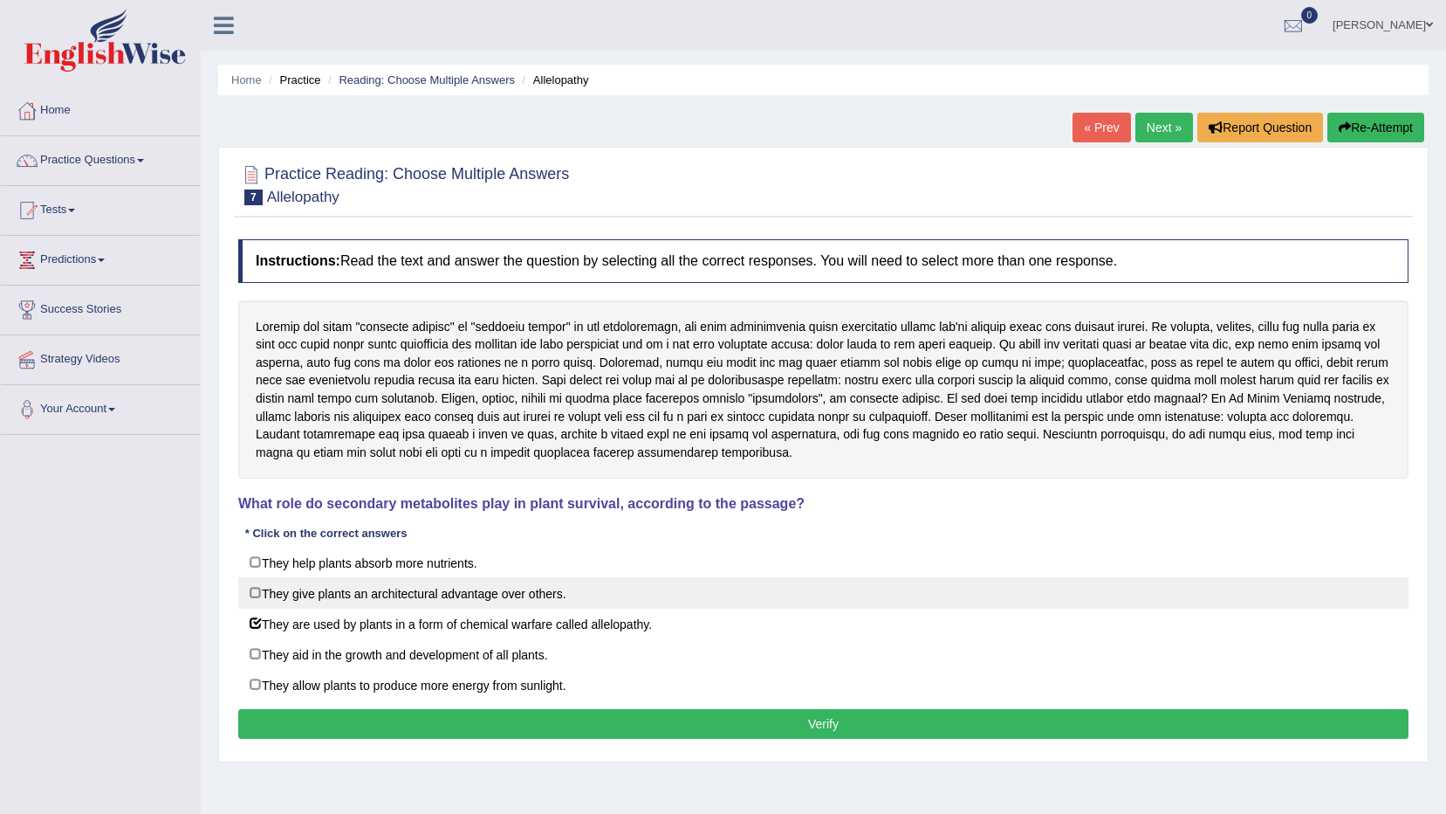
click at [288, 601] on label "They give plants an architectural advantage over others." at bounding box center [823, 592] width 1171 height 31
checkbox input "true"
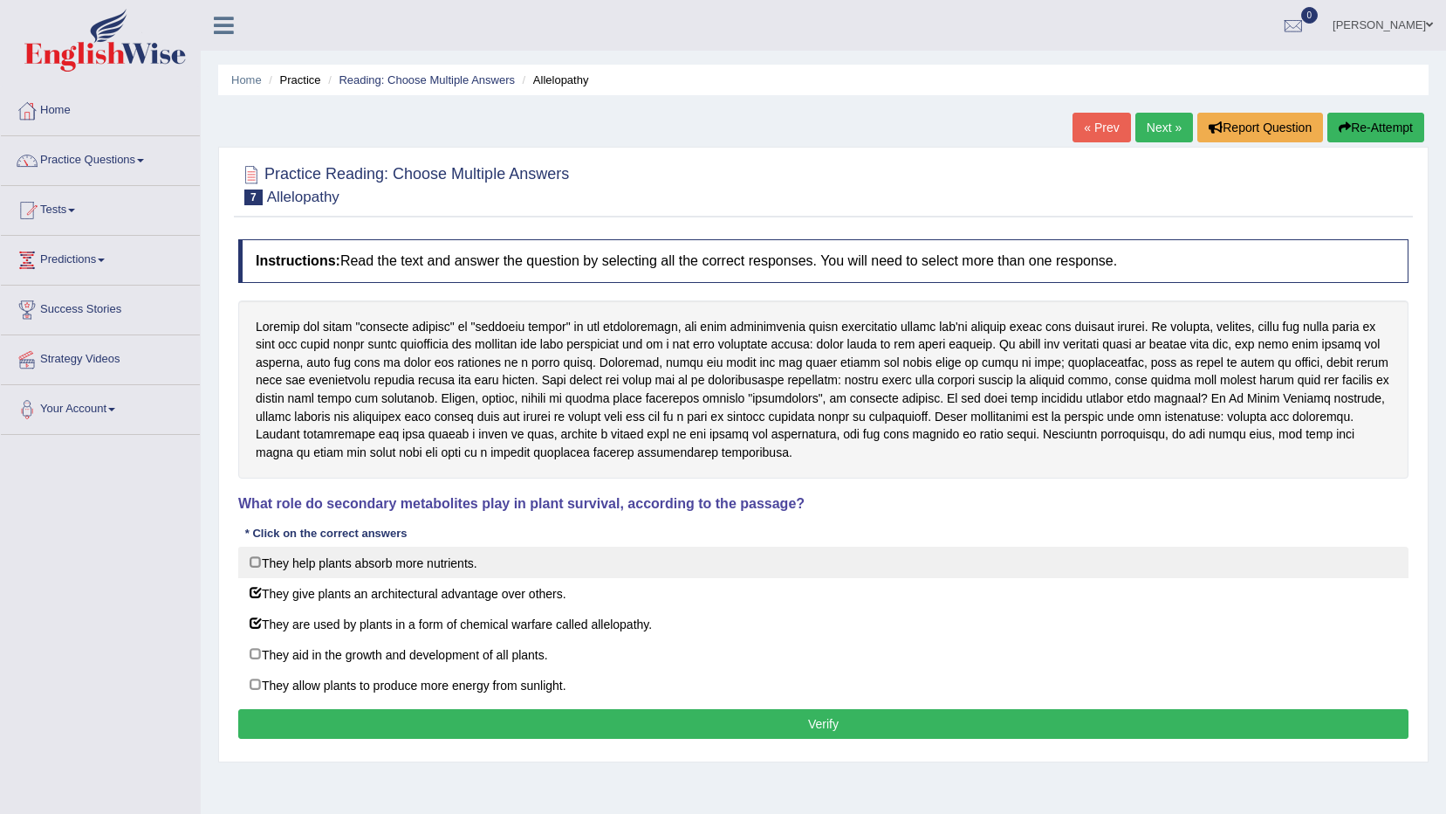
click at [258, 567] on label "They help plants absorb more nutrients." at bounding box center [823, 561] width 1171 height 31
checkbox input "true"
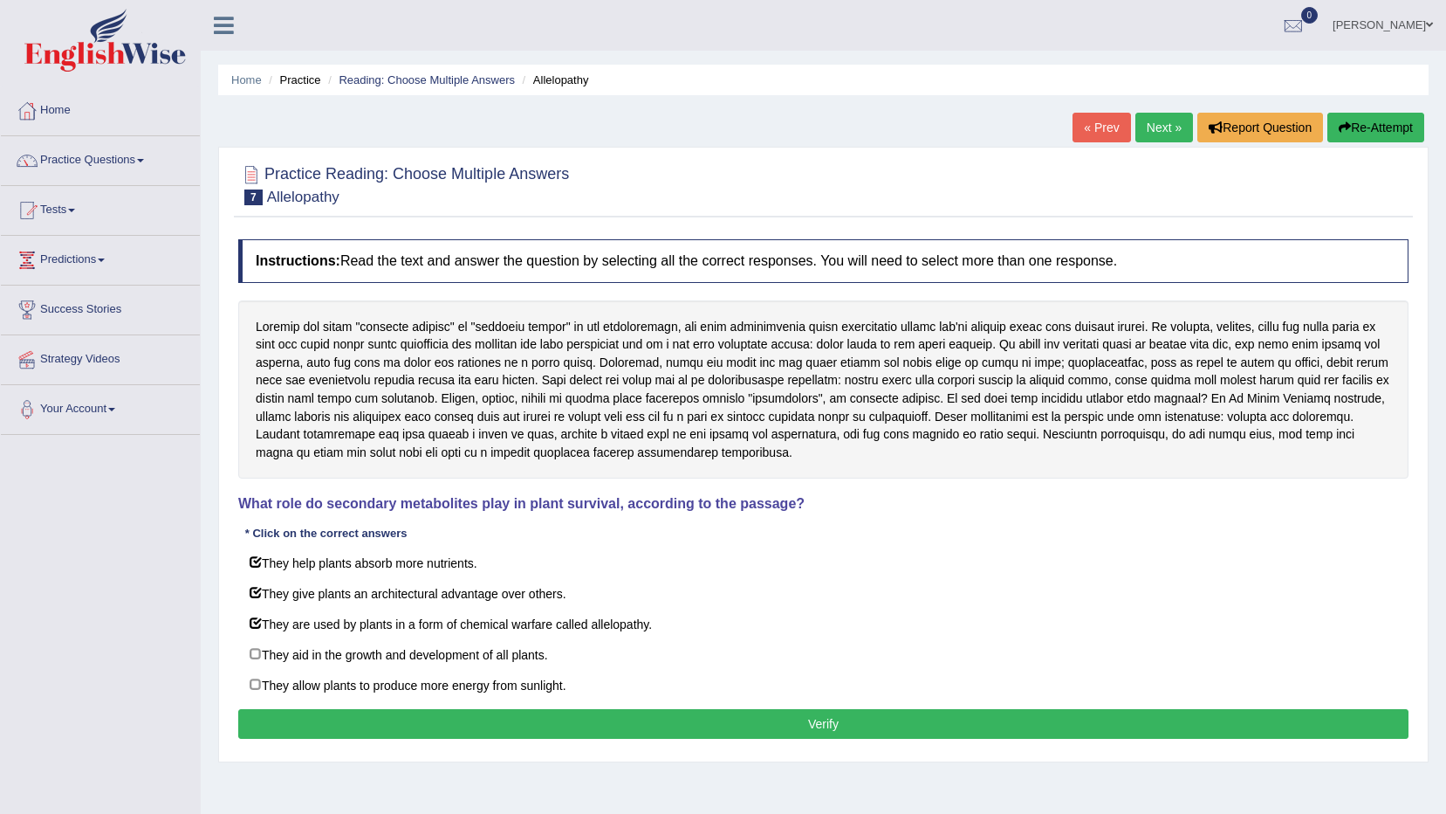
click at [526, 718] on button "Verify" at bounding box center [823, 724] width 1171 height 30
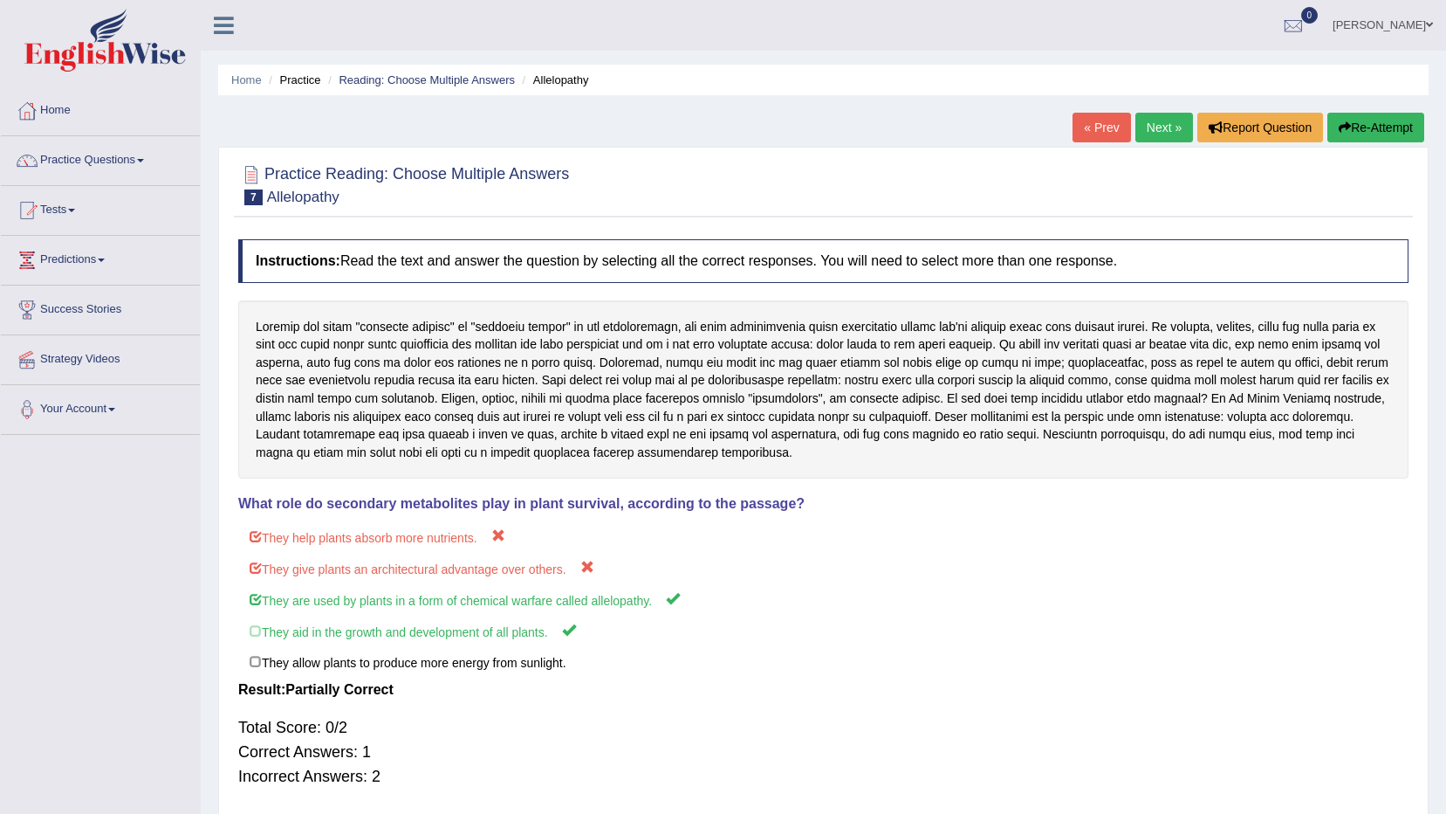
click at [1157, 120] on link "Next »" at bounding box center [1165, 128] width 58 height 30
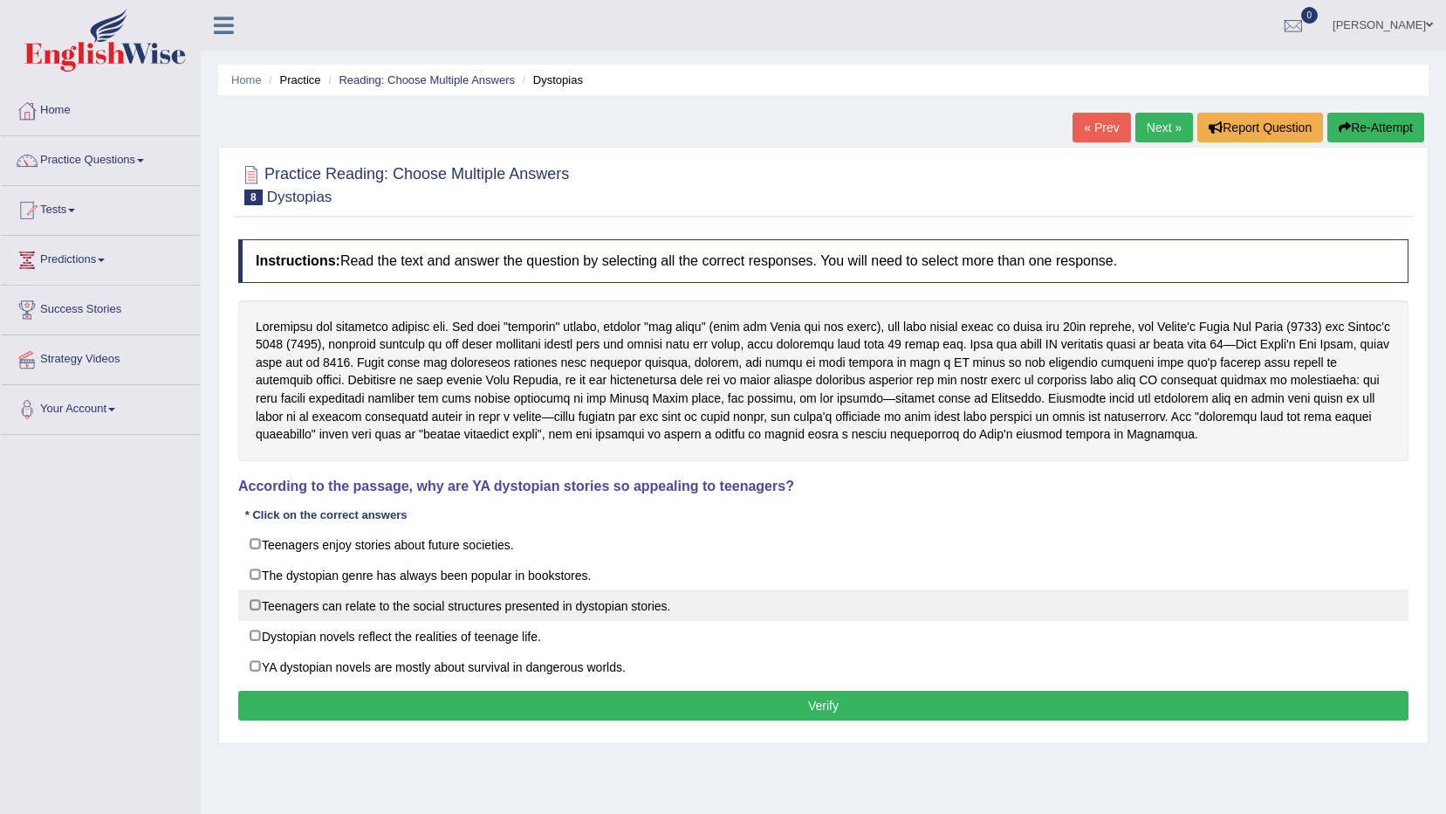
click at [302, 614] on label "Teenagers can relate to the social structures presented in dystopian stories." at bounding box center [823, 604] width 1171 height 31
checkbox input "true"
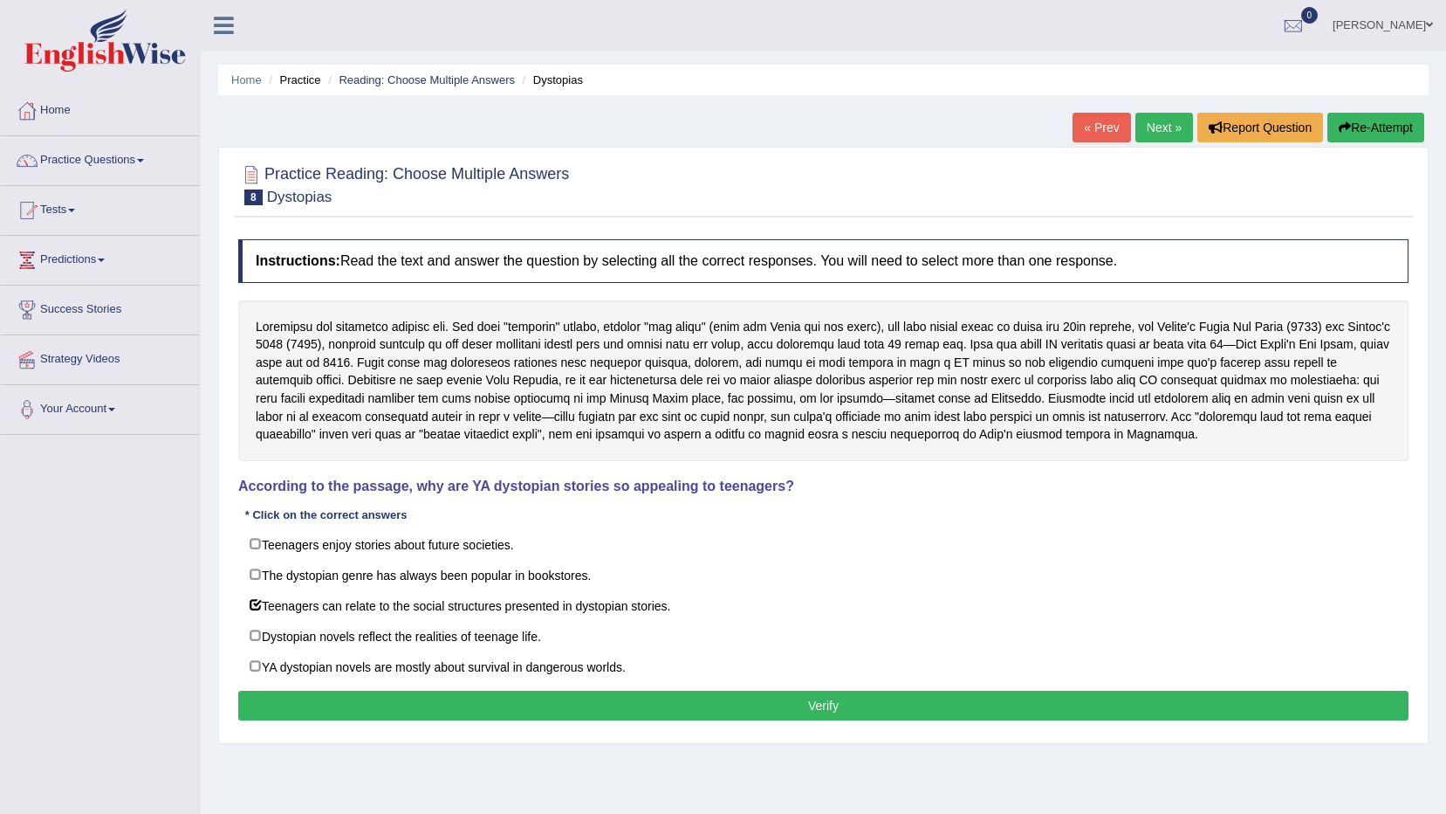
click at [605, 717] on button "Verify" at bounding box center [823, 705] width 1171 height 30
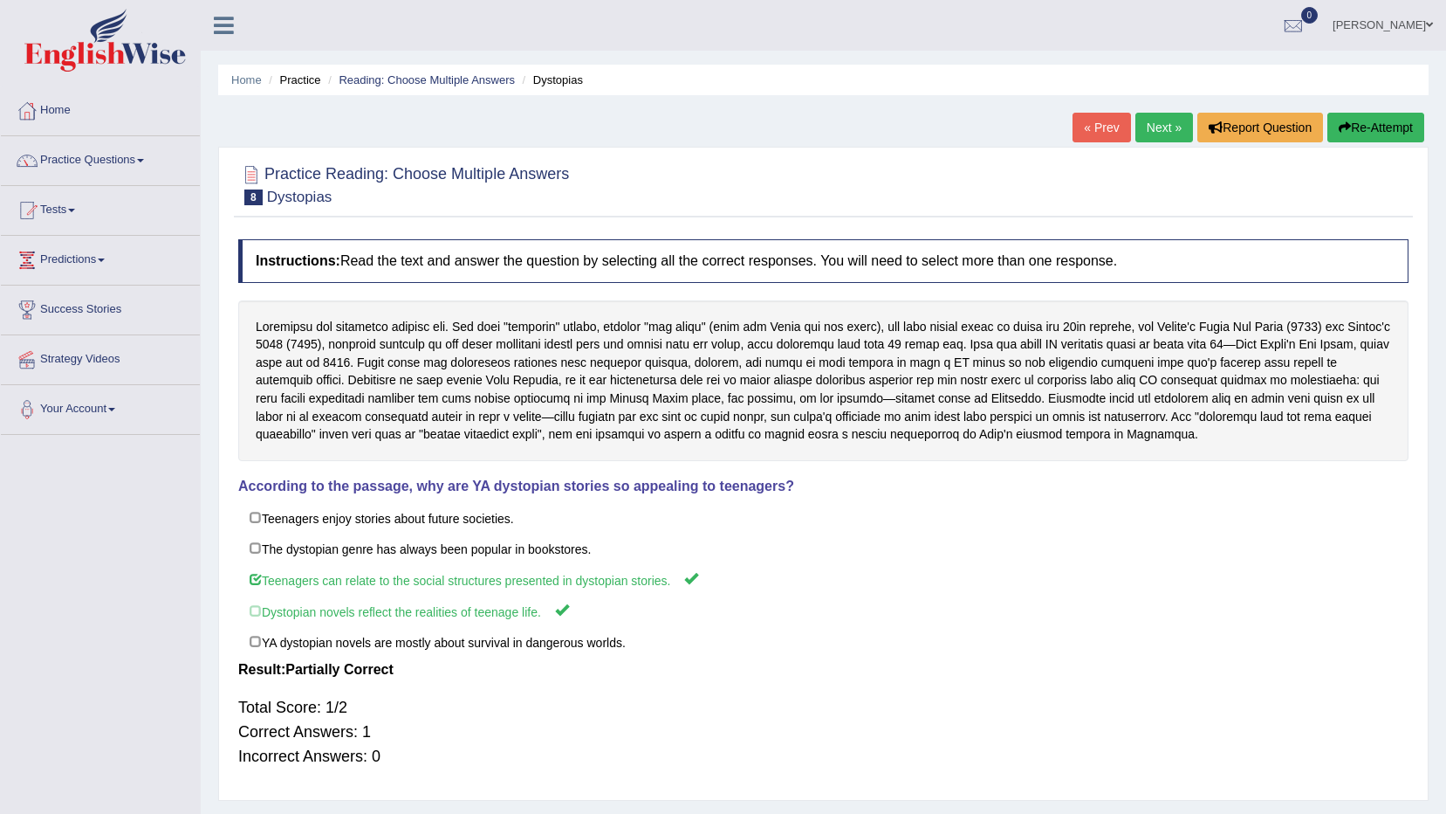
click at [1171, 129] on link "Next »" at bounding box center [1165, 128] width 58 height 30
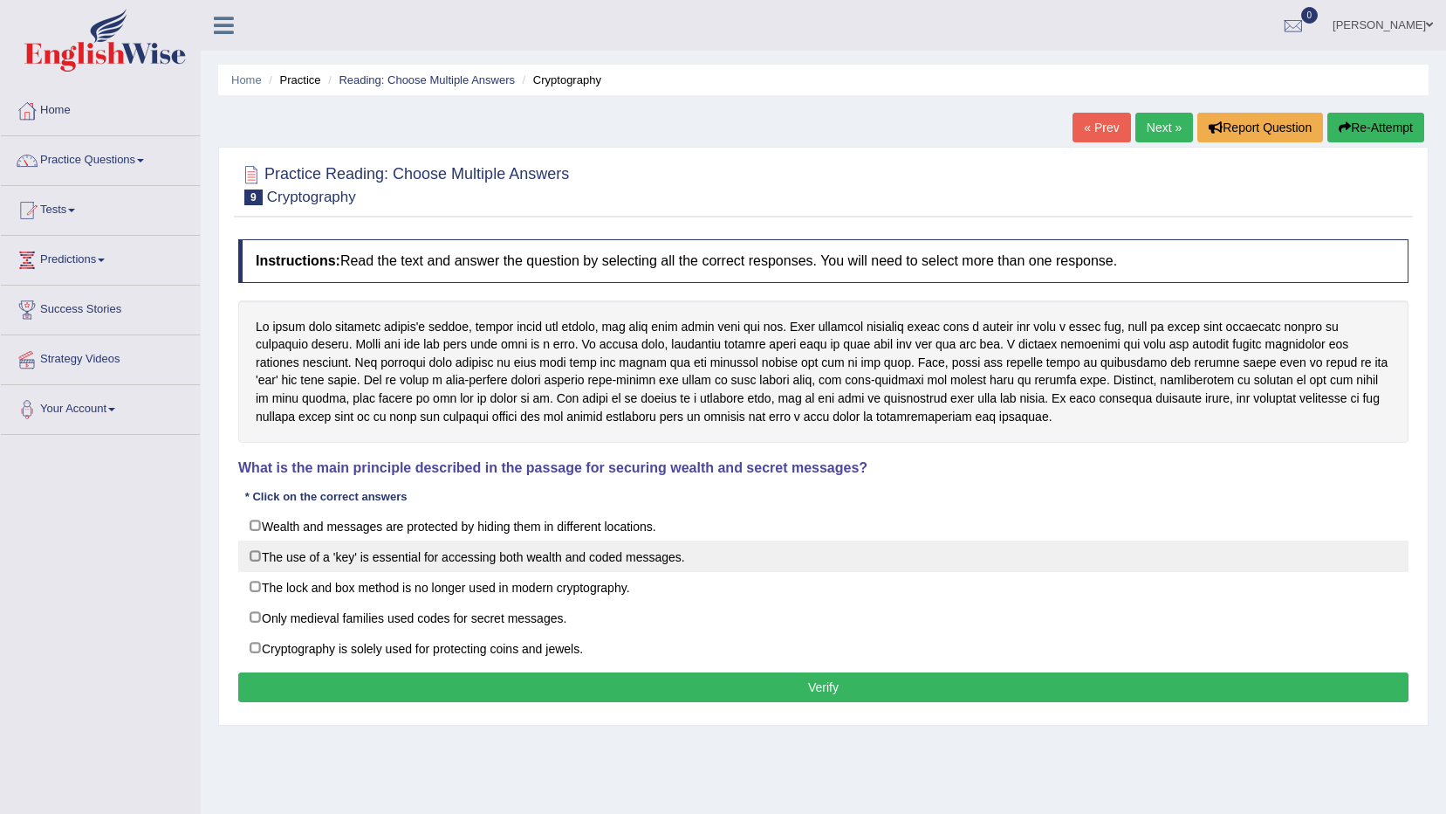
click at [261, 557] on label "The use of a 'key' is essential for accessing both wealth and coded messages." at bounding box center [823, 555] width 1171 height 31
checkbox input "true"
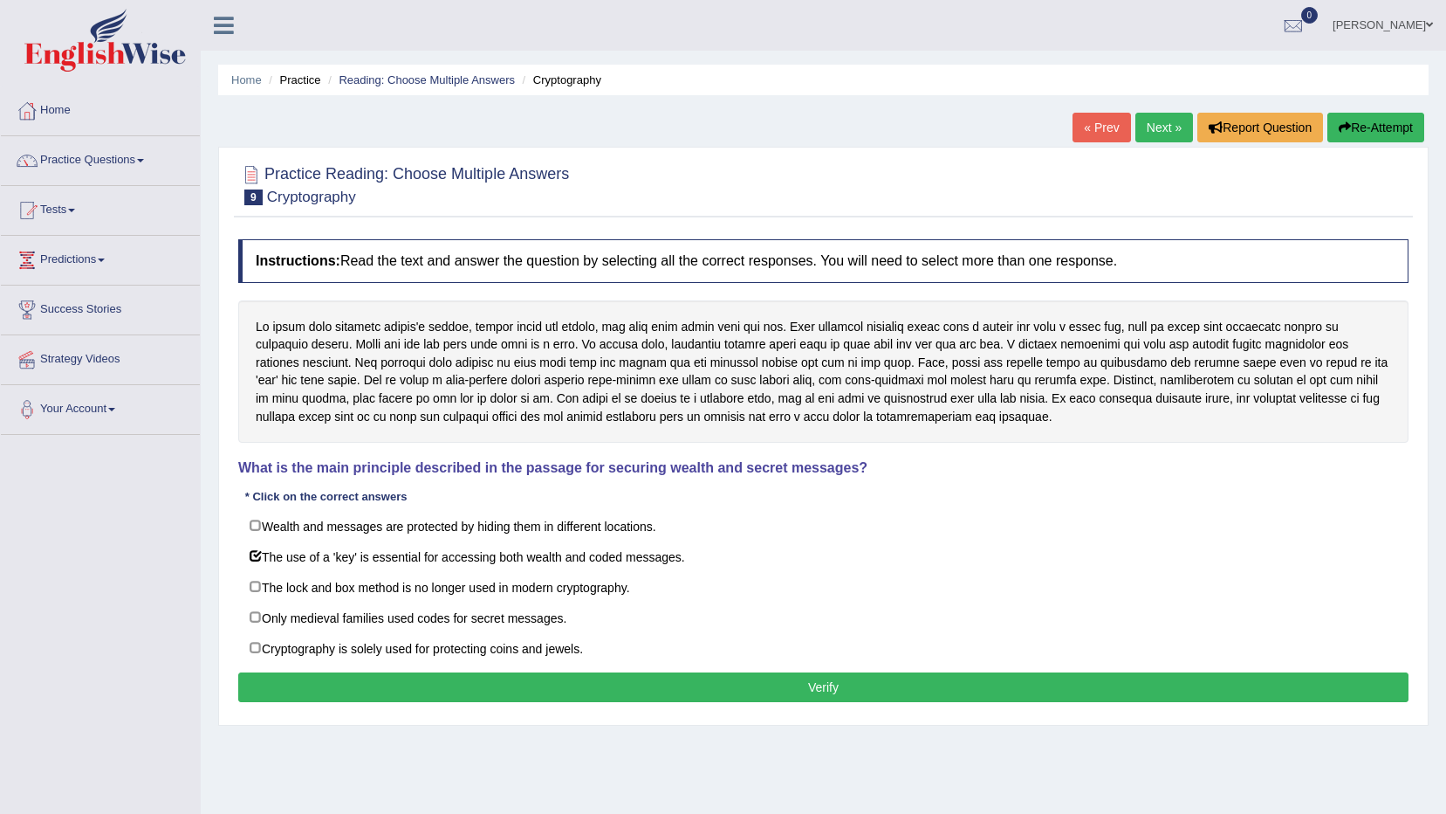
click at [601, 687] on button "Verify" at bounding box center [823, 687] width 1171 height 30
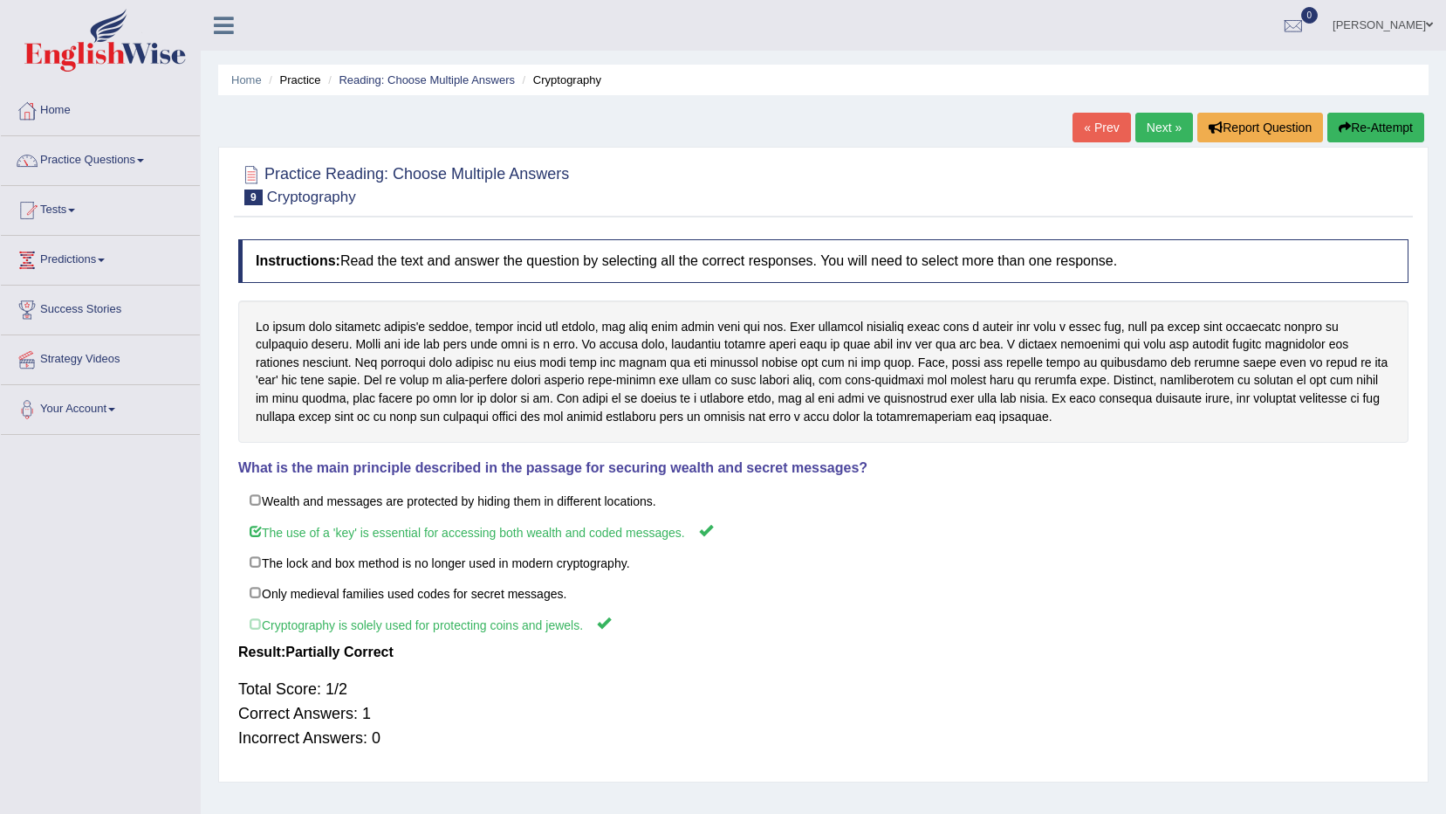
click at [1147, 118] on link "Next »" at bounding box center [1165, 128] width 58 height 30
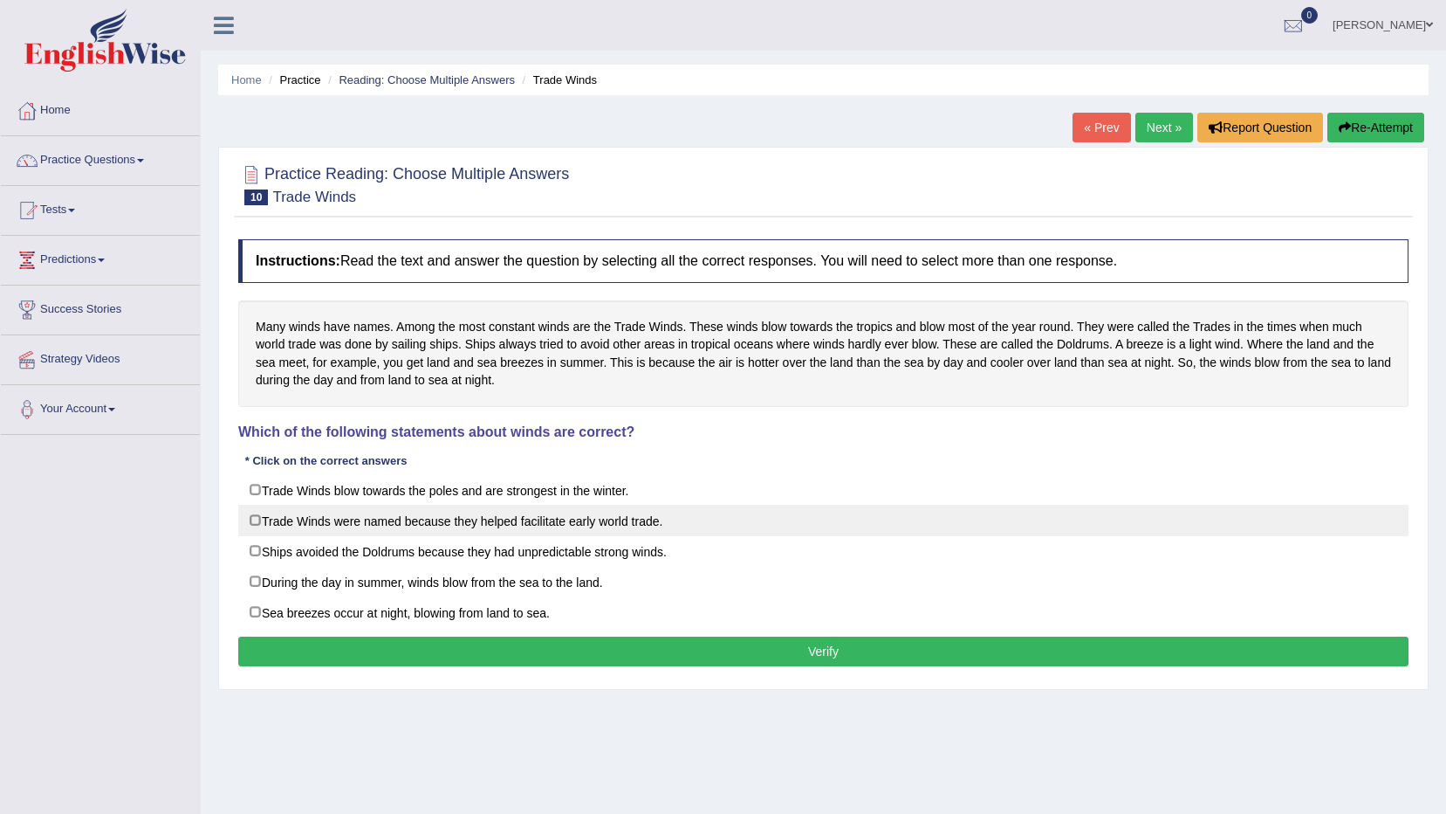
click at [360, 520] on label "Trade Winds were named because they helped facilitate early world trade." at bounding box center [823, 520] width 1171 height 31
checkbox input "true"
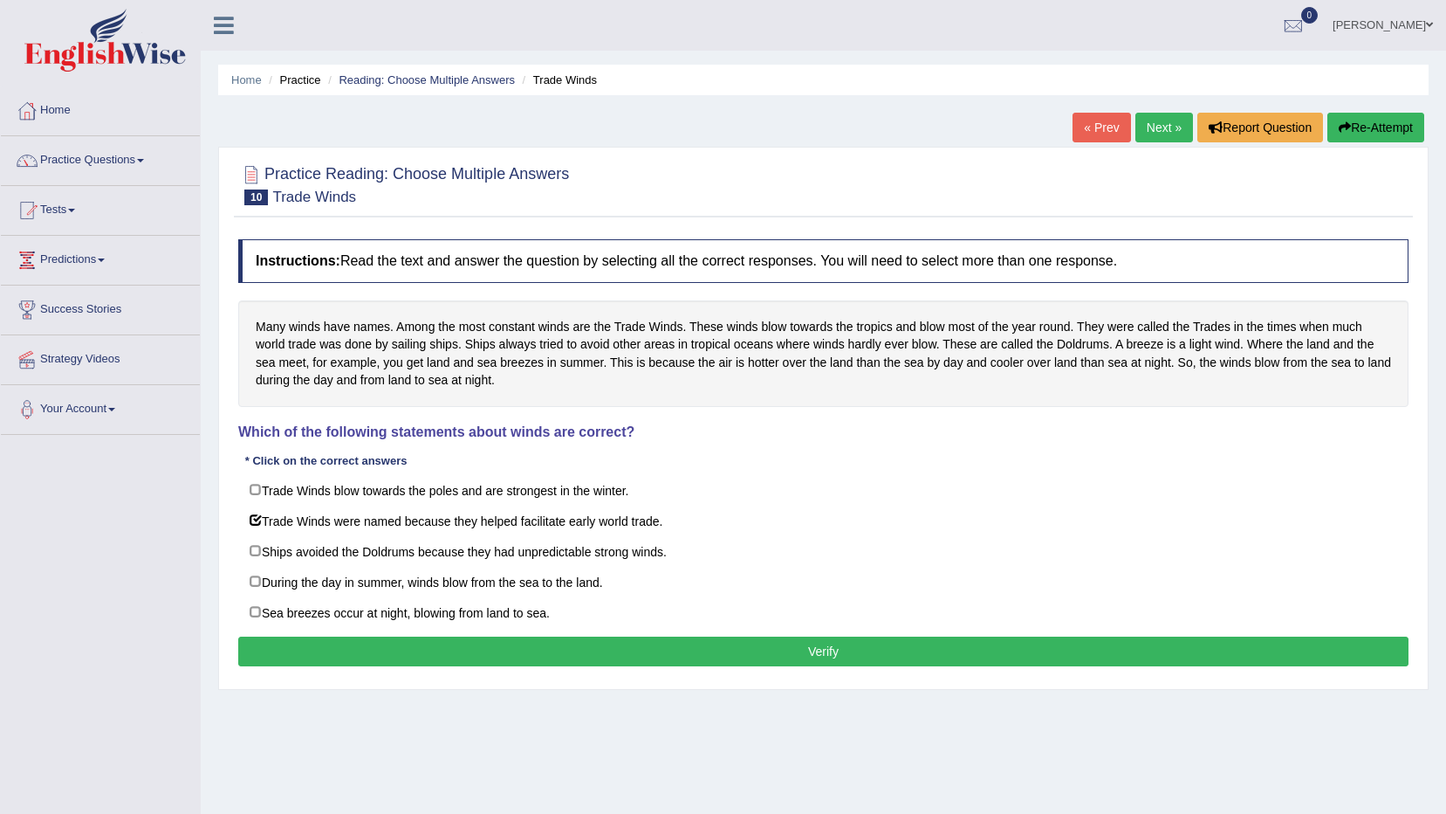
click at [487, 656] on button "Verify" at bounding box center [823, 651] width 1171 height 30
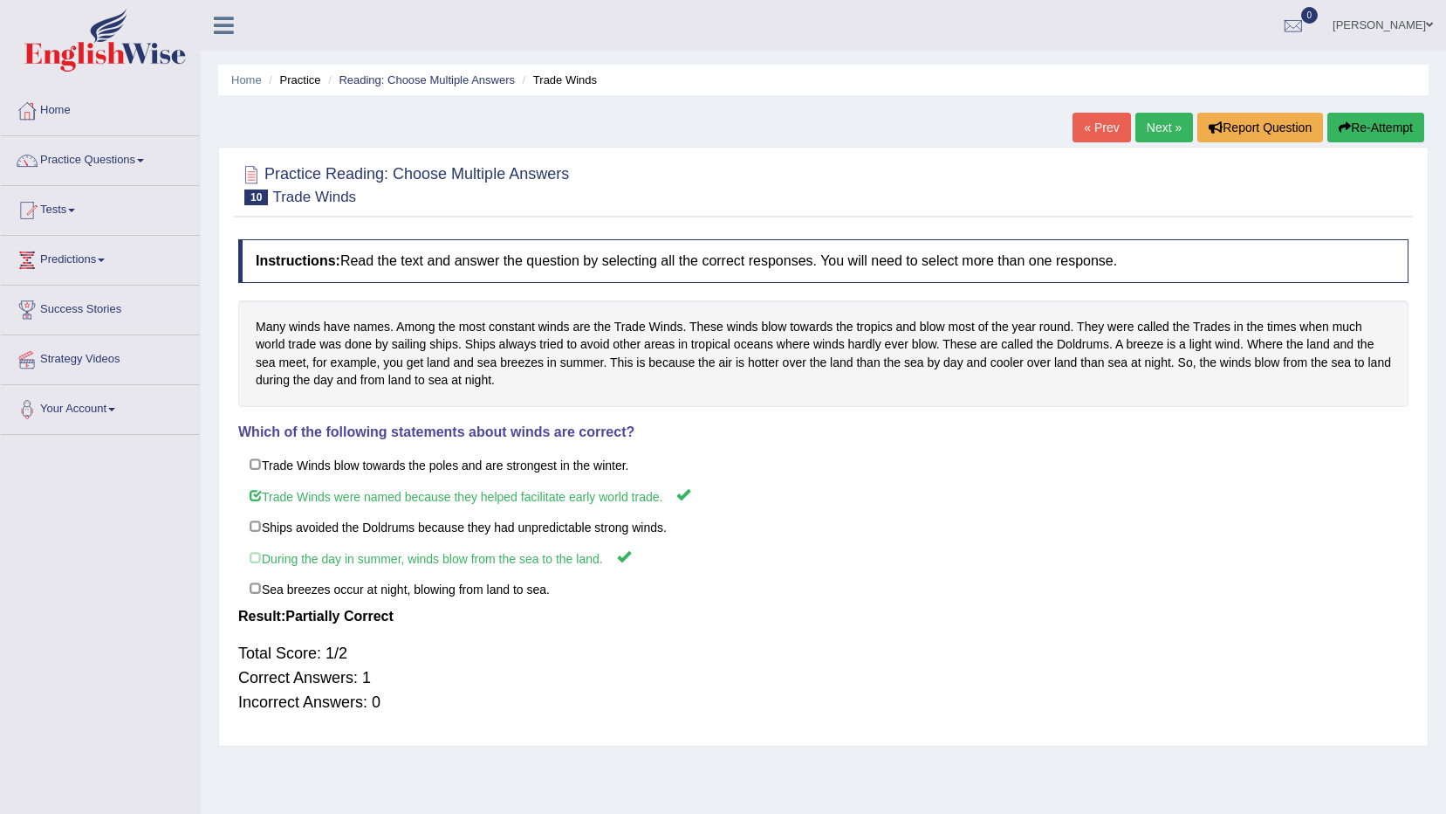
click at [1150, 119] on link "Next »" at bounding box center [1165, 128] width 58 height 30
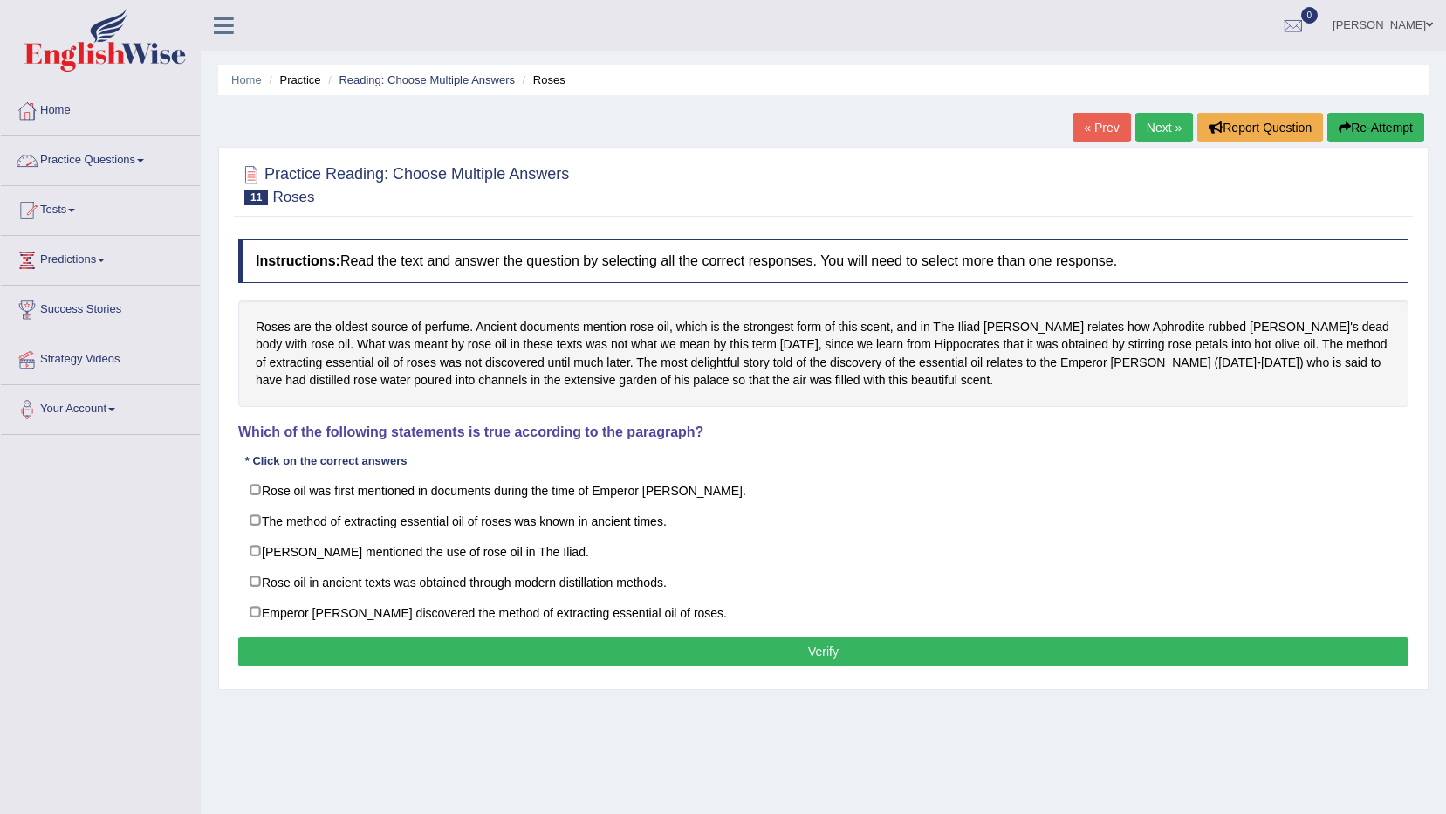
click at [77, 161] on link "Practice Questions" at bounding box center [100, 158] width 199 height 44
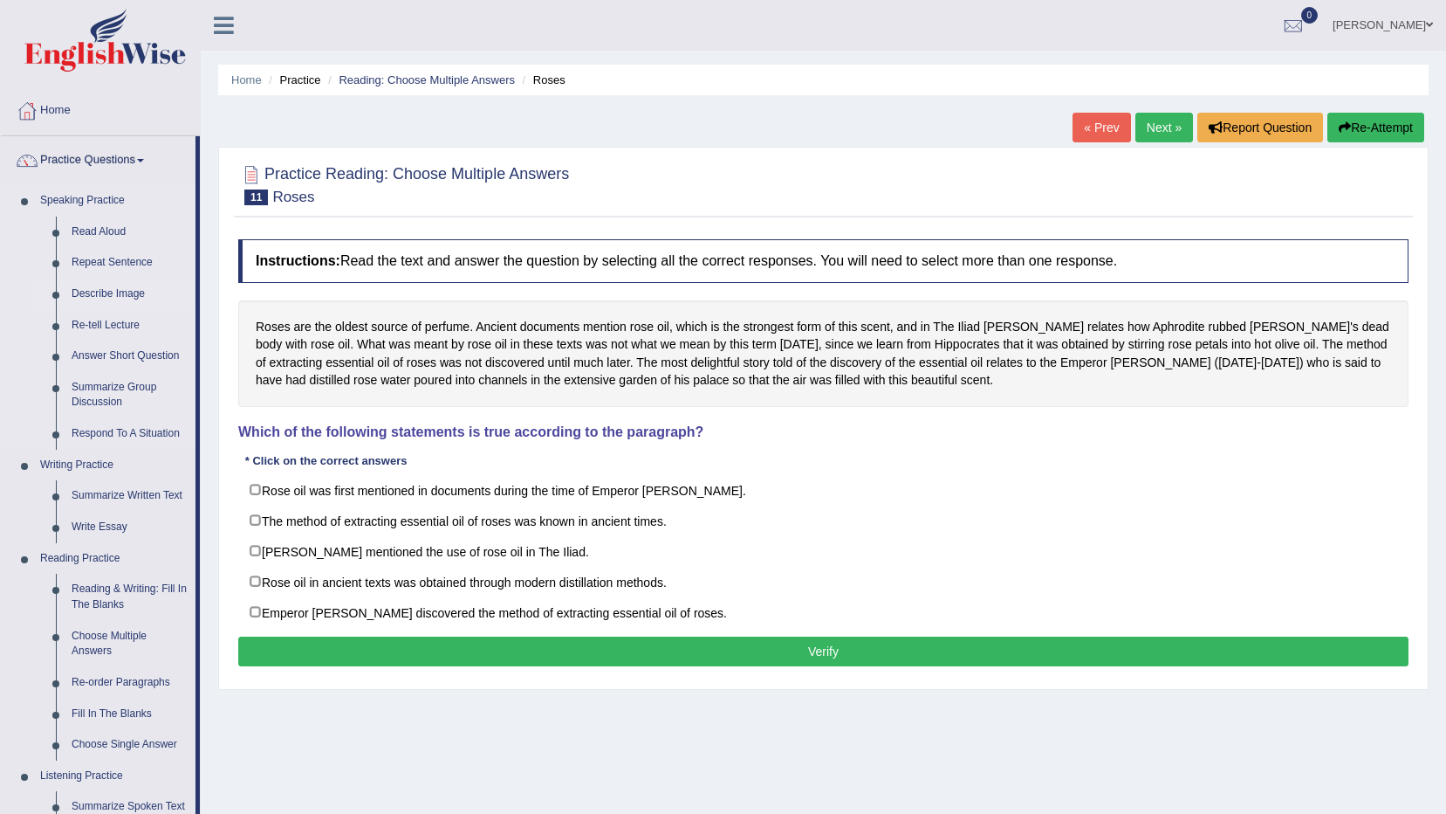
click at [116, 297] on link "Describe Image" at bounding box center [130, 293] width 132 height 31
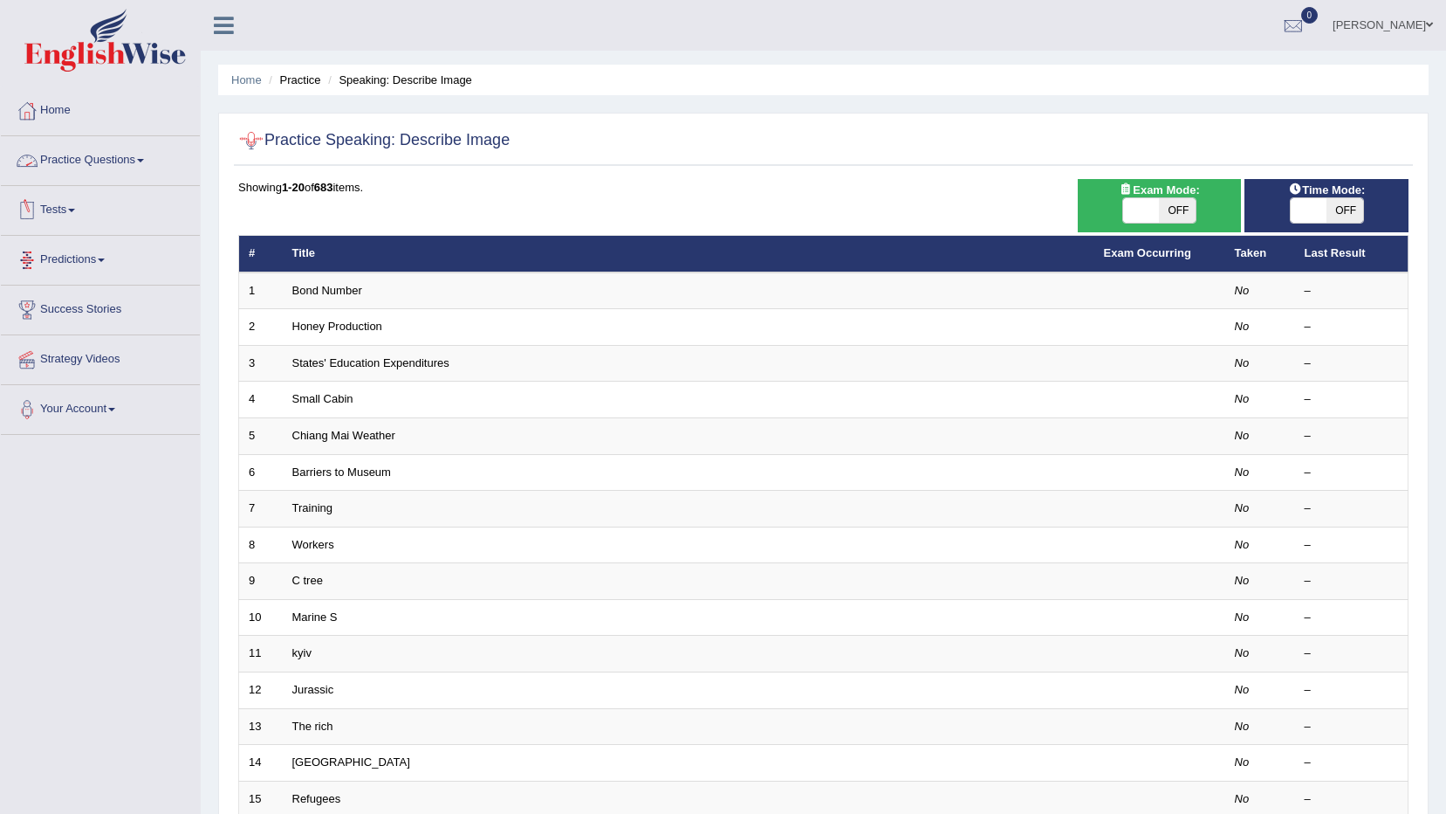
click at [110, 160] on link "Practice Questions" at bounding box center [100, 158] width 199 height 44
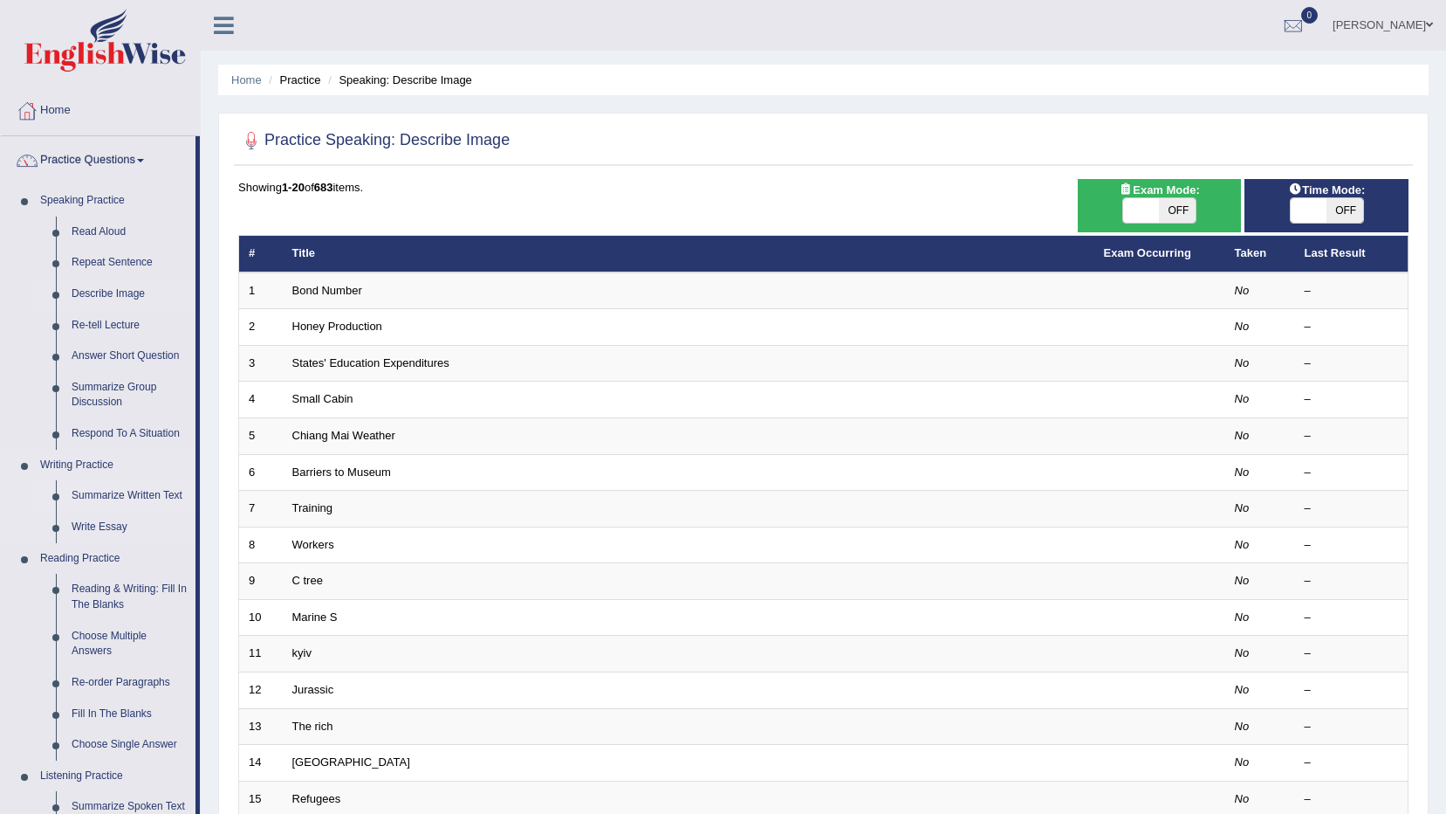
click at [147, 494] on link "Summarize Written Text" at bounding box center [130, 495] width 132 height 31
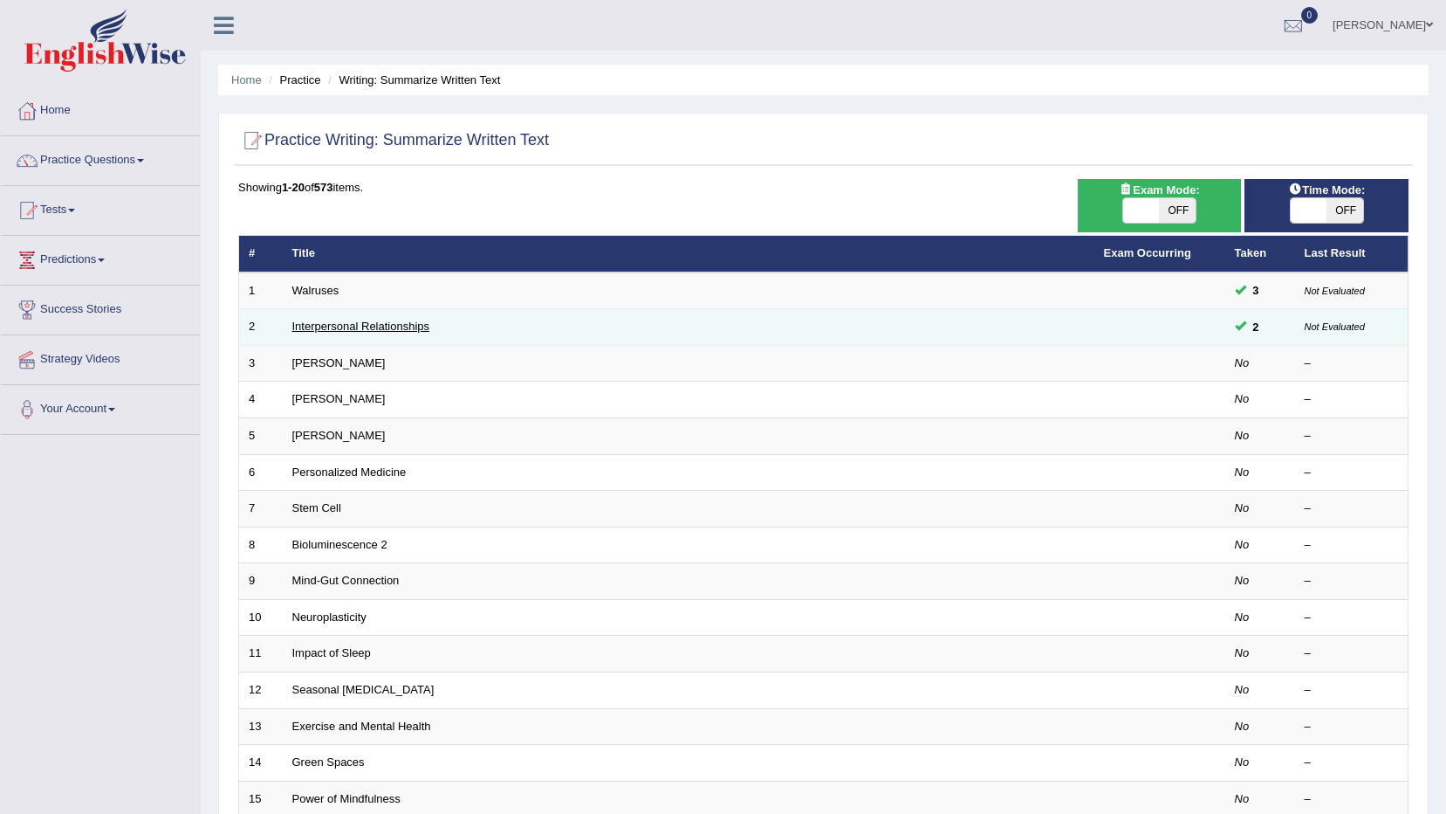
click at [352, 322] on link "Interpersonal Relationships" at bounding box center [361, 325] width 138 height 13
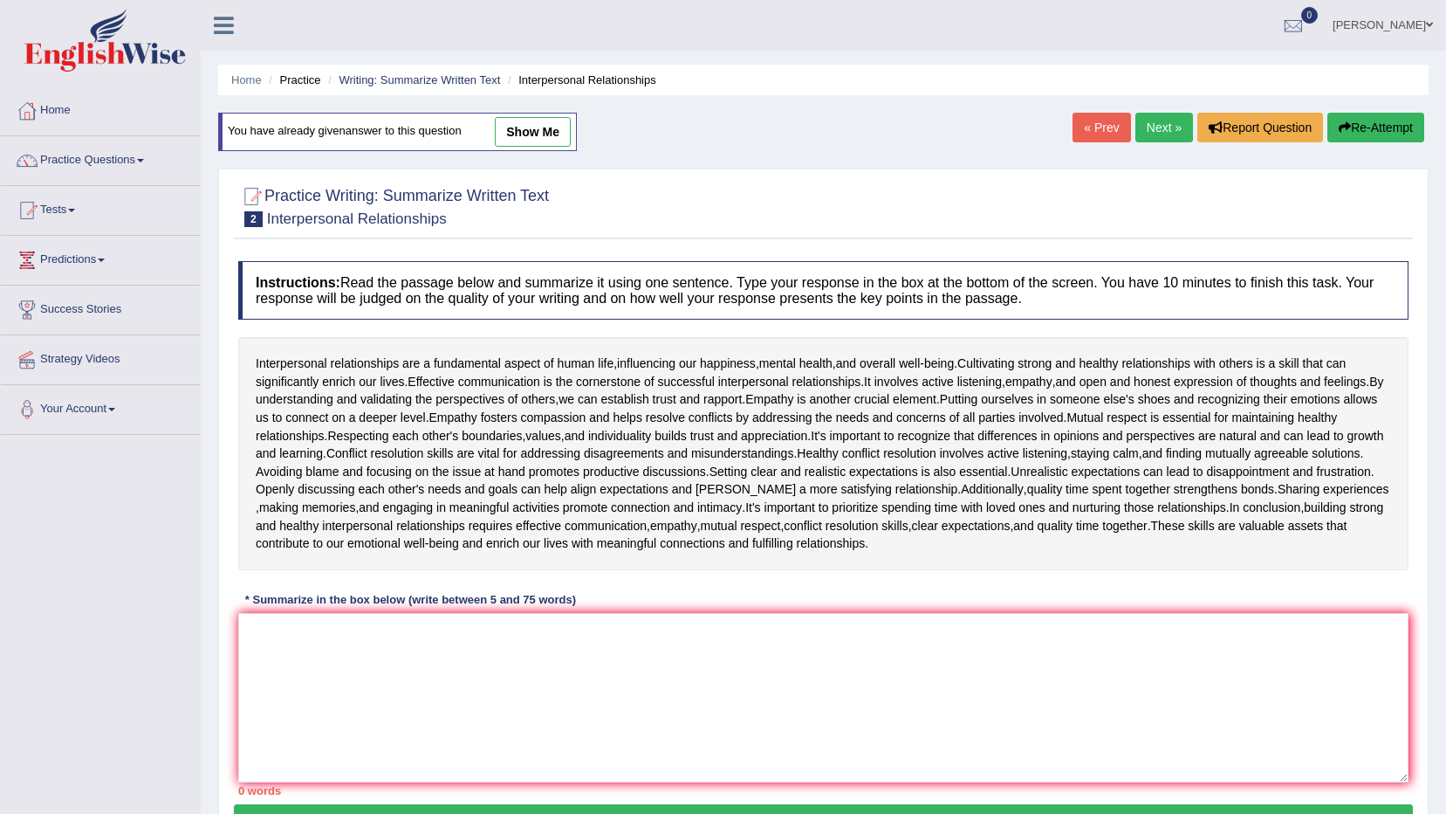
click at [511, 125] on link "show me" at bounding box center [533, 132] width 76 height 30
type textarea "Interpersonal relationships are a fundamental aspect of human life, influencing…"
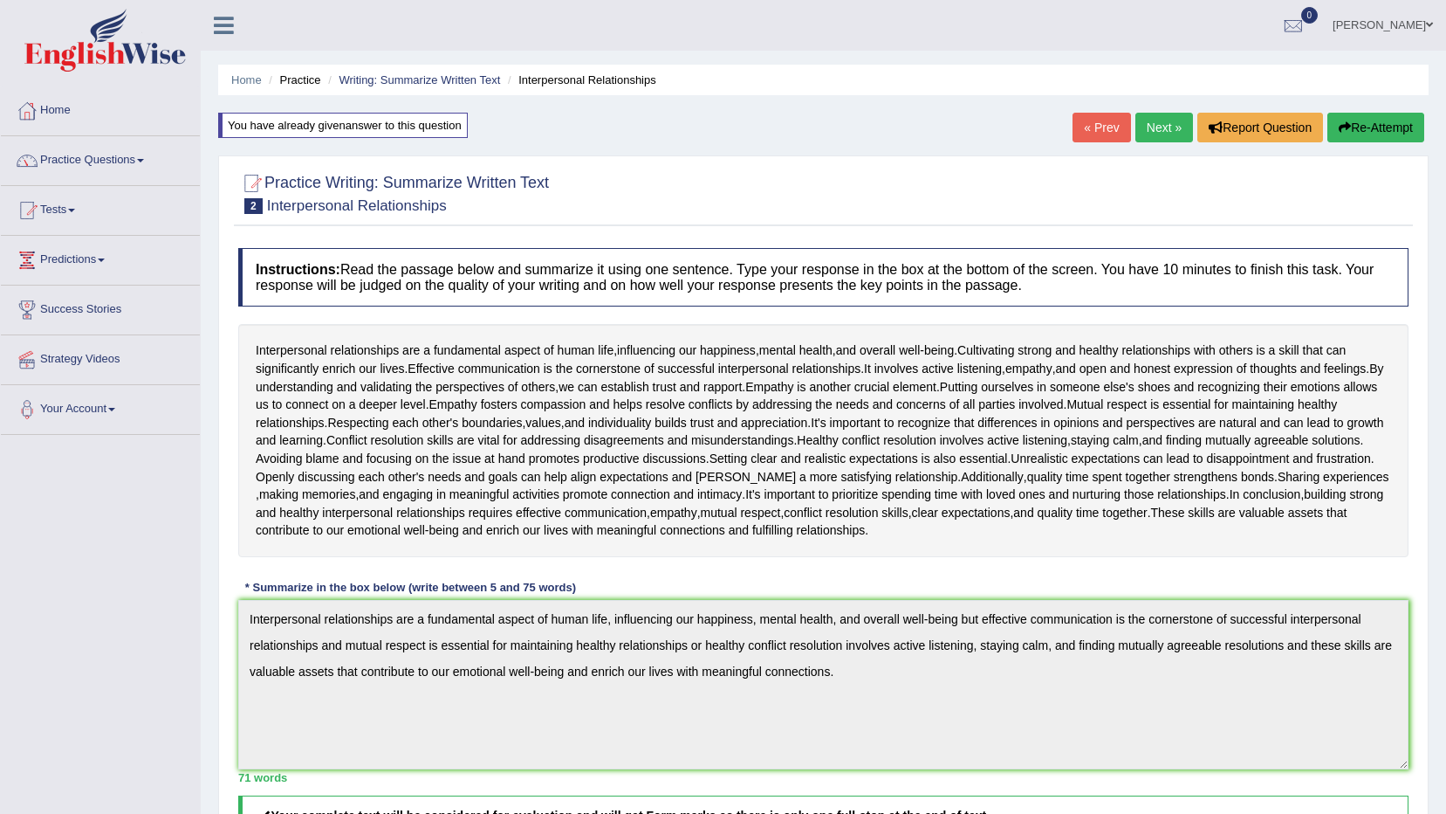
click at [144, 161] on span at bounding box center [140, 160] width 7 height 3
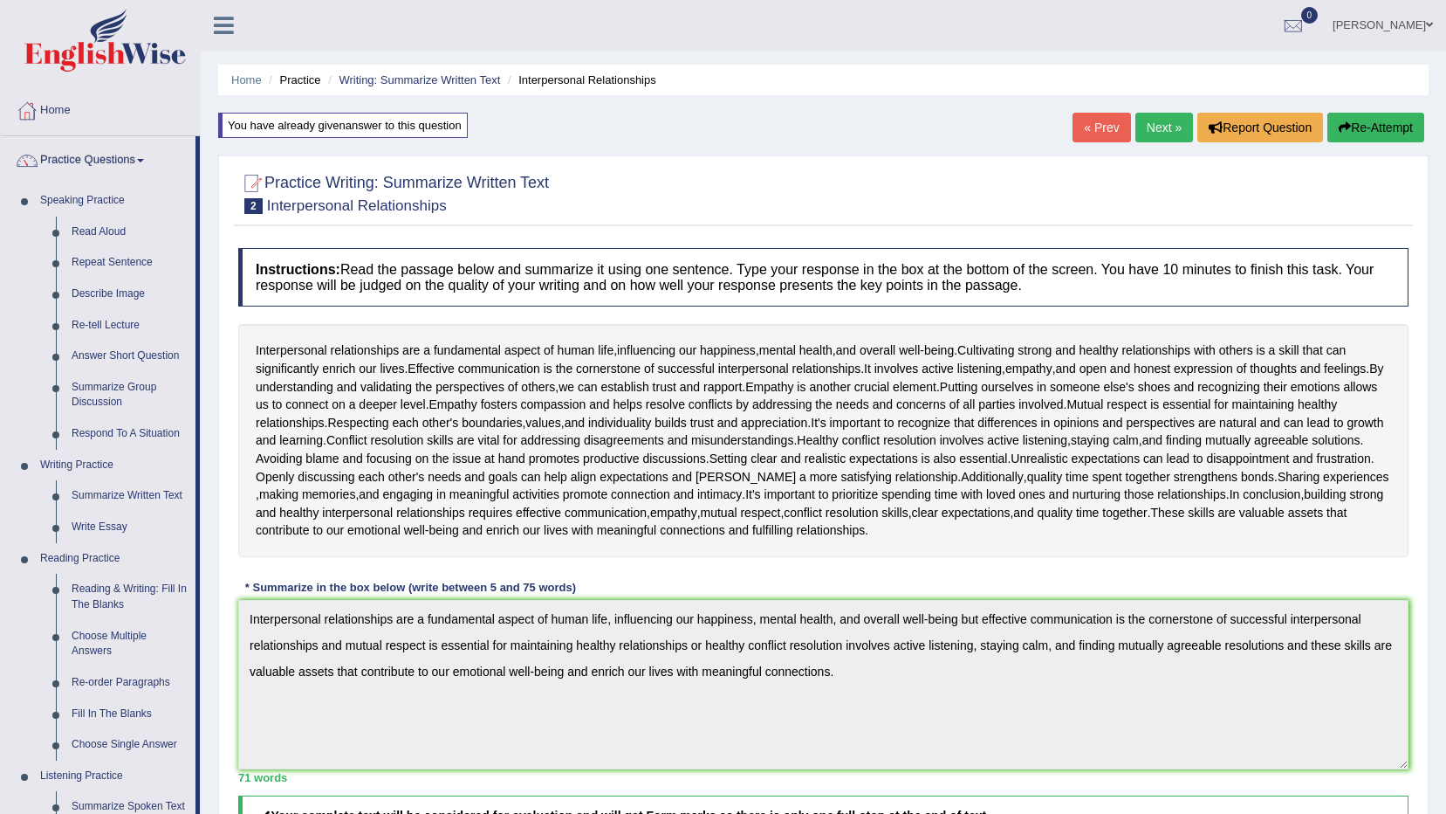
click at [1108, 115] on link "« Prev" at bounding box center [1102, 128] width 58 height 30
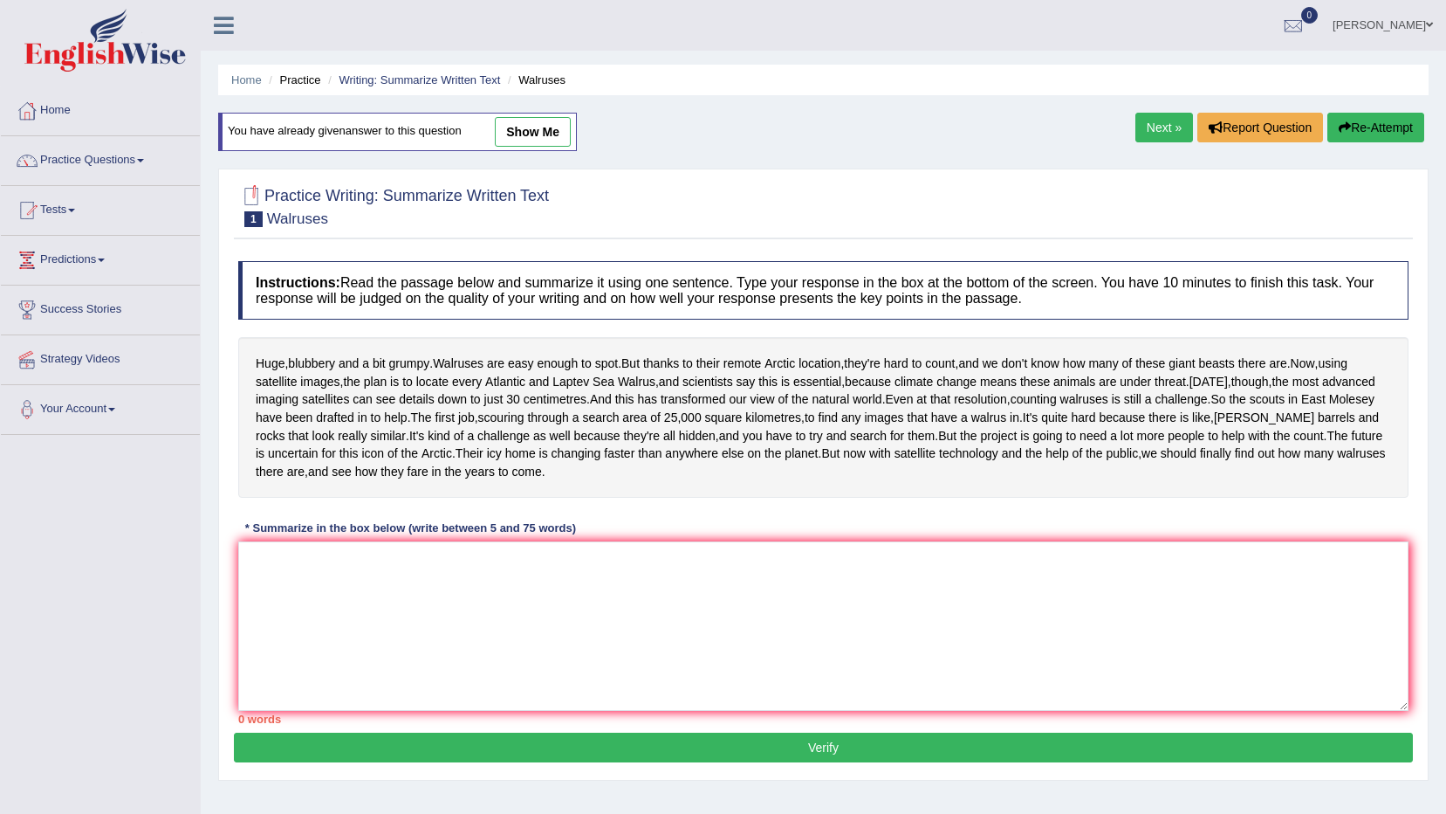
click at [551, 123] on link "show me" at bounding box center [533, 132] width 76 height 30
type textarea "Huge, blubbery and a bit grumpy and walruses are easy enough to spot or using s…"
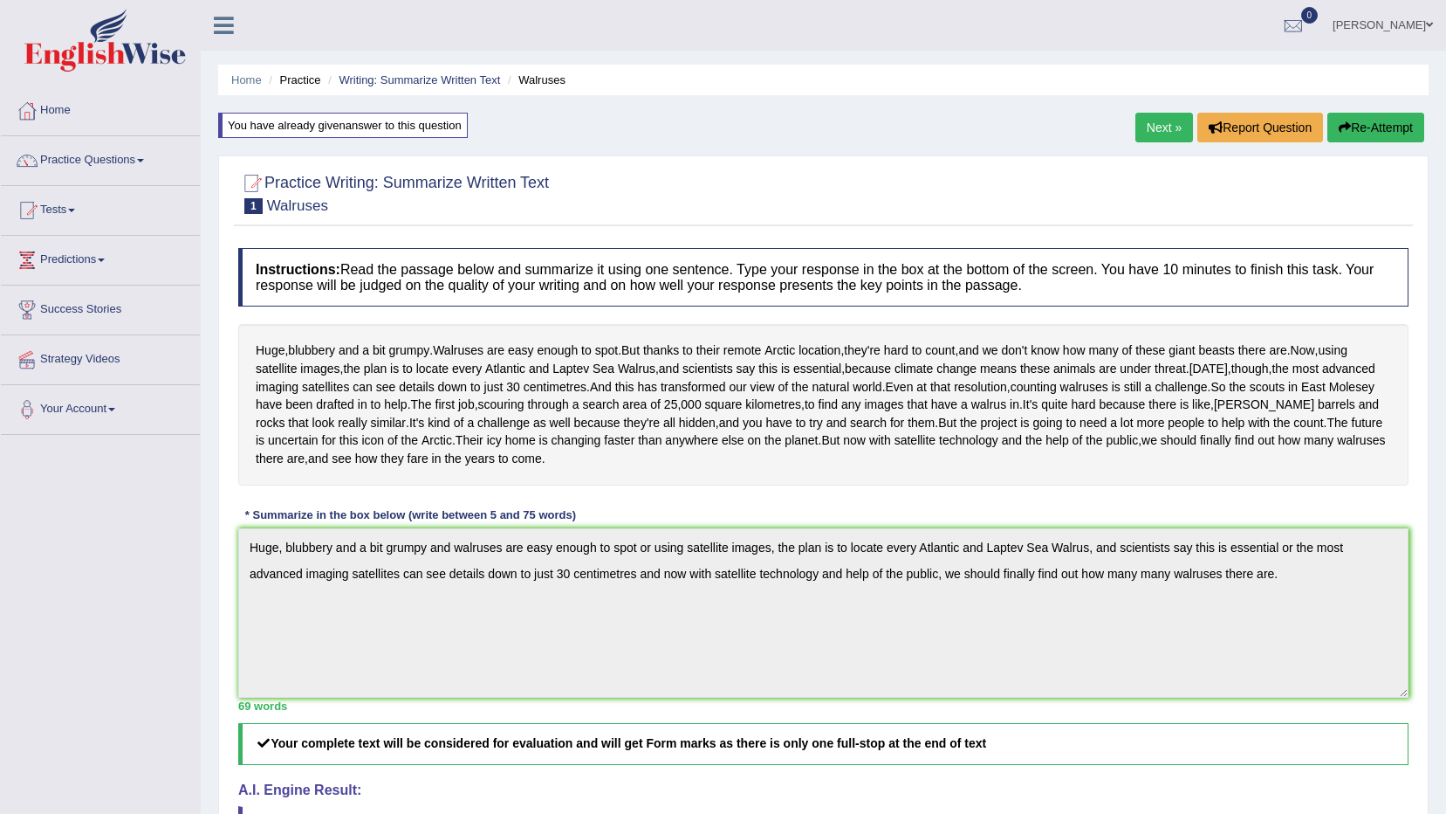
click at [1140, 121] on link "Next »" at bounding box center [1165, 128] width 58 height 30
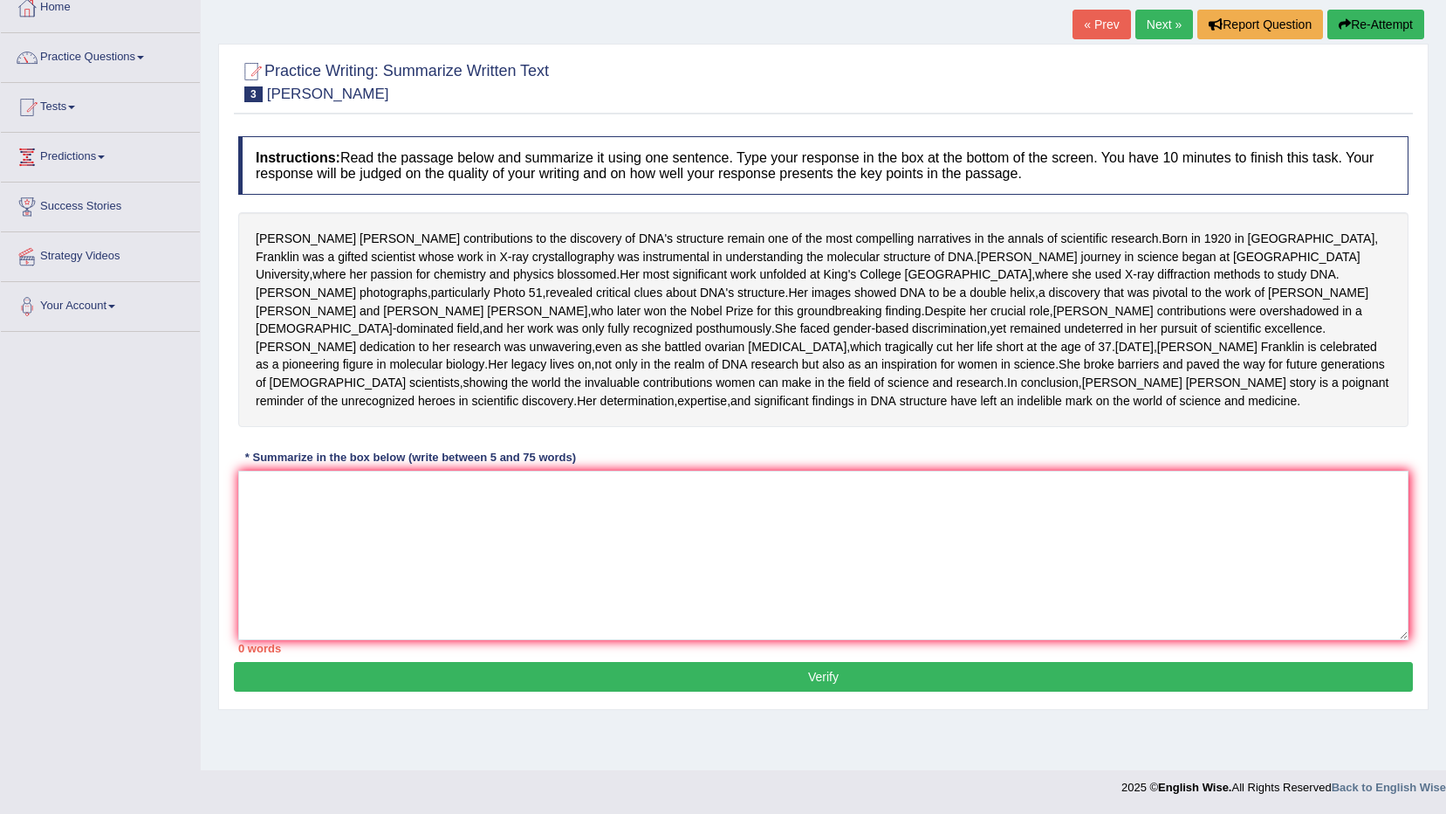
scroll to position [78, 0]
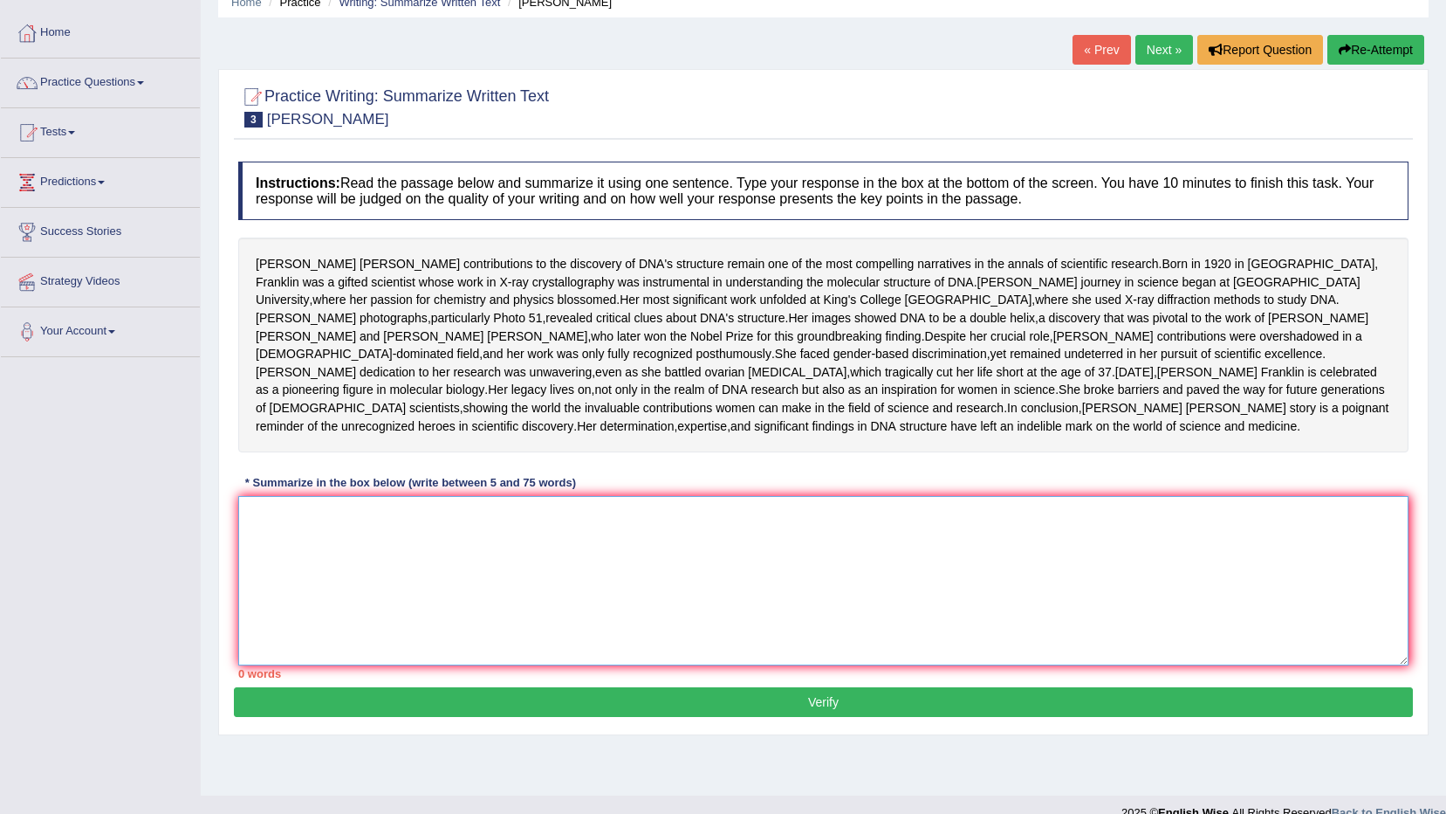
click at [367, 656] on textarea at bounding box center [823, 580] width 1171 height 169
click at [335, 606] on textarea "Rosalind Frankis" at bounding box center [823, 580] width 1171 height 169
click at [365, 603] on textarea "Rosalind Franklin's" at bounding box center [823, 580] width 1171 height 169
click at [397, 599] on textarea "Rosalind Franklin's comtreoibutions" at bounding box center [823, 580] width 1171 height 169
click at [436, 610] on textarea "Rosalind Franklin's contributions" at bounding box center [823, 580] width 1171 height 169
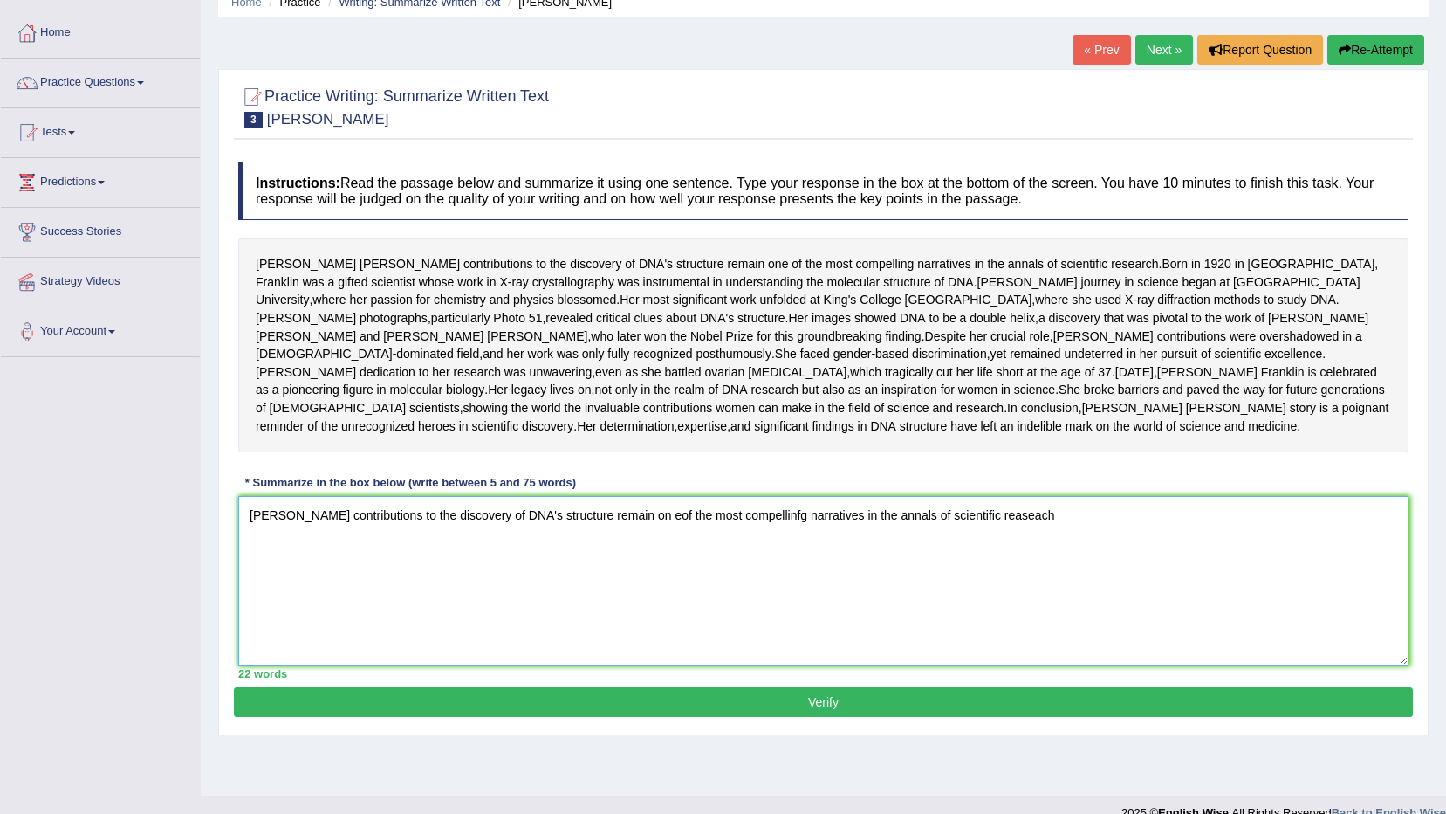
click at [1043, 604] on textarea "Rosalind Franklin's contributions to the discovery of DNA's structure remain on…" at bounding box center [823, 580] width 1171 height 169
click at [677, 605] on textarea "Rosalind Franklin's contributions to the discovery of DNA's structure remain on…" at bounding box center [823, 580] width 1171 height 169
click at [680, 601] on textarea "Rosalind Franklin's contributions to the discovery of DNA's structure remain on…" at bounding box center [823, 580] width 1171 height 169
click at [808, 601] on textarea "Rosalind Franklin's contributions to the discovery of DNA's structure remain on…" at bounding box center [823, 580] width 1171 height 169
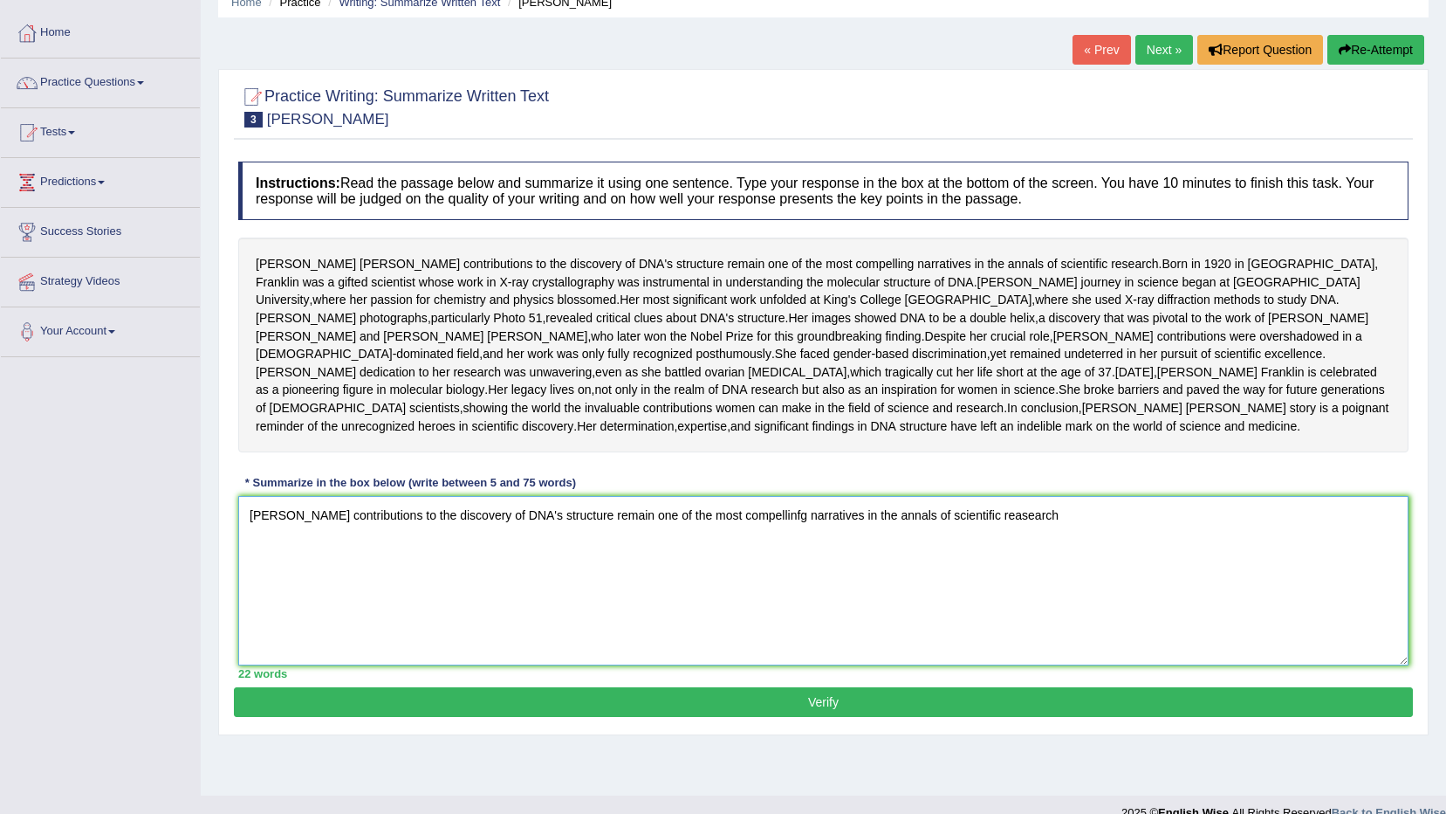
click at [807, 603] on textarea "Rosalind Franklin's contributions to the discovery of DNA's structure remain on…" at bounding box center [823, 580] width 1171 height 169
click at [1082, 601] on textarea "Rosalind Franklin's contributions to the discovery of DNA's structure remain on…" at bounding box center [823, 580] width 1171 height 169
click at [1260, 604] on textarea "Rosalind Franklin's contributions to the discovery of DNA's structure remain on…" at bounding box center [823, 580] width 1171 height 169
click at [1328, 603] on textarea "Rosalind Franklin's contributions to the discovery of DNA's structure remain on…" at bounding box center [823, 580] width 1171 height 169
click at [412, 614] on textarea "Rosalind Franklin's contributions to the discovery of DNA's structure remain on…" at bounding box center [823, 580] width 1171 height 169
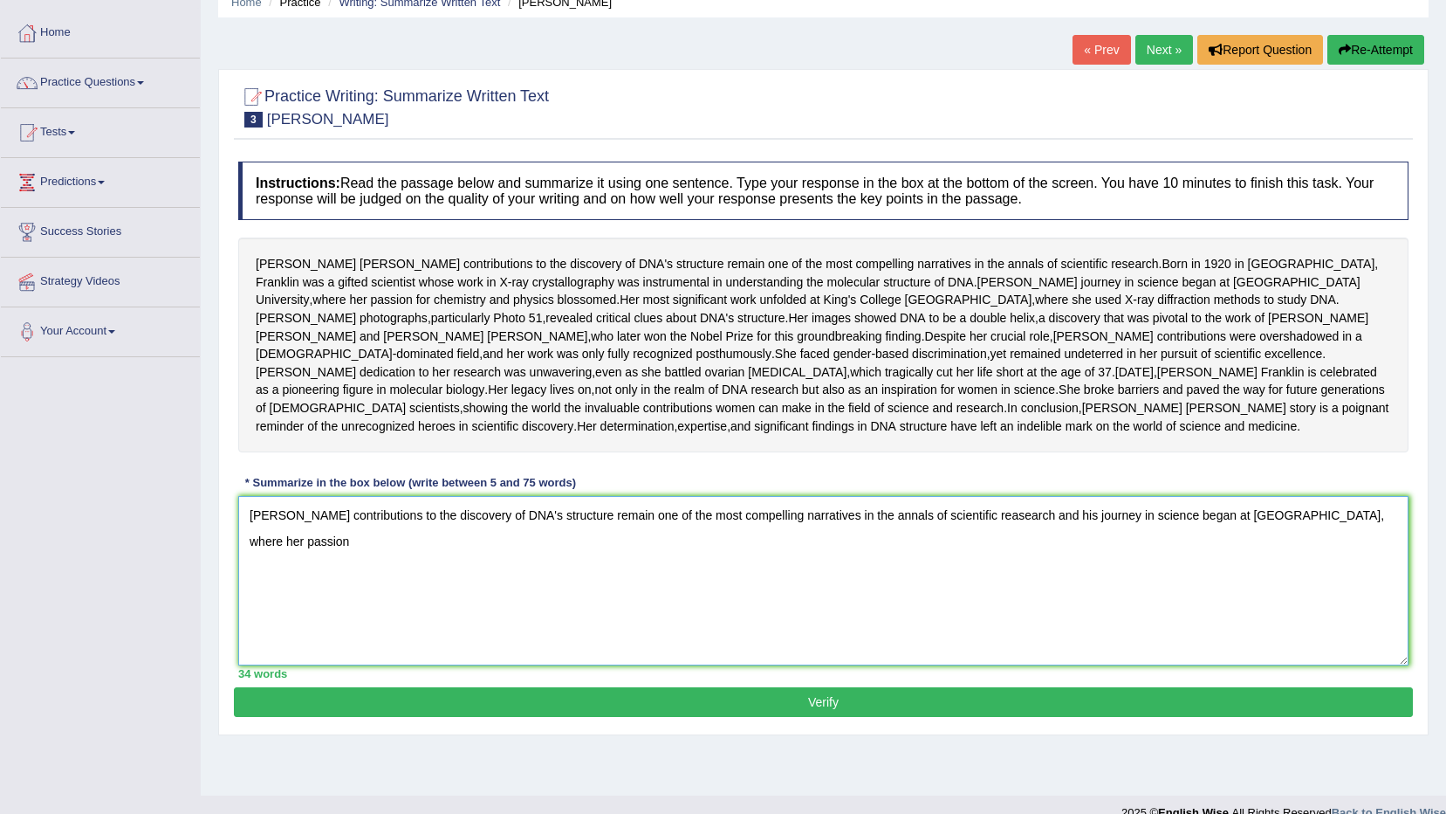
click at [247, 597] on textarea "Rosalind Franklin's contributions to the discovery of DNA's structure remain on…" at bounding box center [823, 580] width 1171 height 169
click at [1205, 602] on textarea "The passage outlines Rosalind Franklin's contributions to the discovery of DNA'…" at bounding box center [823, 580] width 1171 height 169
click at [539, 628] on textarea "The passage outlines Rosalind Franklin's contributions to the discovery of DNA'…" at bounding box center [823, 580] width 1171 height 169
click at [461, 635] on textarea "The passage outlines Rosalind Franklin's contributions to the discovery of DNA'…" at bounding box center [823, 580] width 1171 height 169
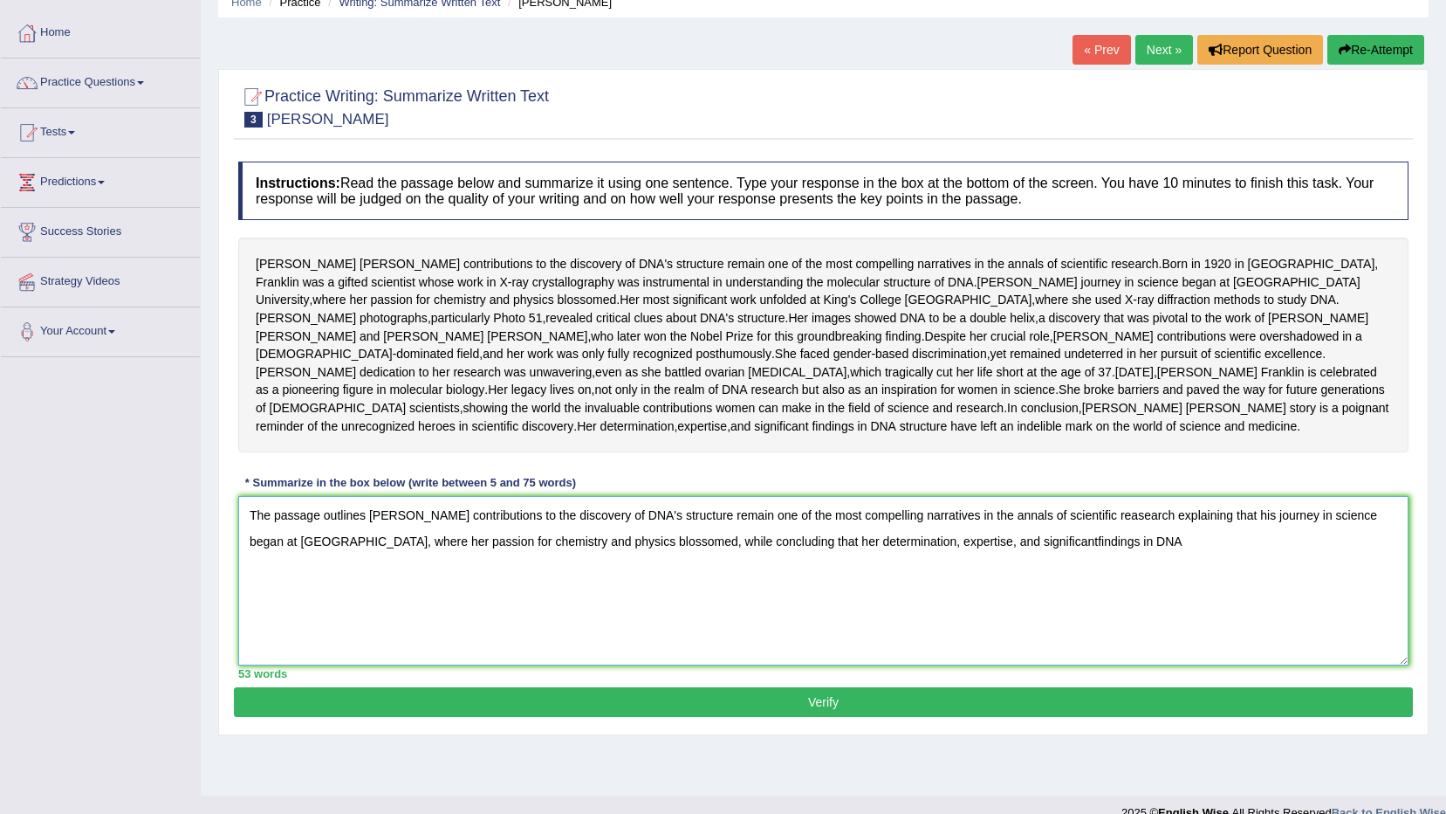
click at [1085, 631] on textarea "The passage outlines Rosalind Franklin's contributions to the discovery of DNA'…" at bounding box center [823, 580] width 1171 height 169
click at [1193, 624] on textarea "The passage outlines Rosalind Franklin's contributions to the discovery of DNA'…" at bounding box center [823, 580] width 1171 height 169
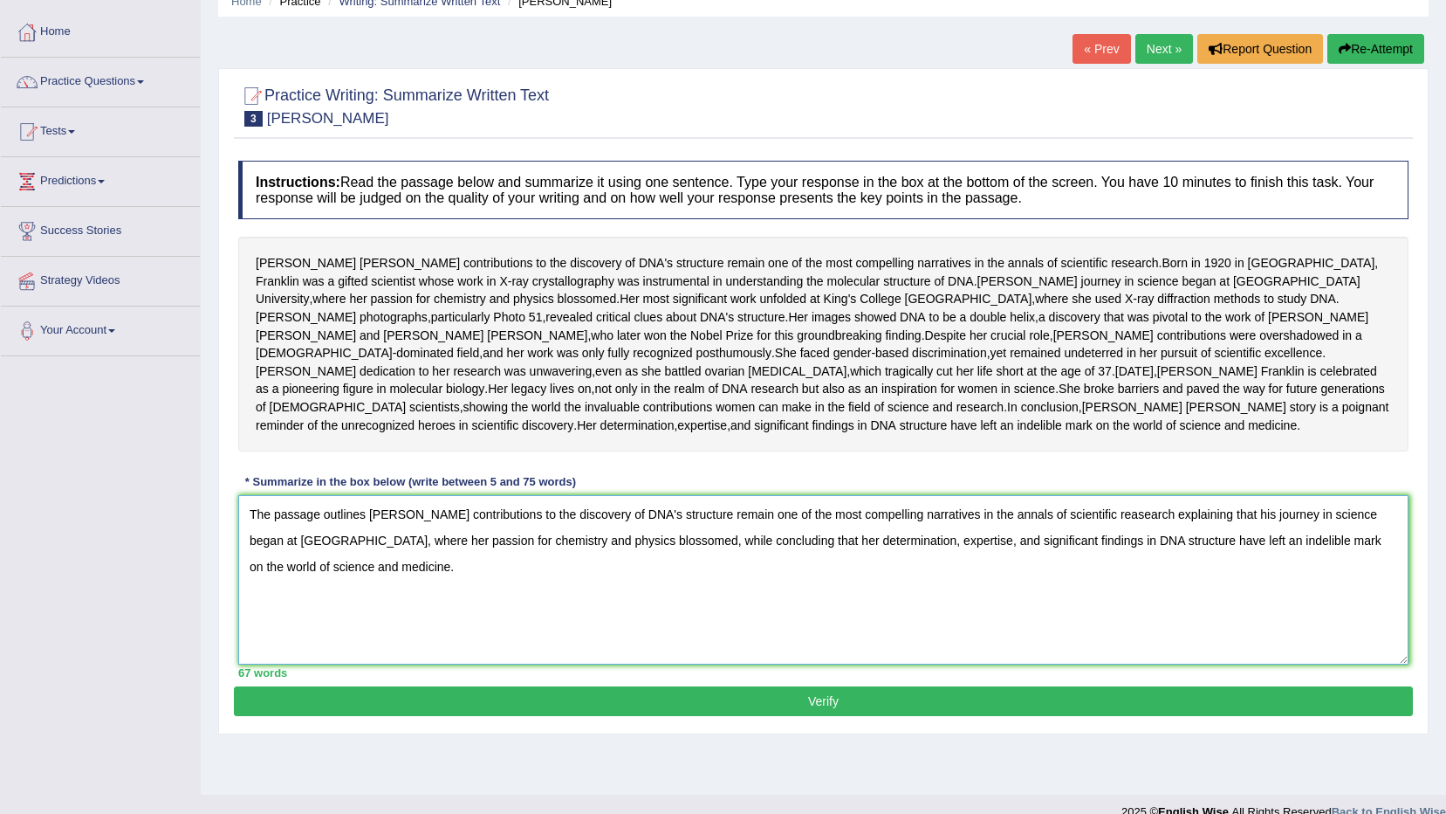
scroll to position [146, 0]
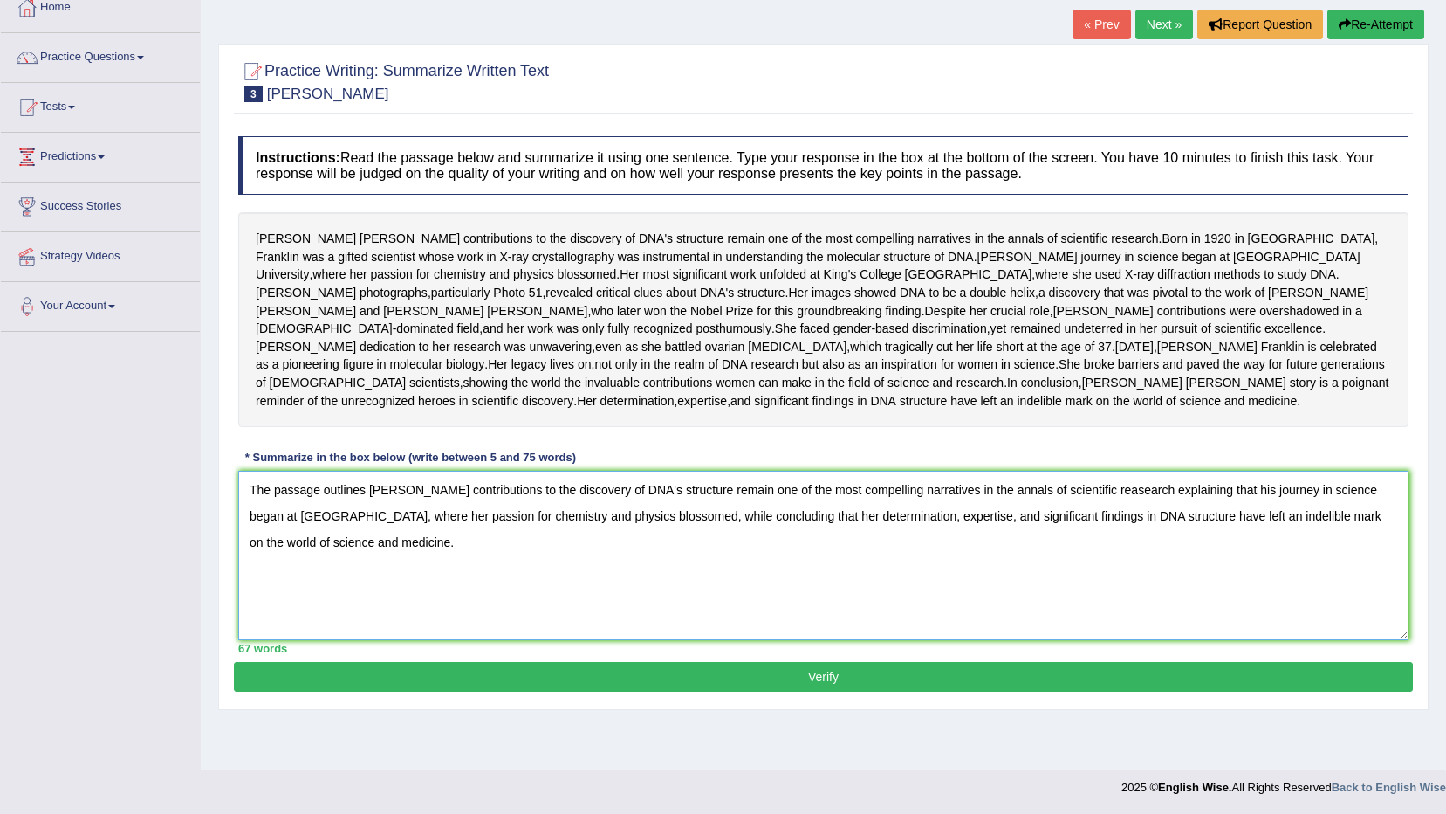
type textarea "The passage outlines Rosalind Franklin's contributions to the discovery of DNA'…"
click at [810, 691] on button "Verify" at bounding box center [823, 677] width 1179 height 30
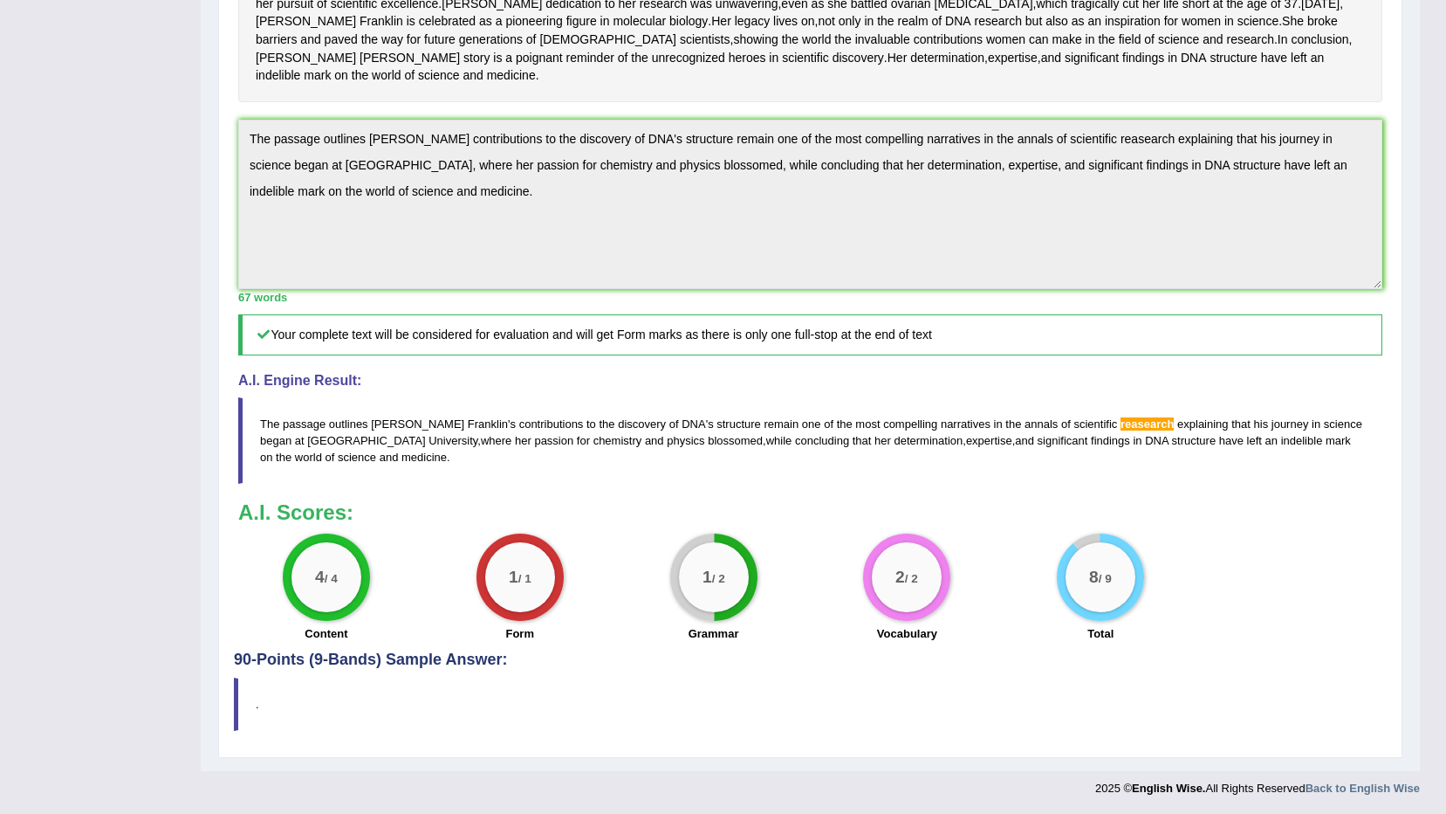
scroll to position [510, 0]
click at [595, 314] on div "Instructions: Read the passage below and summarize it using one sentence. Type …" at bounding box center [810, 217] width 1153 height 867
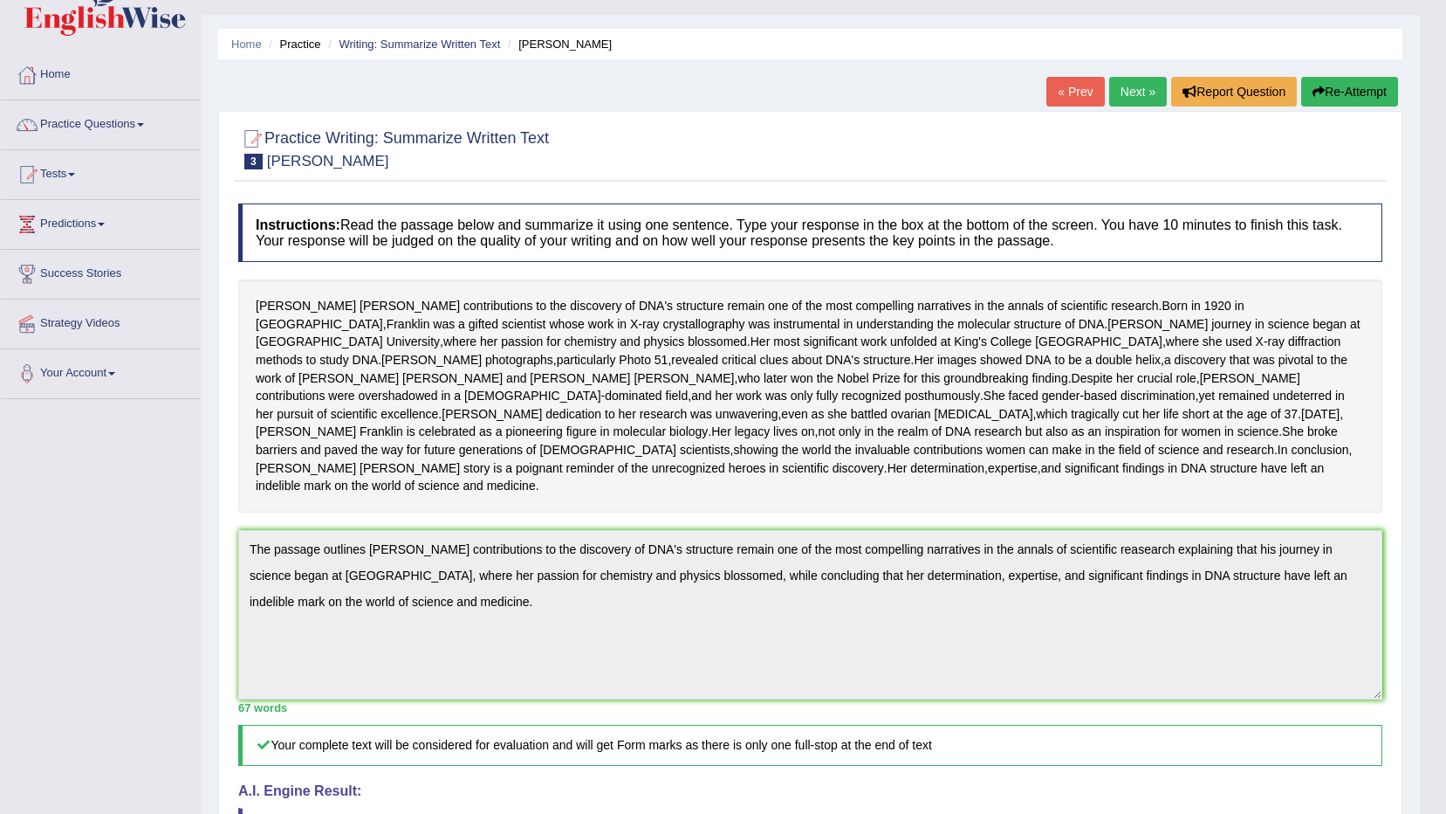
scroll to position [35, 0]
click at [1339, 91] on button "Re-Attempt" at bounding box center [1349, 93] width 97 height 30
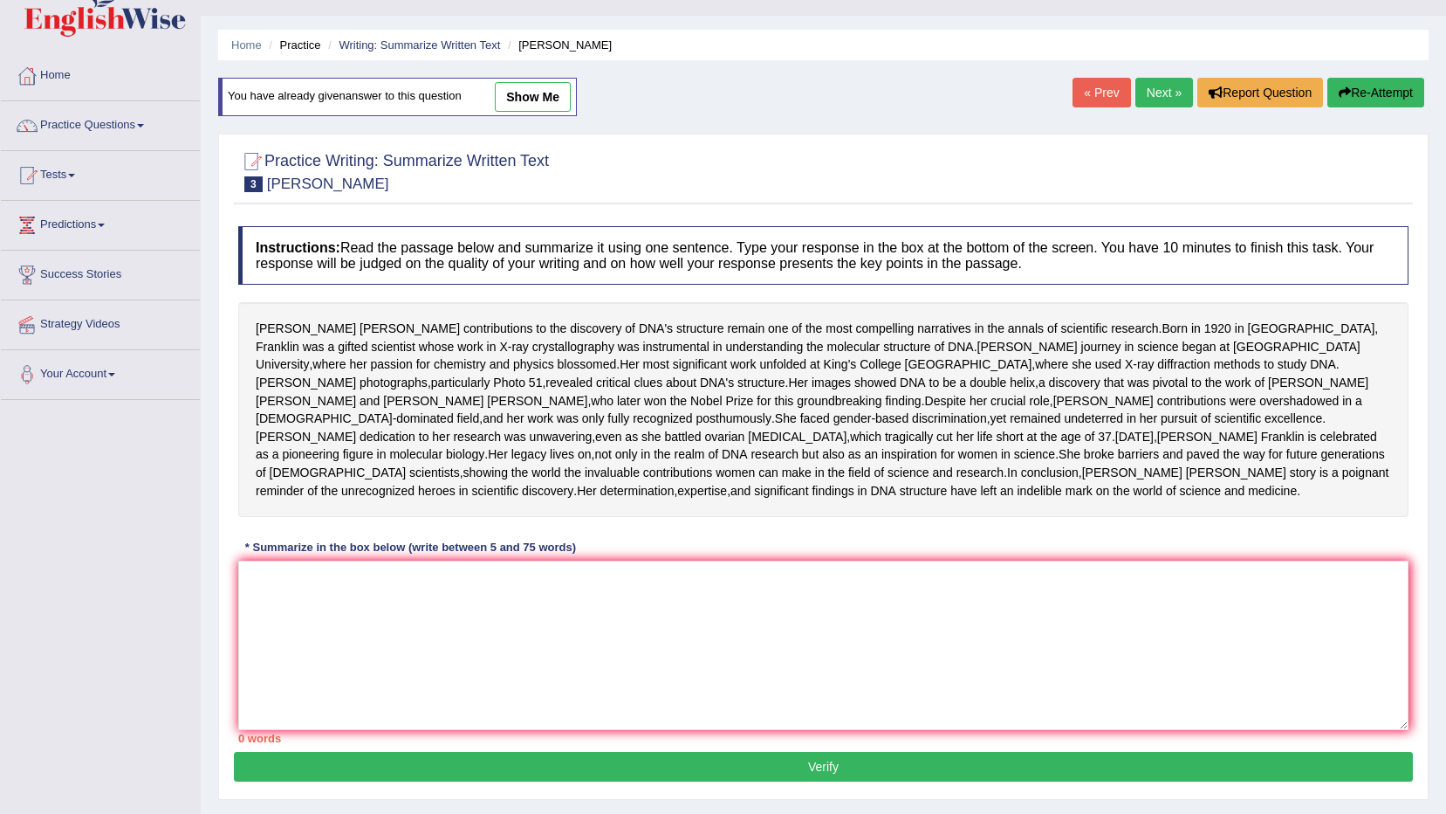
scroll to position [168, 0]
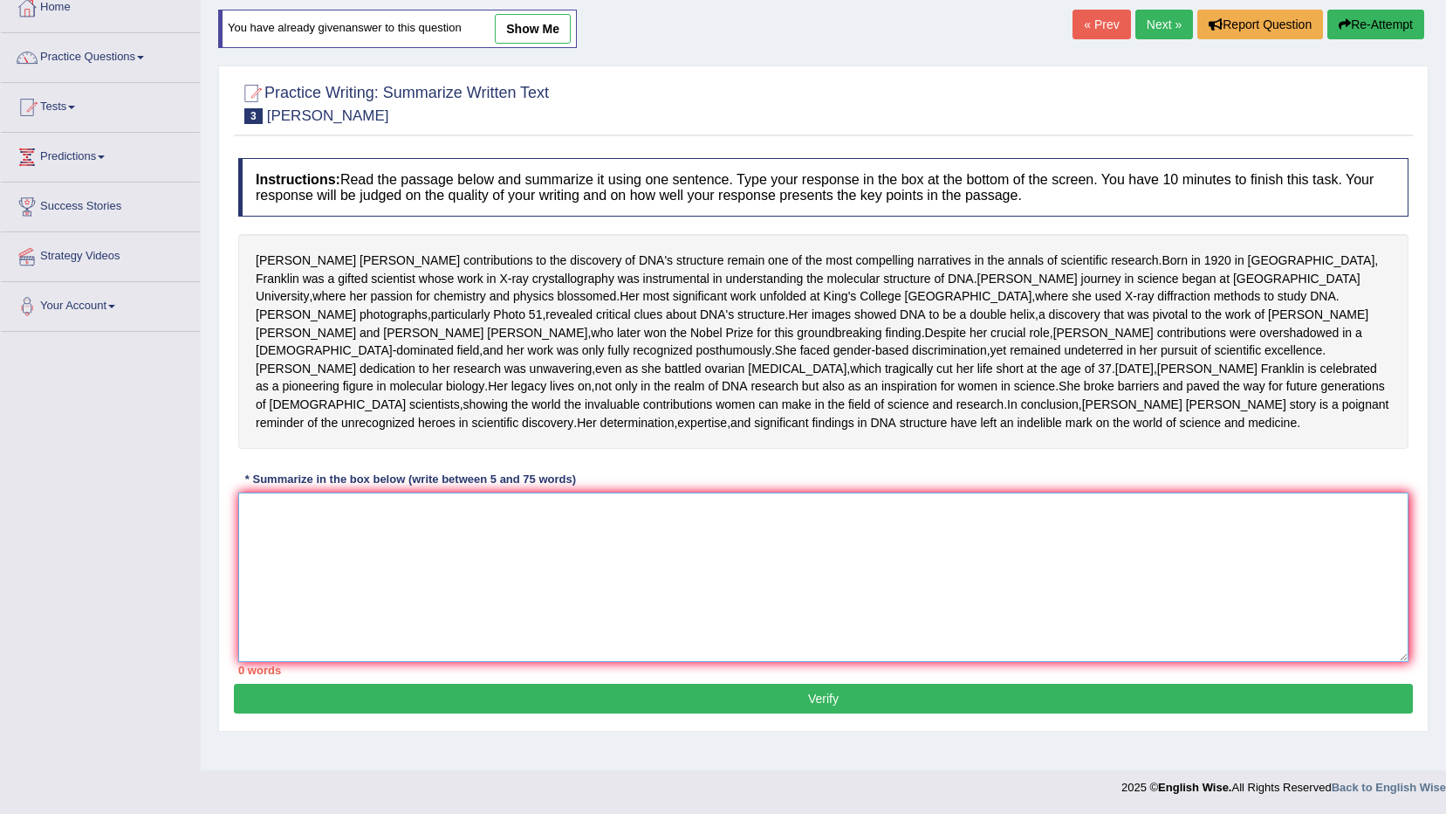
click at [701, 588] on textarea at bounding box center [823, 576] width 1171 height 169
click at [685, 588] on textarea at bounding box center [823, 576] width 1171 height 169
paste textarea "The passage outlines Rosalind Franklin's contributions to the discovery of DNA'…"
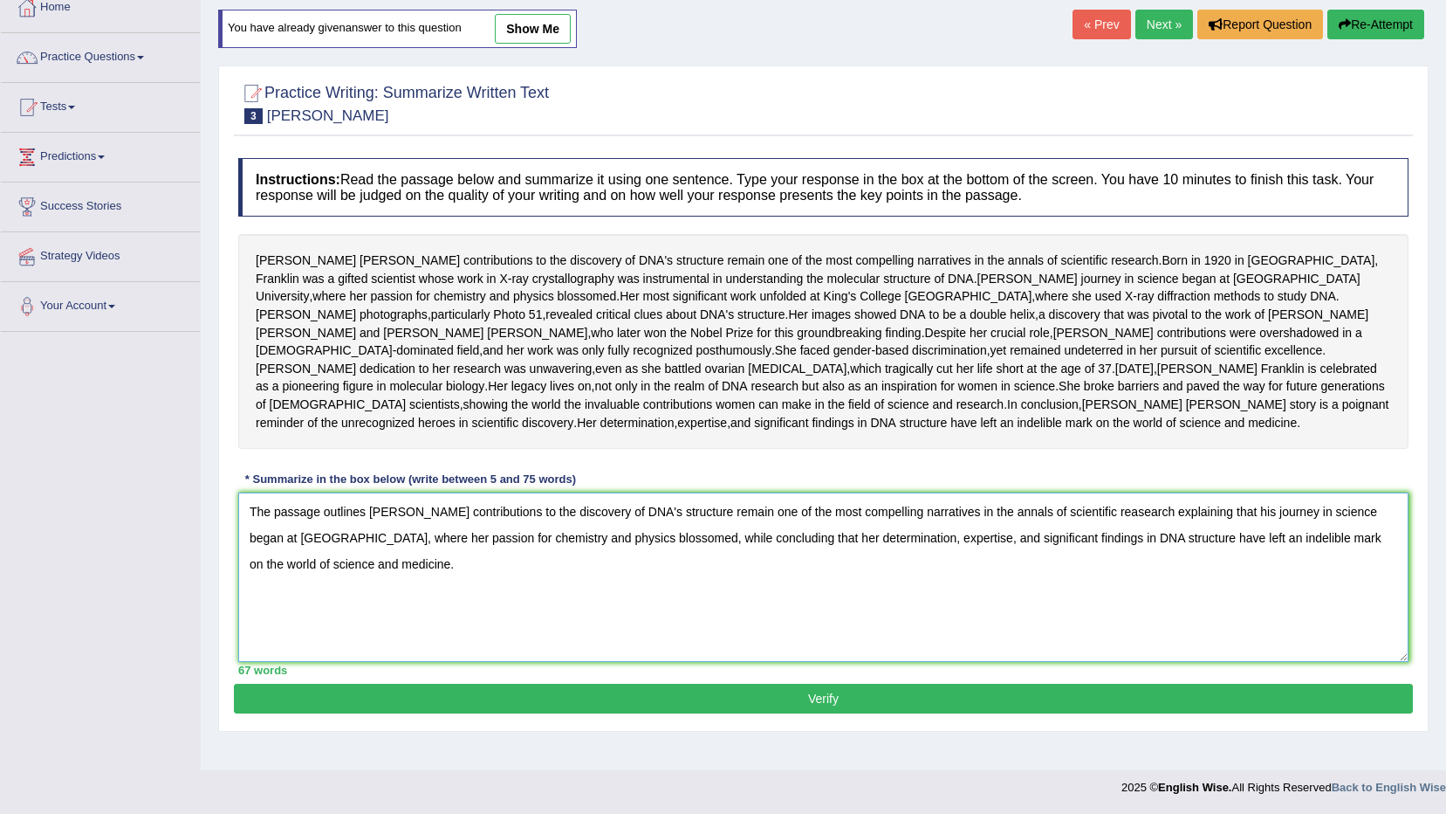
click at [1142, 539] on textarea "The passage outlines Rosalind Franklin's contributions to the discovery of DNA'…" at bounding box center [823, 576] width 1171 height 169
type textarea "The passage outlines Rosalind Franklin's contributions to the discovery of DNA'…"
click at [1087, 713] on button "Verify" at bounding box center [823, 698] width 1179 height 30
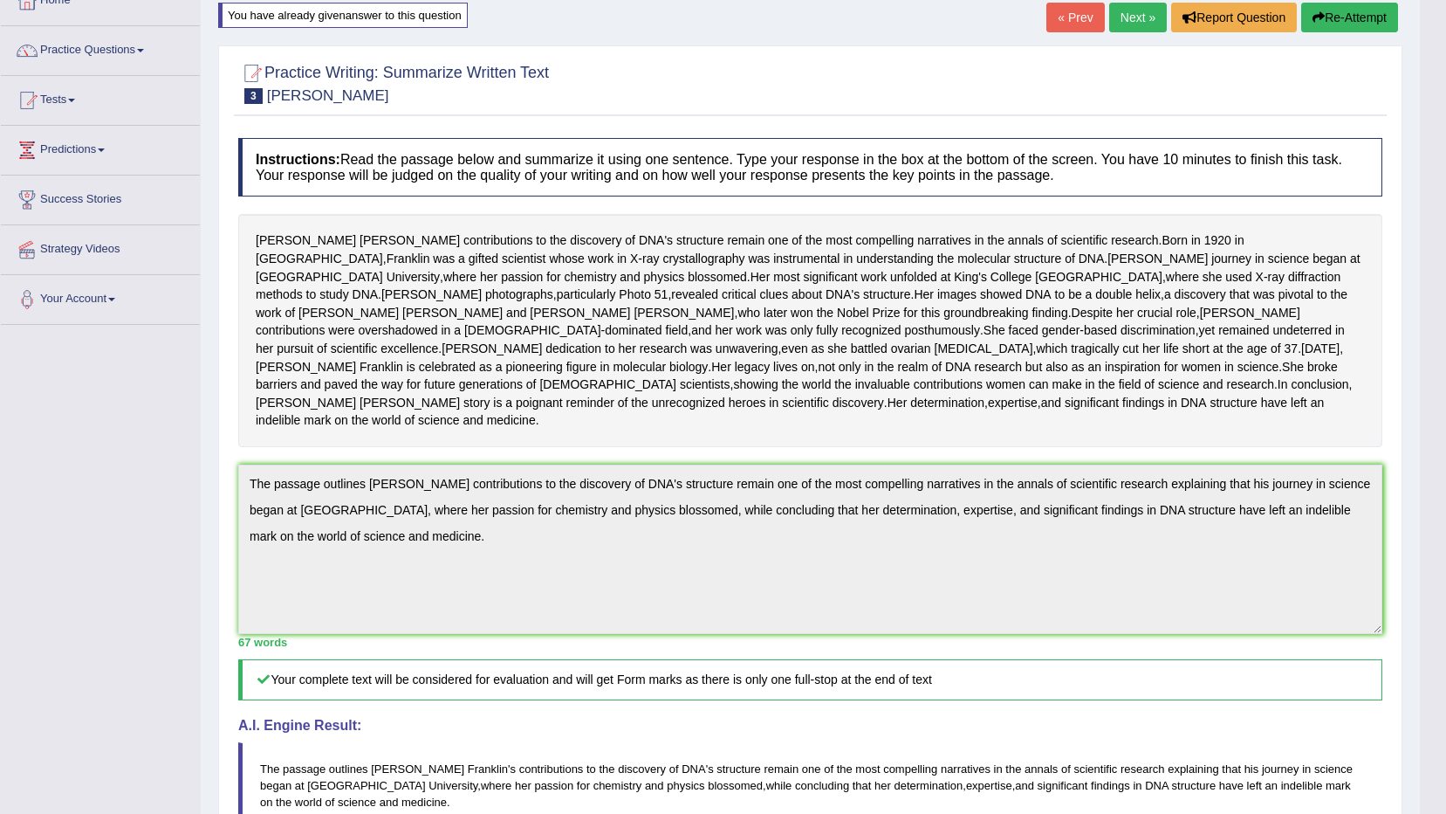
scroll to position [0, 0]
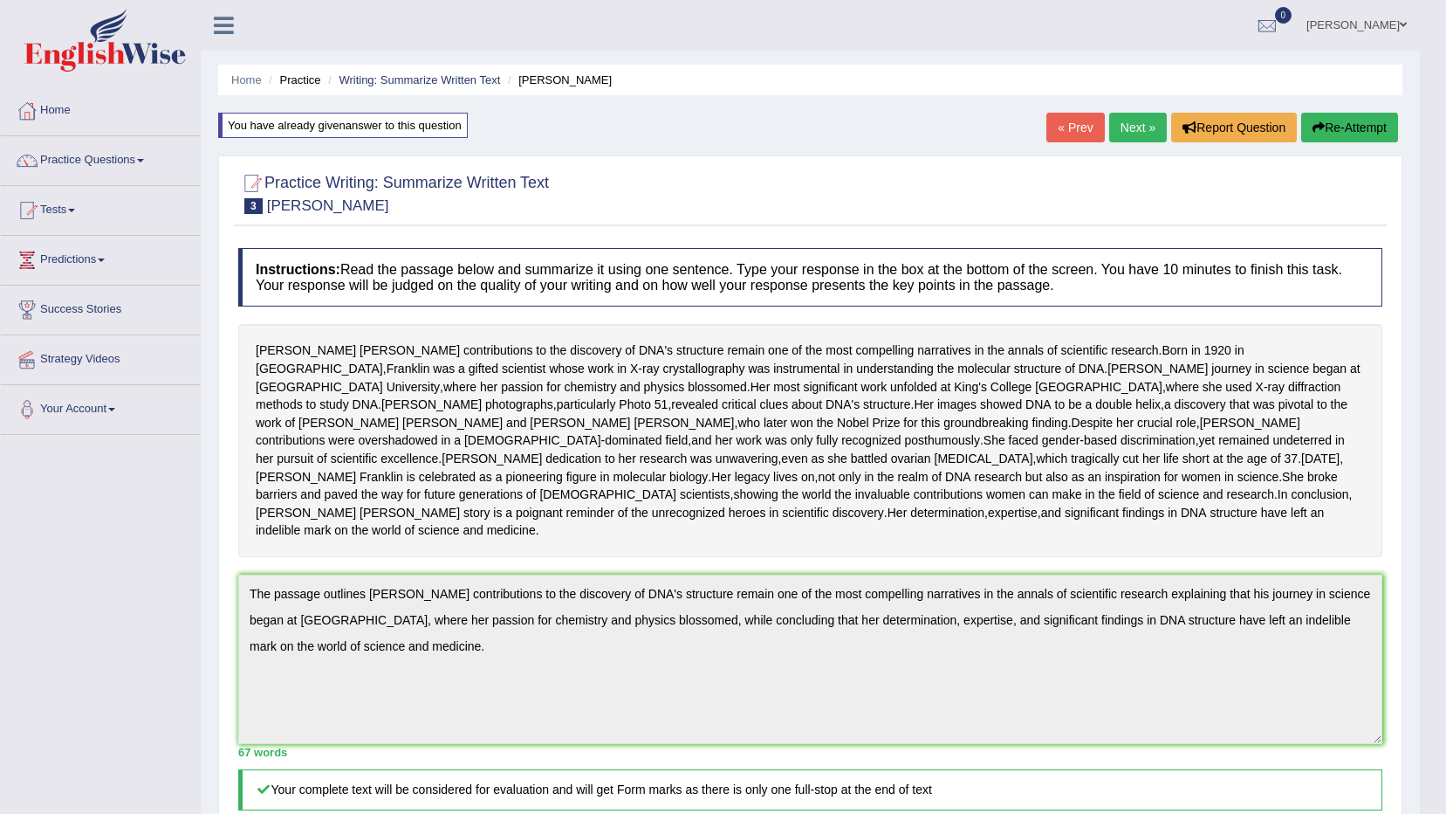
click at [1128, 116] on link "Next »" at bounding box center [1138, 128] width 58 height 30
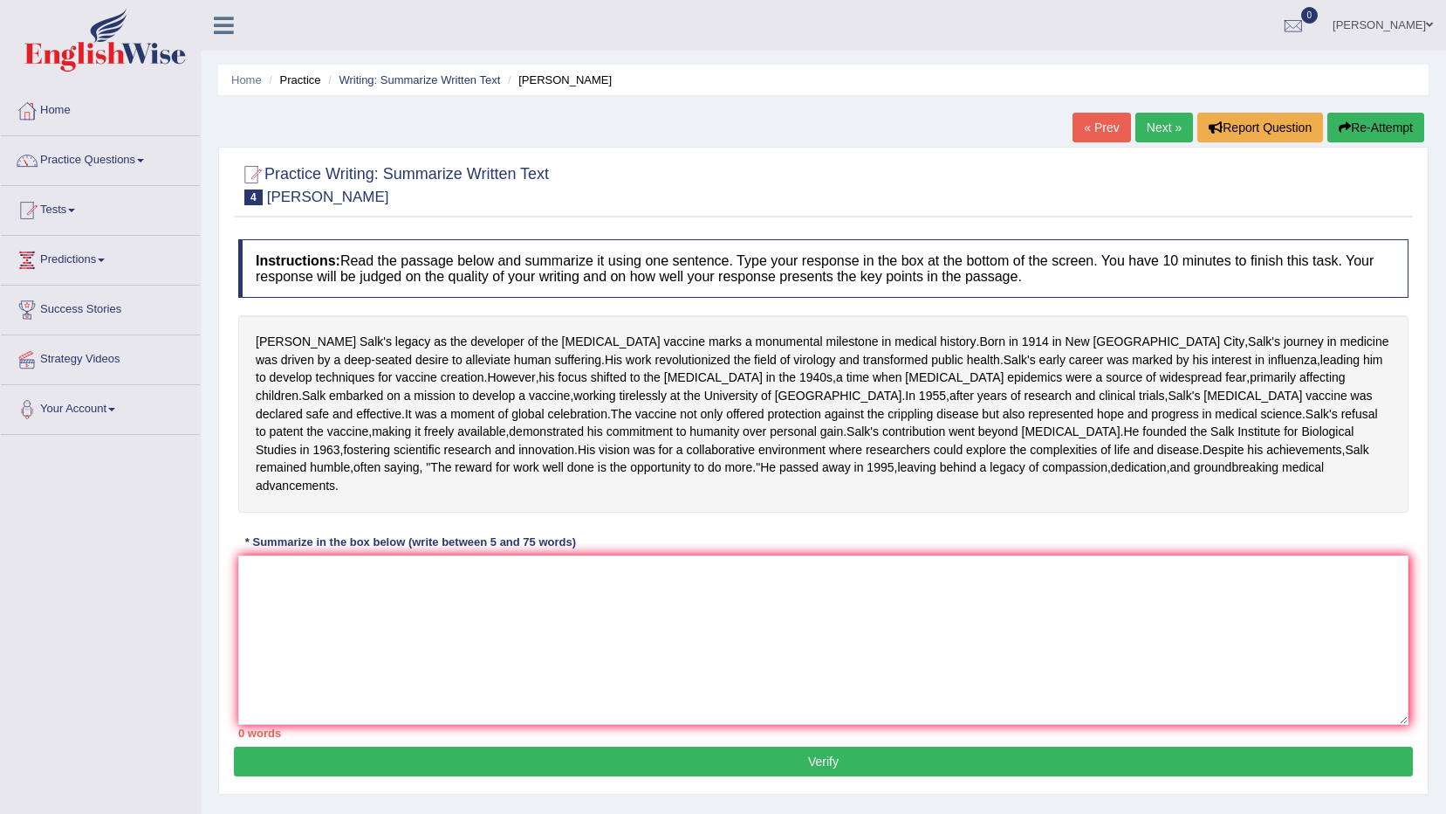
click at [411, 689] on textarea at bounding box center [823, 639] width 1171 height 169
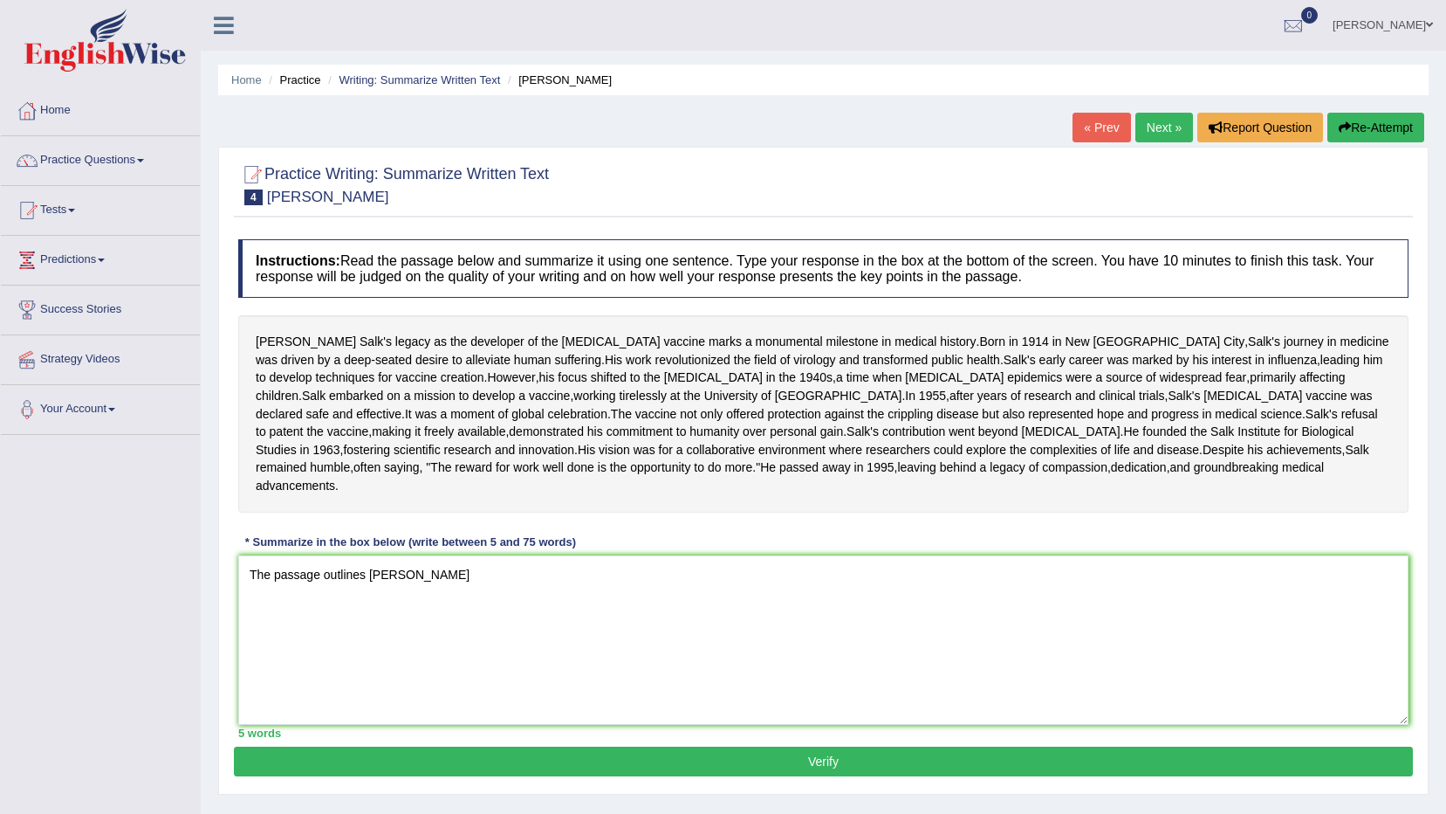
drag, startPoint x: 425, startPoint y: 664, endPoint x: 436, endPoint y: 663, distance: 10.5
click at [436, 663] on textarea "The passage outlines [PERSON_NAME]" at bounding box center [823, 639] width 1171 height 169
click at [425, 663] on textarea "The passage outlines [PERSON_NAME]" at bounding box center [823, 639] width 1171 height 169
click at [460, 672] on textarea "The passage outlines [PERSON_NAME]" at bounding box center [823, 639] width 1171 height 169
drag, startPoint x: 850, startPoint y: 667, endPoint x: 860, endPoint y: 663, distance: 10.2
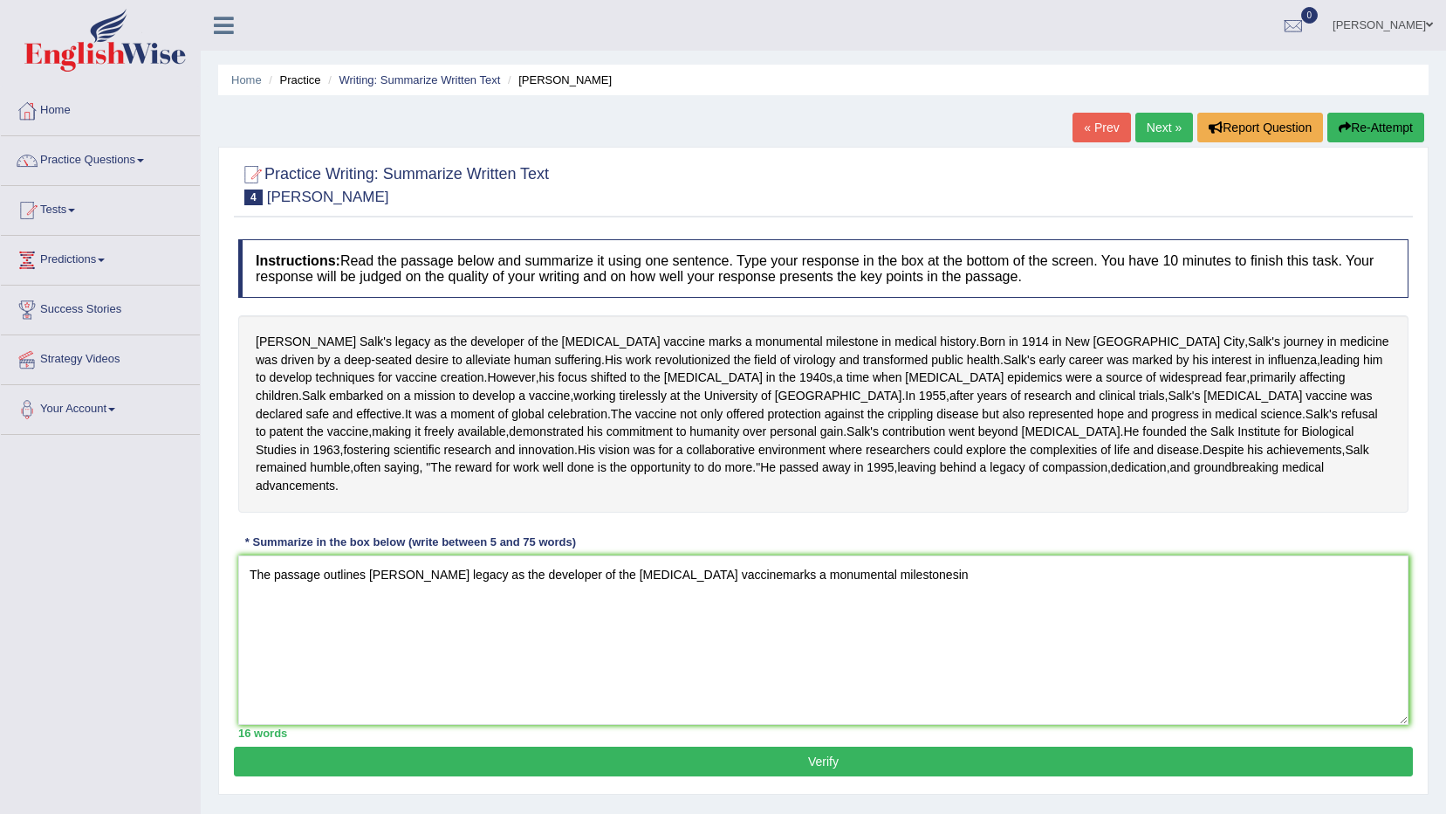
click at [860, 663] on textarea "The passage outlines [PERSON_NAME] legacy as the developer of the [MEDICAL_DATA…" at bounding box center [823, 639] width 1171 height 169
click at [852, 669] on textarea "The passage outlines [PERSON_NAME] legacy as the developer of the [MEDICAL_DATA…" at bounding box center [823, 639] width 1171 height 169
click at [905, 655] on textarea "The passage outlines [PERSON_NAME] legacy as the developer of the [MEDICAL_DATA…" at bounding box center [823, 639] width 1171 height 169
click at [855, 668] on textarea "The passage outlines Jonas Salk's legacy as the developer of the polio vaccinem…" at bounding box center [823, 639] width 1171 height 169
click at [889, 670] on textarea "The passage outlines Jonas Salk's legacy as the developer of the polio vaccinem…" at bounding box center [823, 639] width 1171 height 169
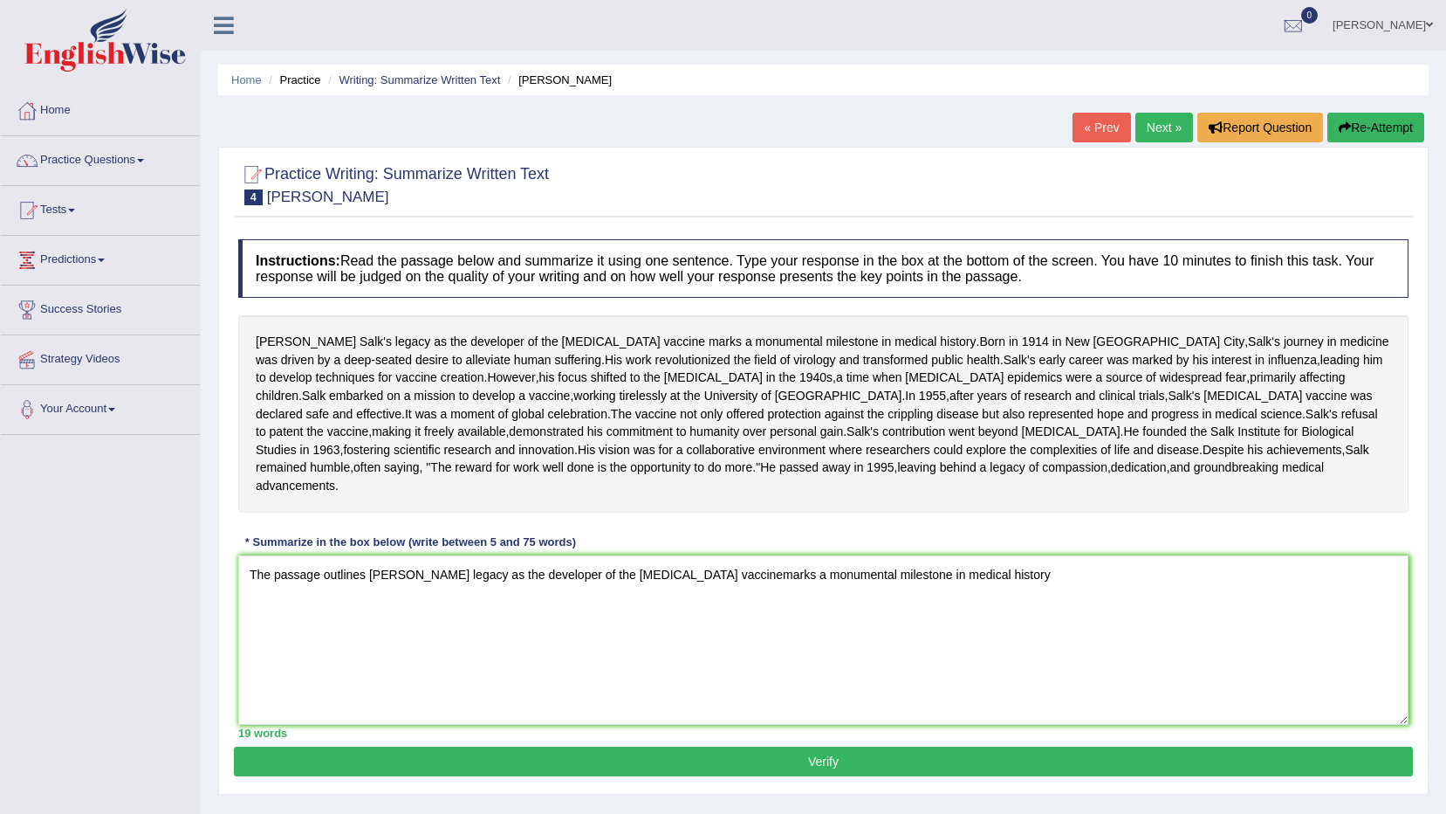
click at [681, 658] on textarea "The passage outlines Jonas Salk's legacy as the developer of the polio vaccinem…" at bounding box center [823, 639] width 1171 height 169
click at [671, 656] on textarea "The passage outlines Jonas Salk's legacy as the developer of the polio vaccinem…" at bounding box center [823, 639] width 1171 height 169
click at [671, 660] on textarea "The passage outlines Jonas Salk's legacy as the developer of the polio vaccinem…" at bounding box center [823, 639] width 1171 height 169
click at [673, 660] on textarea "The passage outlines Jonas Salk's legacy as the developer of the polio vaccinem…" at bounding box center [823, 639] width 1171 height 169
click at [966, 667] on textarea "The passage outlines Jonas Salk's legacy as the developer of the polio vaccine …" at bounding box center [823, 639] width 1171 height 169
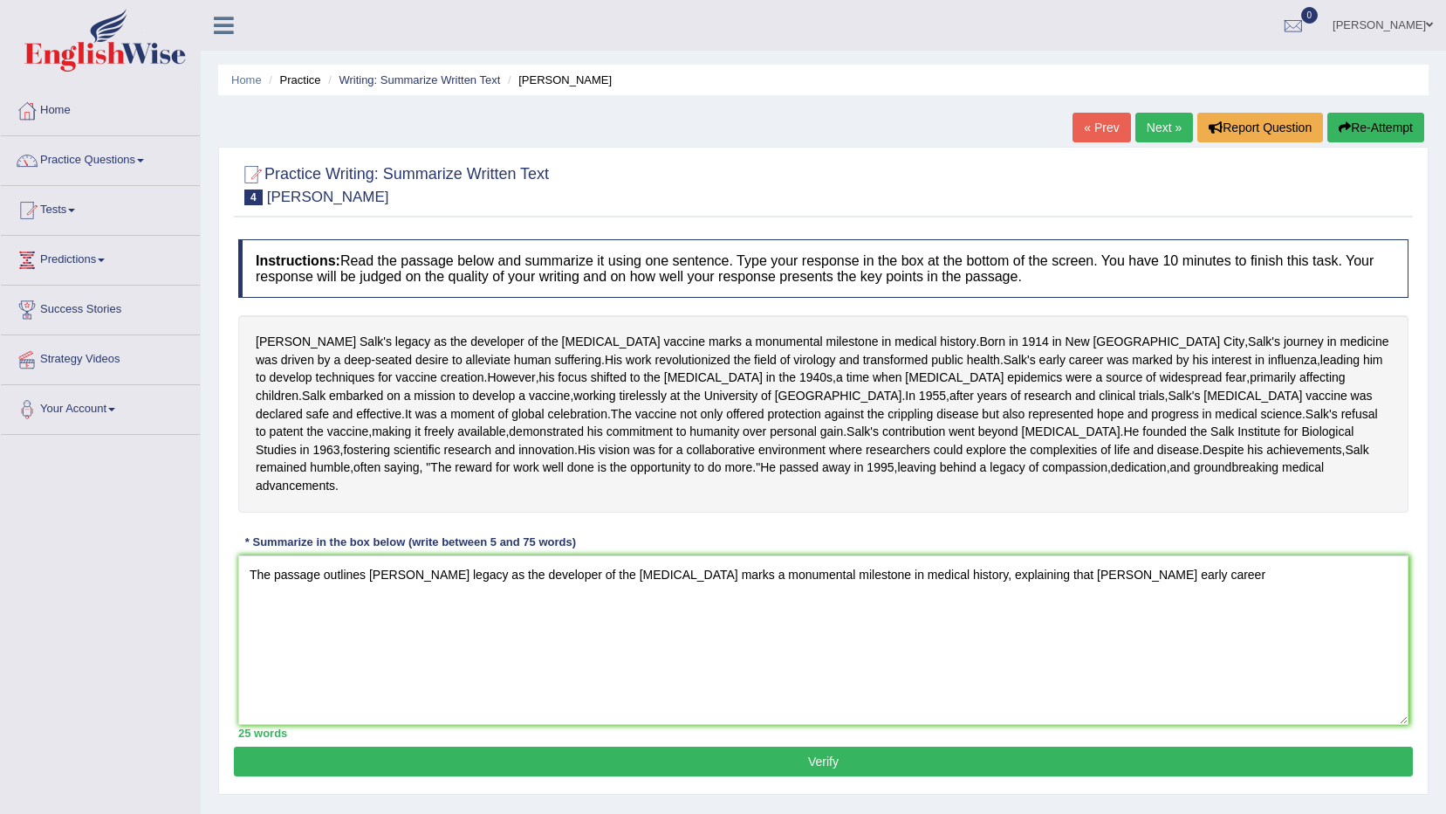
click at [1062, 672] on textarea "The passage outlines Jonas Salk's legacy as the developer of the polio vaccine …" at bounding box center [823, 639] width 1171 height 169
drag, startPoint x: 1062, startPoint y: 658, endPoint x: 1055, endPoint y: 675, distance: 18.0
click at [1055, 675] on textarea "The passage outlines Jonas Salk's legacy as the developer of the polio vaccine …" at bounding box center [823, 639] width 1171 height 169
click at [1061, 667] on textarea "The passage outlines Jonas Salk's legacy as the developer of the polio vaccine …" at bounding box center [823, 639] width 1171 height 169
click at [1185, 675] on textarea "The passage outlines Jonas Salk's legacy as the developer of the polio vaccine …" at bounding box center [823, 639] width 1171 height 169
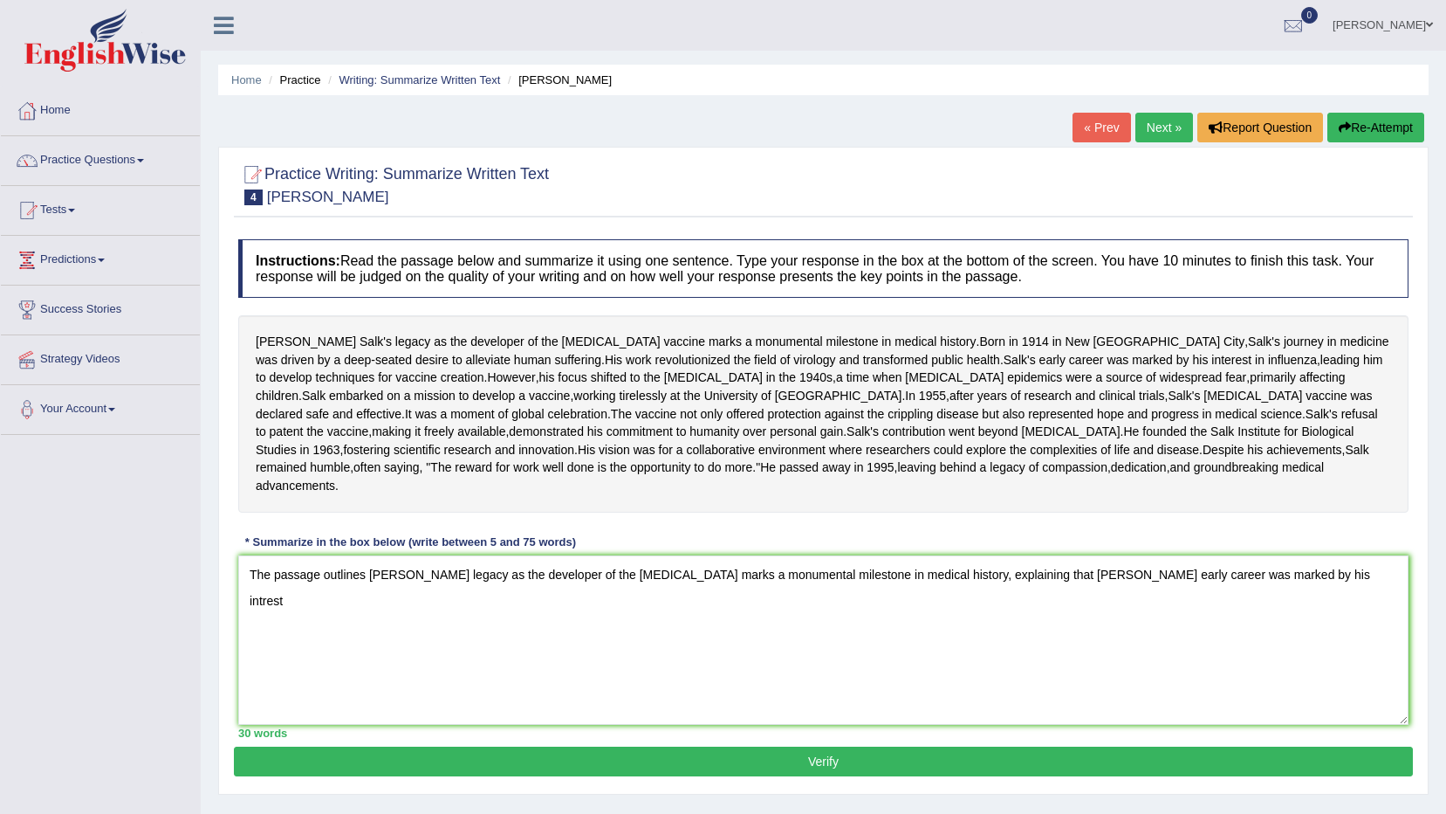
click at [1253, 663] on textarea "The passage outlines Jonas Salk's legacy as the developer of the polio vaccine …" at bounding box center [823, 639] width 1171 height 169
click at [1327, 672] on textarea "The passage outlines Jonas Salk's legacy as the developer of the polio vaccine …" at bounding box center [823, 639] width 1171 height 169
click at [1315, 669] on textarea "The passage outlines Jonas Salk's legacy as the developer of the polio vaccine …" at bounding box center [823, 639] width 1171 height 169
click at [343, 695] on textarea "The passage outlines Jonas Salk's legacy as the developer of the polio vaccine …" at bounding box center [823, 639] width 1171 height 169
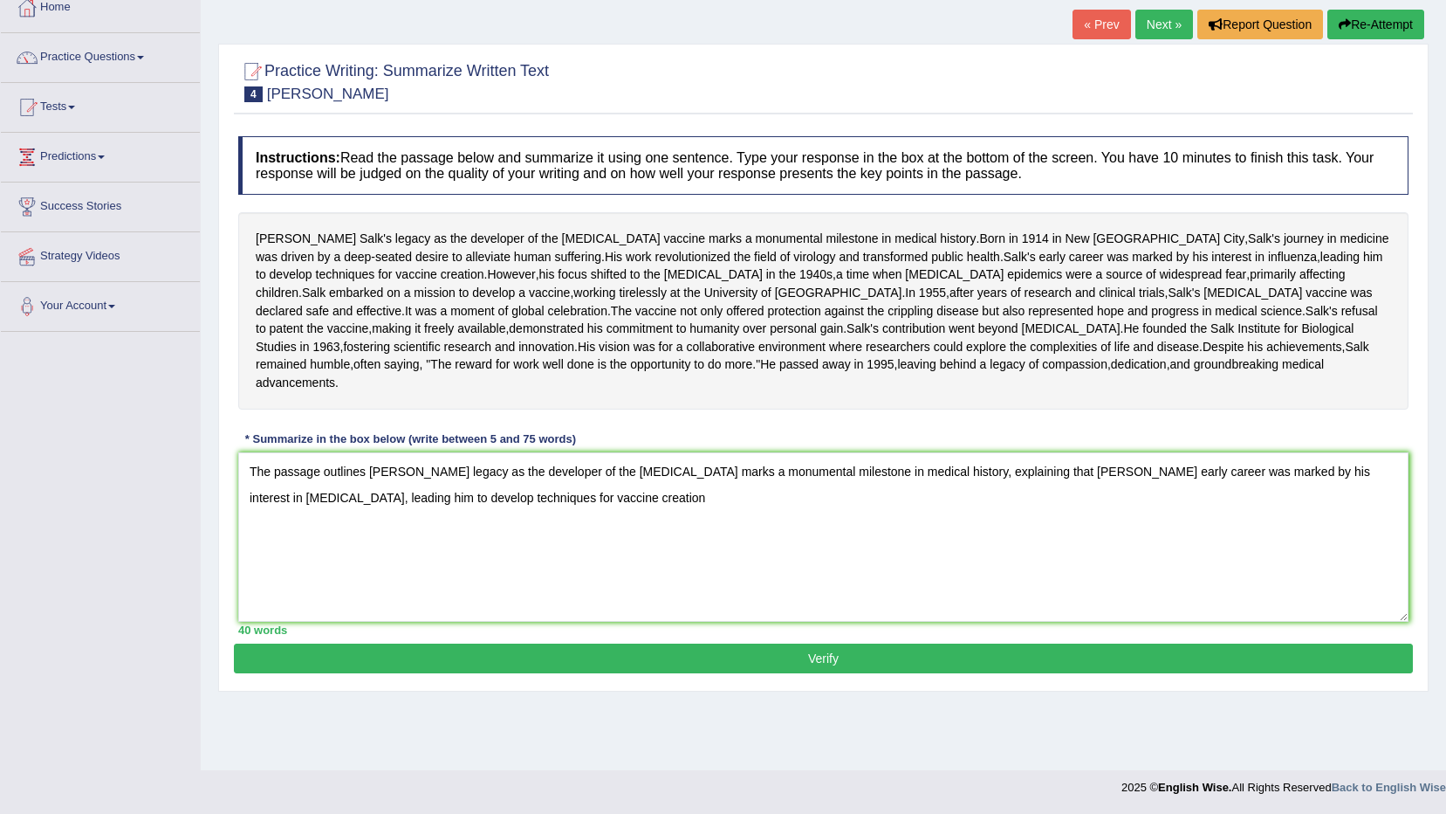
scroll to position [120, 0]
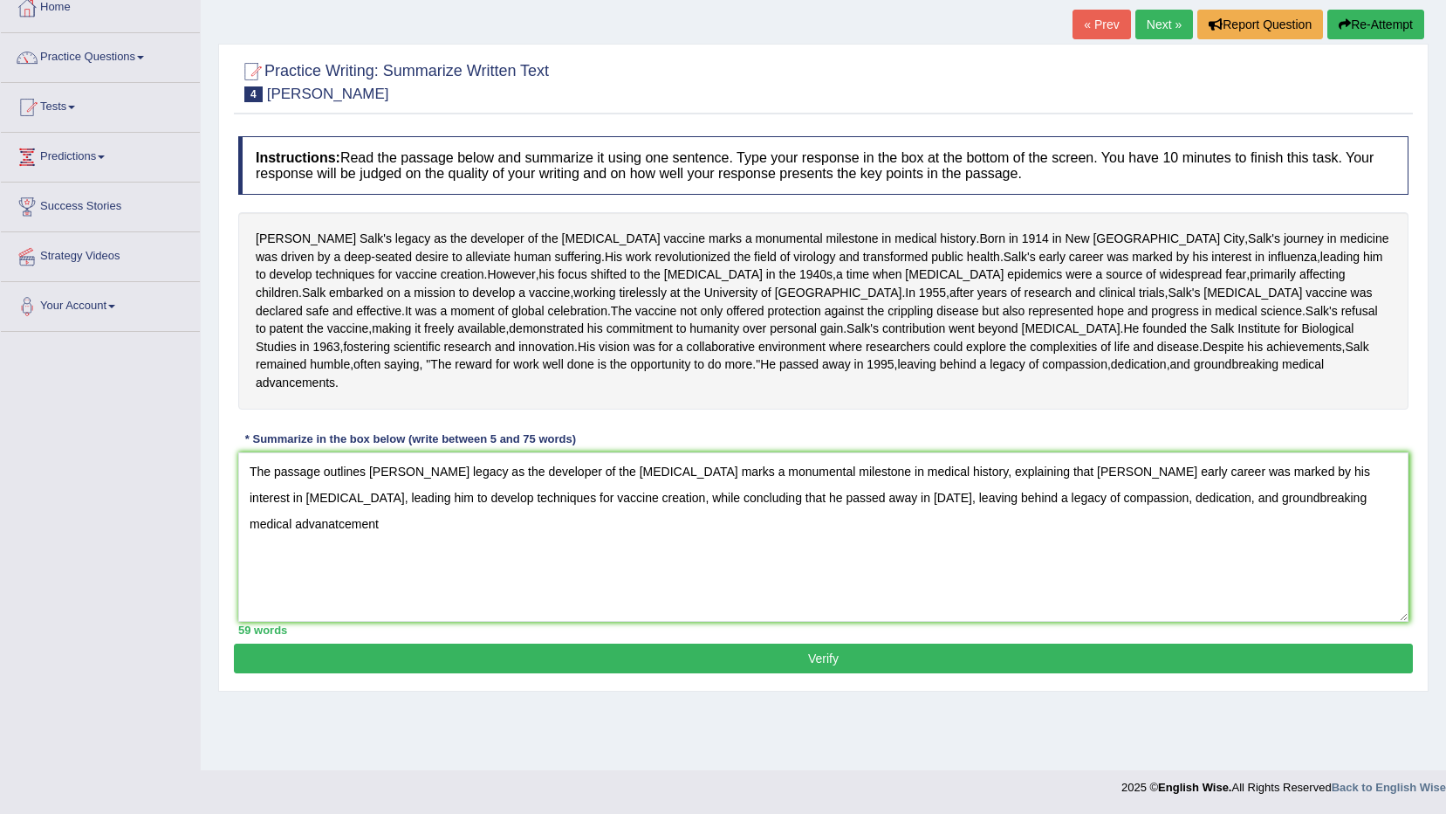
click at [1246, 567] on textarea "The passage outlines Jonas Salk's legacy as the developer of the polio vaccine …" at bounding box center [823, 536] width 1171 height 169
click at [1240, 572] on textarea "The passage outlines Jonas Salk's legacy as the developer of the polio vaccine …" at bounding box center [823, 536] width 1171 height 169
click at [1278, 567] on textarea "The passage outlines Jonas Salk's legacy as the developer of the polio vaccine …" at bounding box center [823, 536] width 1171 height 169
click at [1271, 563] on textarea "The passage outlines Jonas Salk's legacy as the developer of the polio vaccine …" at bounding box center [823, 536] width 1171 height 169
type textarea "The passage outlines Jonas Salk's legacy as the developer of the polio vaccine …"
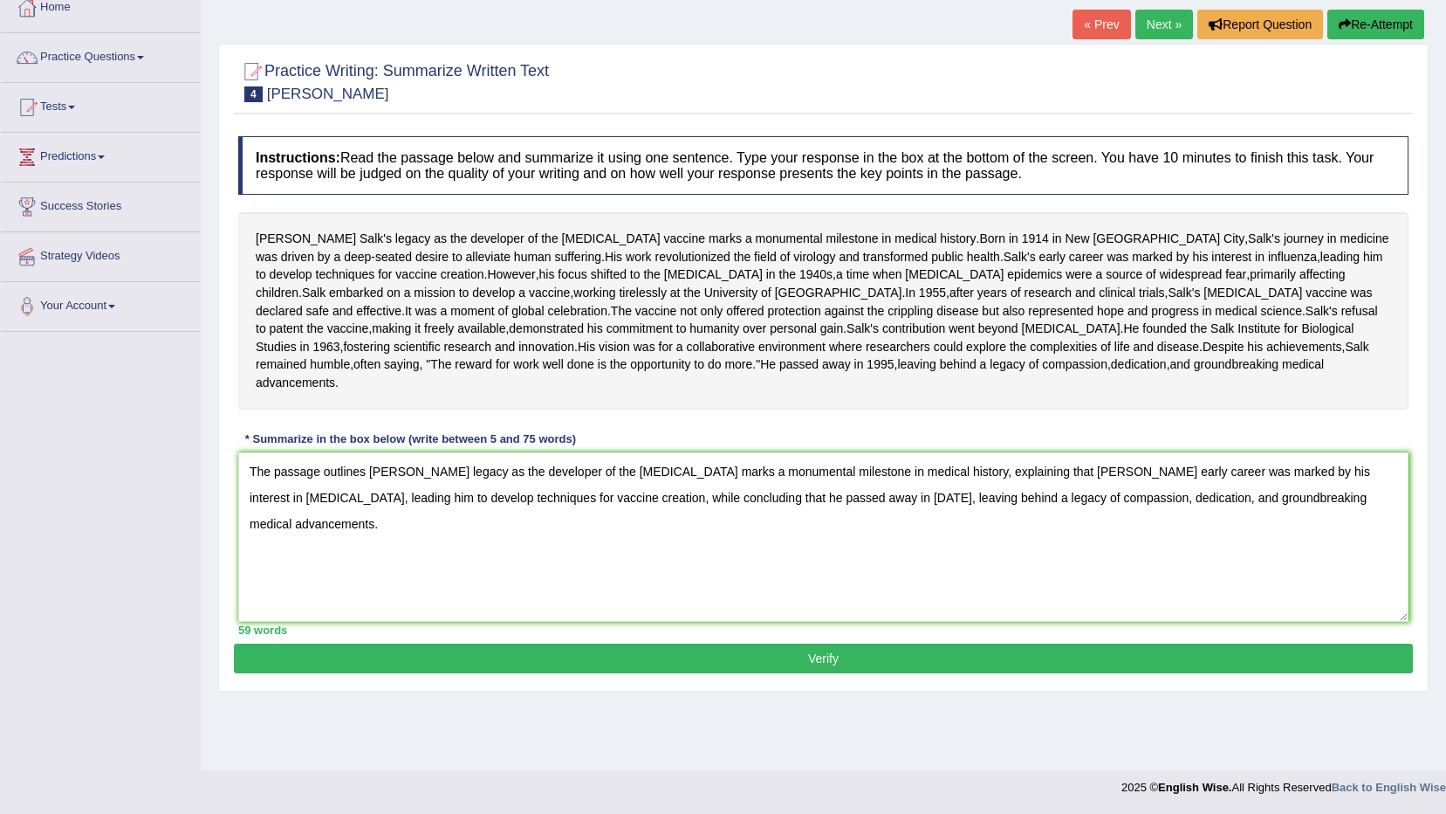
click at [920, 673] on button "Verify" at bounding box center [823, 658] width 1179 height 30
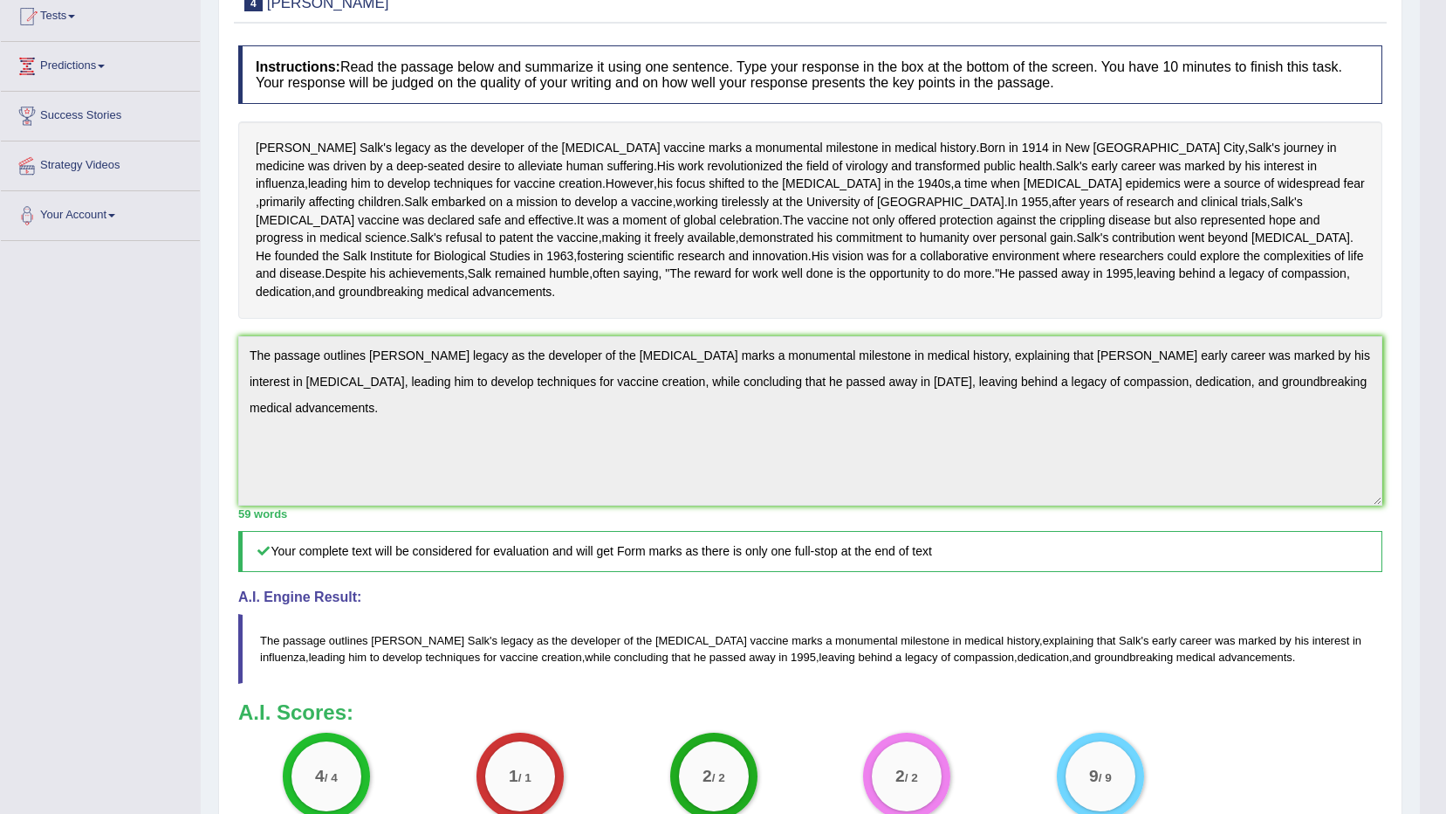
scroll to position [0, 0]
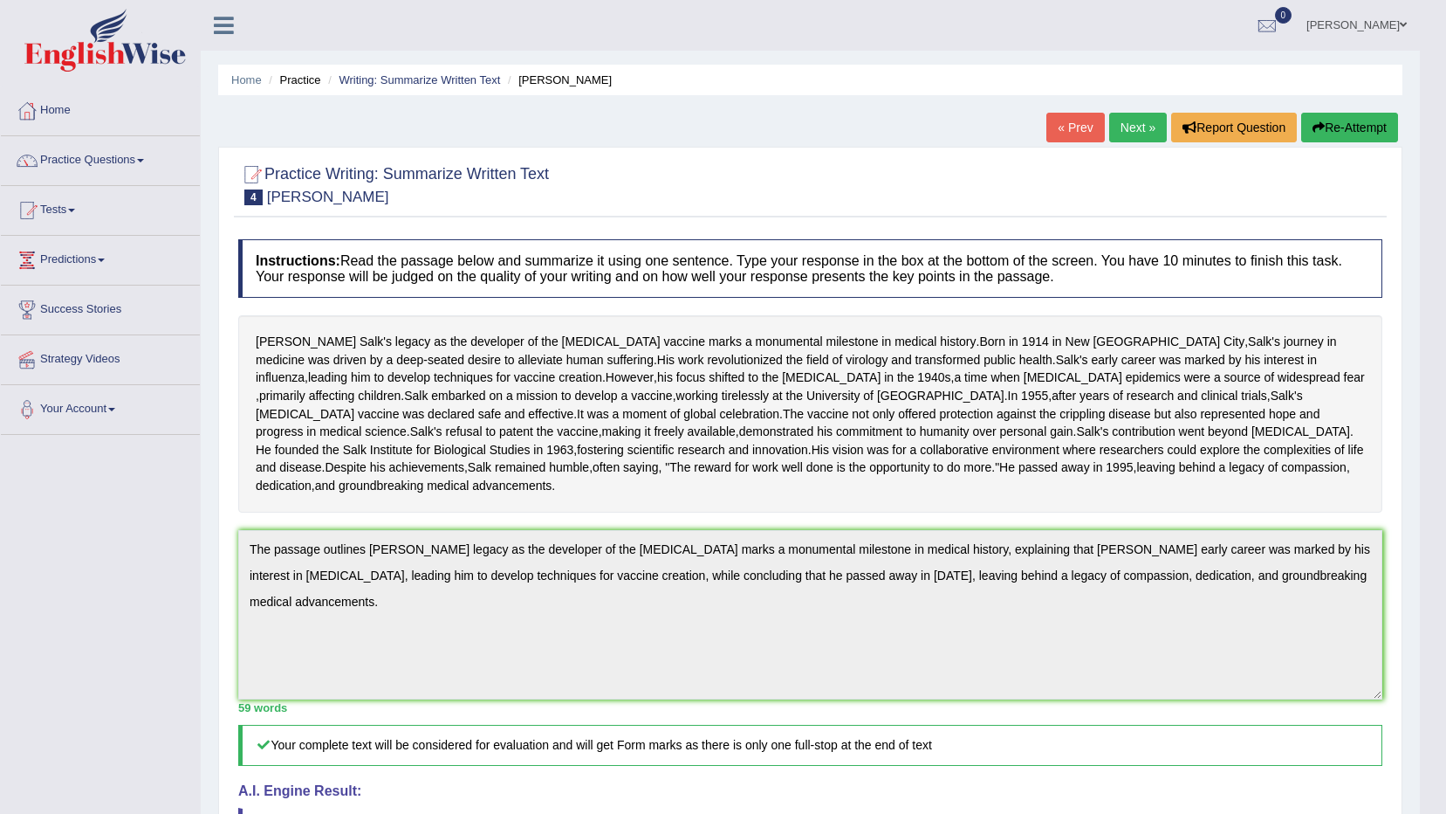
click at [1141, 108] on div "Home Practice Writing: Summarize Written Text Jonas Salk « Prev Next » Report Q…" at bounding box center [810, 582] width 1219 height 1164
click at [1140, 134] on link "Next »" at bounding box center [1138, 128] width 58 height 30
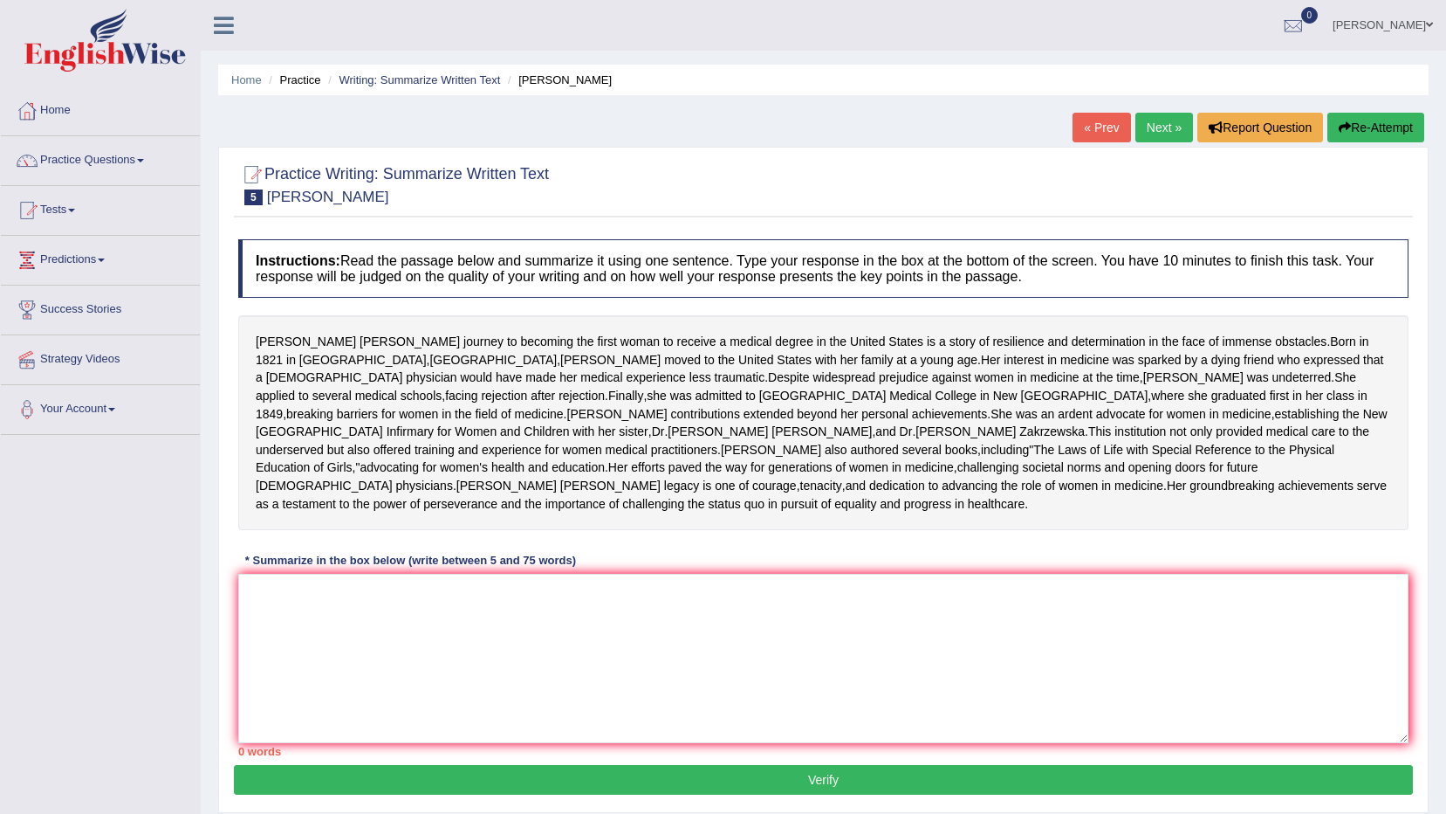
click at [672, 704] on textarea at bounding box center [823, 657] width 1171 height 169
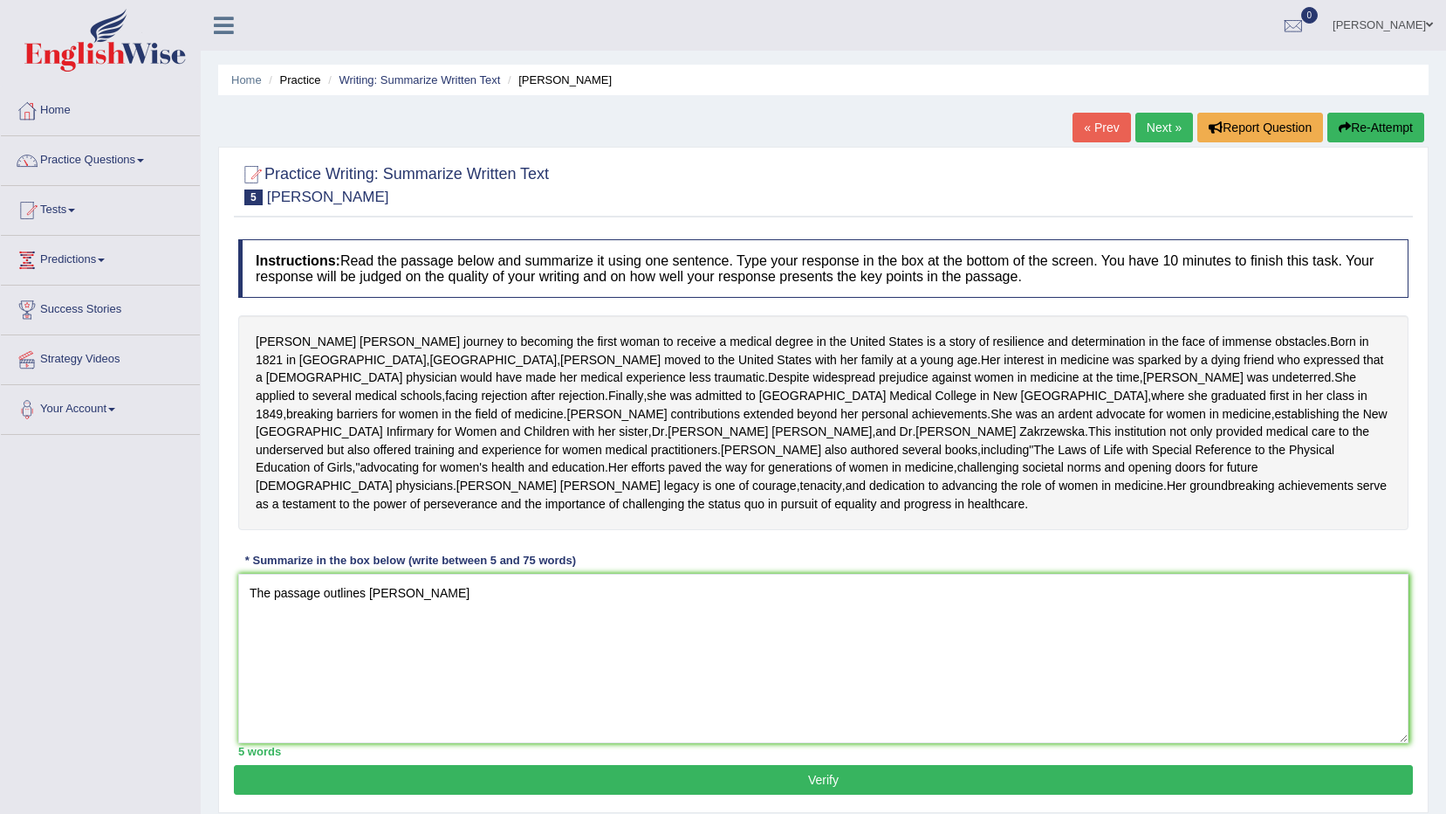
drag, startPoint x: 470, startPoint y: 675, endPoint x: 490, endPoint y: 671, distance: 20.4
click at [490, 671] on textarea "The passage outlines Elizabeth Blackwells" at bounding box center [823, 657] width 1171 height 169
click at [471, 678] on textarea "The passage outlines Elizabeth Blackwells" at bounding box center [823, 657] width 1171 height 169
click at [536, 683] on textarea "The passage outlines Elizabeth Blackwell's" at bounding box center [823, 657] width 1171 height 169
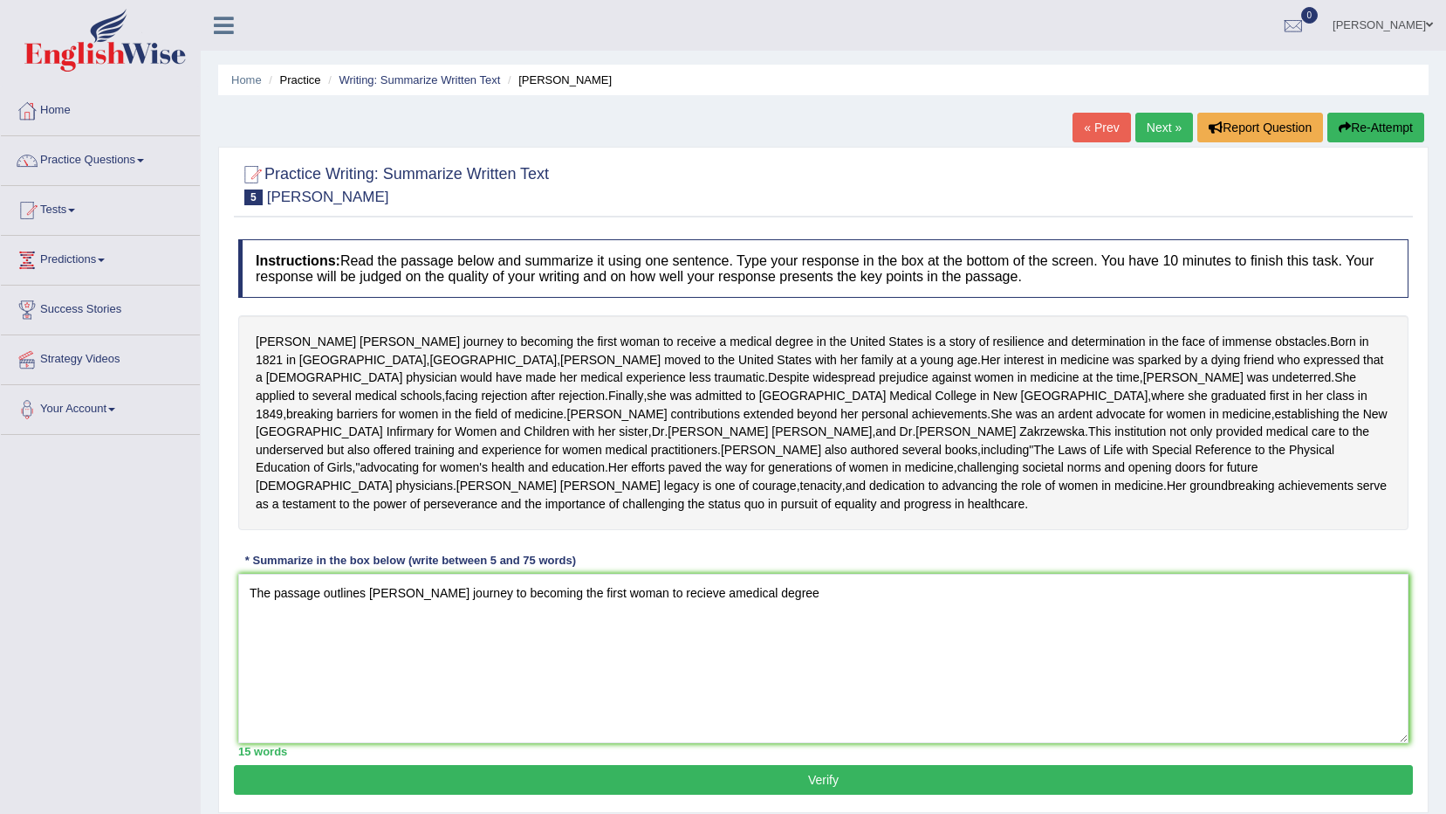
click at [746, 677] on textarea "The passage outlines Elizabeth Blackwell's journey to becoming the first woman …" at bounding box center [823, 657] width 1171 height 169
click at [880, 676] on textarea "The passage outlines Elizabeth Blackwell's journey to becoming the first woman …" at bounding box center [823, 657] width 1171 height 169
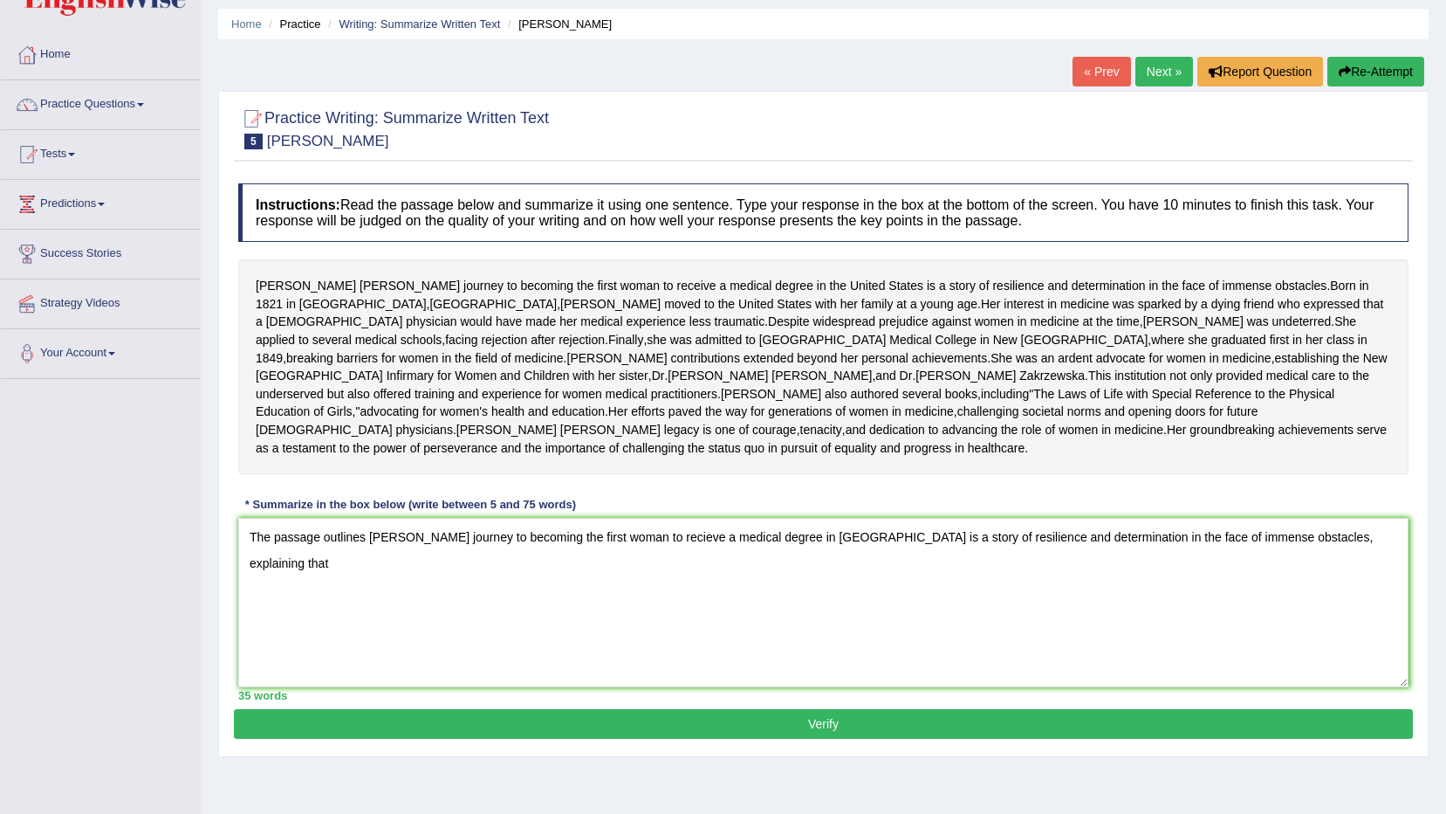
scroll to position [62, 0]
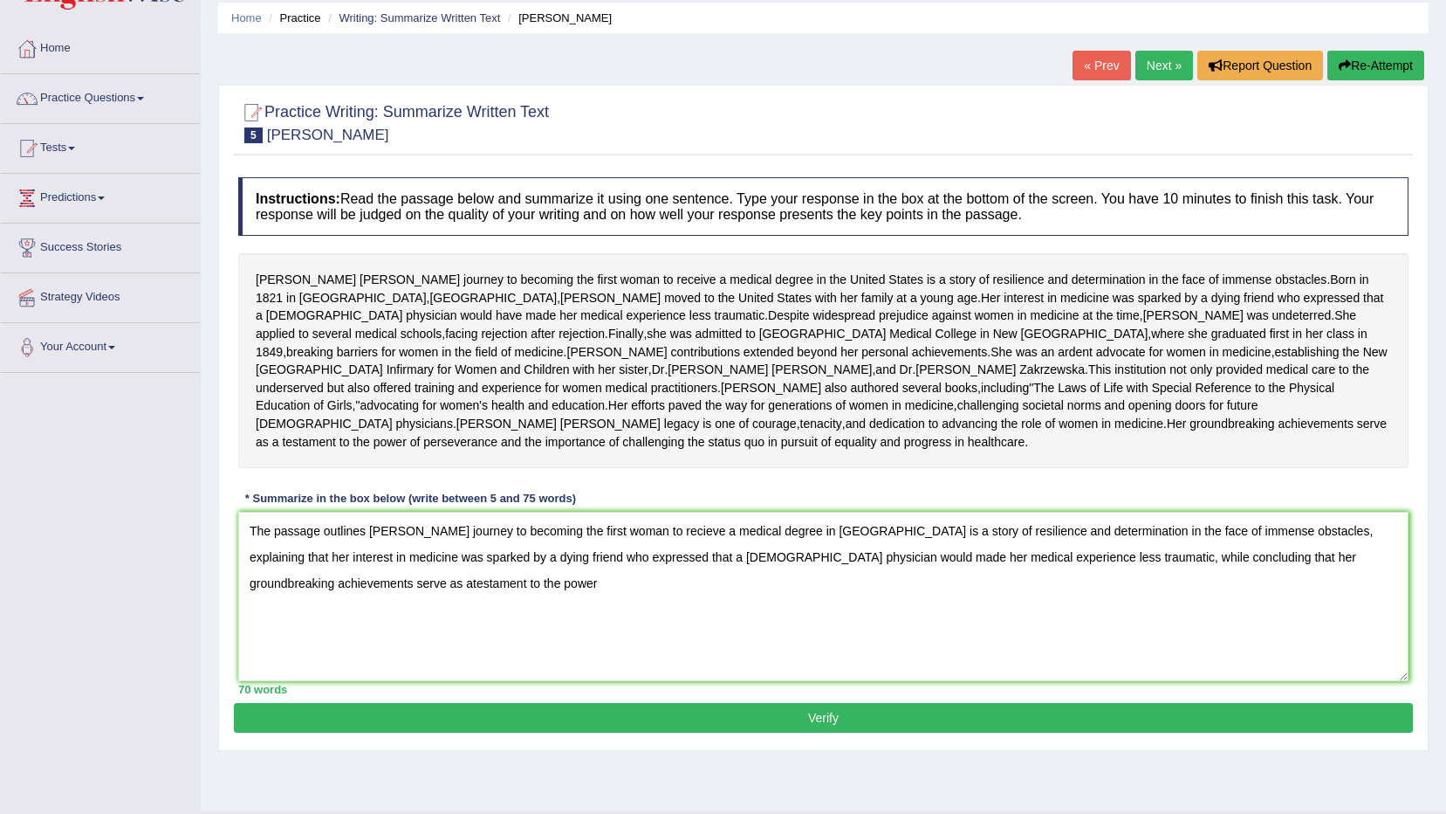
click at [385, 667] on textarea "The passage outlines Elizabeth Blackwell's journey to becoming the first woman …" at bounding box center [823, 596] width 1171 height 169
click at [594, 675] on textarea "The passage outlines Elizabeth Blackwell's journey to becoming the first woman …" at bounding box center [823, 596] width 1171 height 169
click at [567, 670] on textarea "The passage outlines Elizabeth Blackwell's journey to becoming the first woman …" at bounding box center [823, 596] width 1171 height 169
click at [547, 673] on textarea "The passage outlines Elizabeth Blackwell's journey to becoming the first woman …" at bounding box center [823, 596] width 1171 height 169
click at [561, 674] on textarea "The passage outlines Elizabeth Blackwell's journey to becoming the first woman …" at bounding box center [823, 596] width 1171 height 169
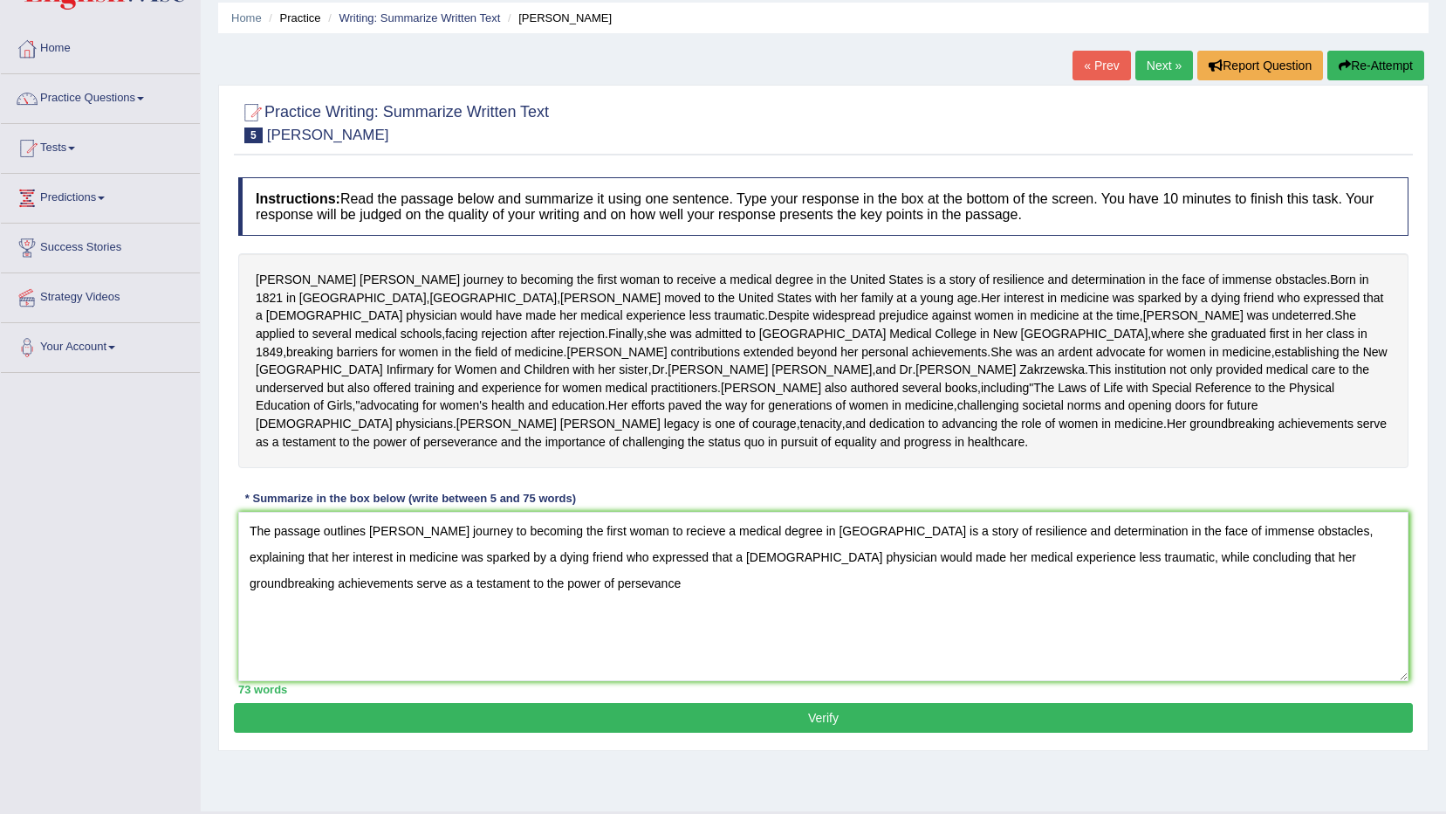
click at [564, 674] on textarea "The passage outlines Elizabeth Blackwell's journey to becoming the first woman …" at bounding box center [823, 596] width 1171 height 169
click at [648, 670] on textarea "The passage outlines Elizabeth Blackwell's journey to becoming the first woman …" at bounding box center [823, 596] width 1171 height 169
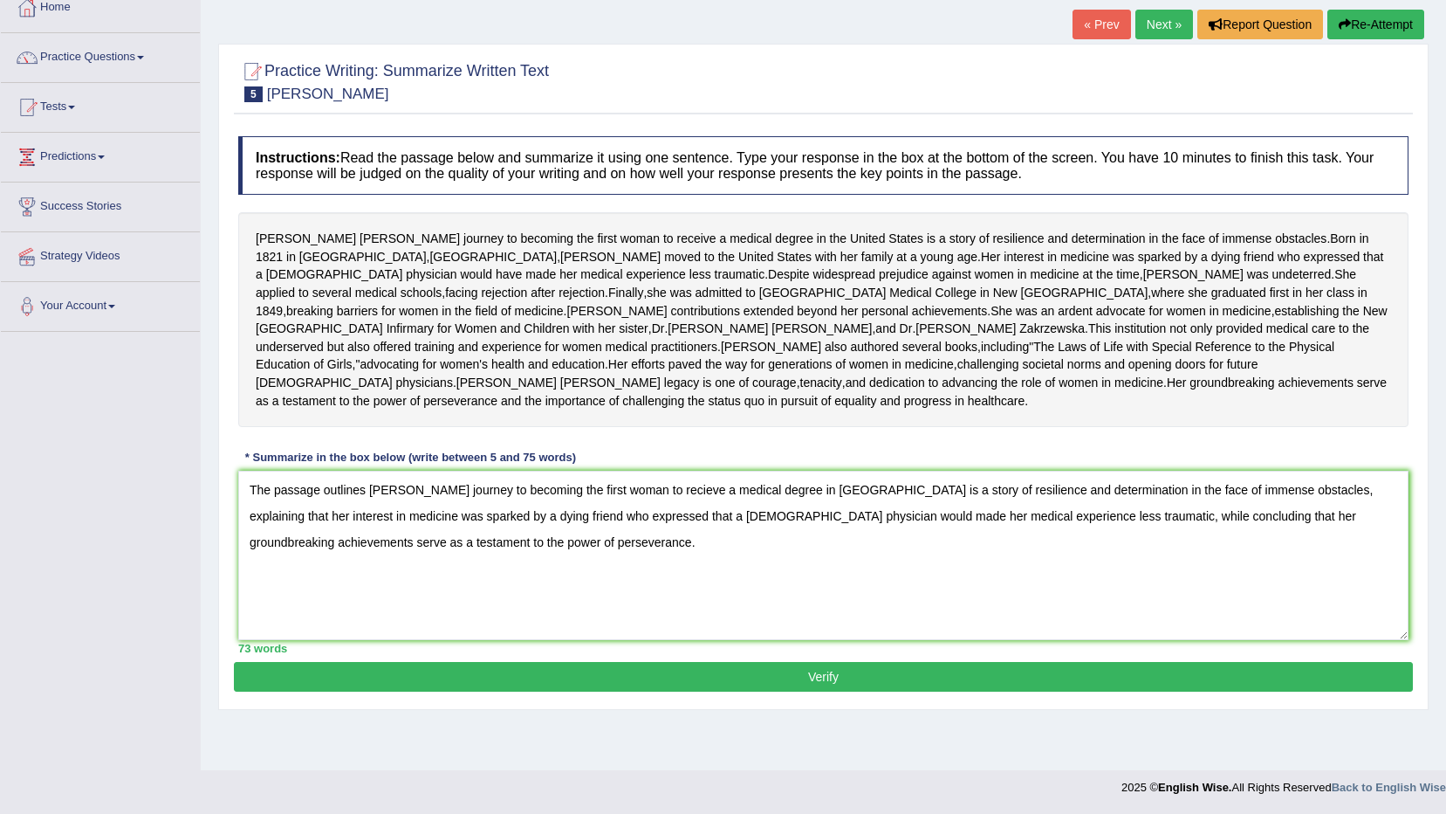
scroll to position [146, 0]
type textarea "The passage outlines [PERSON_NAME] journey to becoming the first woman to recie…"
click at [615, 691] on button "Verify" at bounding box center [823, 677] width 1179 height 30
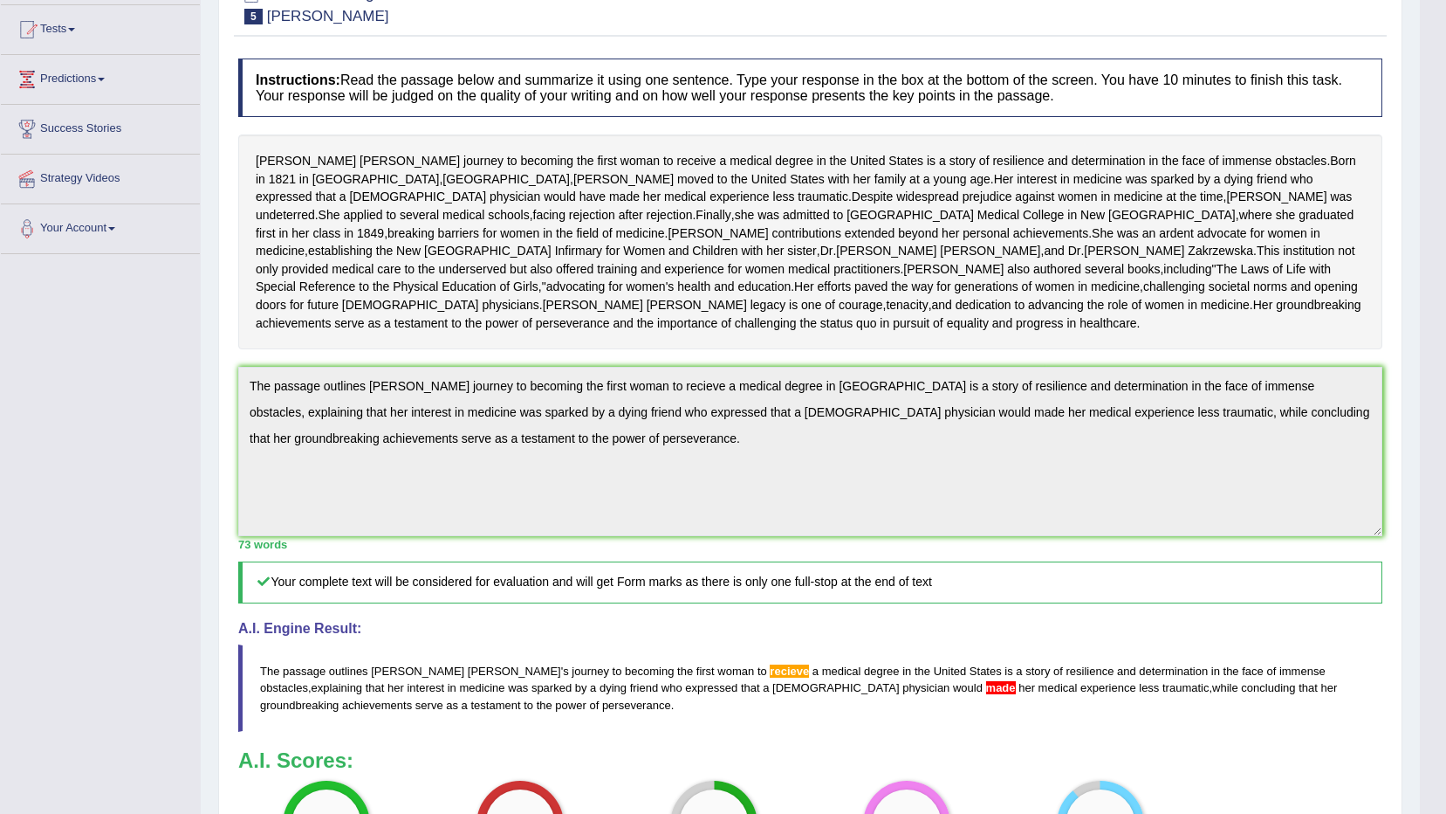
scroll to position [0, 0]
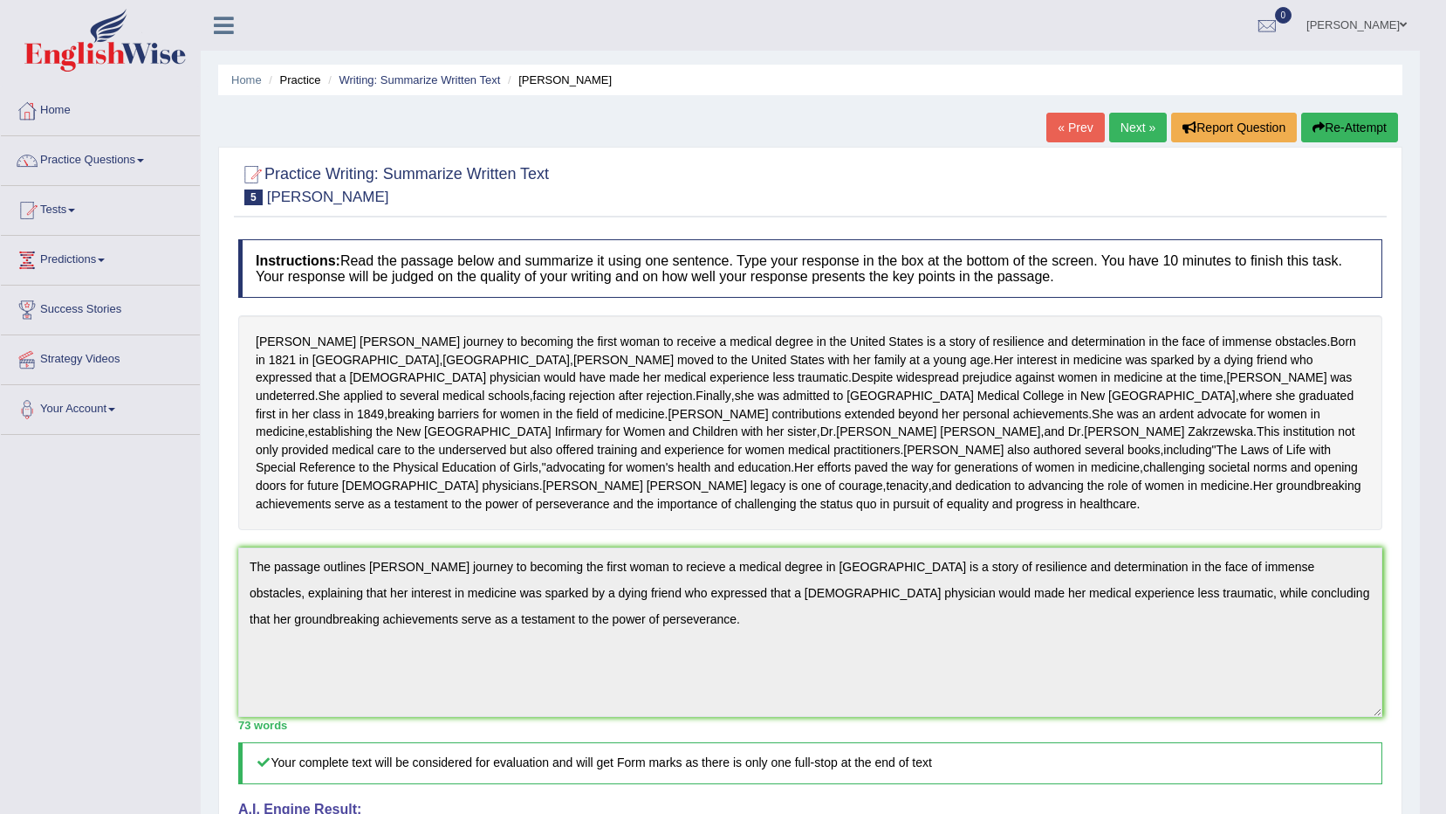
click at [1354, 116] on button "Re-Attempt" at bounding box center [1349, 128] width 97 height 30
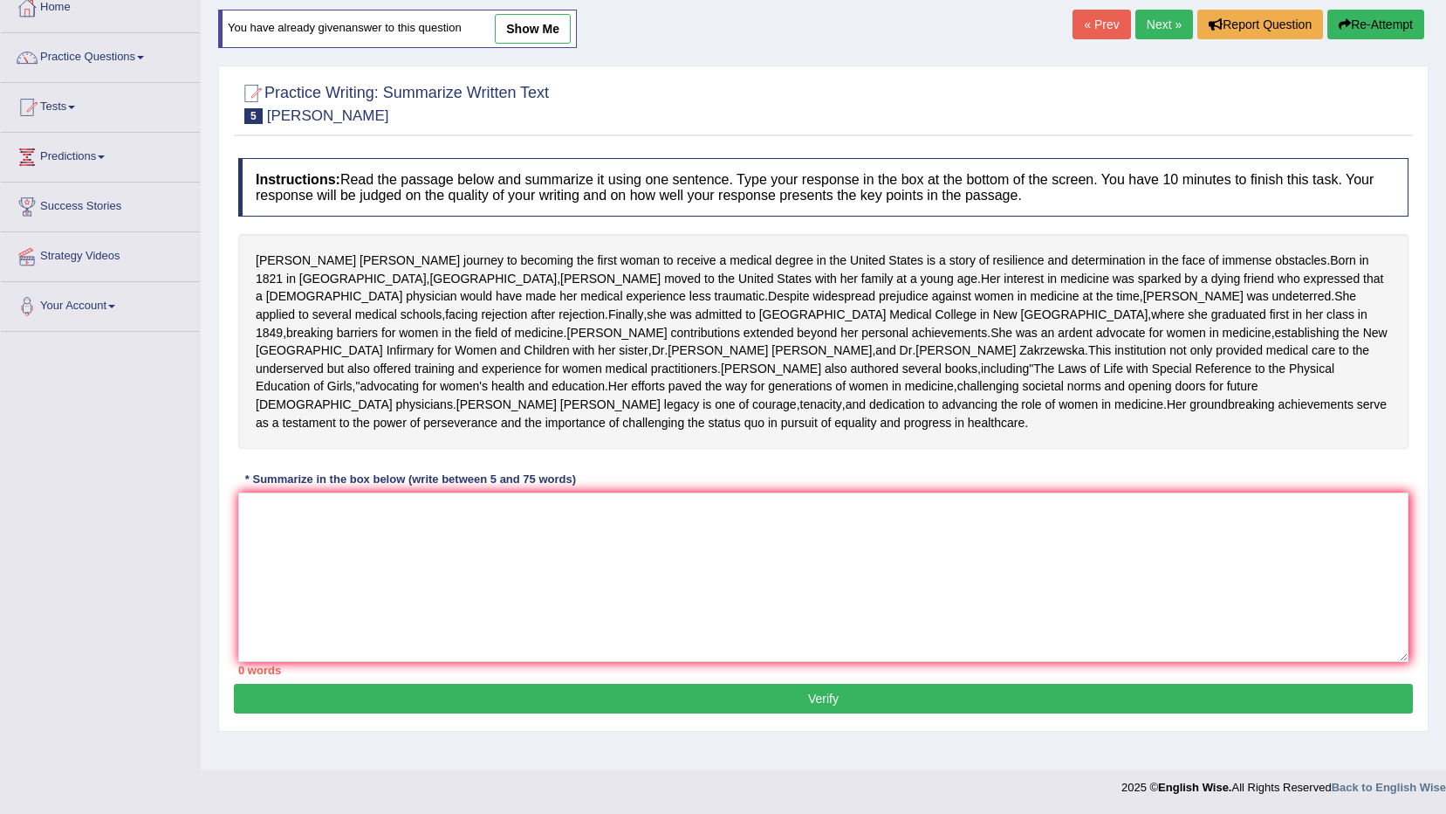
scroll to position [117, 0]
click at [1084, 611] on textarea at bounding box center [823, 576] width 1171 height 169
type textarea "v"
click at [1011, 633] on textarea at bounding box center [823, 576] width 1171 height 169
paste textarea "The passage outlines [PERSON_NAME] journey to becoming the first woman to recie…"
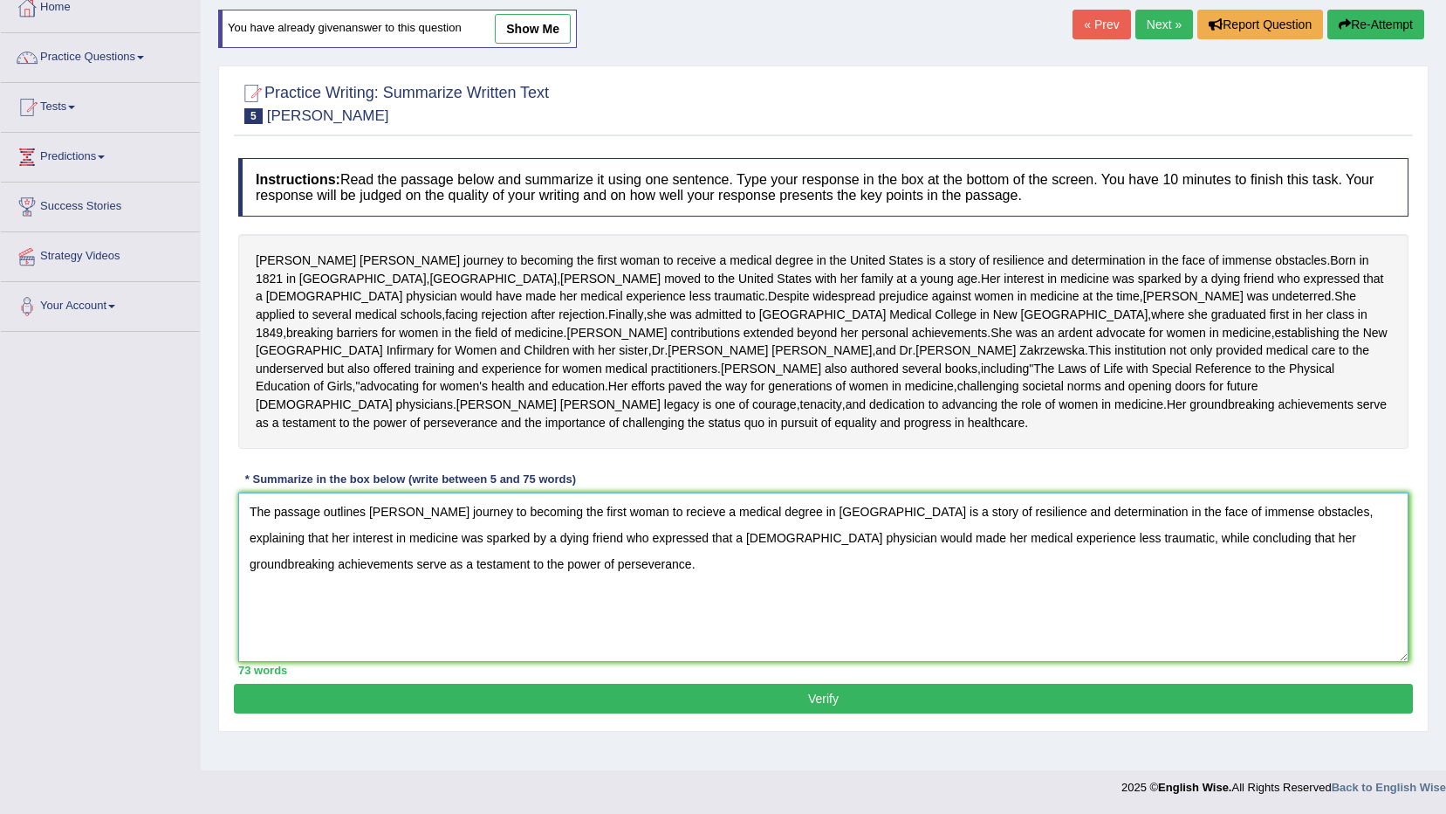
click at [723, 587] on textarea "The passage outlines [PERSON_NAME] journey to becoming the first woman to recie…" at bounding box center [823, 576] width 1171 height 169
click at [878, 612] on textarea "The passage outlines [PERSON_NAME] journey to becoming the first woman to recei…" at bounding box center [823, 576] width 1171 height 169
type textarea "The passage outlines [PERSON_NAME] journey to becoming the first woman to recei…"
click at [689, 713] on button "Verify" at bounding box center [823, 698] width 1179 height 30
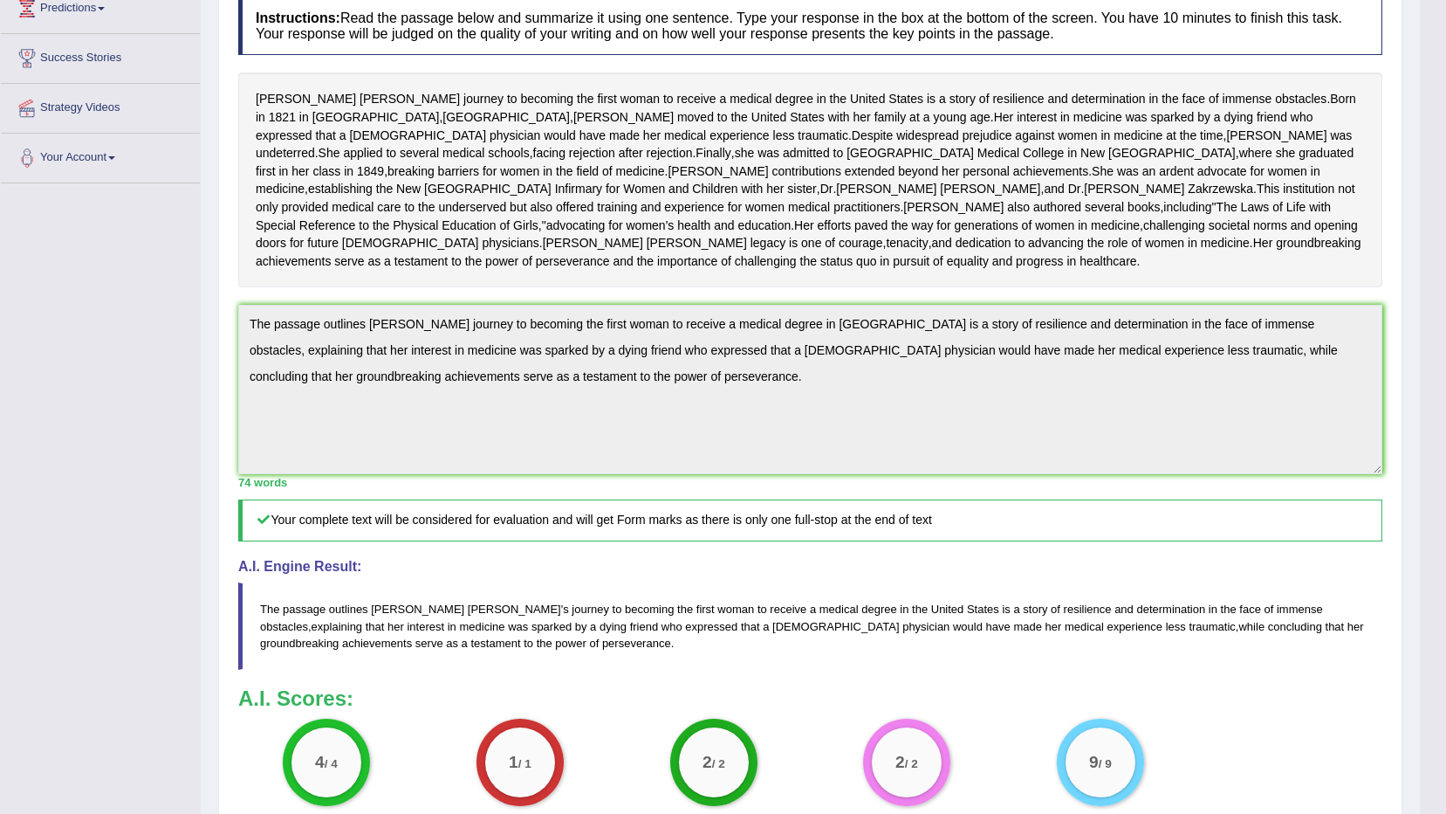
scroll to position [0, 0]
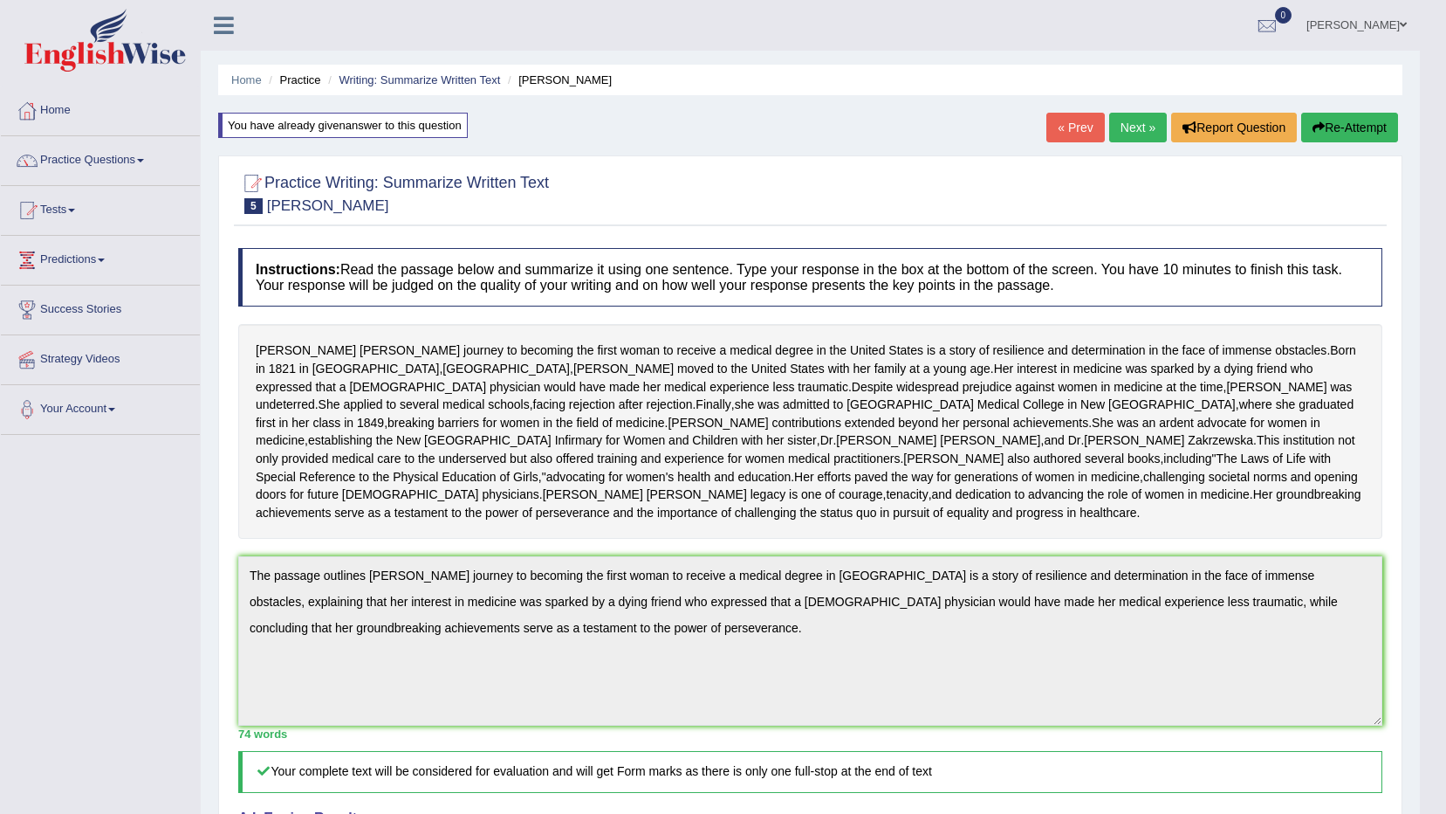
click at [1145, 131] on link "Next »" at bounding box center [1138, 128] width 58 height 30
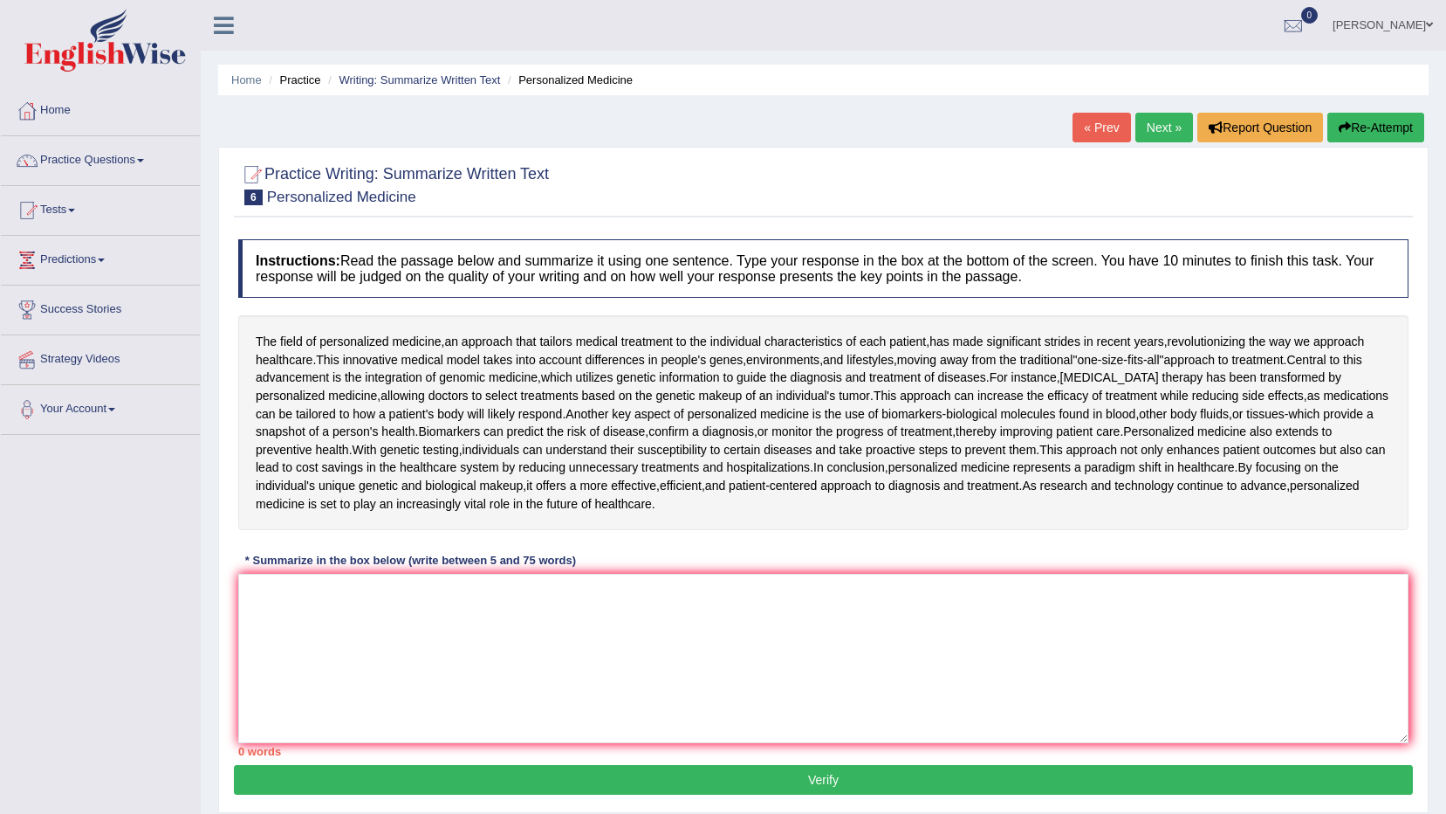
scroll to position [103, 0]
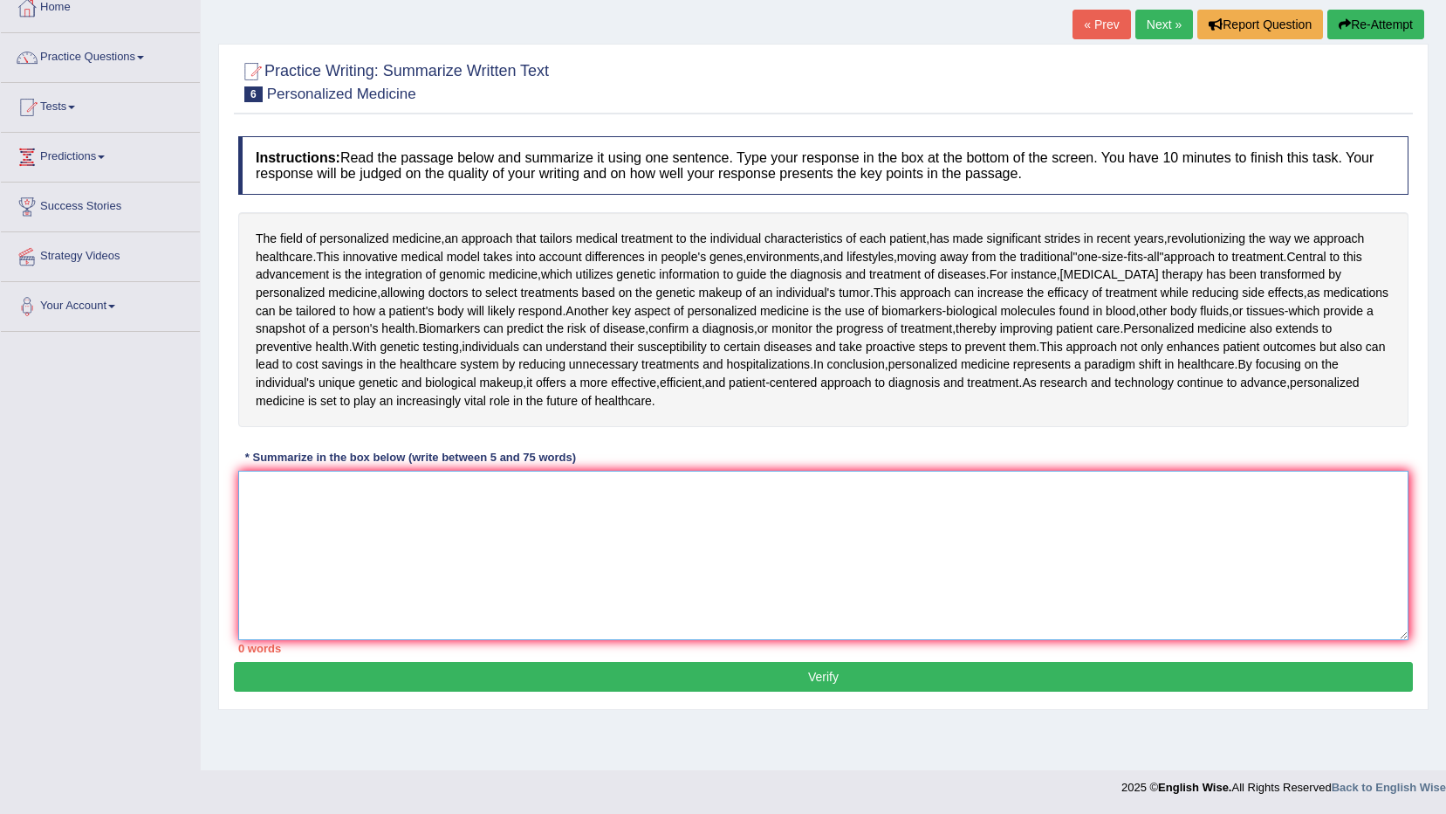
click at [980, 594] on textarea at bounding box center [823, 554] width 1171 height 169
click at [251, 484] on textarea "the passage outlines" at bounding box center [823, 554] width 1171 height 169
click at [251, 489] on textarea "the passage outlines" at bounding box center [823, 554] width 1171 height 169
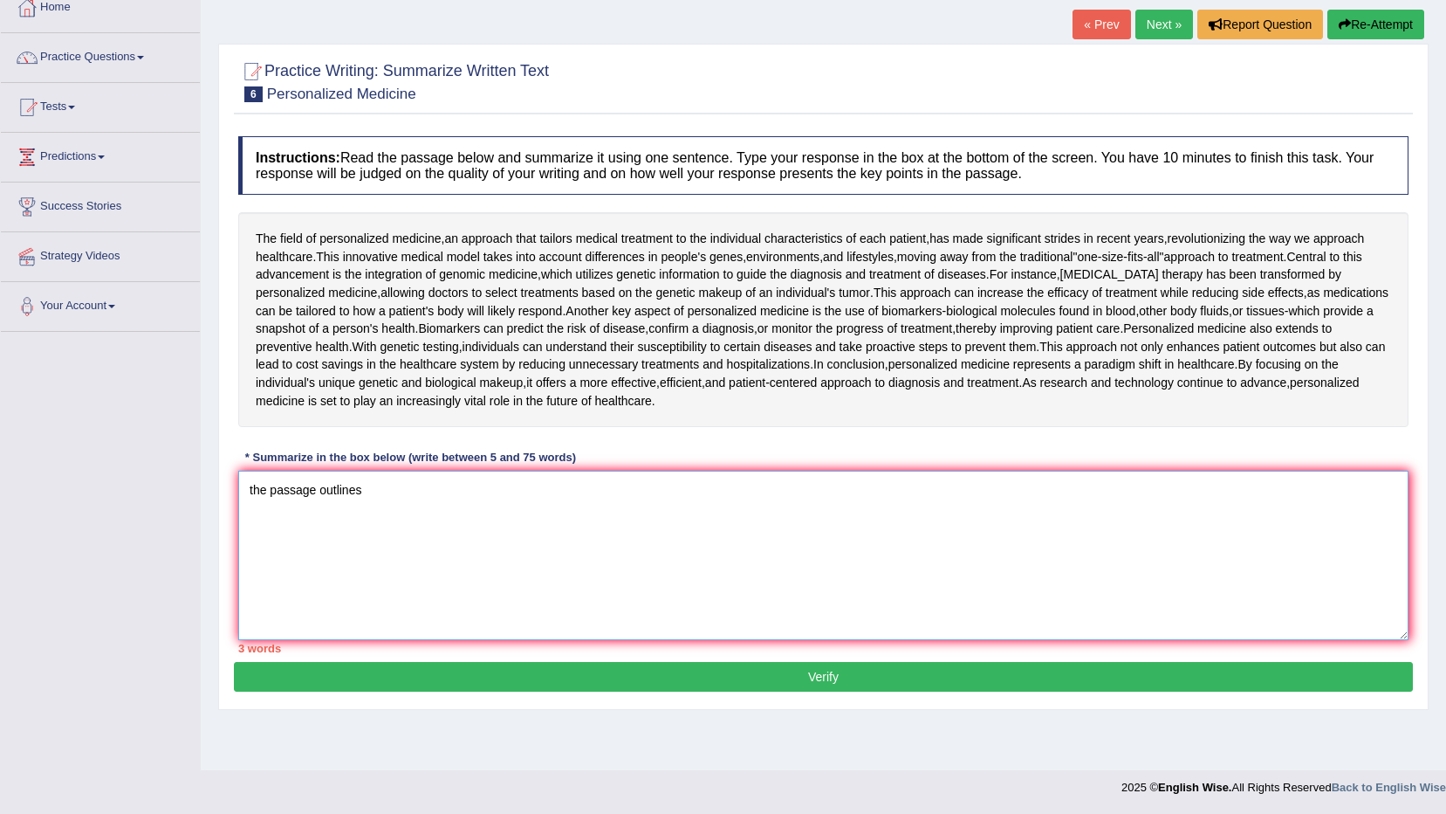
click at [253, 489] on textarea "the passage outlines" at bounding box center [823, 554] width 1171 height 169
click at [375, 489] on textarea "The passage outlines" at bounding box center [823, 554] width 1171 height 169
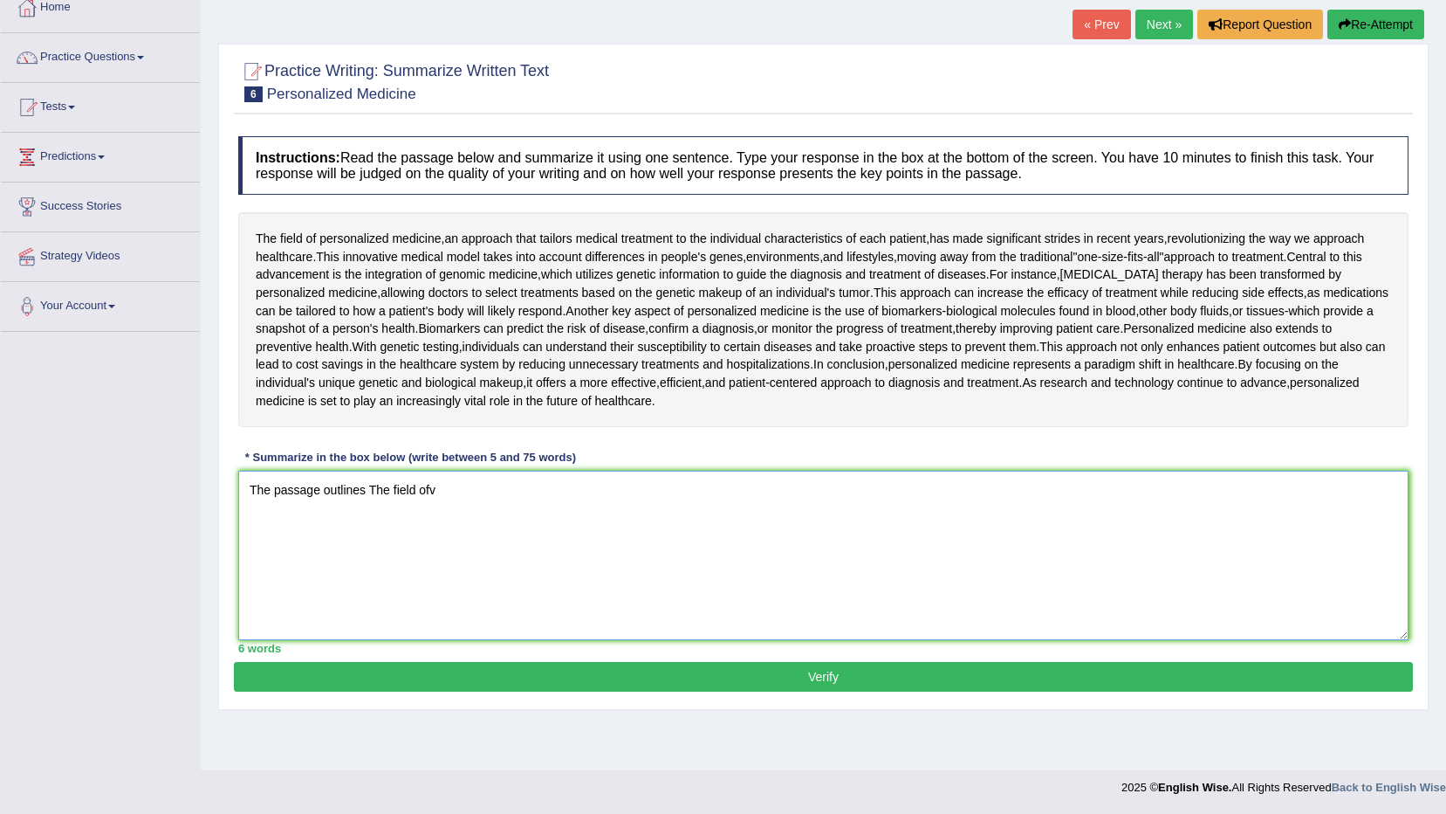
click at [373, 486] on textarea "The passage outlines The field ofv" at bounding box center [823, 554] width 1171 height 169
click at [441, 484] on textarea "The passage outlines the field ofv" at bounding box center [823, 554] width 1171 height 169
click at [486, 497] on textarea "The passage outlines the field of personalised" at bounding box center [823, 554] width 1171 height 169
click at [539, 508] on textarea "The passage outlines the field of personalized" at bounding box center [823, 554] width 1171 height 169
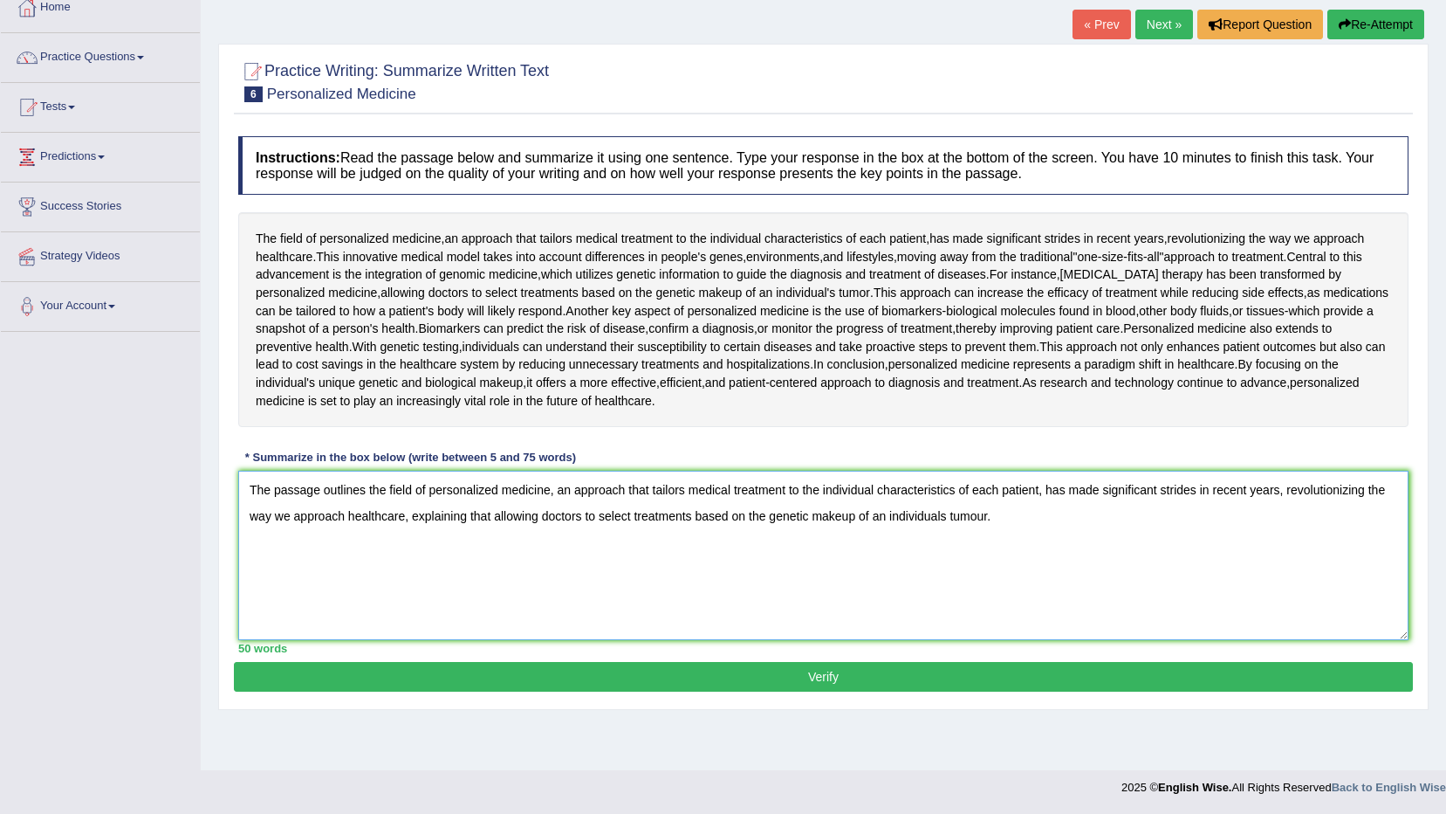
click at [940, 514] on textarea "The passage outlines the field of personalized medicine, an approach that tailo…" at bounding box center [823, 554] width 1171 height 169
click at [943, 509] on textarea "The passage outlines the field of personalized medicine, an approach that tailo…" at bounding box center [823, 554] width 1171 height 169
type textarea "The passage outlines the field of personalized medicine, an approach that tailo…"
click at [940, 671] on button "Verify" at bounding box center [823, 677] width 1179 height 30
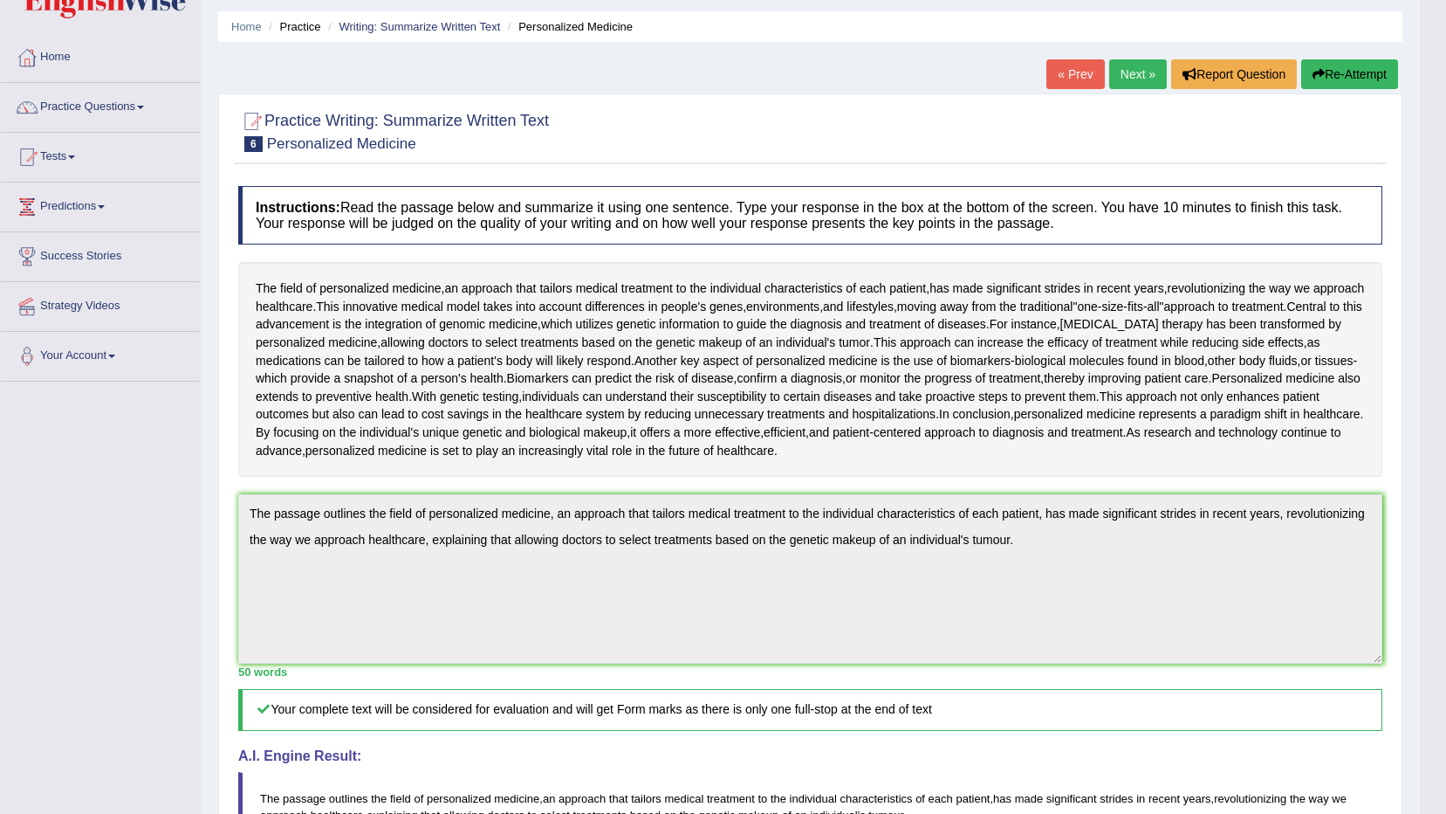
scroll to position [0, 0]
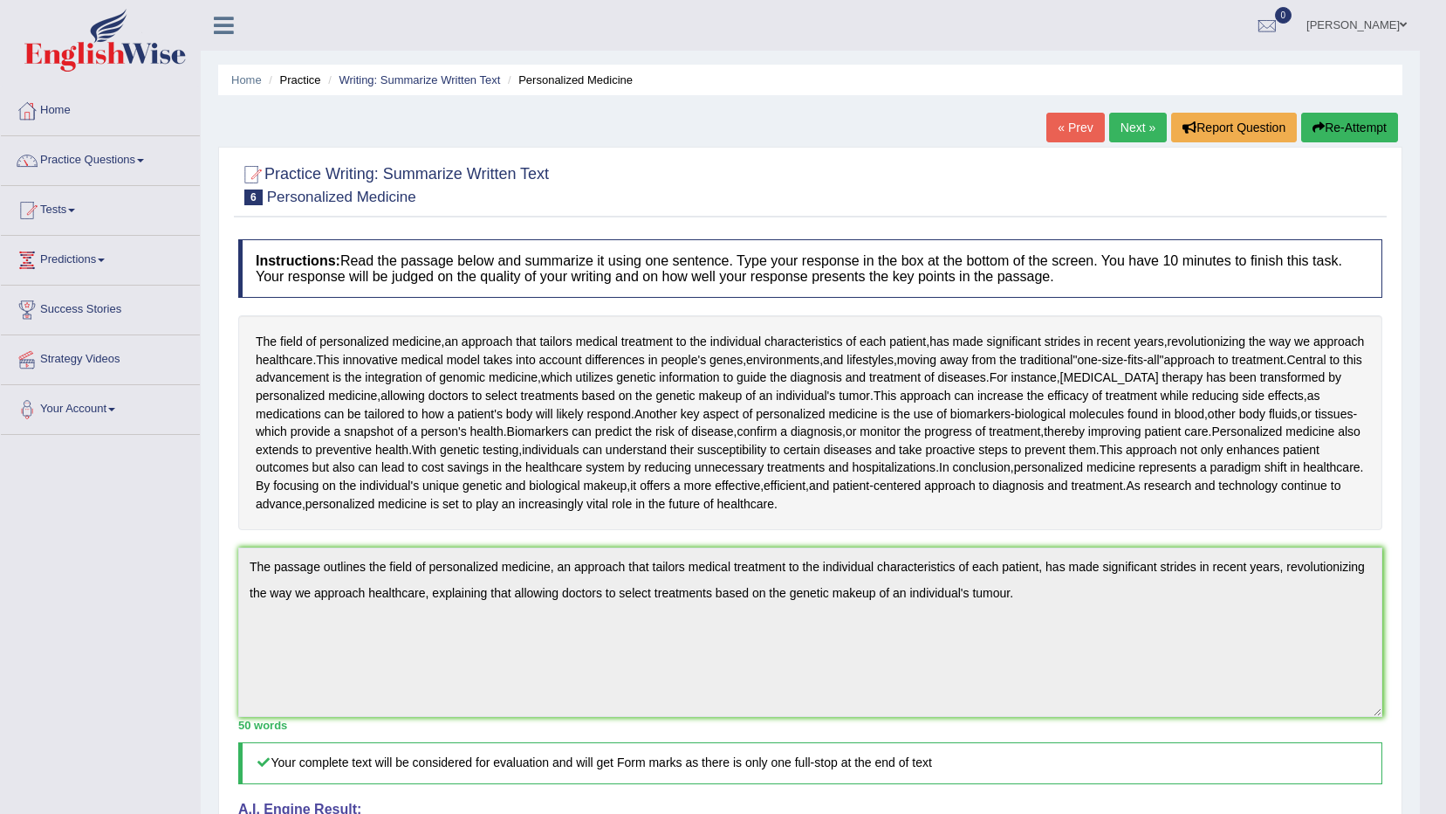
click at [1384, 27] on link "amanpreet kaur" at bounding box center [1357, 22] width 127 height 45
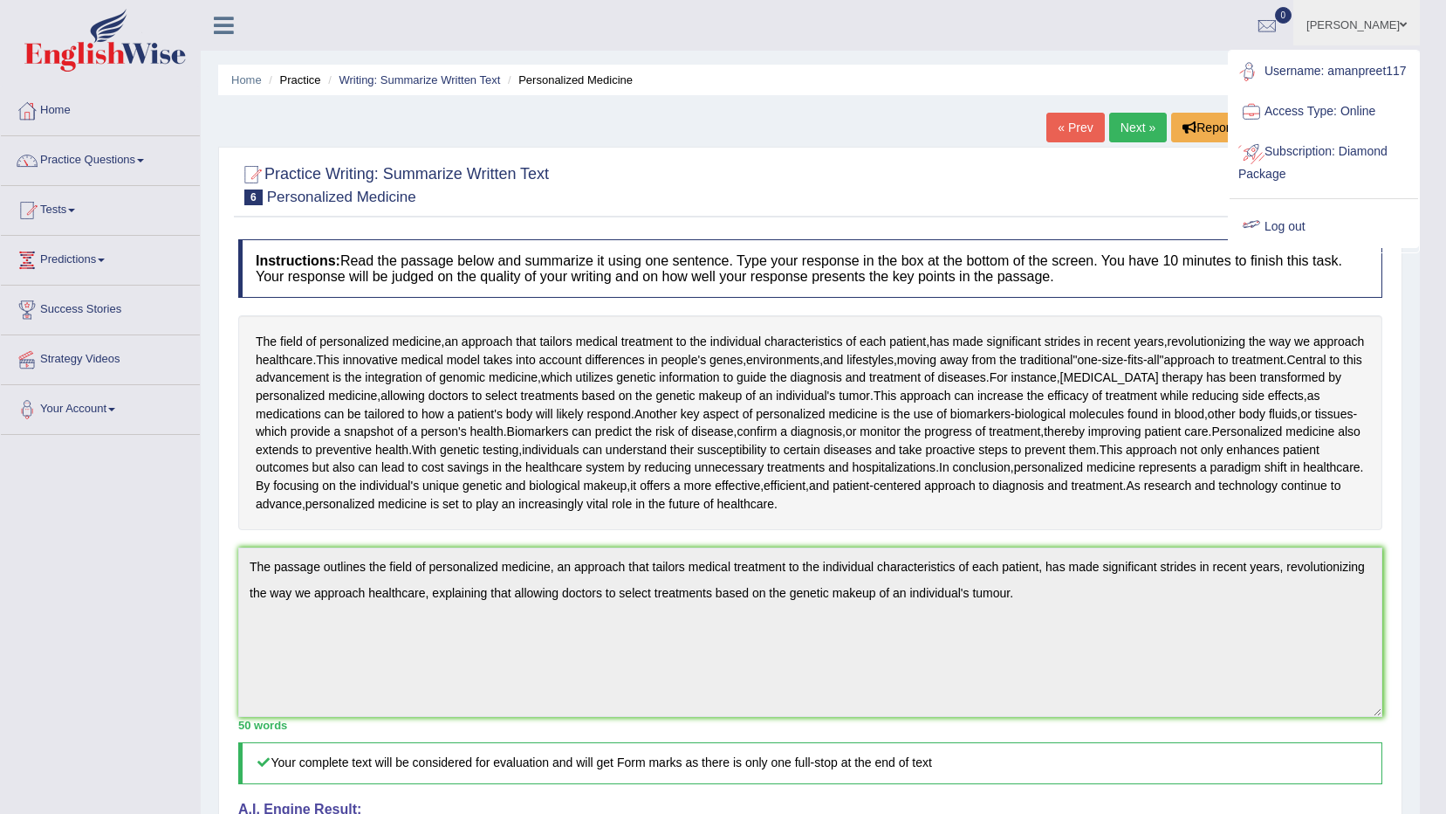
click at [1329, 222] on link "Log out" at bounding box center [1324, 227] width 189 height 40
